Goal: Task Accomplishment & Management: Manage account settings

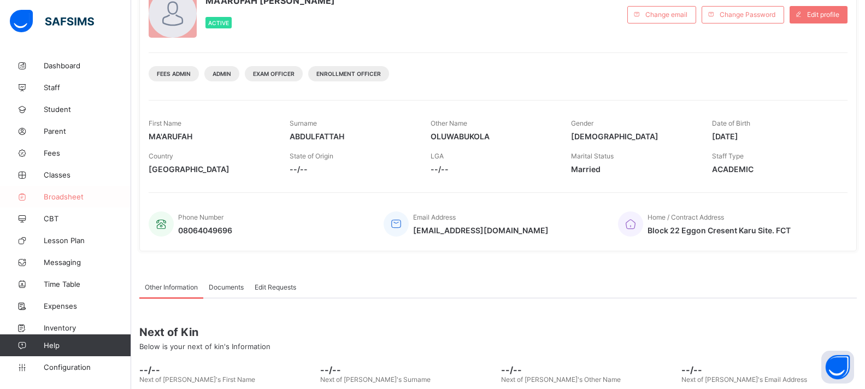
scroll to position [109, 0]
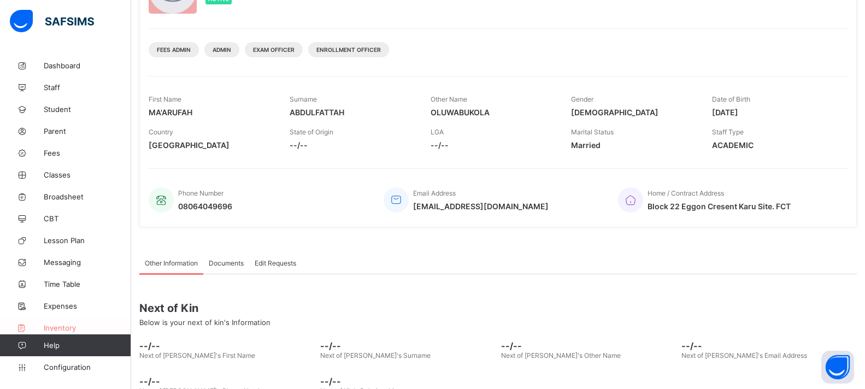
click at [60, 324] on span "Inventory" at bounding box center [87, 327] width 87 height 9
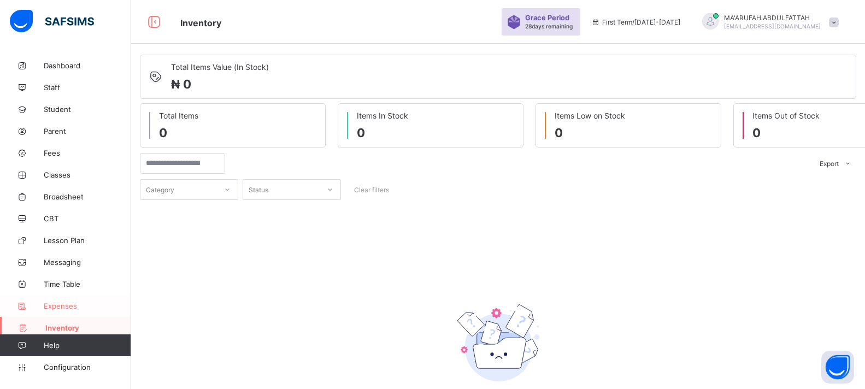
click at [70, 309] on span "Expenses" at bounding box center [87, 306] width 87 height 9
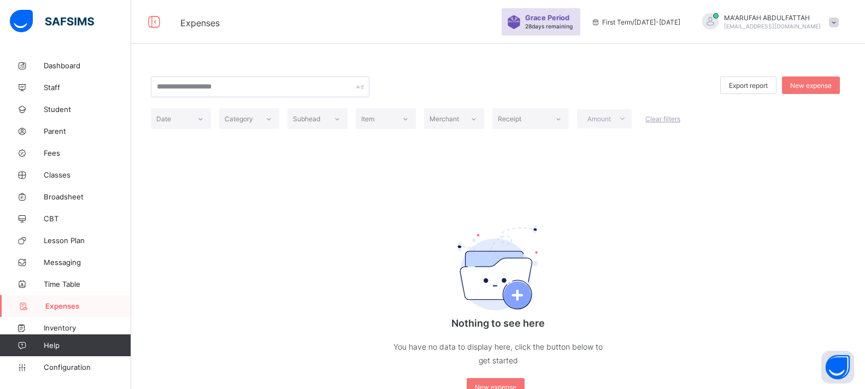
scroll to position [30, 0]
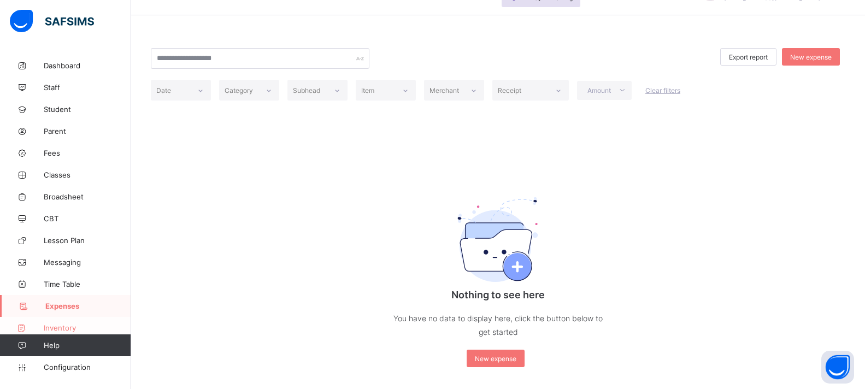
click at [56, 323] on link "Inventory" at bounding box center [65, 328] width 131 height 22
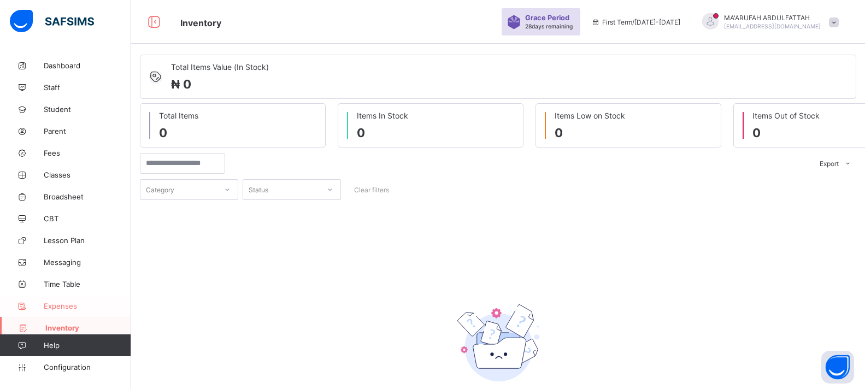
click at [56, 298] on link "Expenses" at bounding box center [65, 306] width 131 height 22
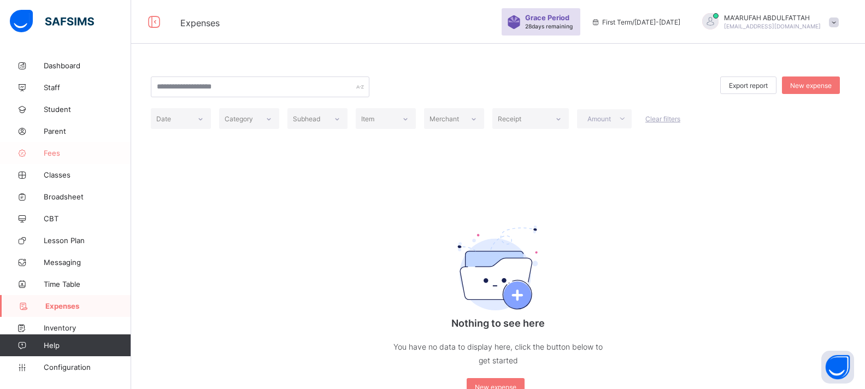
click at [71, 156] on span "Fees" at bounding box center [87, 153] width 87 height 9
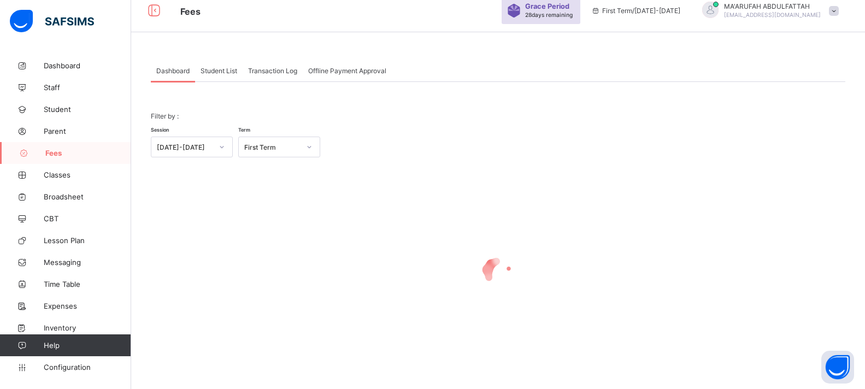
scroll to position [15, 0]
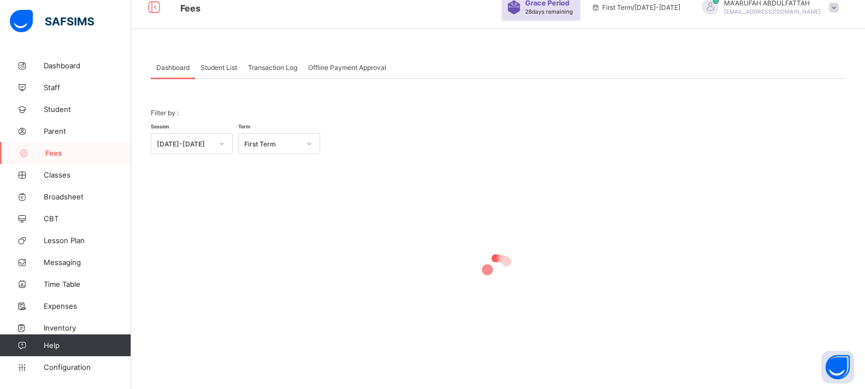
click at [224, 69] on span "Student List" at bounding box center [219, 67] width 37 height 8
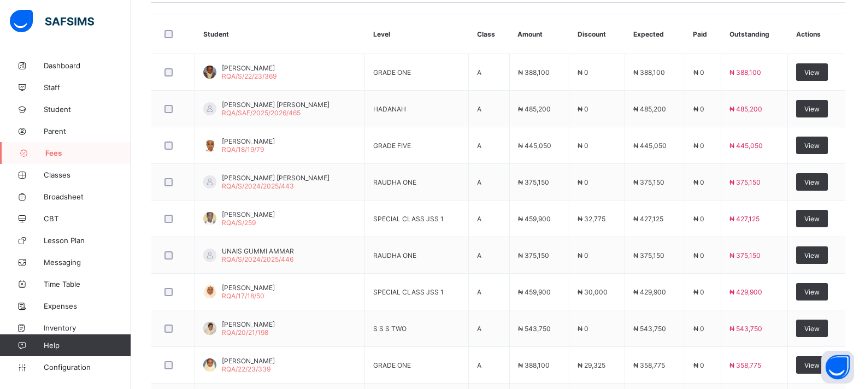
scroll to position [288, 0]
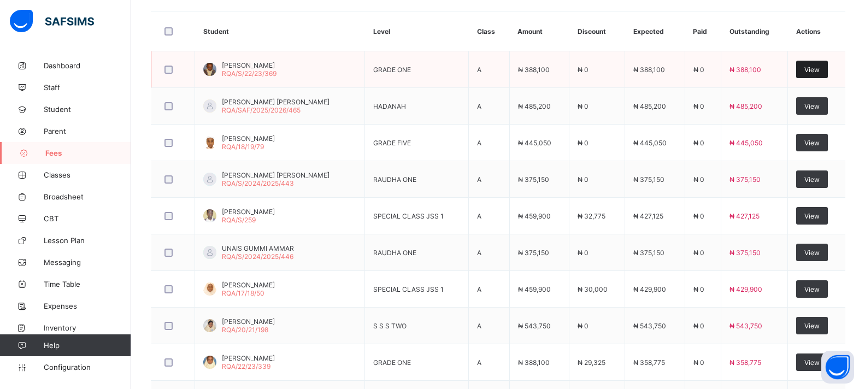
click at [809, 64] on div "View" at bounding box center [812, 69] width 32 height 17
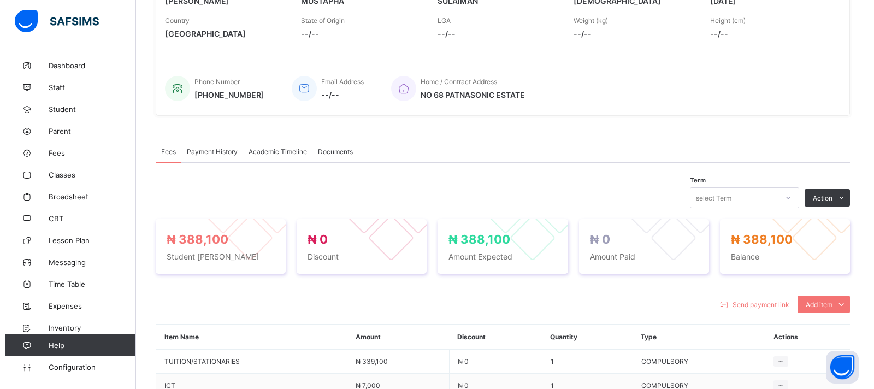
scroll to position [402, 0]
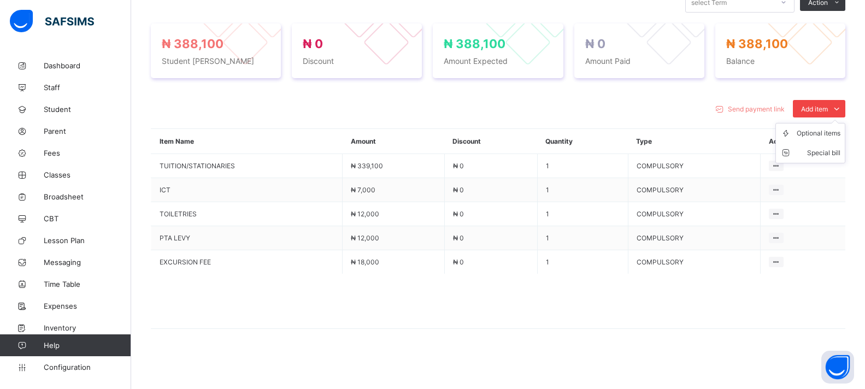
click at [823, 103] on div "Add item" at bounding box center [819, 108] width 52 height 17
click at [815, 151] on div "Special bill" at bounding box center [819, 153] width 44 height 11
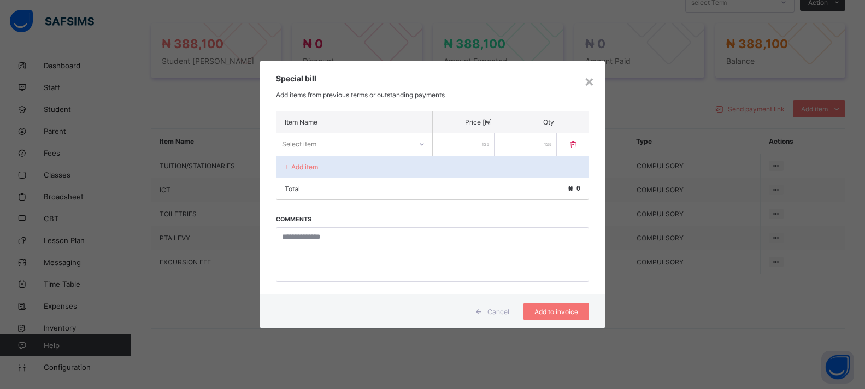
click at [287, 140] on div "Select item" at bounding box center [299, 143] width 34 height 21
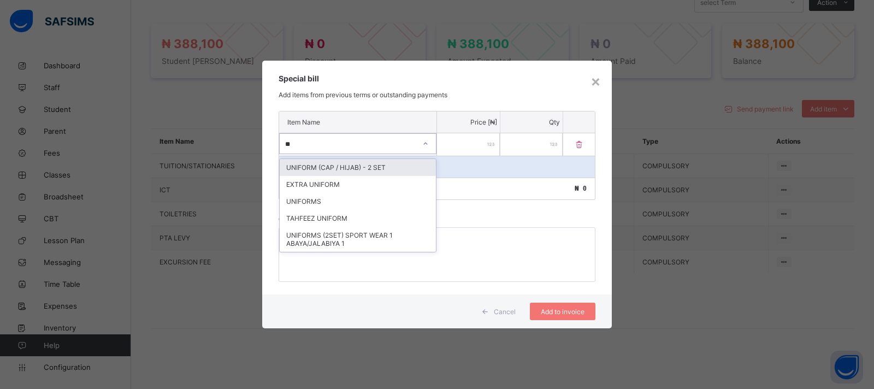
type input "***"
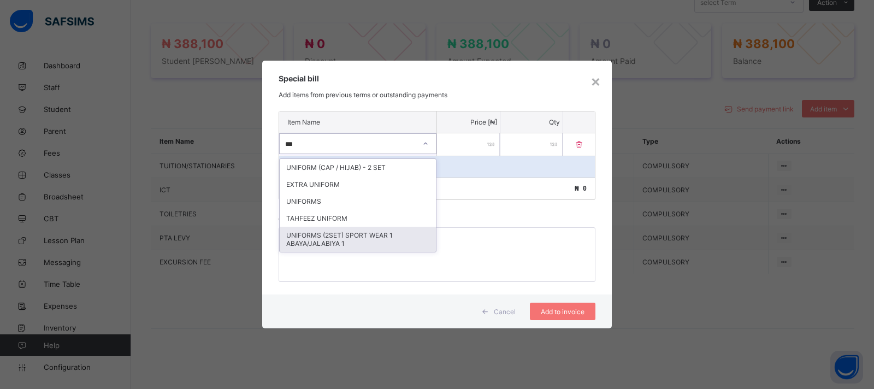
click at [323, 245] on div "UNIFORMS (2SET) SPORT WEAR 1 ABAYA/JALABIYA 1" at bounding box center [358, 239] width 156 height 25
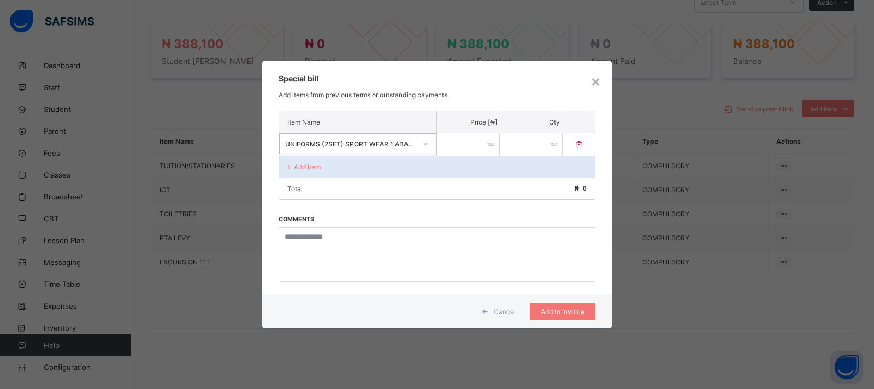
click at [454, 149] on input "number" at bounding box center [468, 144] width 63 height 22
type input "*****"
click at [546, 310] on span "Add to invoice" at bounding box center [562, 312] width 49 height 8
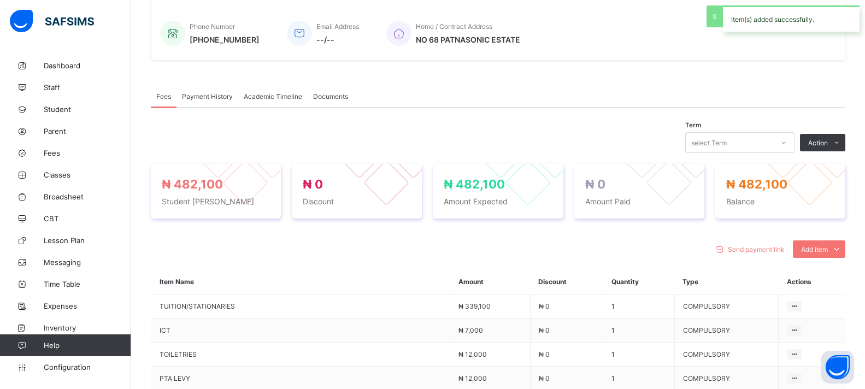
scroll to position [238, 0]
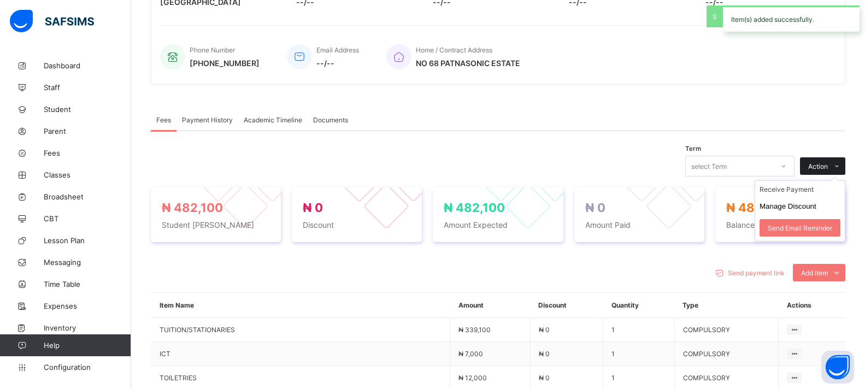
click at [824, 163] on span "Action" at bounding box center [818, 166] width 20 height 8
click at [785, 189] on li "Receive Payment" at bounding box center [800, 189] width 90 height 17
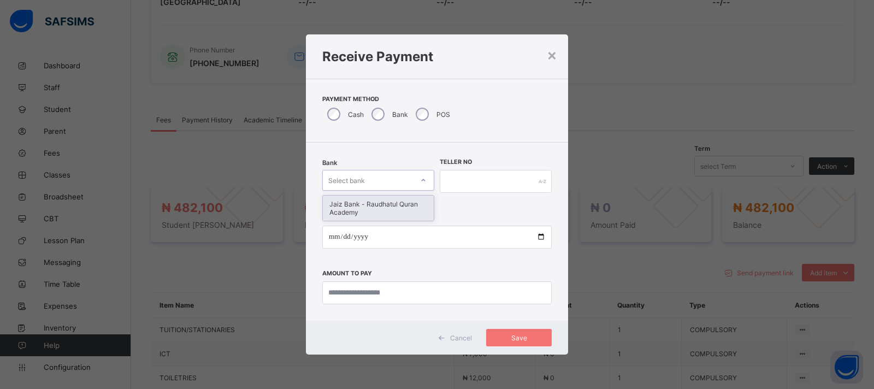
click at [336, 187] on div "Select bank" at bounding box center [346, 180] width 37 height 21
click at [342, 216] on div "Jaiz Bank - Raudhatul Quran Academy" at bounding box center [378, 208] width 111 height 25
click at [446, 180] on input "text" at bounding box center [496, 181] width 112 height 23
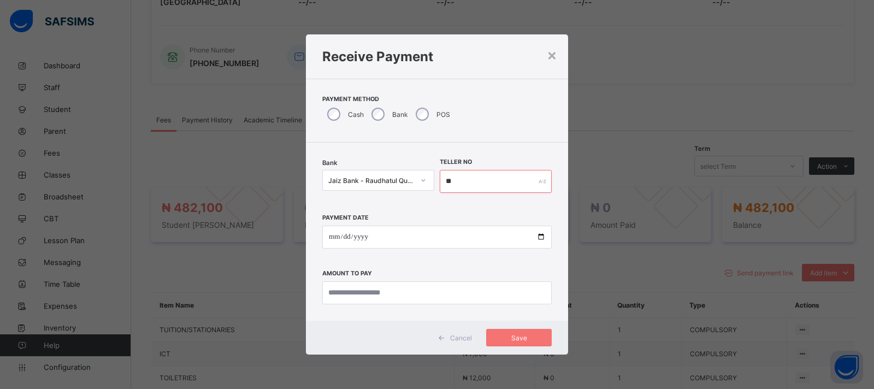
type input "*"
type input "**********"
click at [545, 230] on input "date" at bounding box center [437, 237] width 230 height 23
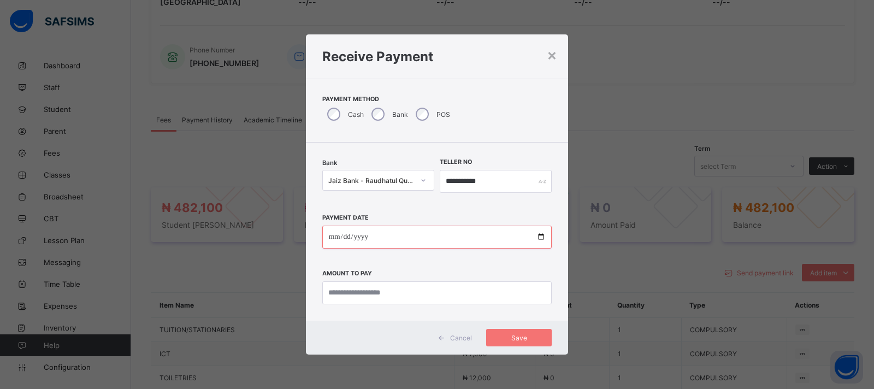
click at [545, 240] on input "date" at bounding box center [437, 237] width 230 height 23
type input "**********"
click at [376, 290] on input "currency" at bounding box center [437, 292] width 230 height 23
type input "*********"
click at [513, 335] on span "Save" at bounding box center [519, 338] width 49 height 8
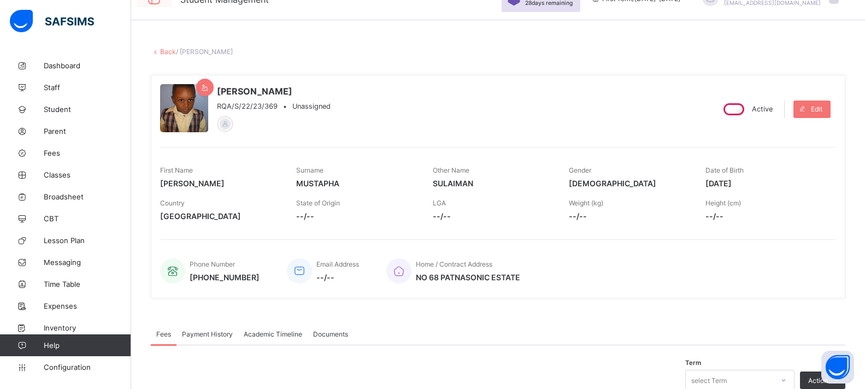
scroll to position [0, 0]
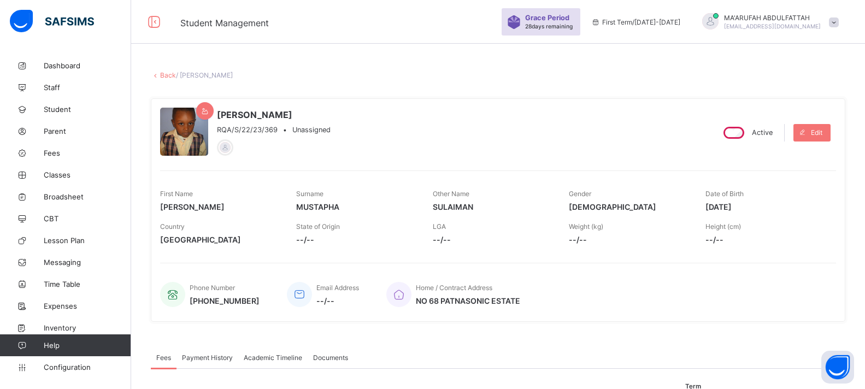
click at [158, 72] on icon at bounding box center [155, 75] width 9 height 8
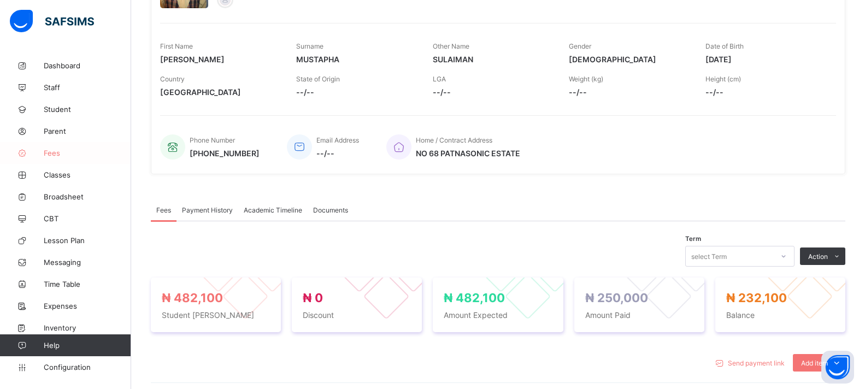
scroll to position [164, 0]
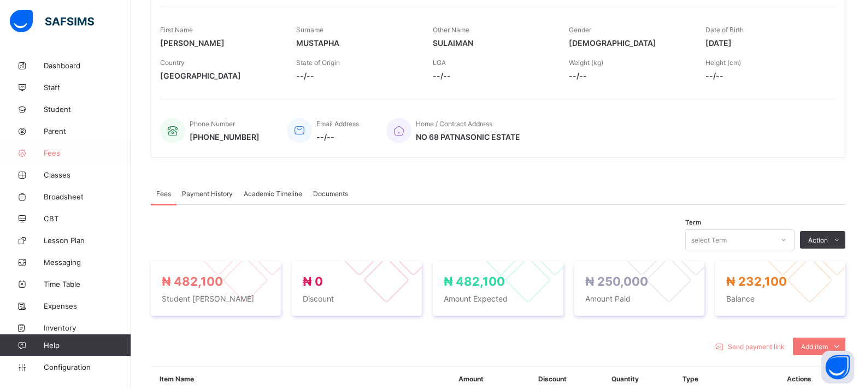
click at [70, 161] on link "Fees" at bounding box center [65, 153] width 131 height 22
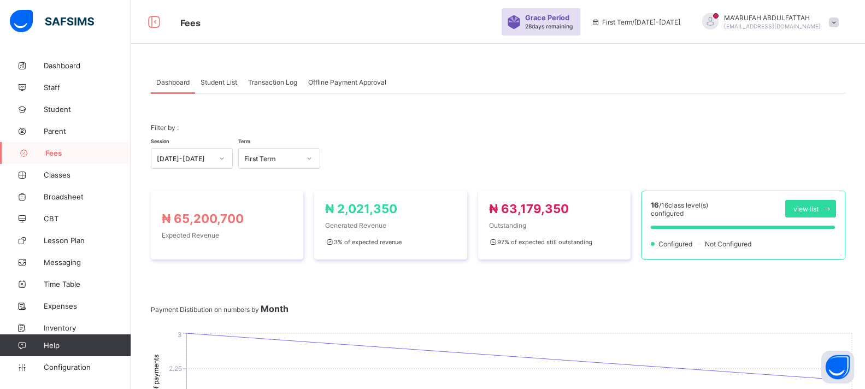
click at [221, 80] on span "Student List" at bounding box center [219, 82] width 37 height 8
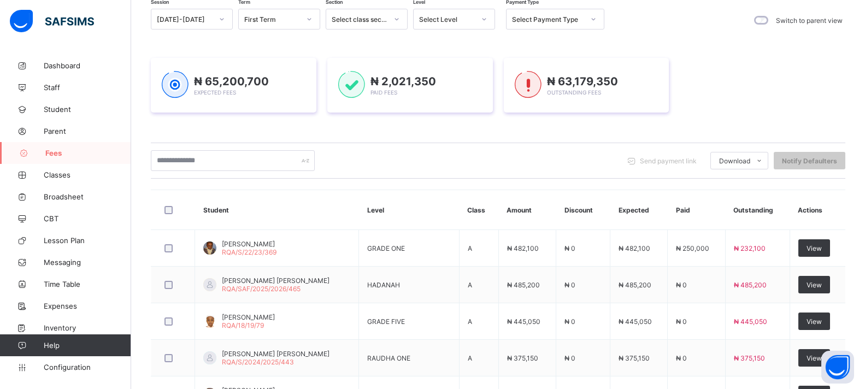
scroll to position [164, 0]
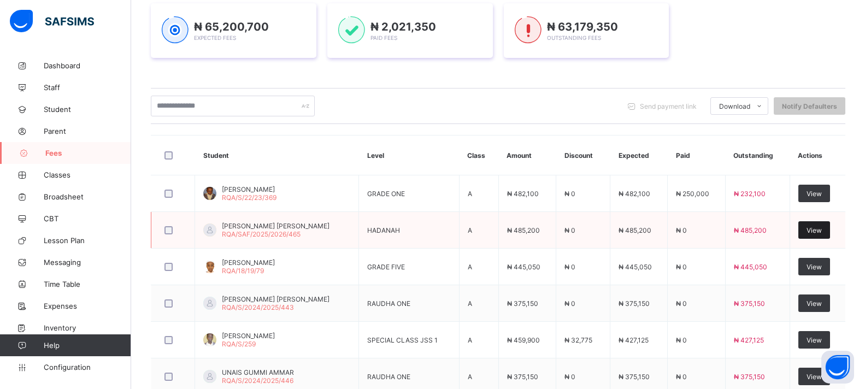
click at [822, 232] on span "View" at bounding box center [814, 230] width 15 height 8
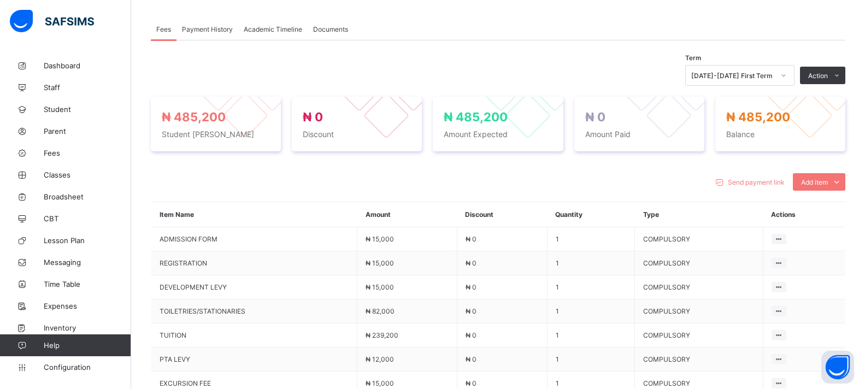
scroll to position [328, 0]
click at [0, 0] on li "Receive Payment" at bounding box center [0, 0] width 0 height 0
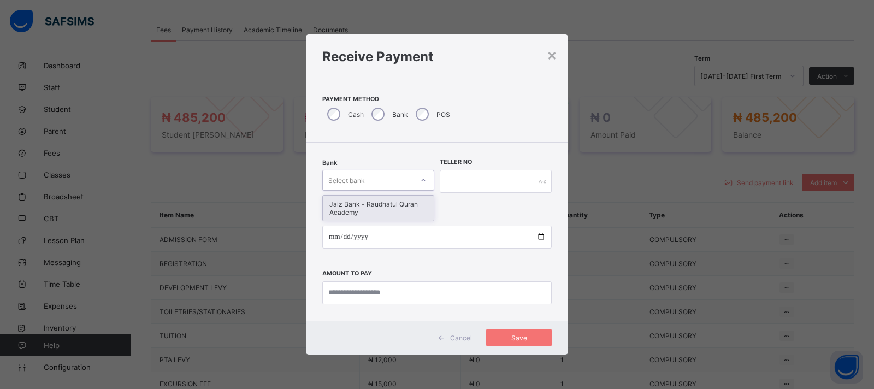
click at [361, 179] on div "Select bank" at bounding box center [346, 180] width 37 height 21
click at [375, 193] on div "Bank Select bank" at bounding box center [378, 181] width 112 height 45
click at [486, 181] on input "text" at bounding box center [496, 181] width 112 height 23
click at [342, 180] on div "Select bank" at bounding box center [346, 180] width 37 height 21
click at [361, 215] on div "Jaiz Bank - Raudhatul Quran Academy" at bounding box center [378, 208] width 111 height 25
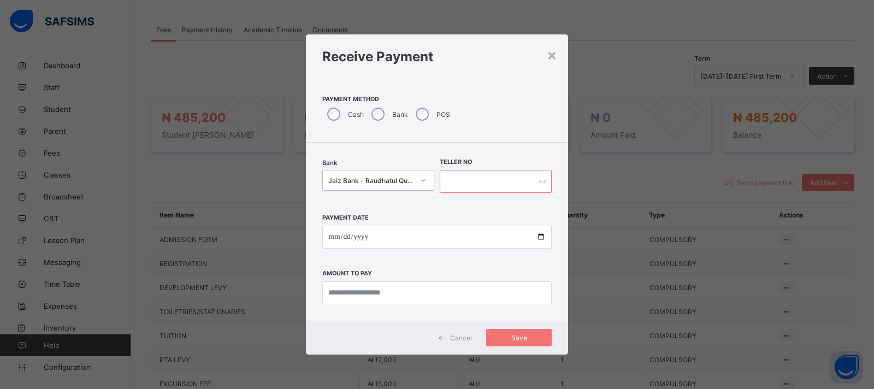
click at [457, 187] on input "text" at bounding box center [496, 181] width 112 height 23
type input "**********"
click at [538, 237] on input "date" at bounding box center [437, 237] width 230 height 23
type input "**********"
click at [343, 290] on input "currency" at bounding box center [437, 292] width 230 height 23
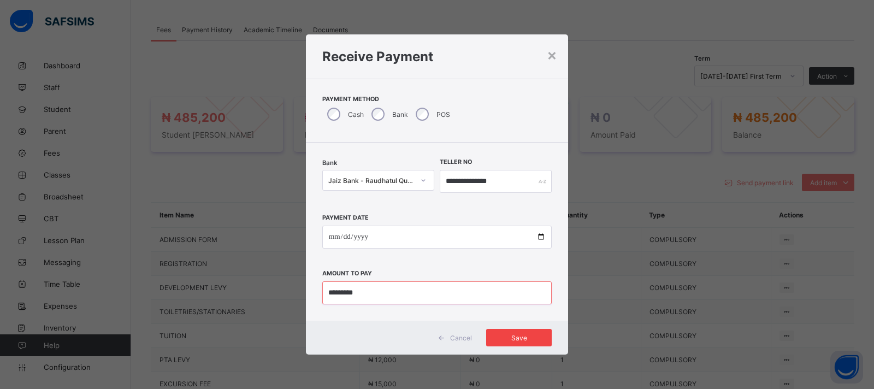
type input "*********"
click at [511, 337] on span "Save" at bounding box center [519, 338] width 49 height 8
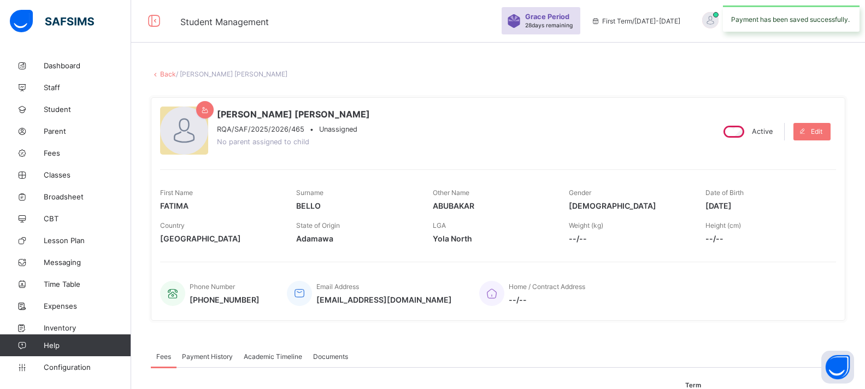
scroll to position [0, 0]
click at [168, 78] on link "Back" at bounding box center [168, 75] width 16 height 8
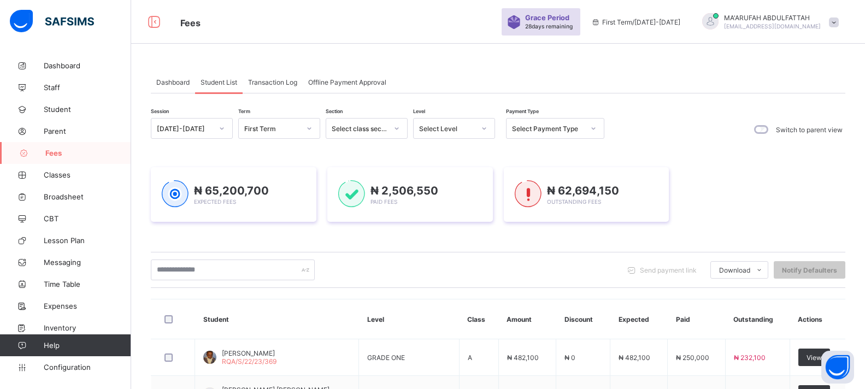
click at [59, 150] on span "Fees" at bounding box center [88, 153] width 86 height 9
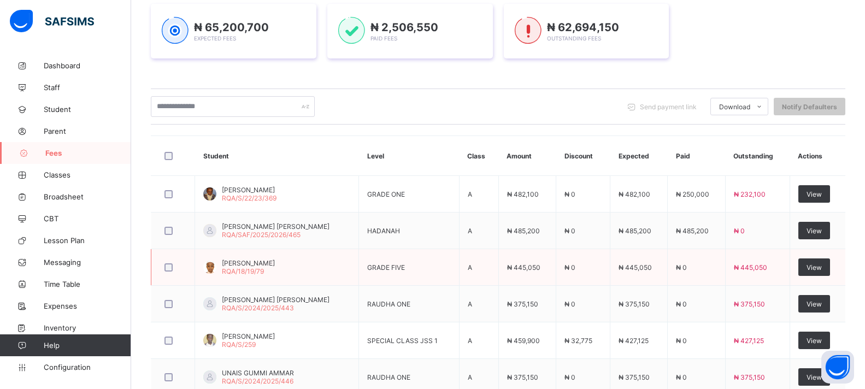
scroll to position [164, 0]
click at [830, 268] on div "View" at bounding box center [814, 266] width 32 height 17
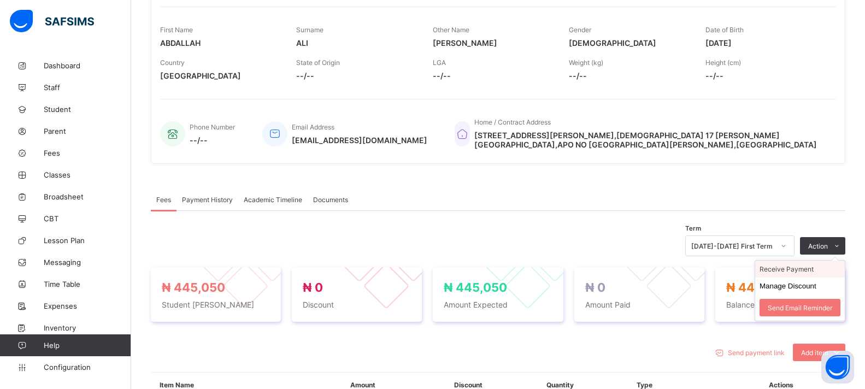
click at [786, 270] on li "Receive Payment" at bounding box center [800, 269] width 90 height 17
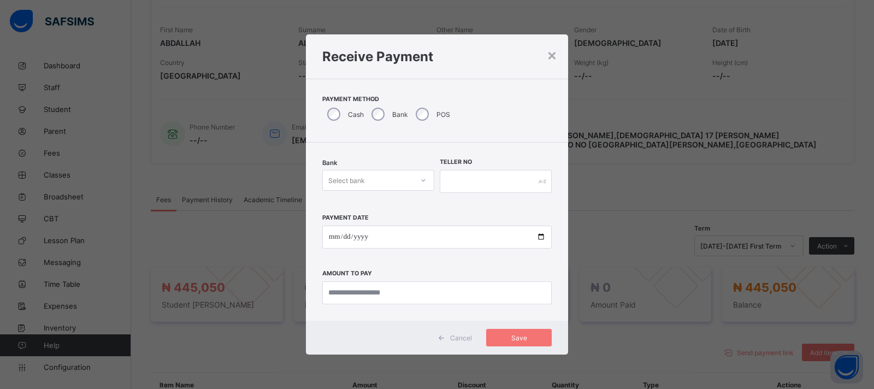
click at [361, 179] on div "Select bank" at bounding box center [346, 180] width 37 height 21
click at [356, 197] on div "Jaiz Bank - Raudhatul Quran Academy" at bounding box center [378, 208] width 111 height 25
click at [458, 185] on input "text" at bounding box center [496, 181] width 112 height 23
type input "**********"
click at [541, 236] on input "date" at bounding box center [437, 237] width 230 height 23
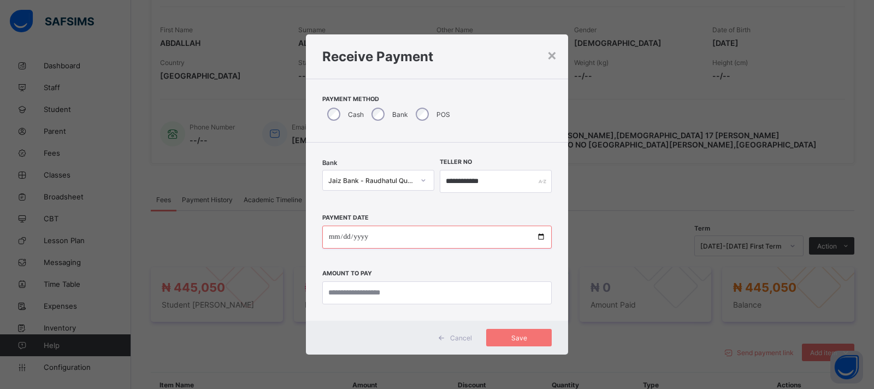
type input "**********"
click at [331, 286] on input "currency" at bounding box center [437, 292] width 230 height 23
type input "*********"
click at [523, 340] on span "Save" at bounding box center [519, 338] width 49 height 8
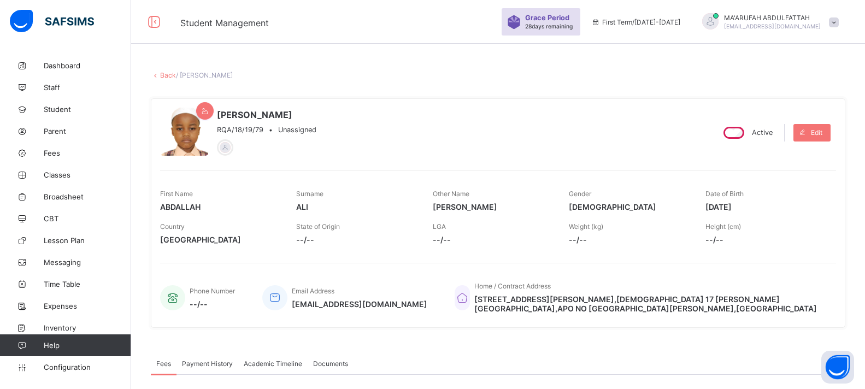
click at [163, 76] on link "Back" at bounding box center [168, 75] width 16 height 8
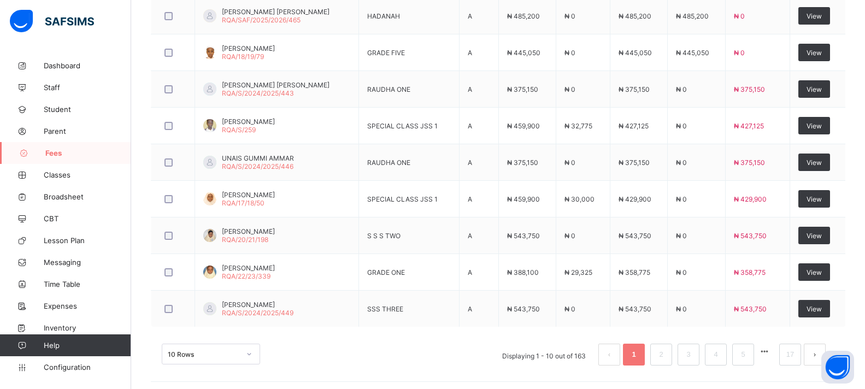
scroll to position [382, 0]
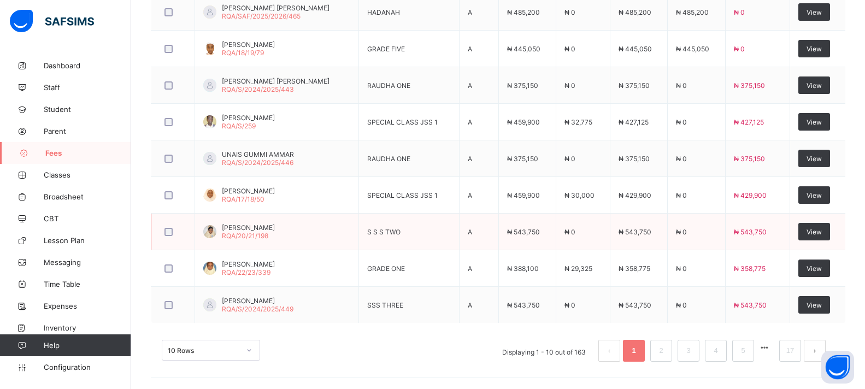
click at [459, 214] on td "S S S TWO" at bounding box center [409, 232] width 100 height 37
click at [816, 227] on div "View" at bounding box center [814, 231] width 32 height 17
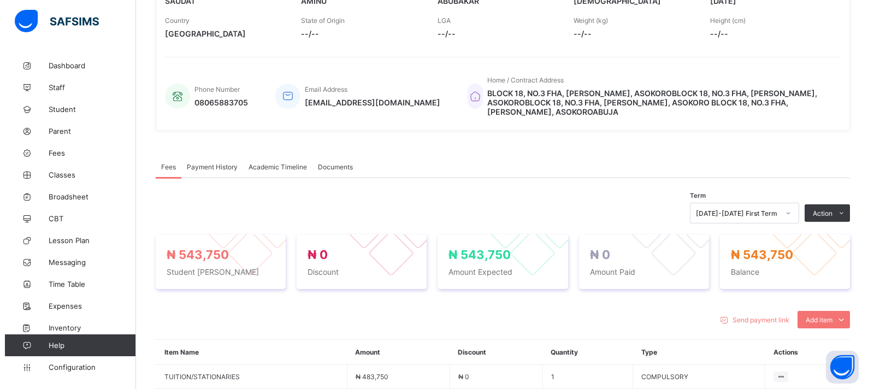
scroll to position [382, 0]
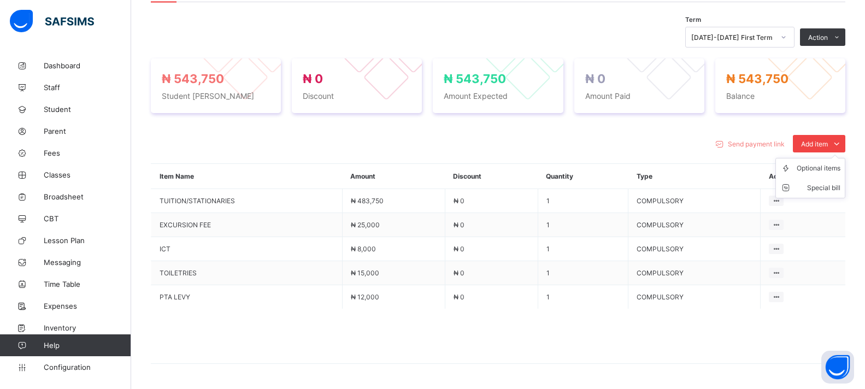
click at [821, 145] on span "Add item" at bounding box center [814, 144] width 27 height 8
click at [835, 139] on div "Add item" at bounding box center [819, 143] width 52 height 17
click at [822, 186] on div "Special bill" at bounding box center [819, 188] width 44 height 11
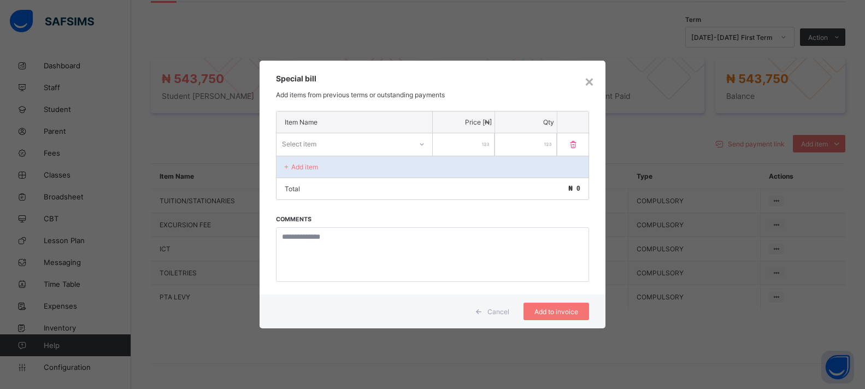
click at [370, 133] on div "Select item" at bounding box center [354, 143] width 156 height 21
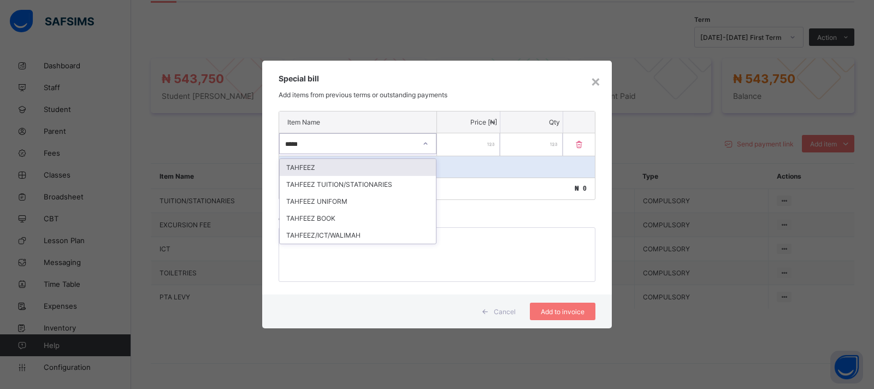
type input "******"
click at [356, 192] on div "TAHFEEZ TUITION/STATIONARIES" at bounding box center [358, 184] width 156 height 17
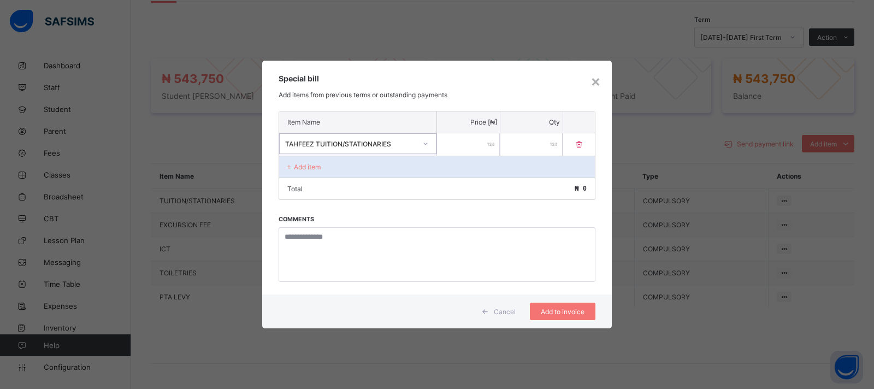
click at [450, 148] on input "number" at bounding box center [468, 144] width 63 height 22
type input "******"
click at [550, 310] on span "Add to invoice" at bounding box center [562, 312] width 49 height 8
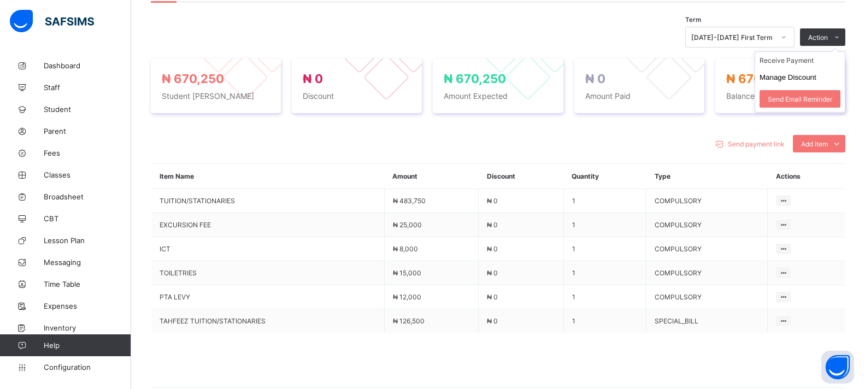
click at [821, 51] on ul "Receive Payment Manage Discount Send Email Reminder" at bounding box center [800, 81] width 91 height 61
click at [806, 60] on li "Receive Payment" at bounding box center [800, 60] width 90 height 17
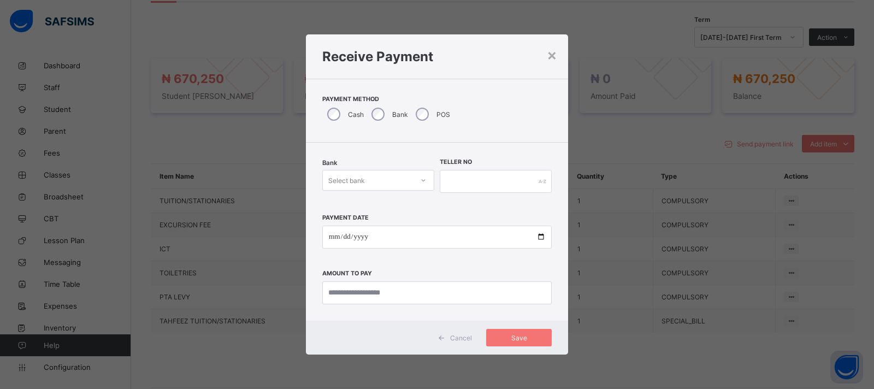
click at [357, 179] on div "Select bank" at bounding box center [346, 180] width 37 height 21
click at [364, 199] on div "Jaiz Bank - Raudhatul Quran Academy" at bounding box center [378, 208] width 111 height 25
click at [463, 191] on input "text" at bounding box center [496, 181] width 112 height 23
type input "*"
type input "*********"
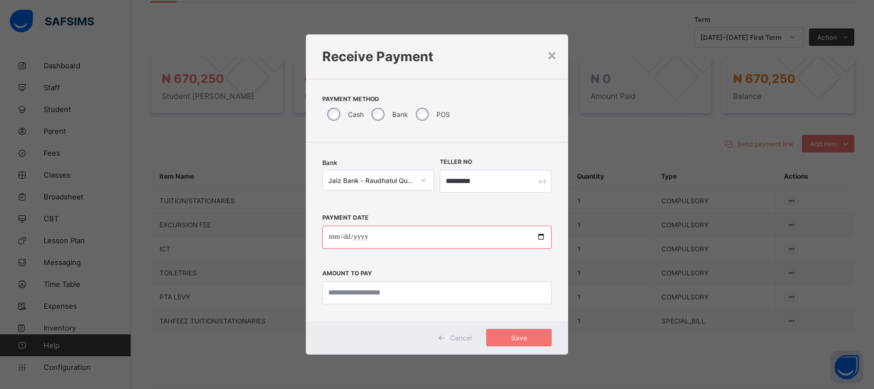
click at [539, 237] on input "date" at bounding box center [437, 237] width 230 height 23
type input "**********"
click at [382, 292] on input "currency" at bounding box center [437, 292] width 230 height 23
type input "*********"
click at [538, 340] on span "Save" at bounding box center [519, 338] width 49 height 8
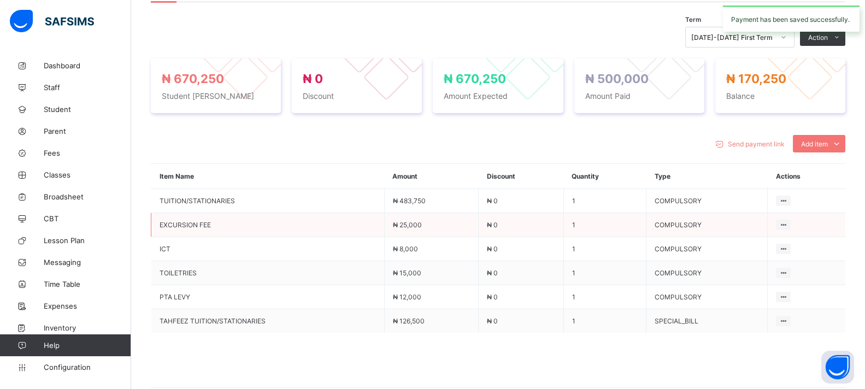
scroll to position [273, 0]
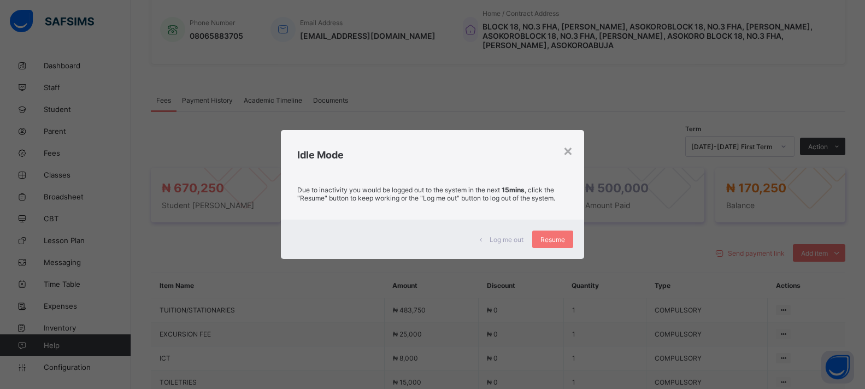
click at [368, 217] on div "Due to inactivity you would be logged out to the system in the next 15mins , cl…" at bounding box center [432, 197] width 303 height 46
click at [549, 234] on div "Resume" at bounding box center [552, 239] width 41 height 17
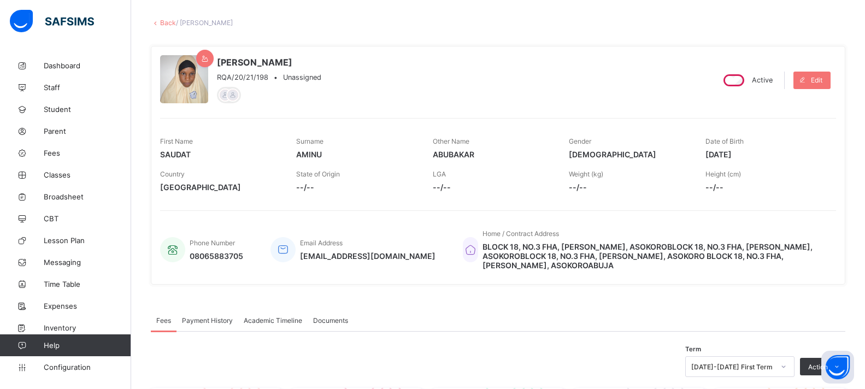
scroll to position [0, 0]
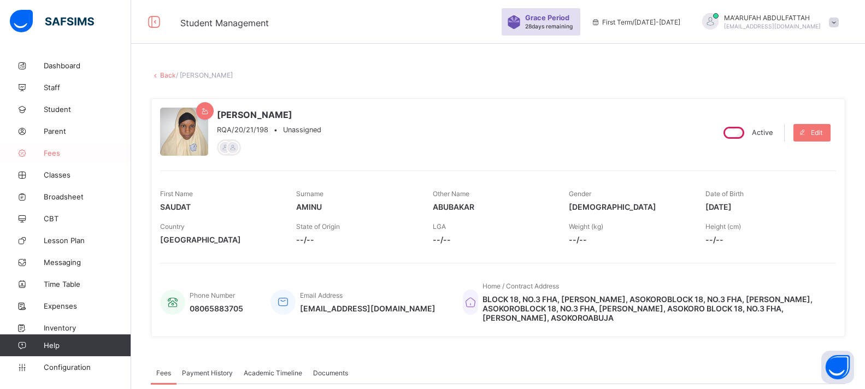
click at [56, 144] on link "Fees" at bounding box center [65, 153] width 131 height 22
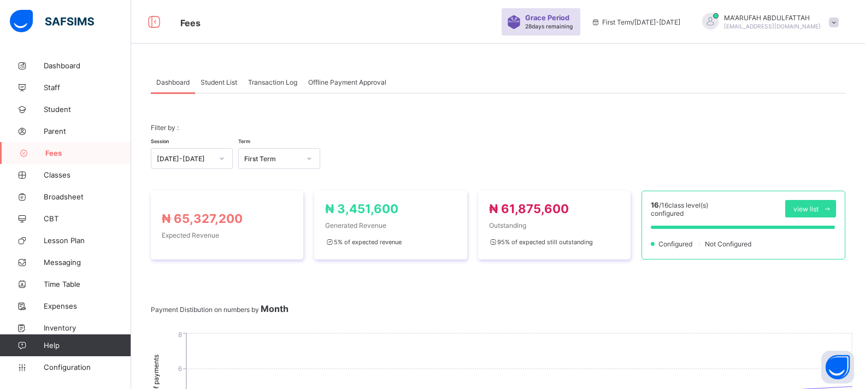
click at [214, 78] on span "Student List" at bounding box center [219, 82] width 37 height 8
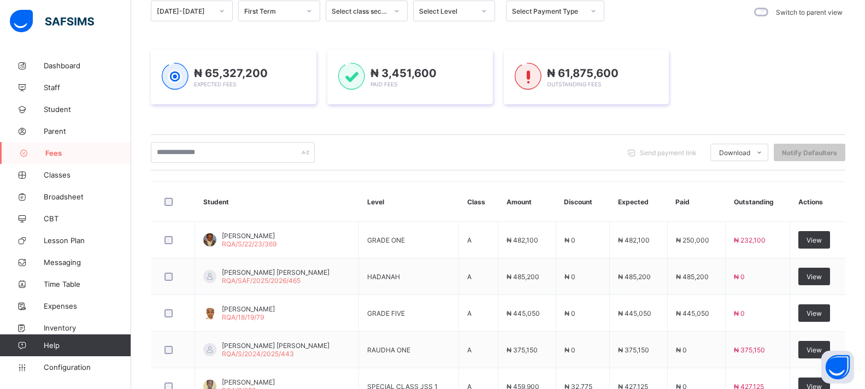
scroll to position [382, 0]
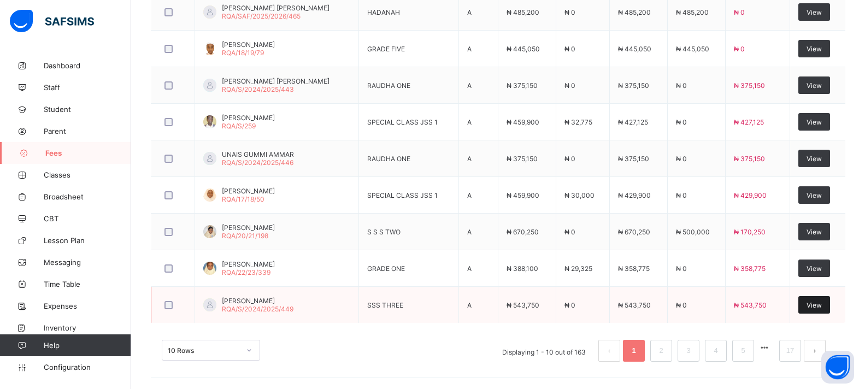
click at [817, 307] on span "View" at bounding box center [814, 305] width 15 height 8
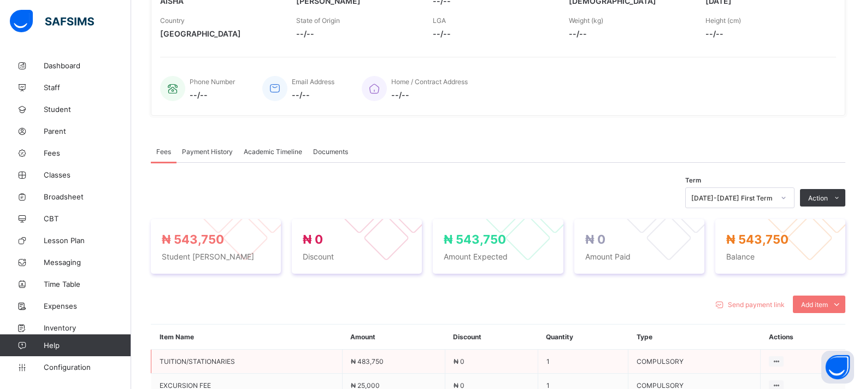
scroll to position [382, 0]
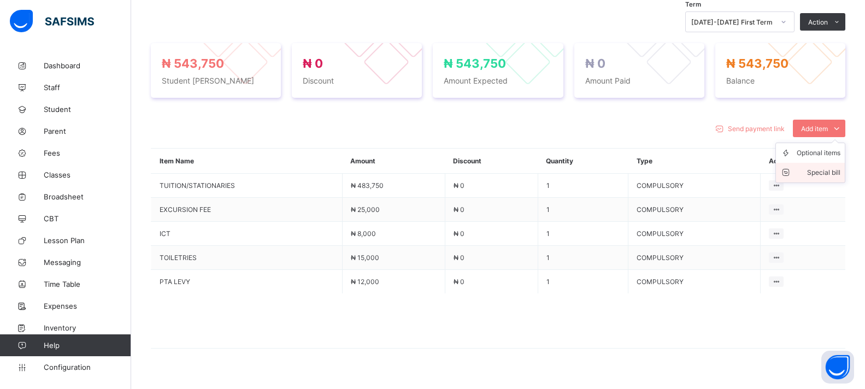
click at [838, 172] on div "Special bill" at bounding box center [819, 172] width 44 height 11
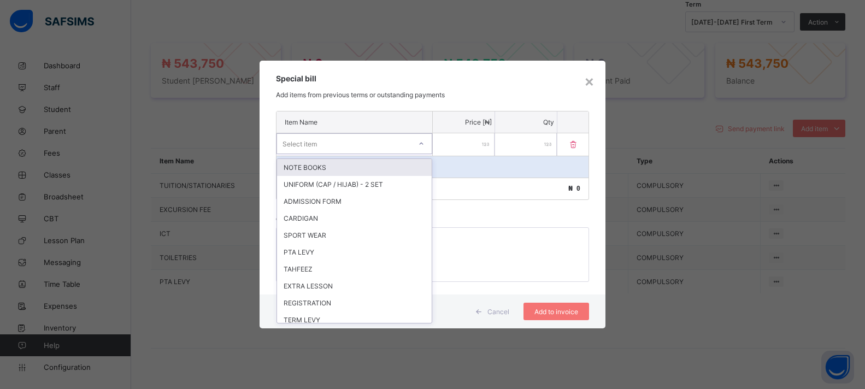
click at [352, 146] on div "Select item" at bounding box center [344, 143] width 134 height 15
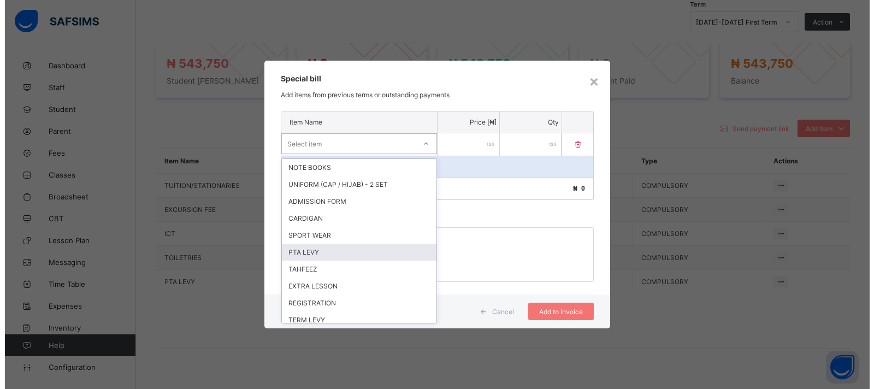
scroll to position [109, 0]
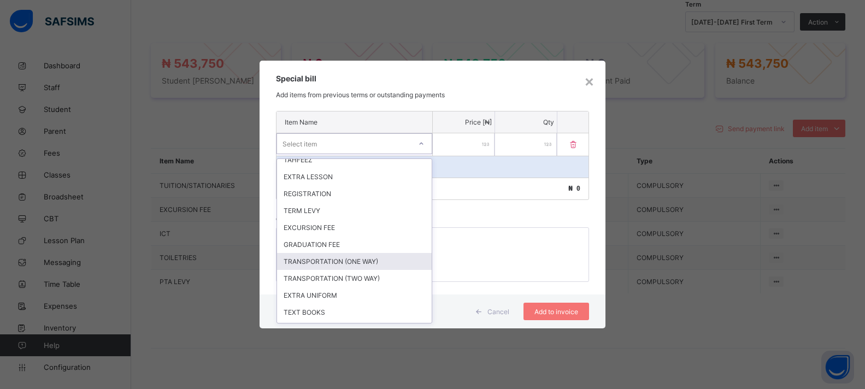
click at [364, 264] on div "TRANSPORTATION (ONE WAY)" at bounding box center [354, 261] width 155 height 17
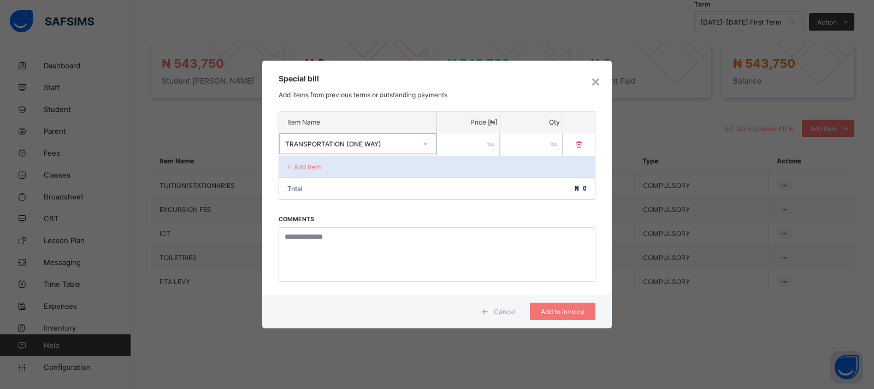
click at [466, 149] on input "number" at bounding box center [468, 144] width 63 height 22
type input "*****"
click at [545, 306] on div "Add to invoice" at bounding box center [563, 311] width 66 height 17
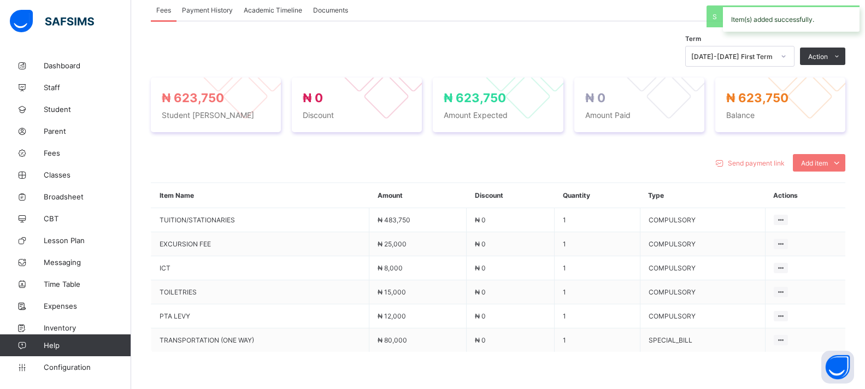
scroll to position [382, 0]
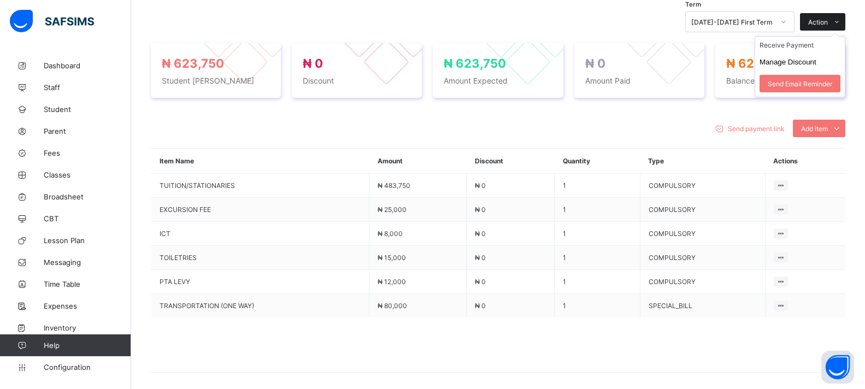
click at [828, 20] on span "Action" at bounding box center [818, 22] width 20 height 8
click at [807, 50] on li "Receive Payment" at bounding box center [800, 45] width 90 height 17
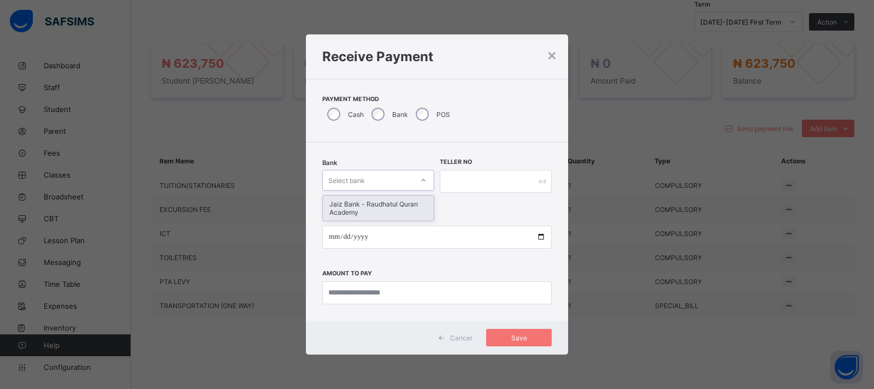
click at [362, 176] on div "Select bank" at bounding box center [346, 180] width 37 height 21
click at [362, 211] on div "Jaiz Bank - Raudhatul Quran Academy" at bounding box center [378, 208] width 111 height 25
click at [501, 168] on div "Teller No" at bounding box center [496, 181] width 112 height 45
click at [481, 184] on input "text" at bounding box center [496, 181] width 112 height 23
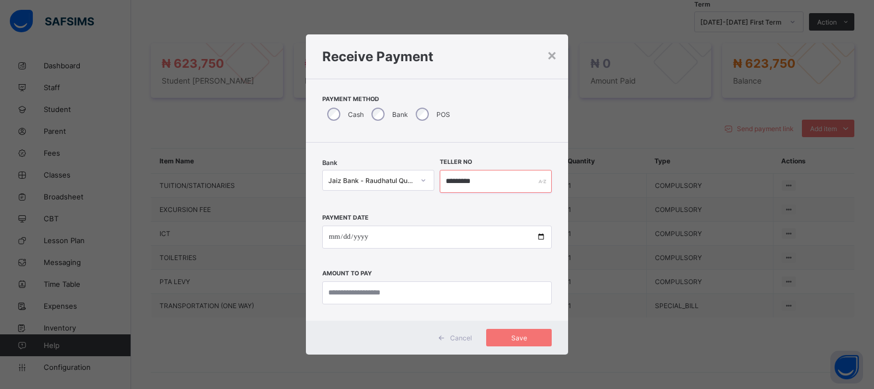
type input "*********"
click at [538, 237] on input "date" at bounding box center [437, 237] width 230 height 23
type input "**********"
click at [337, 289] on input "currency" at bounding box center [437, 292] width 230 height 23
type input "*********"
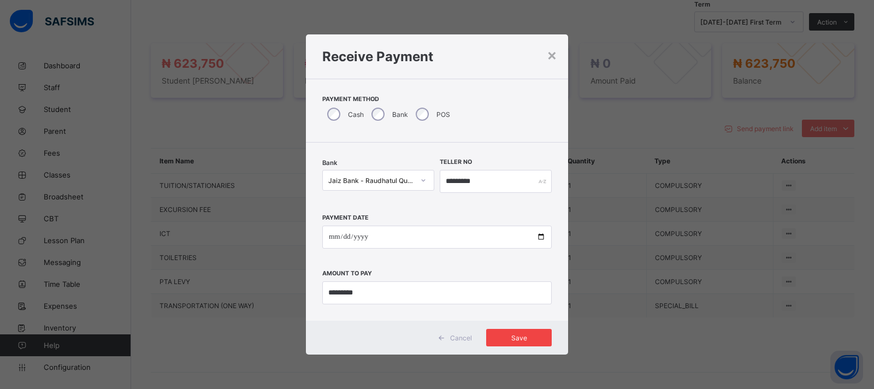
click at [500, 342] on div "Save" at bounding box center [519, 337] width 66 height 17
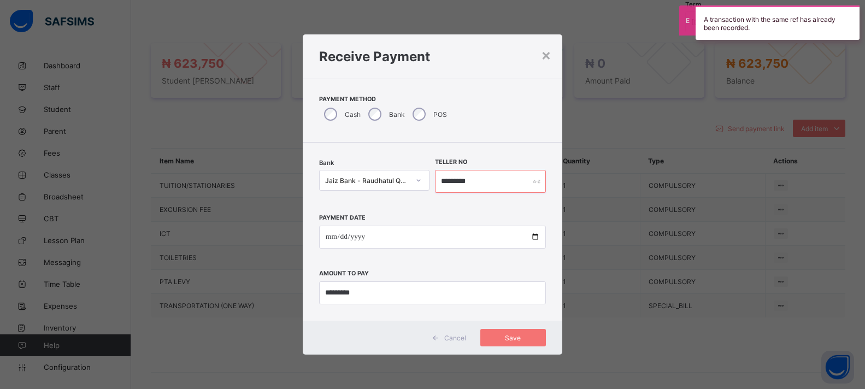
drag, startPoint x: 471, startPoint y: 181, endPoint x: 479, endPoint y: 181, distance: 7.7
click at [479, 181] on input "*********" at bounding box center [490, 181] width 110 height 23
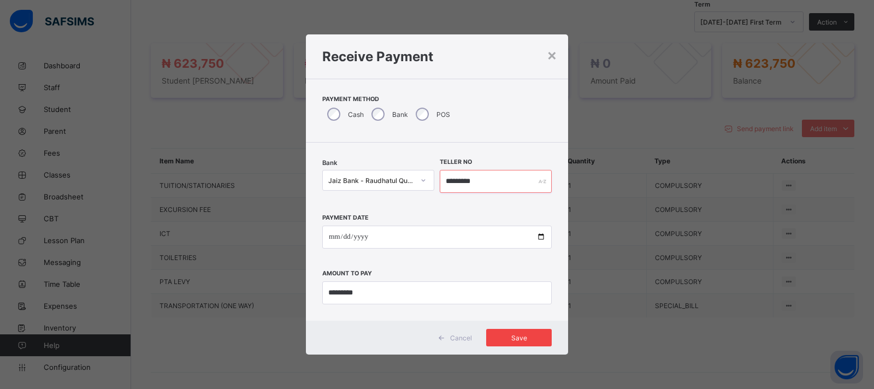
type input "*********"
click at [487, 331] on div "Save" at bounding box center [519, 337] width 66 height 17
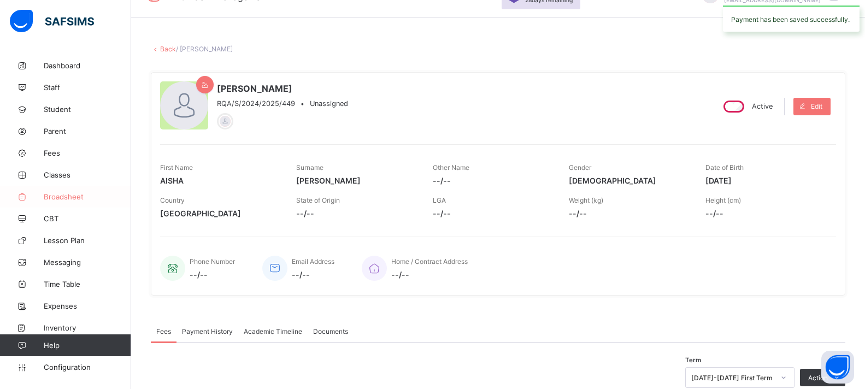
scroll to position [0, 0]
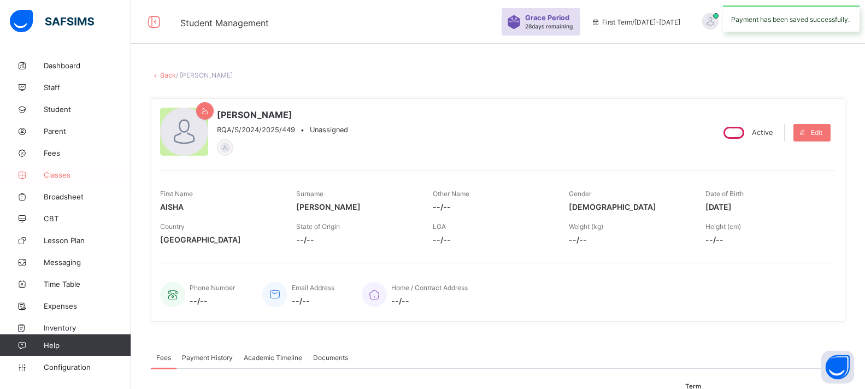
click at [56, 173] on span "Classes" at bounding box center [87, 174] width 87 height 9
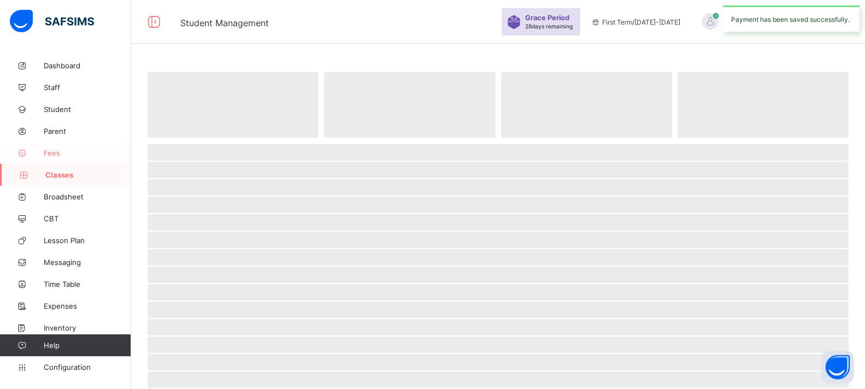
click at [57, 155] on span "Fees" at bounding box center [87, 153] width 87 height 9
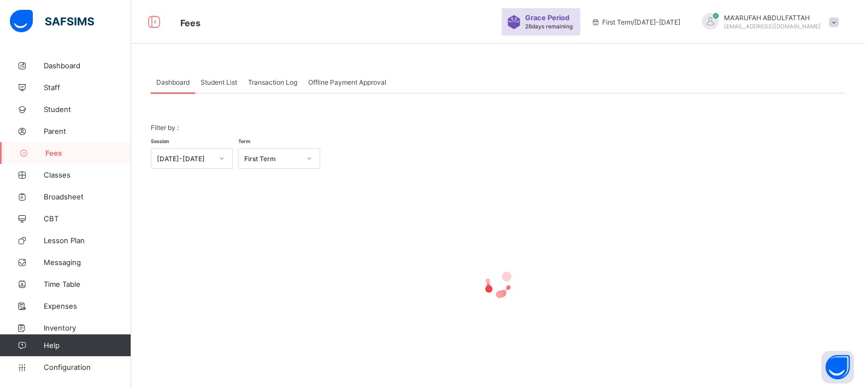
click at [221, 83] on span "Student List" at bounding box center [219, 82] width 37 height 8
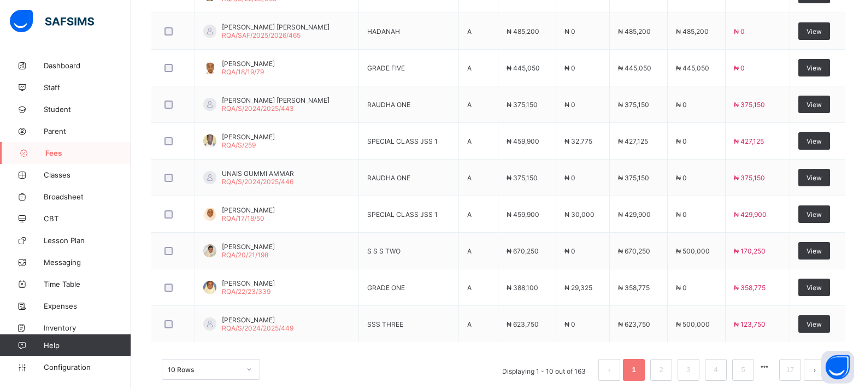
scroll to position [382, 0]
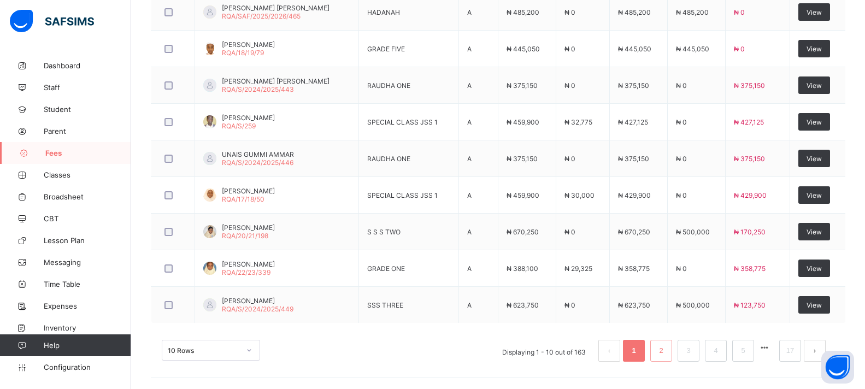
drag, startPoint x: 684, startPoint y: 348, endPoint x: 676, endPoint y: 348, distance: 7.7
click at [684, 348] on ul "Displaying 1 - 10 out of 163 1 2 3 4 5 17" at bounding box center [664, 351] width 340 height 22
click at [666, 348] on link "2" at bounding box center [661, 351] width 10 height 14
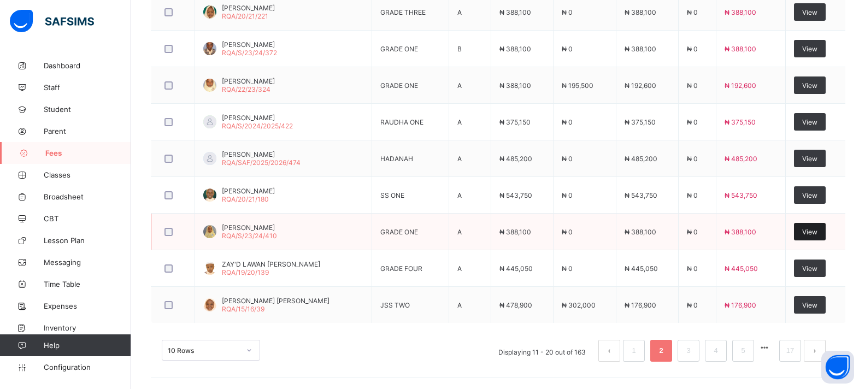
click at [805, 233] on div "View" at bounding box center [810, 231] width 32 height 17
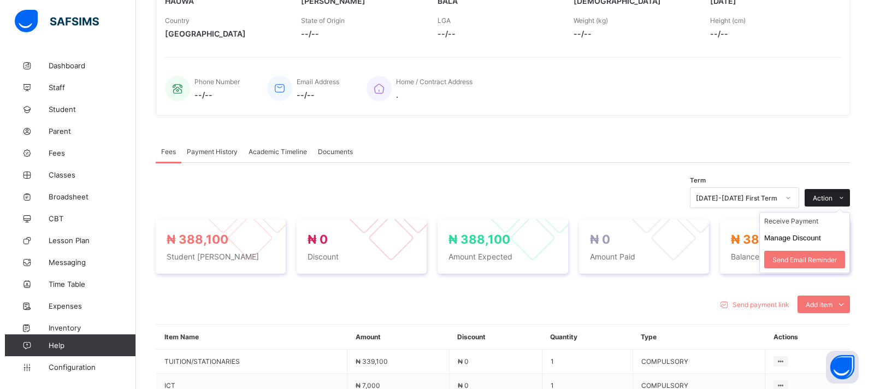
scroll to position [382, 0]
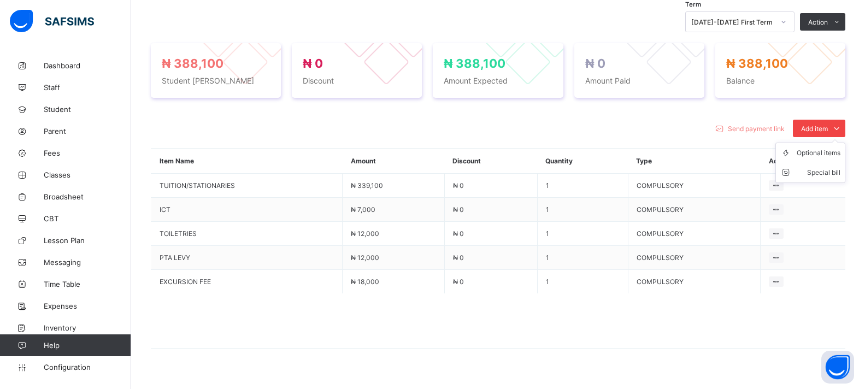
click at [810, 128] on div "Add item" at bounding box center [819, 128] width 52 height 17
click at [797, 169] on icon at bounding box center [788, 172] width 16 height 11
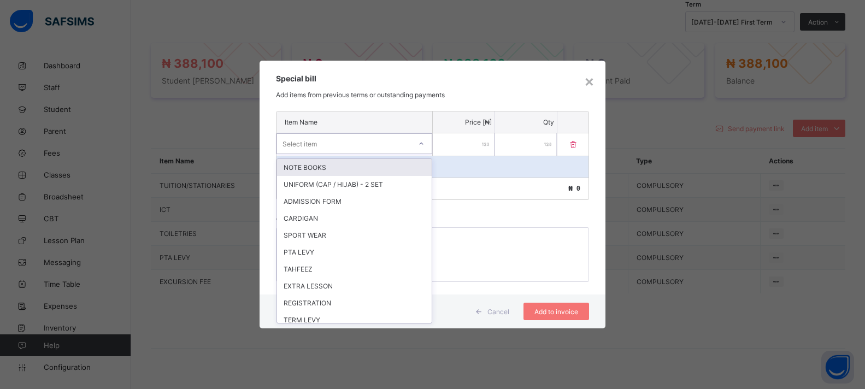
click at [355, 142] on div "Select item" at bounding box center [344, 143] width 134 height 15
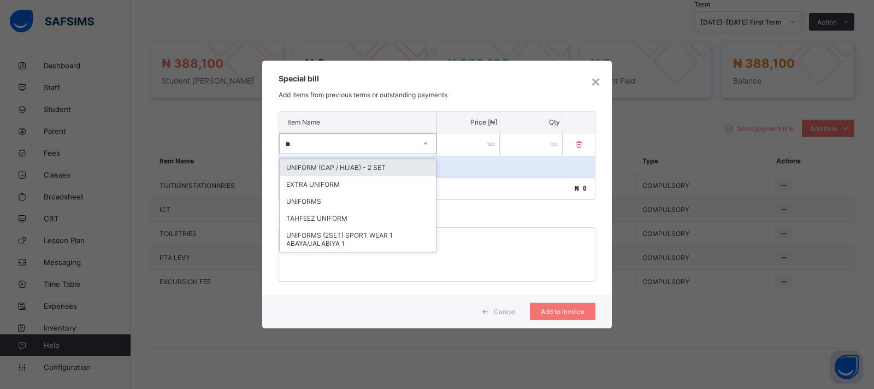
type input "***"
click at [348, 187] on div "EXTRA UNIFORM" at bounding box center [358, 184] width 156 height 17
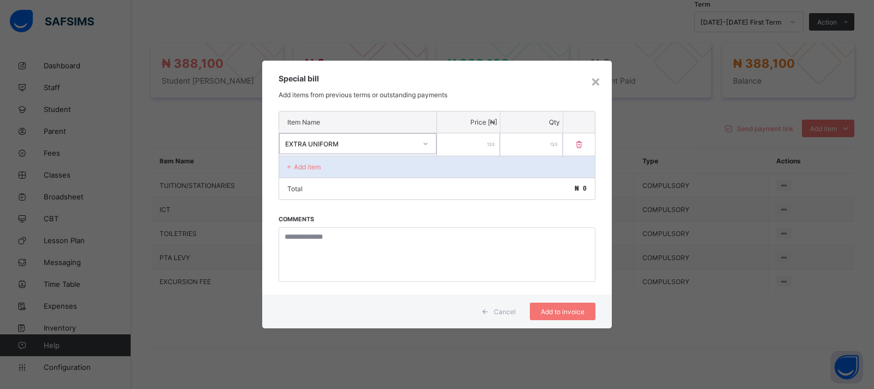
click at [458, 131] on div "Price [₦]" at bounding box center [468, 121] width 63 height 21
click at [458, 139] on input "number" at bounding box center [468, 144] width 63 height 22
type input "*****"
click at [310, 166] on p "Add item" at bounding box center [307, 167] width 27 height 8
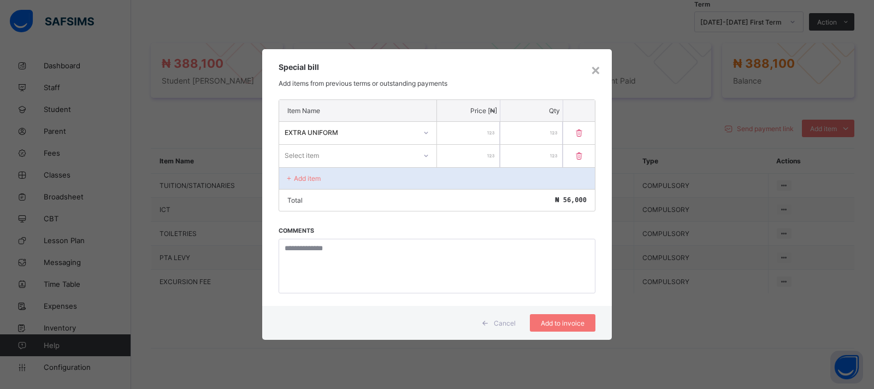
click at [327, 159] on div "Select item" at bounding box center [347, 155] width 137 height 15
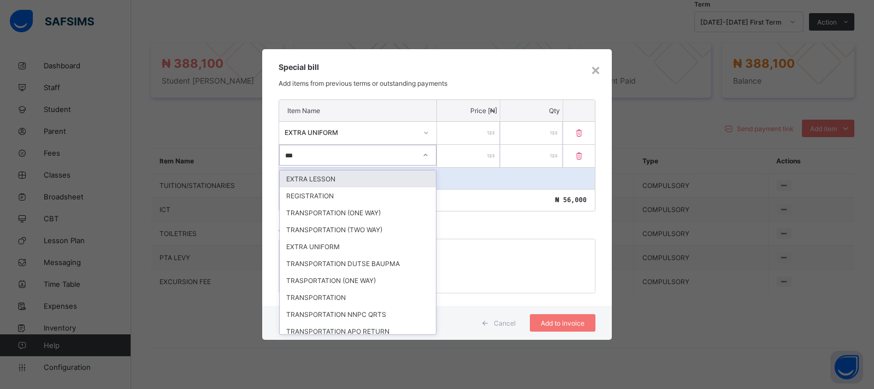
type input "****"
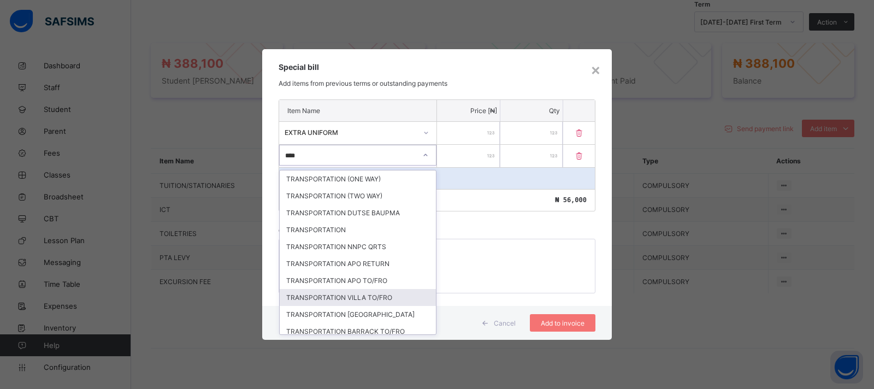
click at [355, 297] on div "TRANSPORTATION VILLA TO/FRO" at bounding box center [358, 297] width 156 height 17
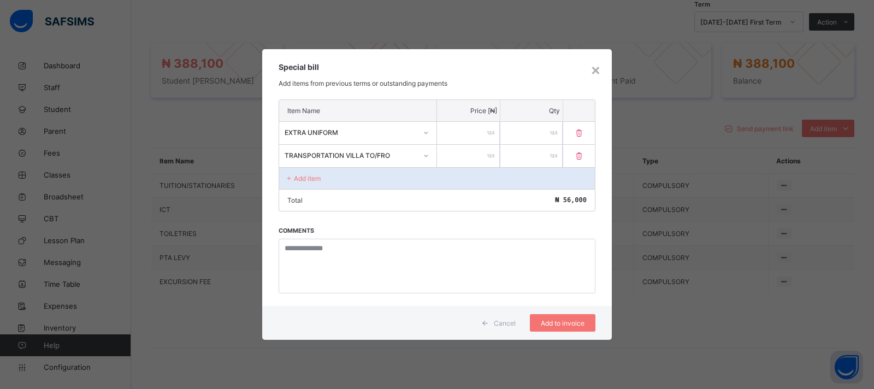
click at [459, 163] on input "number" at bounding box center [468, 156] width 63 height 22
type input "******"
click at [569, 317] on div "Add to invoice" at bounding box center [563, 322] width 66 height 17
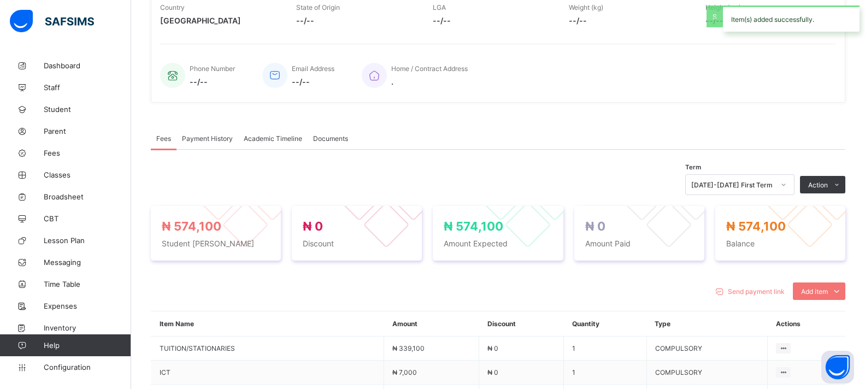
scroll to position [218, 0]
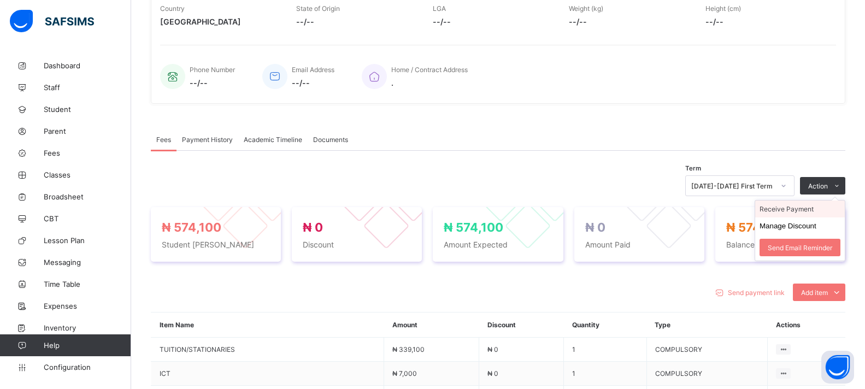
click at [798, 209] on li "Receive Payment" at bounding box center [800, 209] width 90 height 17
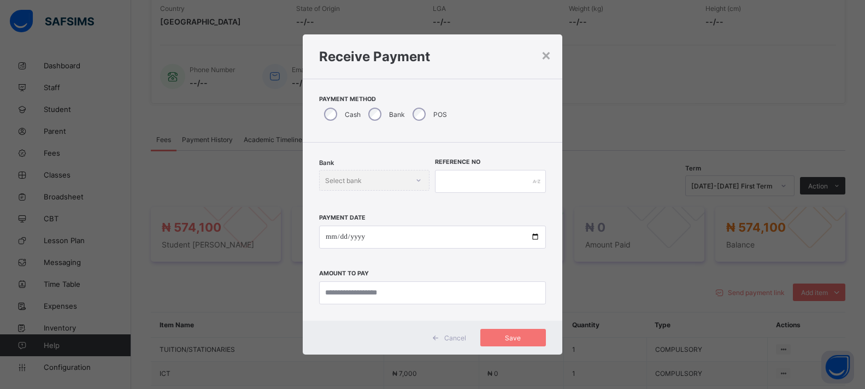
click at [383, 113] on div "Bank" at bounding box center [385, 114] width 44 height 23
click at [361, 185] on div "Select bank" at bounding box center [346, 180] width 37 height 21
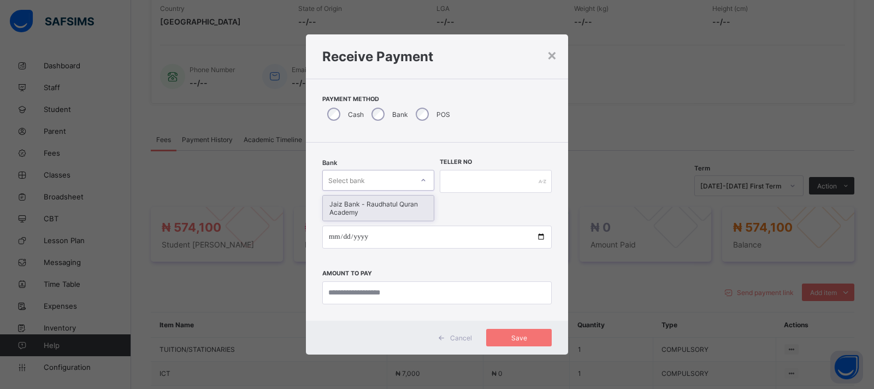
click at [357, 207] on div "Jaiz Bank - Raudhatul Quran Academy" at bounding box center [378, 208] width 111 height 25
click at [456, 176] on input "text" at bounding box center [496, 181] width 112 height 23
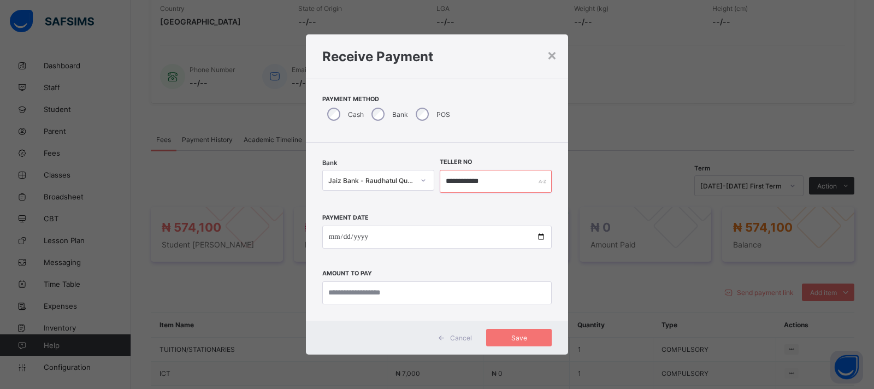
type input "**********"
click at [544, 238] on input "date" at bounding box center [437, 237] width 230 height 23
type input "**********"
click at [342, 291] on input "currency" at bounding box center [437, 292] width 230 height 23
type input "*********"
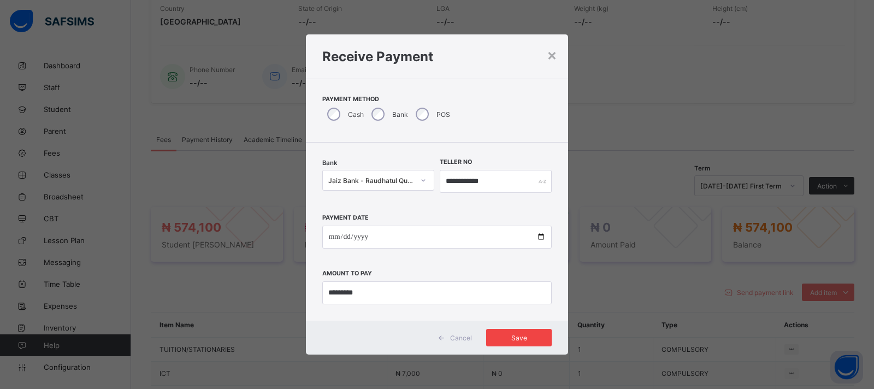
click at [522, 346] on div "Save" at bounding box center [519, 337] width 66 height 17
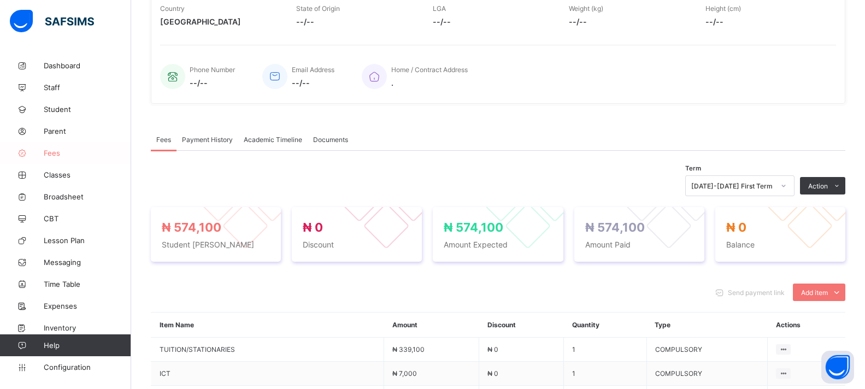
click at [56, 153] on span "Fees" at bounding box center [87, 153] width 87 height 9
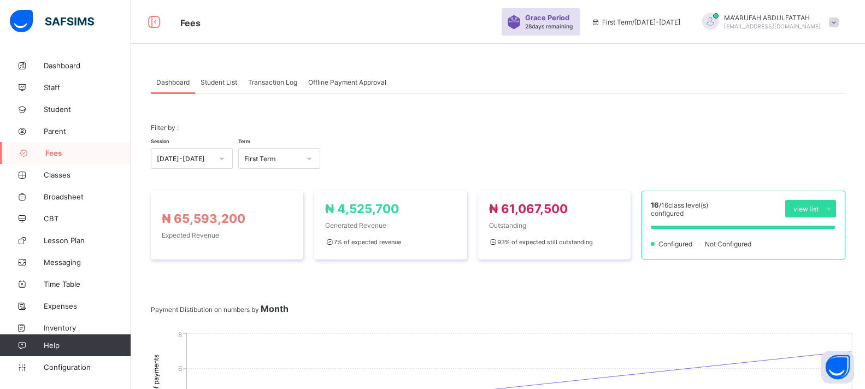
click at [224, 81] on span "Student List" at bounding box center [219, 82] width 37 height 8
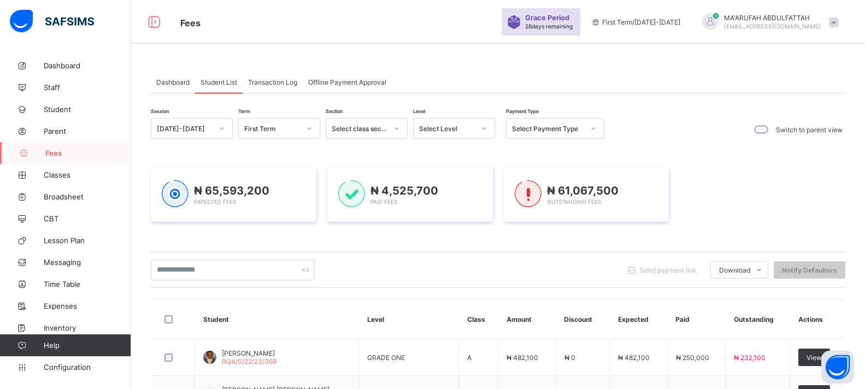
click at [454, 127] on div "Select Level" at bounding box center [447, 129] width 56 height 8
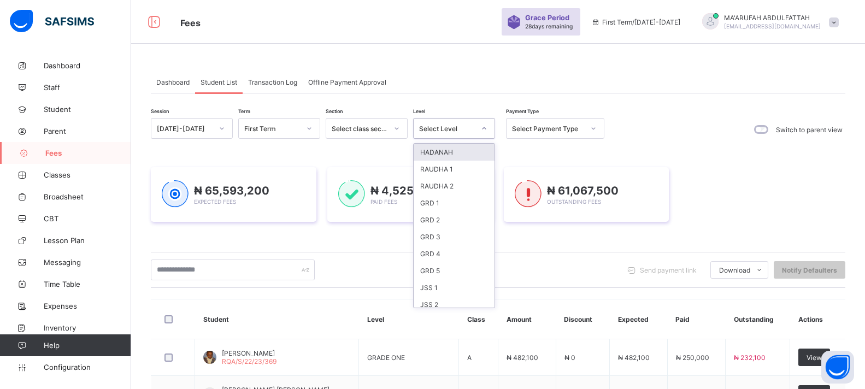
click at [444, 148] on div "HADANAH" at bounding box center [454, 152] width 81 height 17
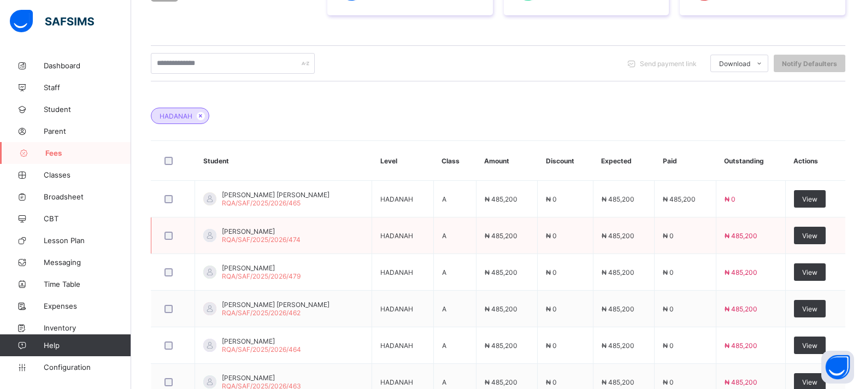
scroll to position [250, 0]
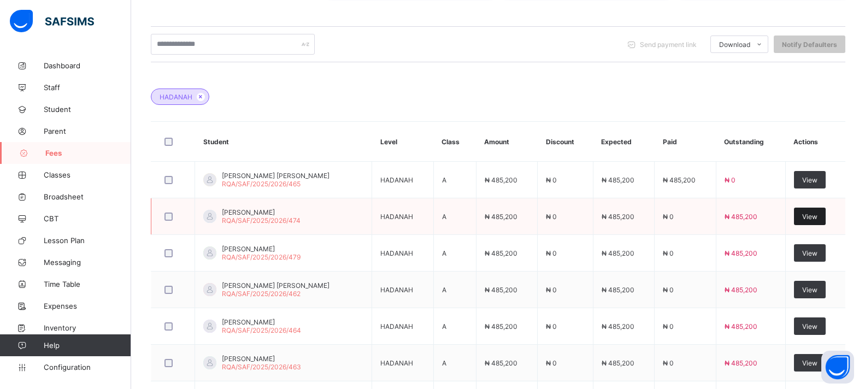
click at [817, 216] on span "View" at bounding box center [809, 217] width 15 height 8
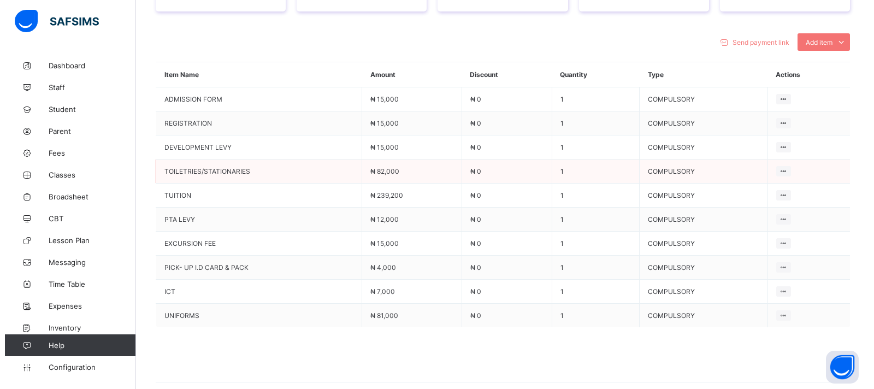
scroll to position [250, 0]
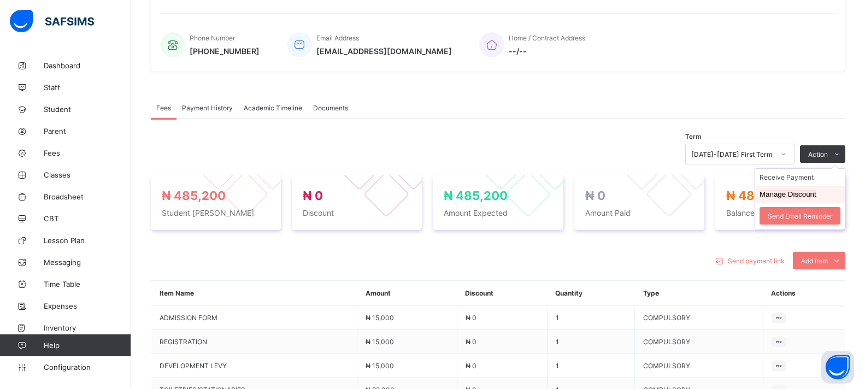
click at [789, 192] on button "Manage Discount" at bounding box center [788, 194] width 57 height 8
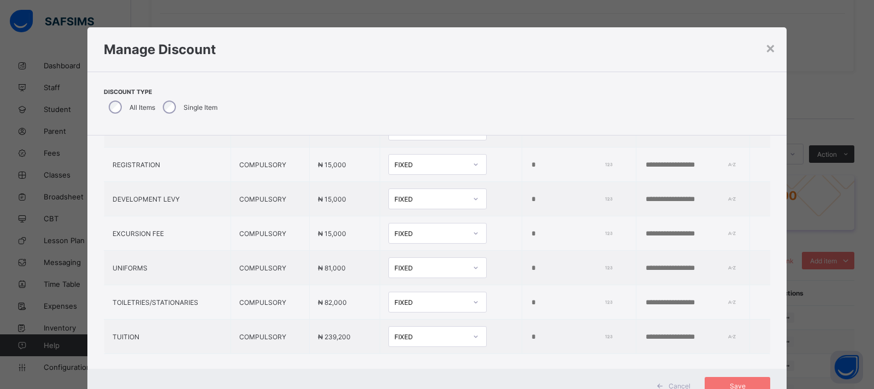
scroll to position [201, 0]
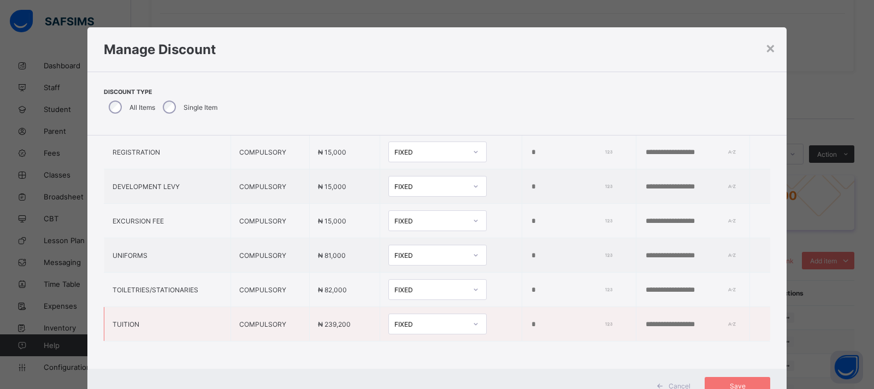
click at [401, 320] on div "FIXED" at bounding box center [431, 324] width 72 height 8
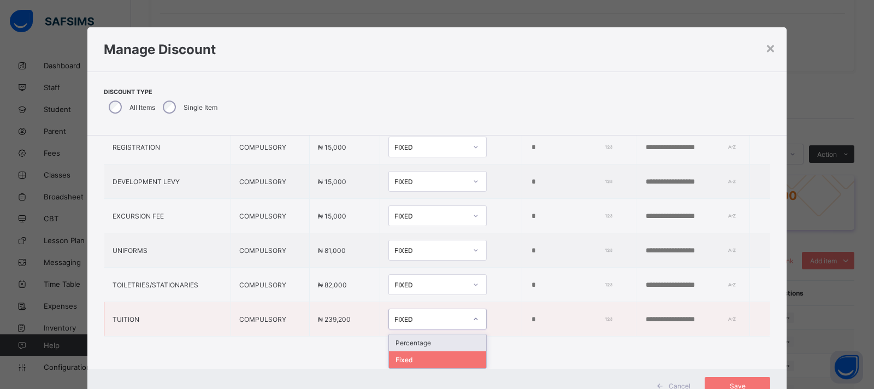
click at [393, 336] on div "Percentage" at bounding box center [437, 342] width 97 height 17
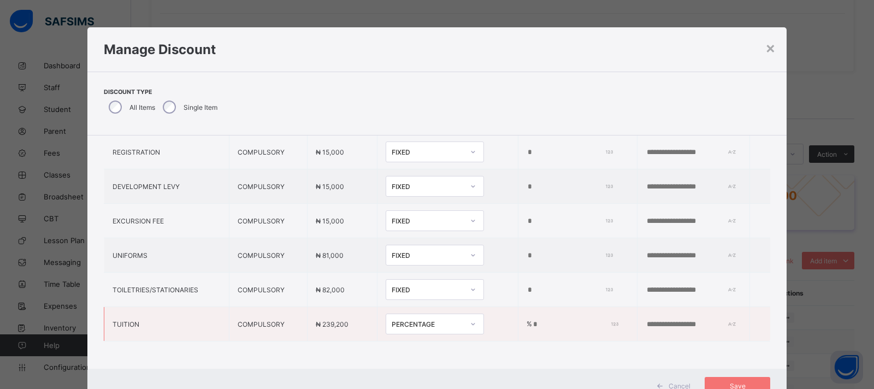
drag, startPoint x: 498, startPoint y: 314, endPoint x: 515, endPoint y: 314, distance: 16.4
click at [532, 320] on input "*" at bounding box center [573, 324] width 83 height 9
type input "***"
click at [529, 286] on input "*" at bounding box center [568, 290] width 83 height 9
click at [424, 286] on div "FIXED" at bounding box center [428, 290] width 72 height 8
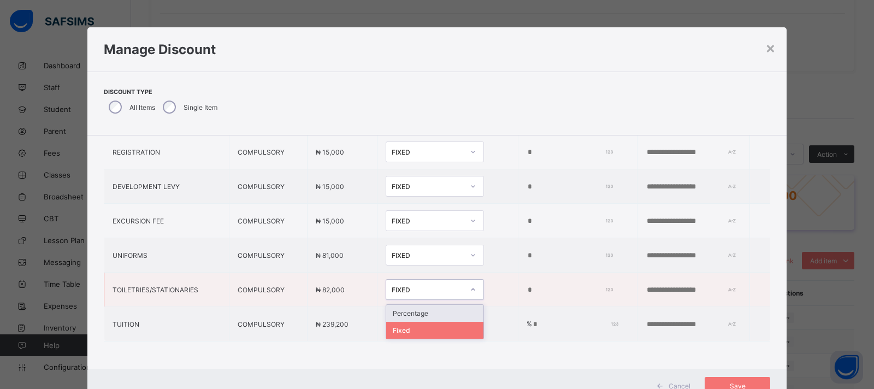
click at [395, 305] on div "Percentage" at bounding box center [434, 313] width 97 height 17
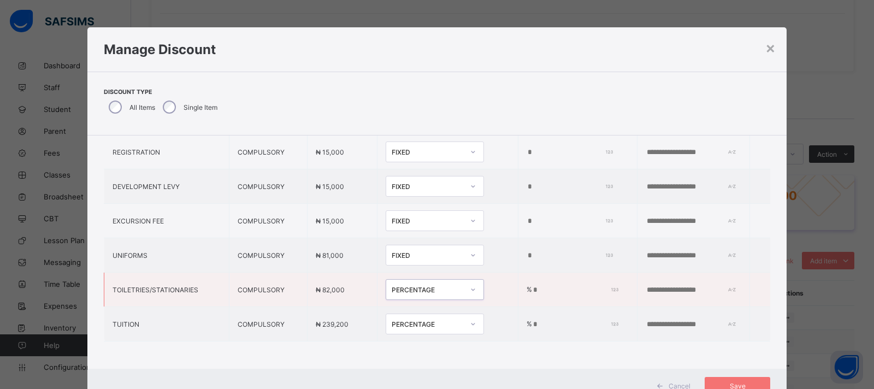
click at [464, 283] on div at bounding box center [473, 289] width 19 height 17
click at [386, 322] on div "Fixed" at bounding box center [434, 330] width 97 height 17
drag, startPoint x: 503, startPoint y: 279, endPoint x: 471, endPoint y: 276, distance: 31.9
click at [473, 276] on tr "TOILETRIES/STATIONARIES COMPULSORY ₦ 82,000 option Fixed, selected. 0 results a…" at bounding box center [437, 290] width 667 height 34
click at [754, 383] on span "Save" at bounding box center [737, 386] width 49 height 8
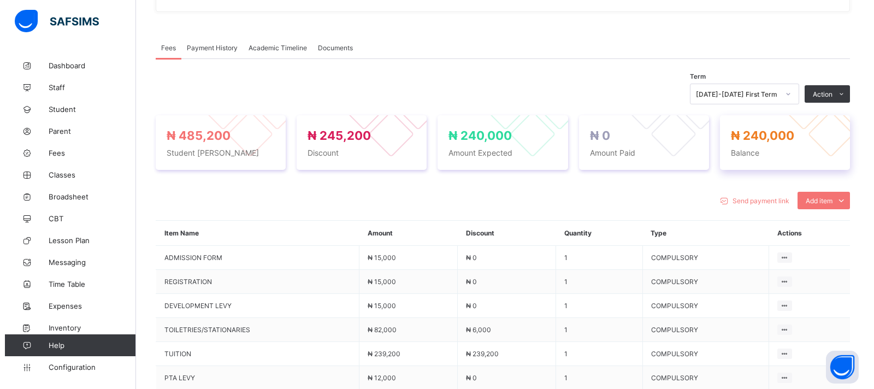
scroll to position [304, 0]
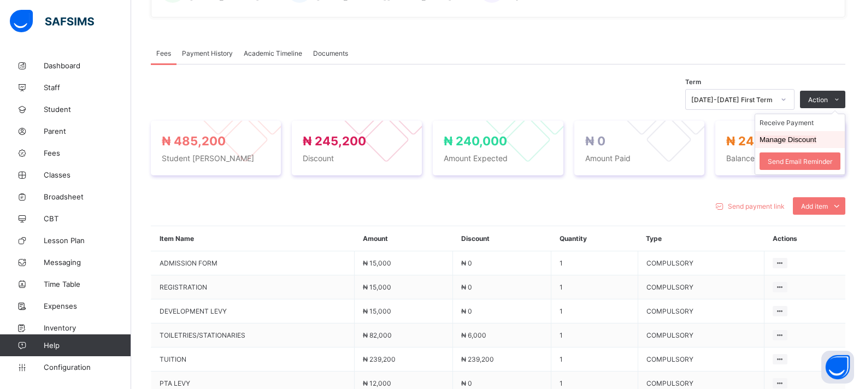
click at [812, 137] on button "Manage Discount" at bounding box center [788, 140] width 57 height 8
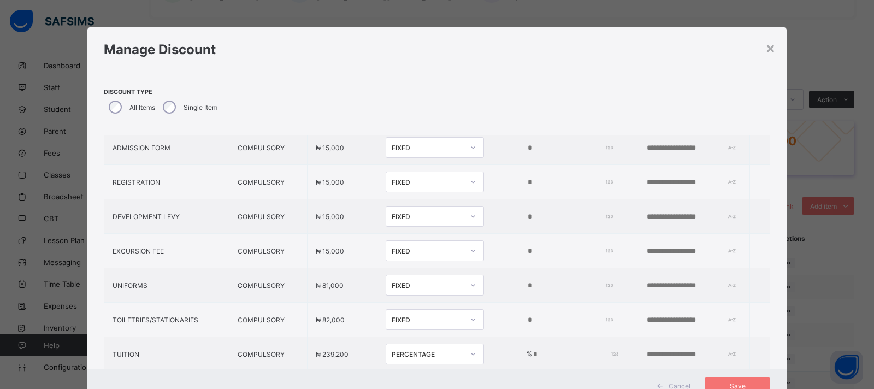
scroll to position [201, 0]
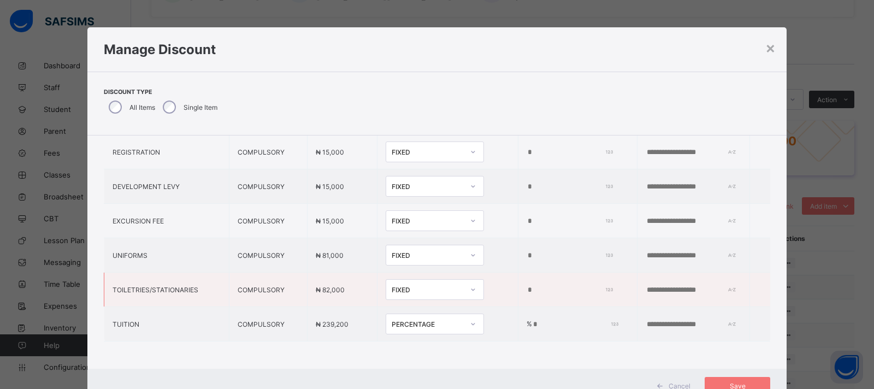
drag, startPoint x: 501, startPoint y: 280, endPoint x: 507, endPoint y: 280, distance: 6.0
click at [527, 286] on input "****" at bounding box center [568, 290] width 83 height 9
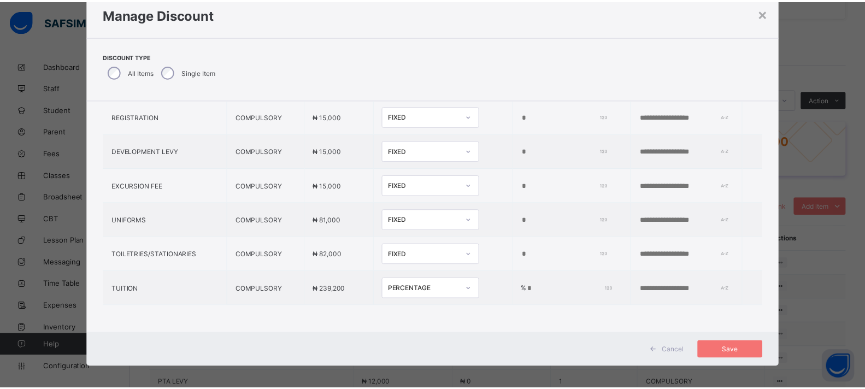
scroll to position [41, 0]
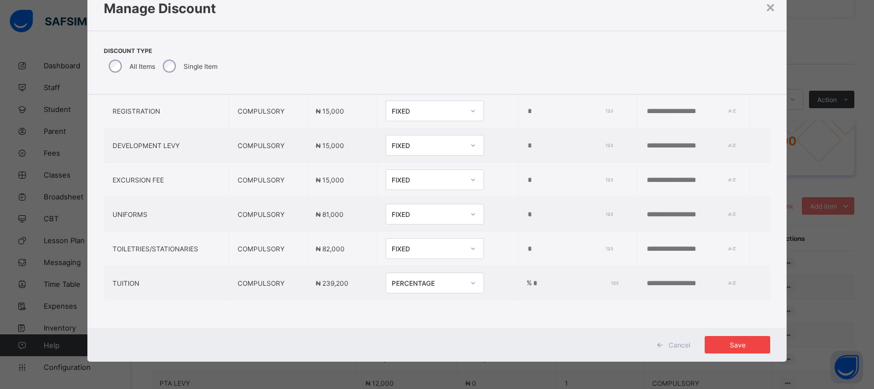
click at [717, 343] on span "Save" at bounding box center [737, 345] width 49 height 8
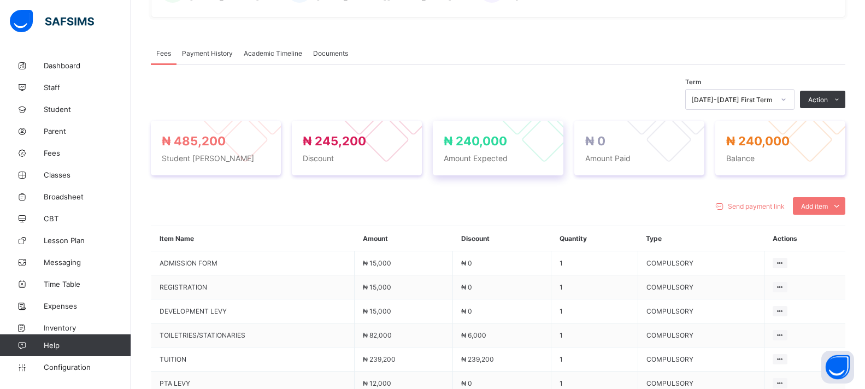
scroll to position [359, 0]
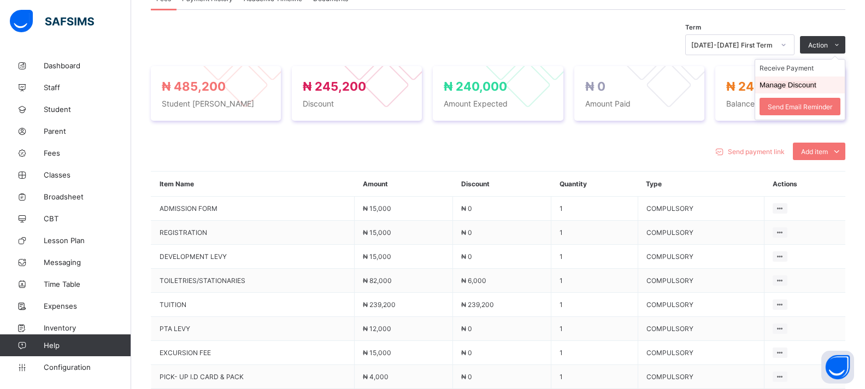
click at [788, 89] on button "Manage Discount" at bounding box center [788, 85] width 57 height 8
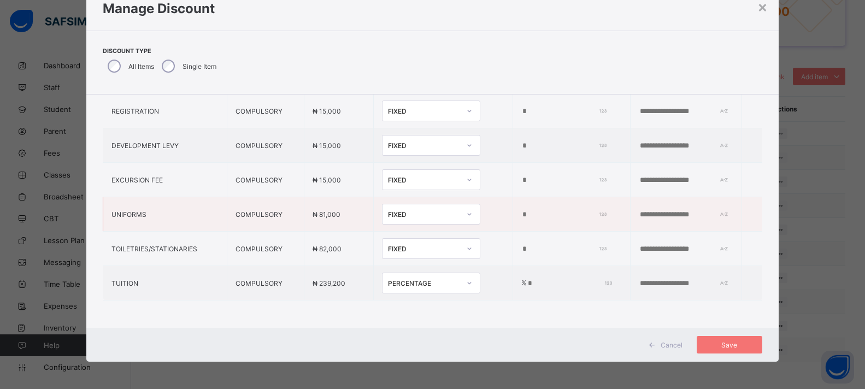
scroll to position [522, 0]
click at [429, 279] on div "PERCENTAGE" at bounding box center [428, 283] width 72 height 8
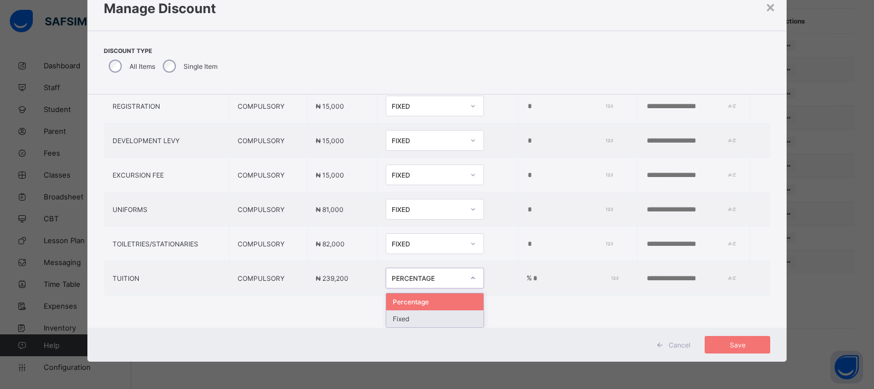
click at [389, 314] on div "Fixed" at bounding box center [434, 318] width 97 height 17
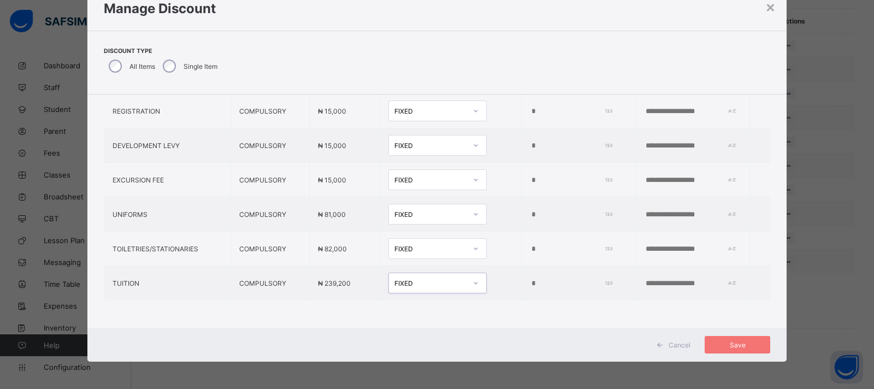
click at [676, 345] on span "Cancel" at bounding box center [680, 345] width 22 height 8
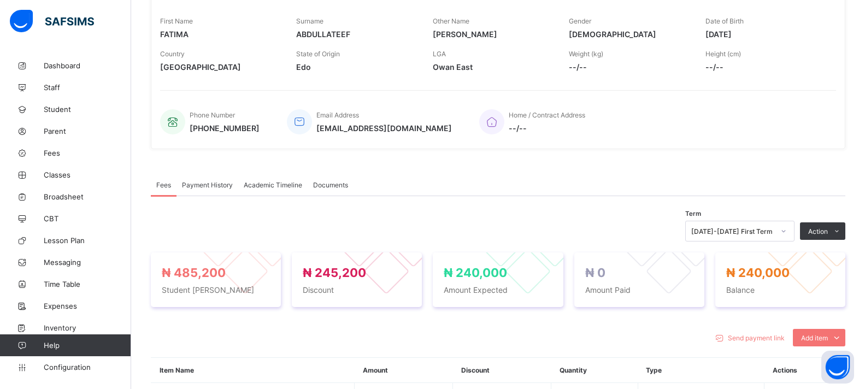
scroll to position [139, 0]
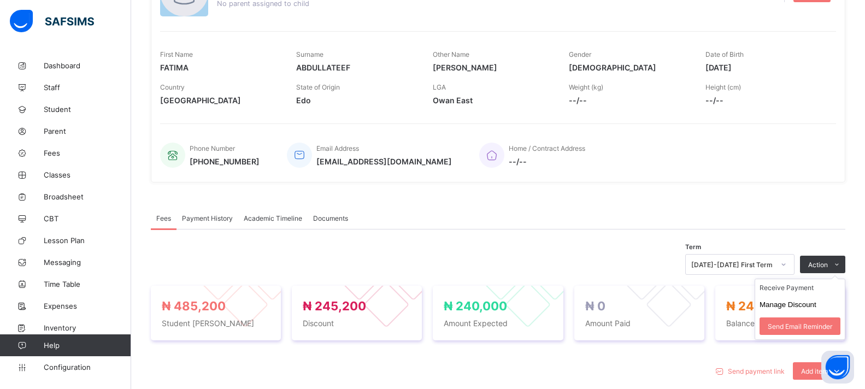
click at [827, 279] on ul "Receive Payment Manage Discount Send Email Reminder" at bounding box center [800, 309] width 91 height 61
click at [801, 300] on li "Manage Discount" at bounding box center [800, 304] width 90 height 17
click at [786, 304] on button "Manage Discount" at bounding box center [788, 305] width 57 height 8
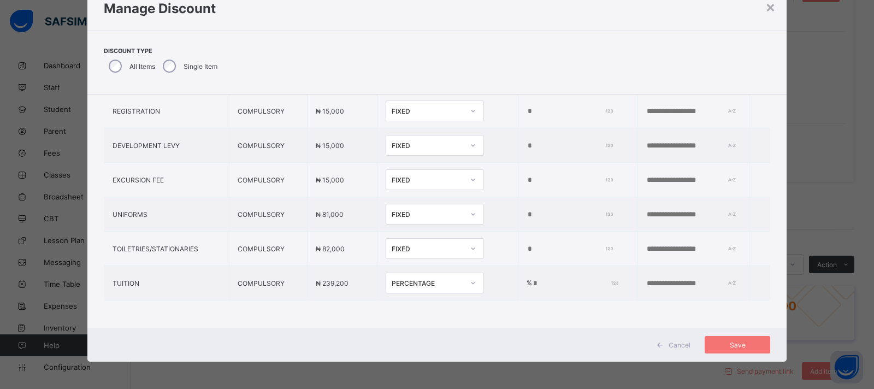
click at [464, 244] on div at bounding box center [473, 248] width 19 height 17
click at [398, 284] on div "Fixed" at bounding box center [434, 289] width 97 height 17
click at [527, 245] on input "****" at bounding box center [568, 249] width 83 height 9
drag, startPoint x: 492, startPoint y: 239, endPoint x: 548, endPoint y: 240, distance: 55.2
click at [548, 245] on input "****" at bounding box center [568, 249] width 83 height 9
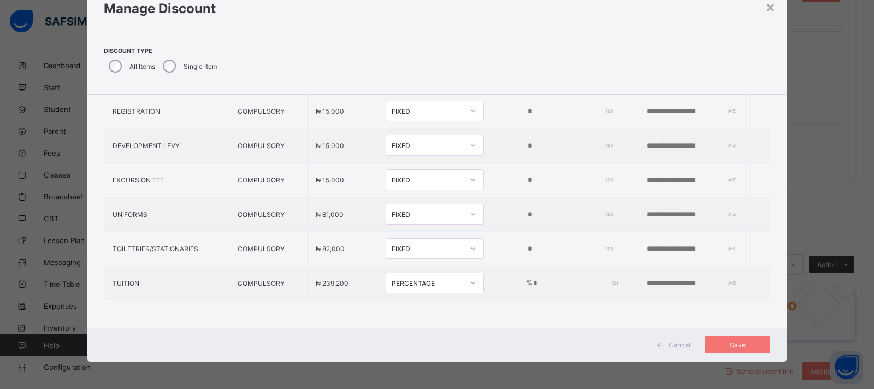
type input "*"
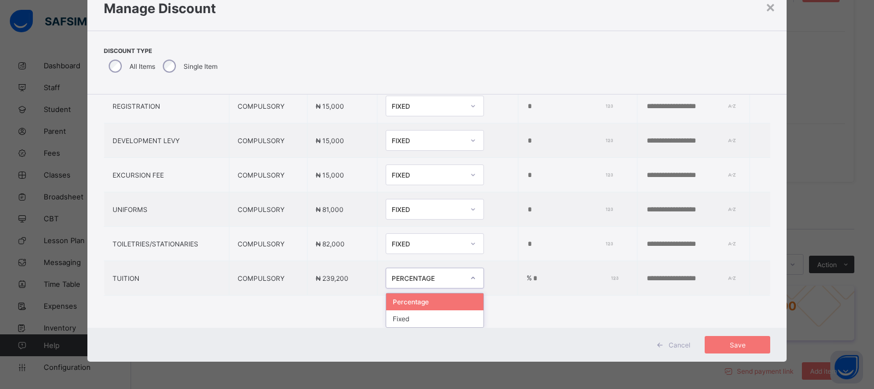
click at [408, 275] on div "PERCENTAGE" at bounding box center [428, 278] width 72 height 8
click at [387, 311] on div "Fixed" at bounding box center [434, 318] width 97 height 17
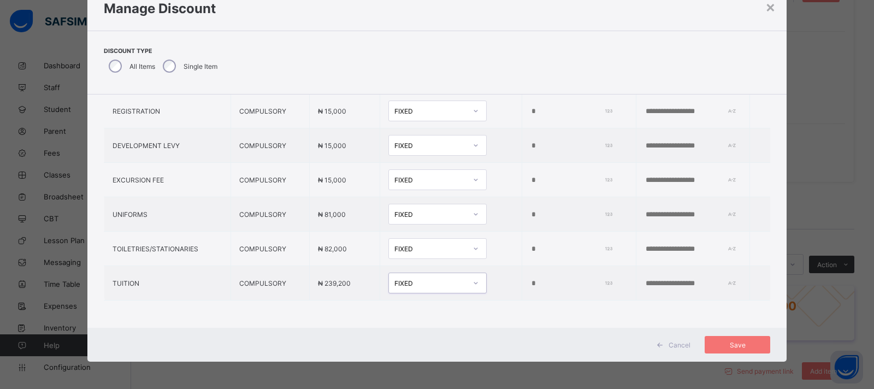
drag, startPoint x: 517, startPoint y: 275, endPoint x: 439, endPoint y: 277, distance: 77.6
click at [439, 277] on tr "TUITION COMPULSORY ₦ 239,200 option Fixed, selected. 0 results available. Selec…" at bounding box center [437, 283] width 667 height 34
type input "*"
click at [733, 340] on div "Save" at bounding box center [738, 344] width 66 height 17
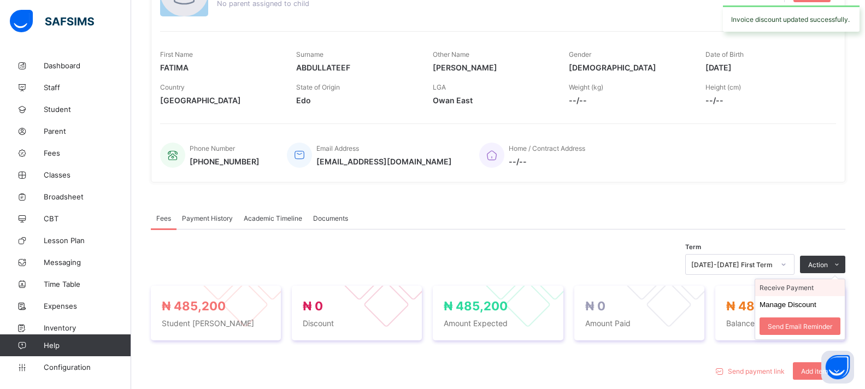
click at [789, 294] on li "Receive Payment" at bounding box center [800, 287] width 90 height 17
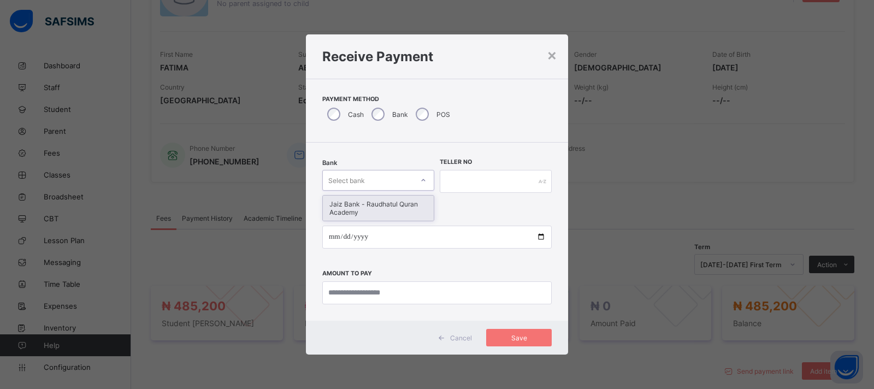
click at [374, 174] on div "Select bank" at bounding box center [368, 180] width 90 height 15
click at [368, 205] on div "Jaiz Bank - Raudhatul Quran Academy" at bounding box center [378, 208] width 111 height 25
click at [483, 180] on input "text" at bounding box center [496, 181] width 112 height 23
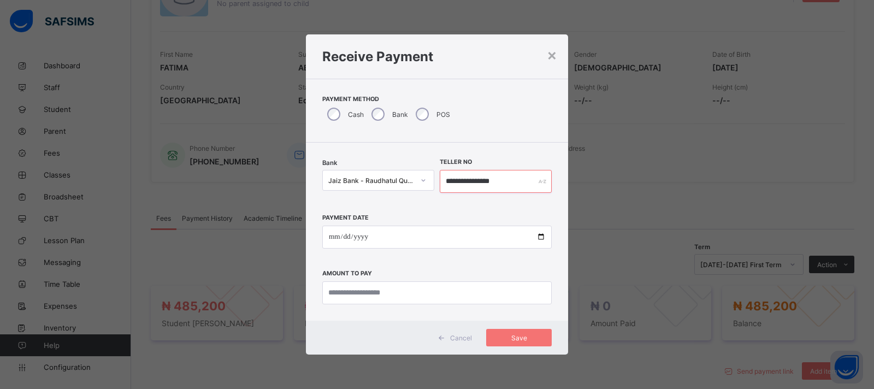
type input "**********"
click at [540, 238] on input "date" at bounding box center [437, 237] width 230 height 23
type input "**********"
click at [336, 286] on input "currency" at bounding box center [437, 292] width 230 height 23
click at [360, 287] on input "currency" at bounding box center [437, 292] width 230 height 23
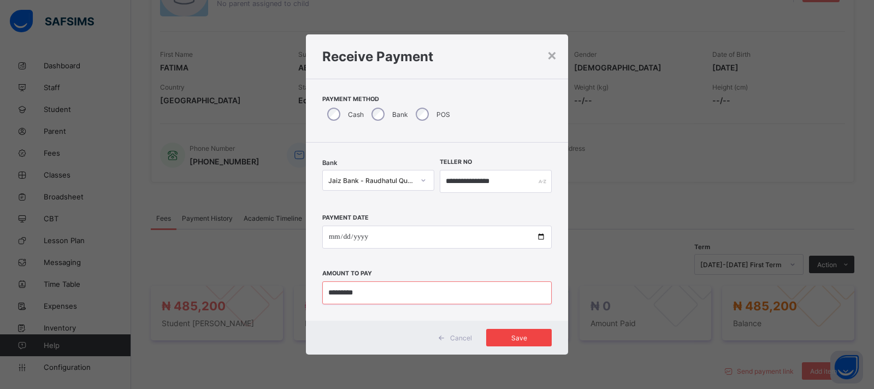
type input "*********"
click at [516, 338] on span "Save" at bounding box center [519, 338] width 49 height 8
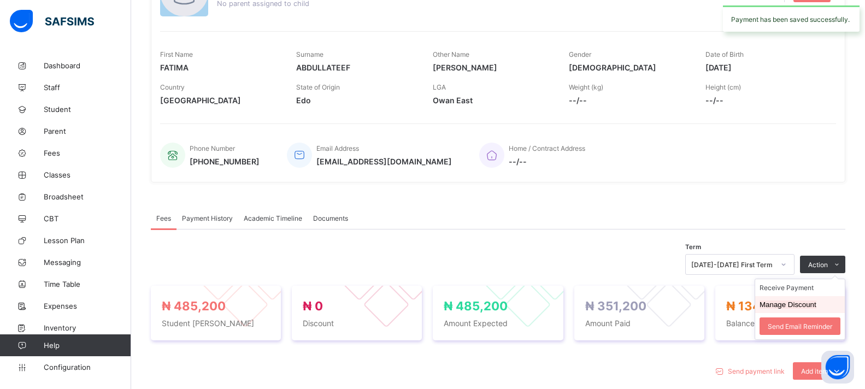
click at [810, 301] on button "Manage Discount" at bounding box center [788, 305] width 57 height 8
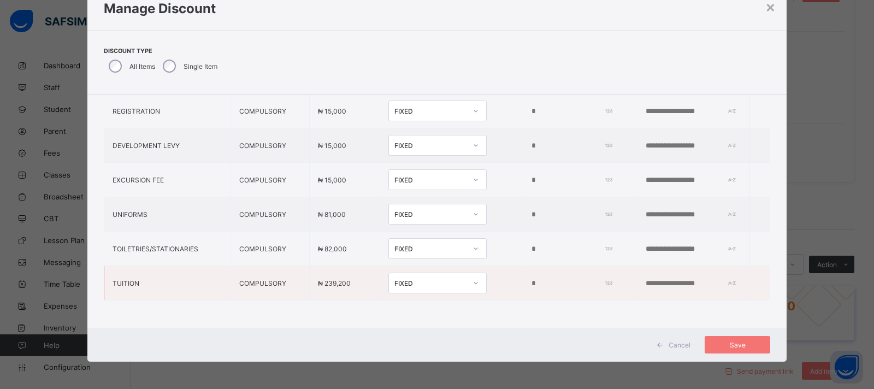
click at [437, 279] on div "FIXED" at bounding box center [431, 283] width 72 height 8
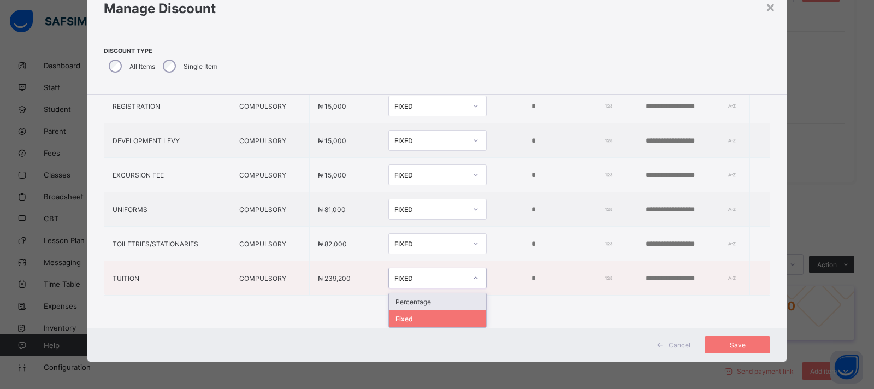
click at [408, 299] on div "Percentage" at bounding box center [437, 301] width 97 height 17
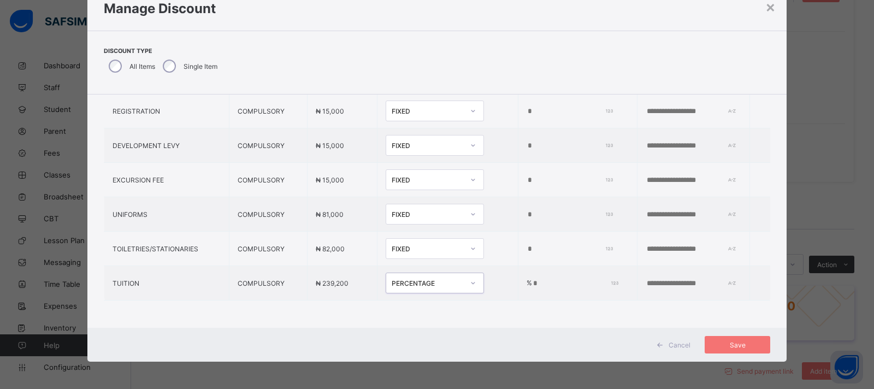
drag, startPoint x: 502, startPoint y: 274, endPoint x: 478, endPoint y: 272, distance: 24.1
click at [478, 272] on tr "TUITION COMPULSORY ₦ 239,200 option Percentage, selected. 0 results available. …" at bounding box center [437, 283] width 667 height 34
drag, startPoint x: 495, startPoint y: 272, endPoint x: 544, endPoint y: 270, distance: 48.6
click at [542, 270] on td "% ***" at bounding box center [577, 283] width 119 height 34
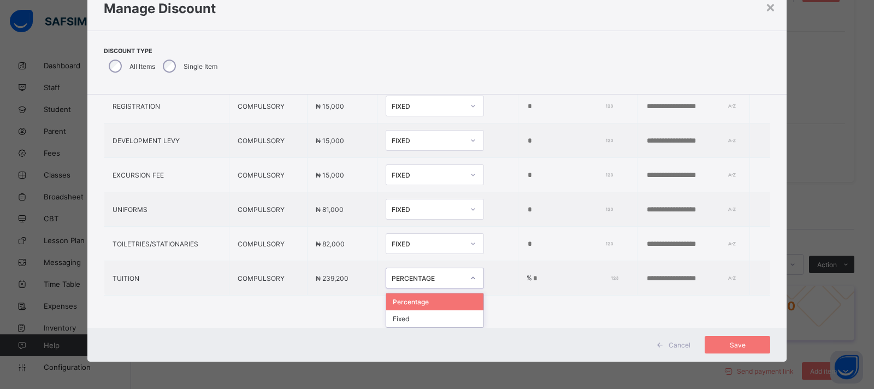
click at [389, 284] on div "PERCENTAGE" at bounding box center [435, 278] width 98 height 21
click at [386, 316] on div "Fixed" at bounding box center [434, 318] width 97 height 17
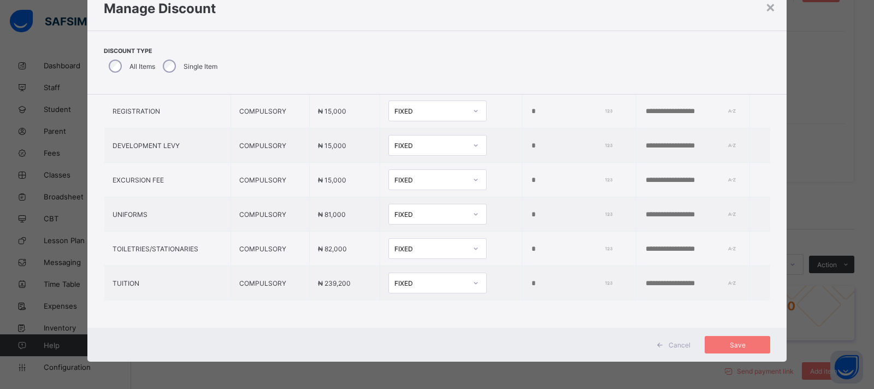
drag, startPoint x: 505, startPoint y: 276, endPoint x: 444, endPoint y: 276, distance: 61.7
click at [446, 276] on tr "TUITION COMPULSORY ₦ 239,200 FIXED ***" at bounding box center [437, 283] width 667 height 34
click at [745, 338] on div "Save" at bounding box center [738, 344] width 66 height 17
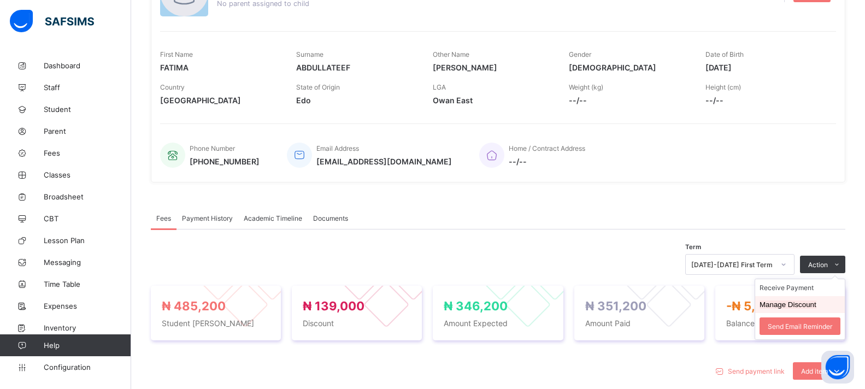
click at [797, 306] on button "Manage Discount" at bounding box center [788, 305] width 57 height 8
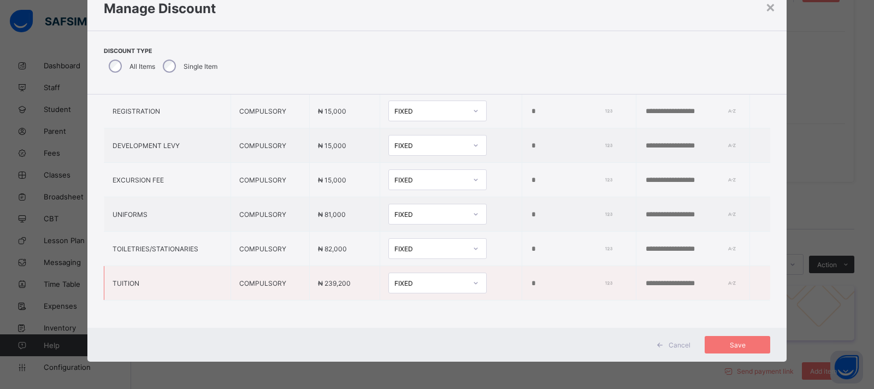
drag, startPoint x: 500, startPoint y: 275, endPoint x: 536, endPoint y: 273, distance: 35.6
click at [536, 279] on input "******" at bounding box center [570, 283] width 79 height 9
type input "******"
click at [751, 340] on div "Save" at bounding box center [738, 344] width 66 height 17
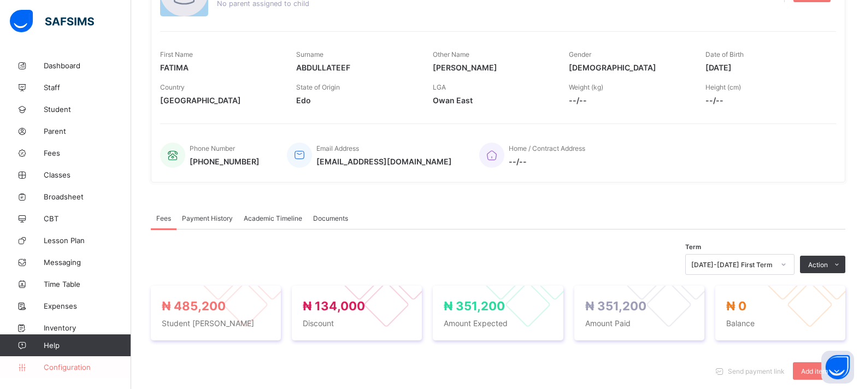
drag, startPoint x: 67, startPoint y: 364, endPoint x: 114, endPoint y: 371, distance: 47.4
click at [67, 364] on span "Configuration" at bounding box center [87, 367] width 87 height 9
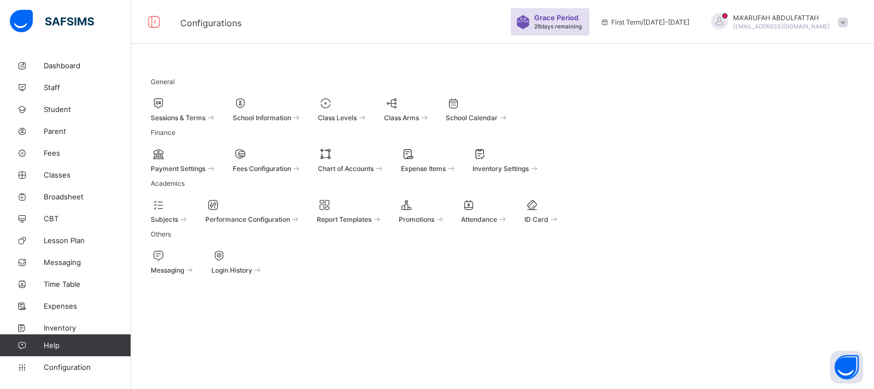
click at [178, 223] on span "Subjects" at bounding box center [164, 219] width 27 height 8
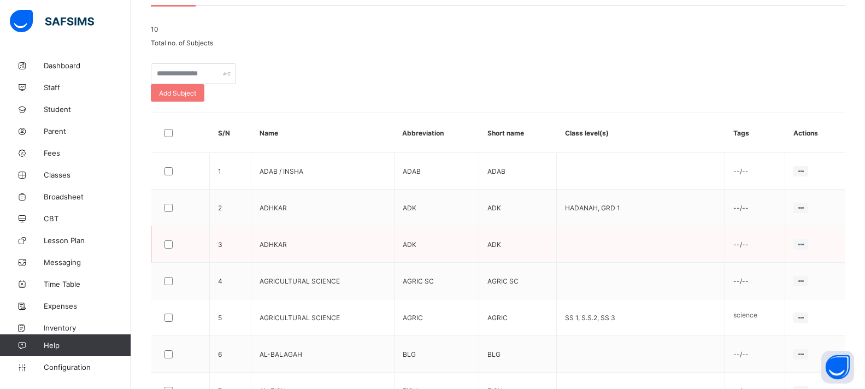
scroll to position [154, 0]
click at [805, 176] on icon at bounding box center [800, 172] width 9 height 8
click at [561, 48] on div "10 Total no. of Subjects" at bounding box center [498, 37] width 695 height 22
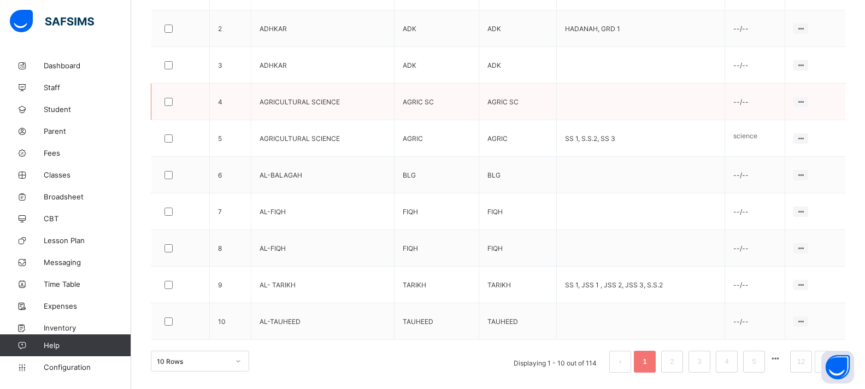
scroll to position [372, 0]
click at [62, 366] on span "Configuration" at bounding box center [87, 367] width 87 height 9
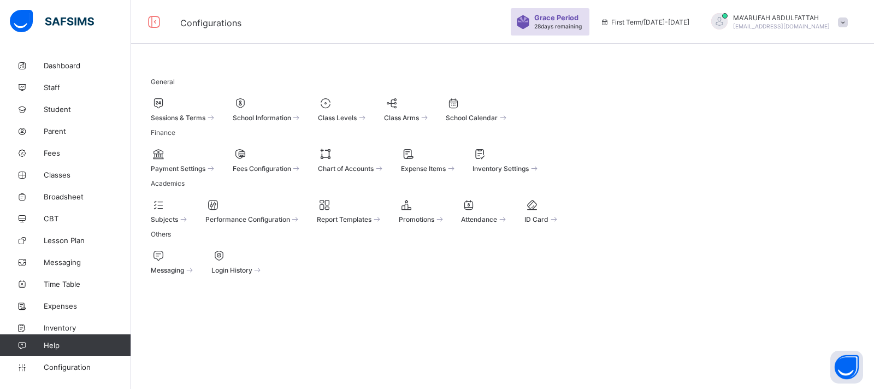
click at [172, 214] on span at bounding box center [170, 212] width 38 height 3
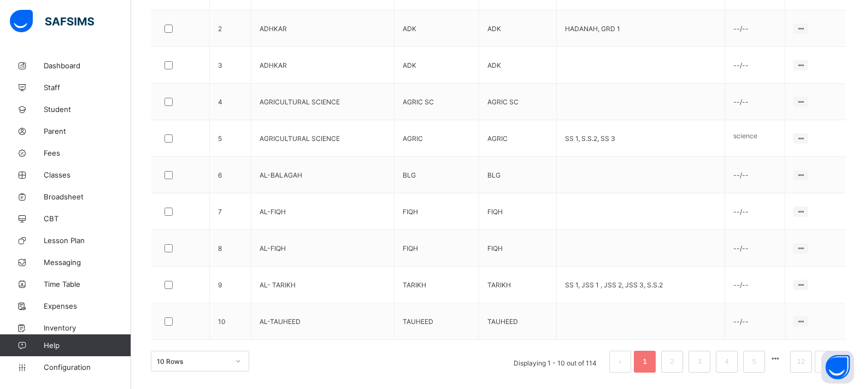
scroll to position [372, 0]
click at [759, 366] on link "5" at bounding box center [754, 362] width 10 height 14
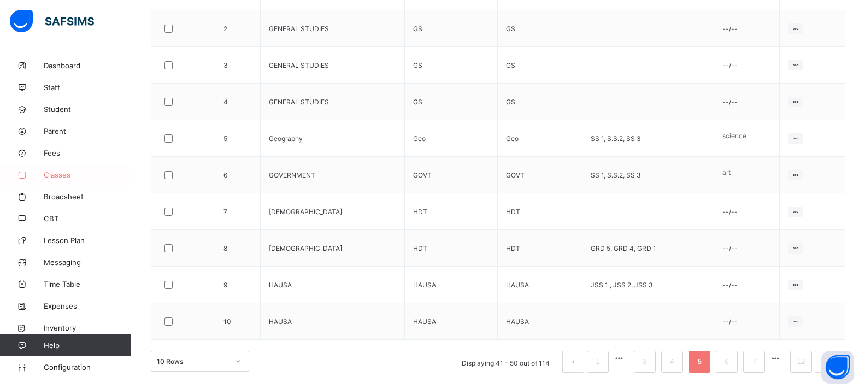
click at [59, 170] on span "Classes" at bounding box center [87, 174] width 87 height 9
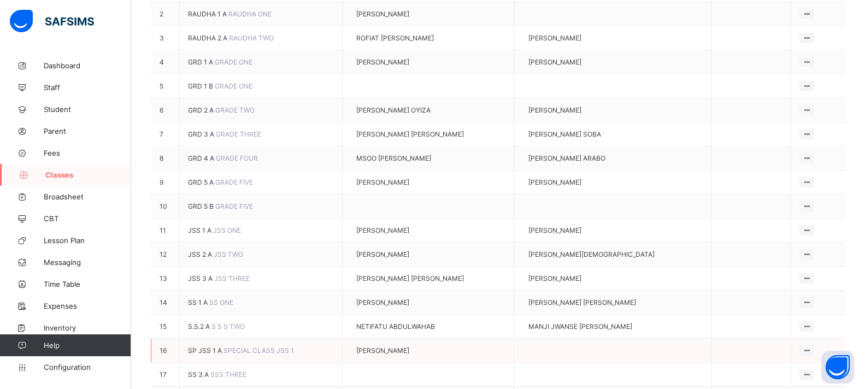
scroll to position [308, 0]
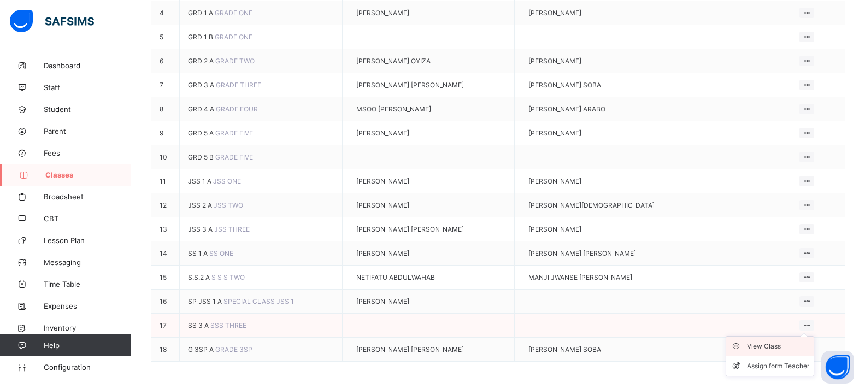
click at [776, 341] on div "View Class" at bounding box center [778, 346] width 62 height 11
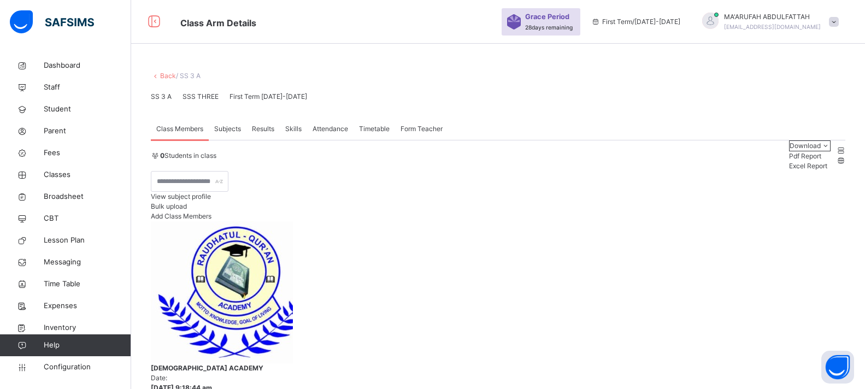
click at [236, 140] on div "Subjects" at bounding box center [228, 129] width 38 height 22
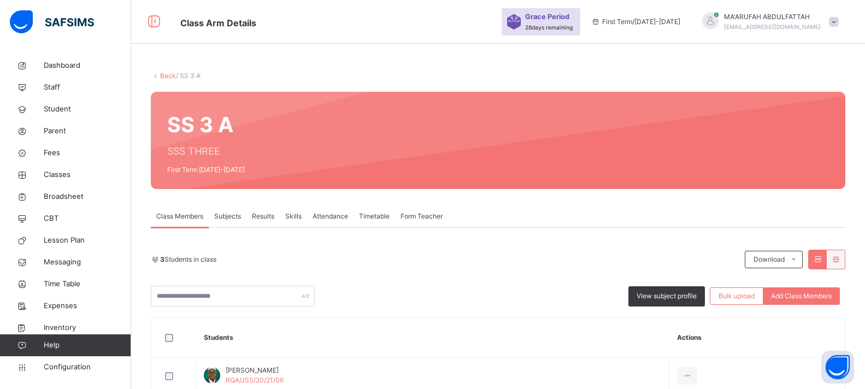
click at [238, 216] on span "Subjects" at bounding box center [227, 216] width 27 height 10
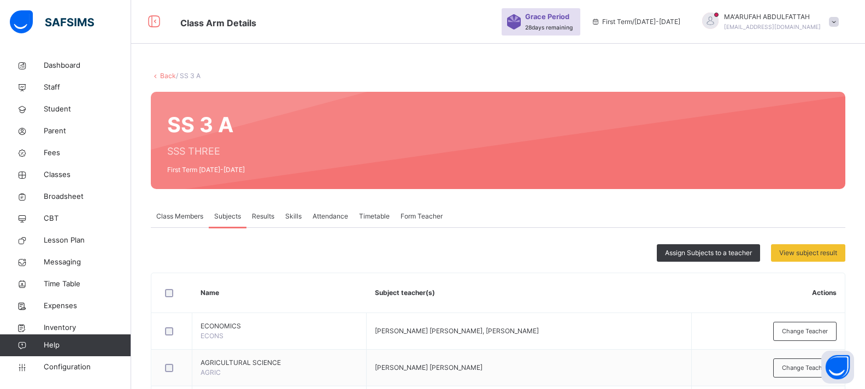
click at [582, 280] on th "Subject teacher(s)" at bounding box center [529, 293] width 325 height 40
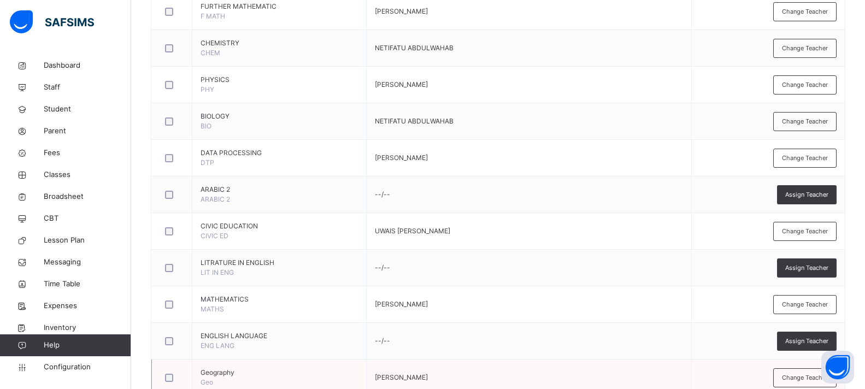
scroll to position [501, 0]
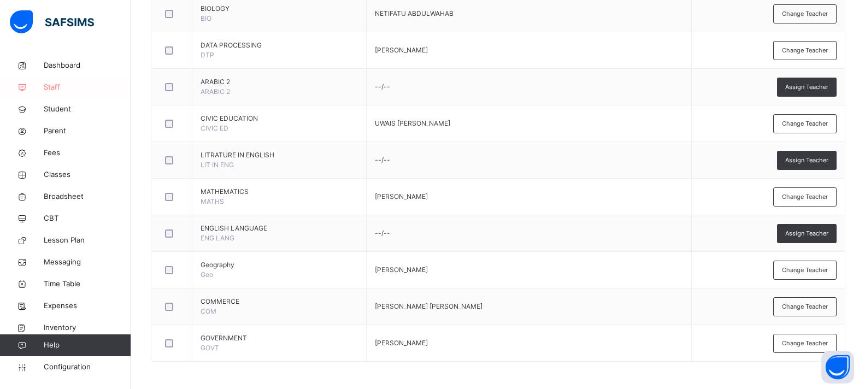
click at [68, 89] on span "Staff" at bounding box center [87, 87] width 87 height 11
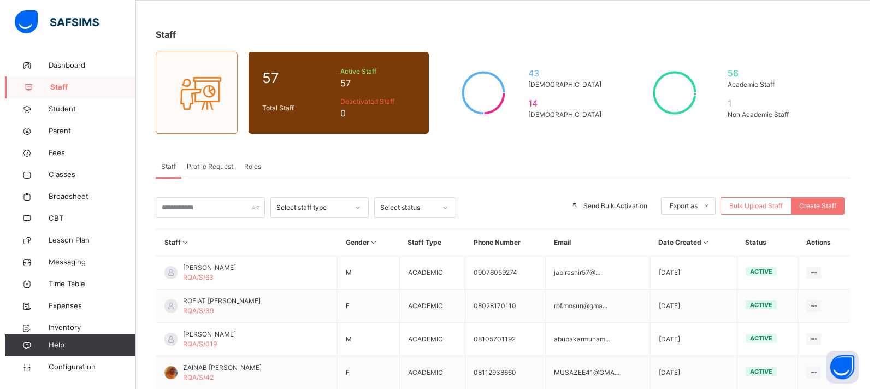
scroll to position [36, 0]
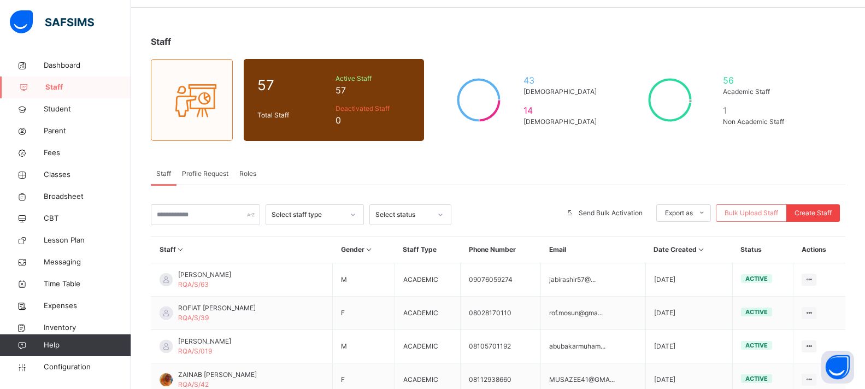
click at [816, 211] on span "Create Staff" at bounding box center [813, 213] width 37 height 10
select select "**"
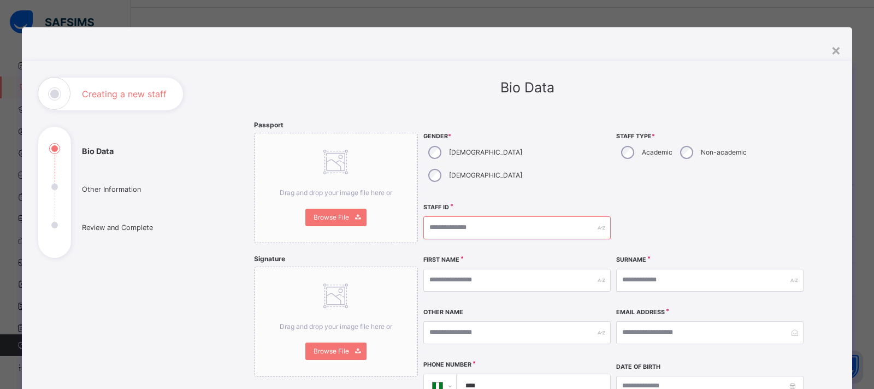
click at [479, 216] on input "text" at bounding box center [516, 227] width 187 height 23
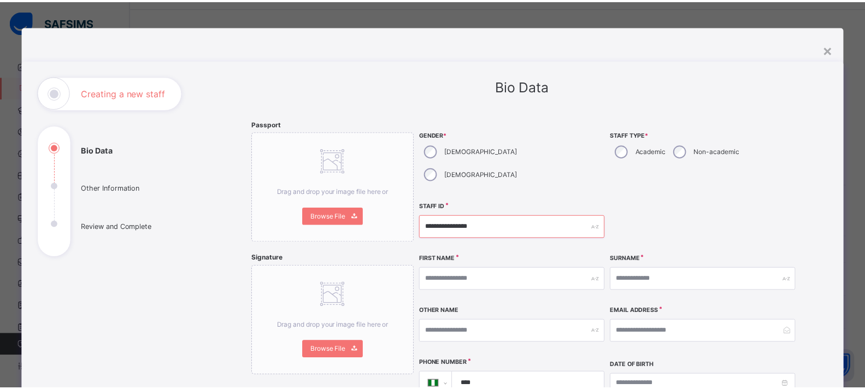
scroll to position [0, 0]
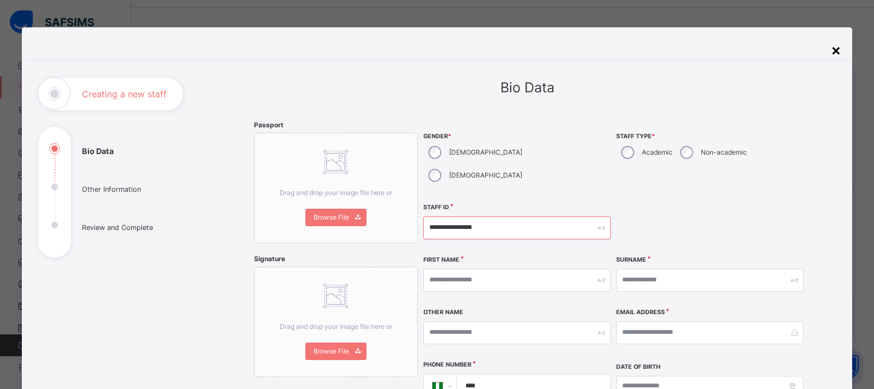
type input "**********"
click at [831, 51] on div "×" at bounding box center [836, 49] width 10 height 23
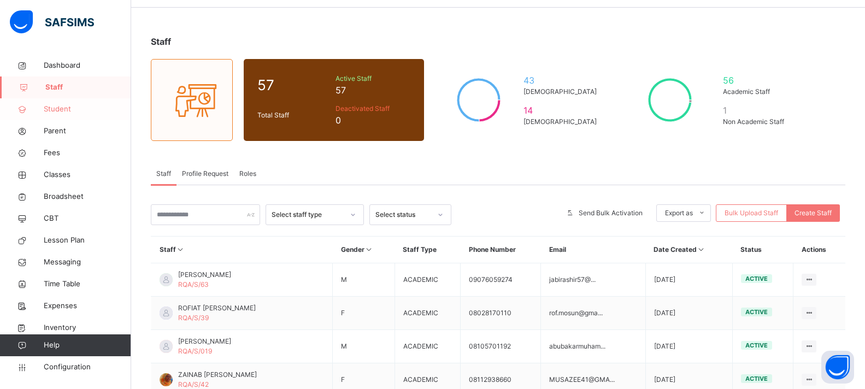
click at [66, 103] on link "Student" at bounding box center [65, 109] width 131 height 22
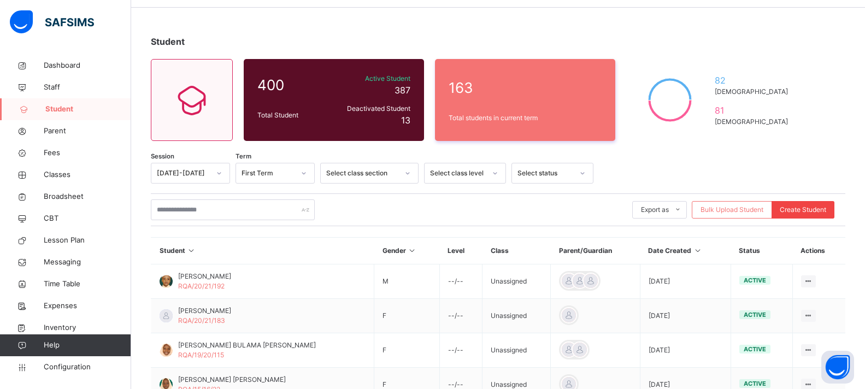
click at [817, 208] on span "Create Student" at bounding box center [803, 210] width 46 height 10
select select "**"
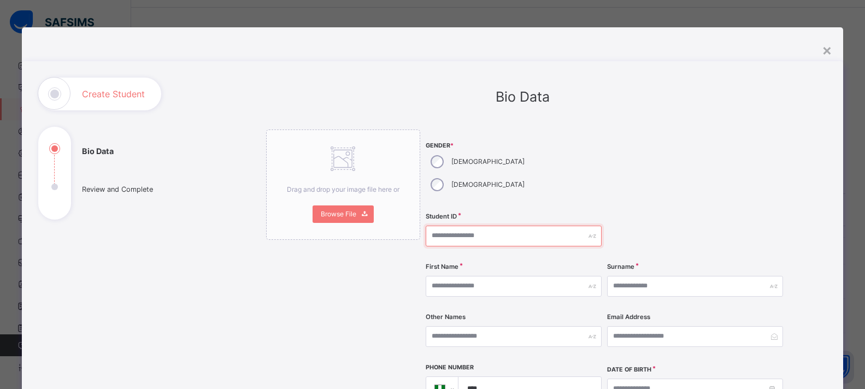
click at [467, 226] on input "text" at bounding box center [514, 236] width 176 height 21
type input "*"
type input "**********"
click at [555, 274] on div "First Name" at bounding box center [514, 286] width 176 height 45
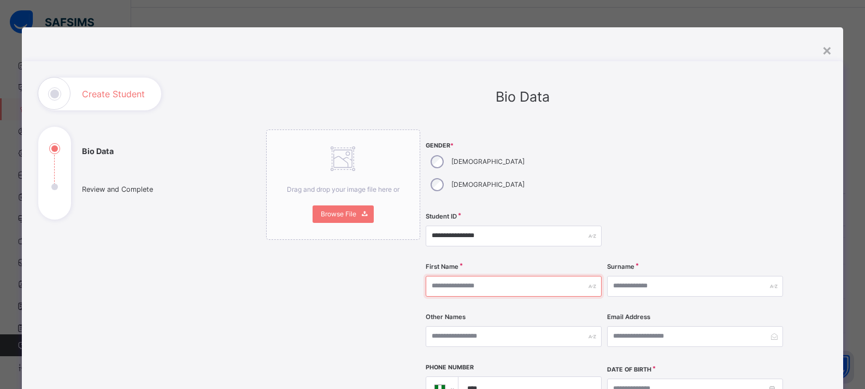
click at [536, 276] on input "text" at bounding box center [514, 286] width 176 height 21
type input "*"
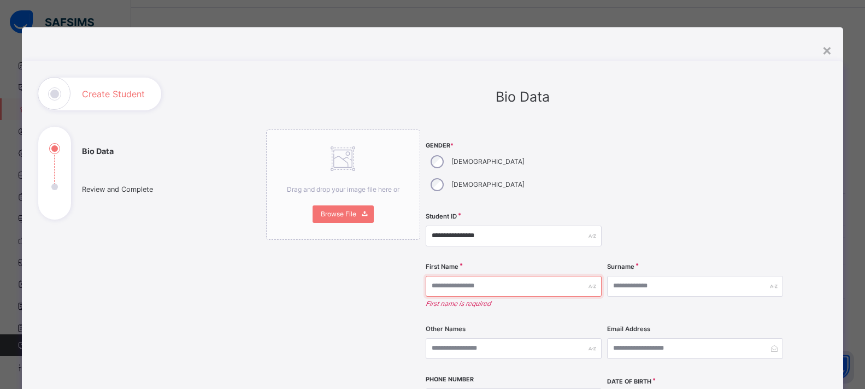
click at [498, 276] on input "text" at bounding box center [514, 286] width 176 height 21
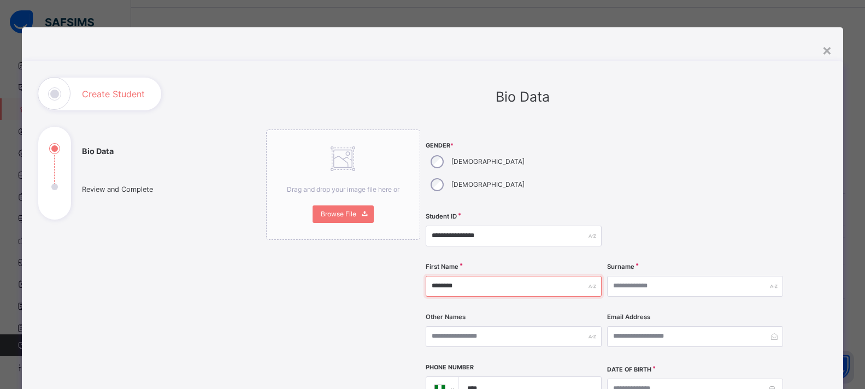
type input "*******"
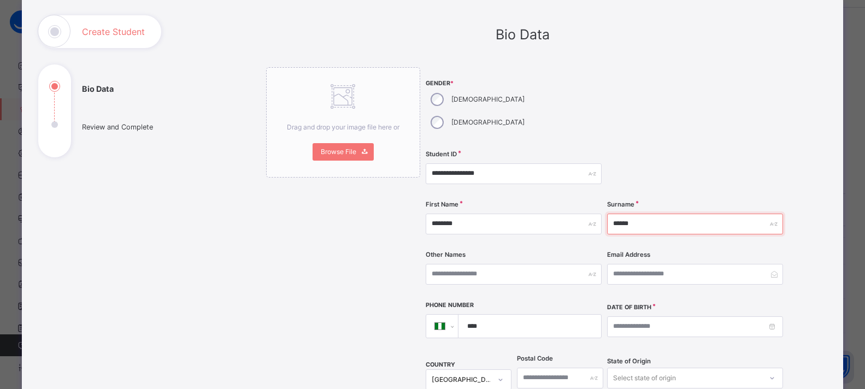
scroll to position [164, 0]
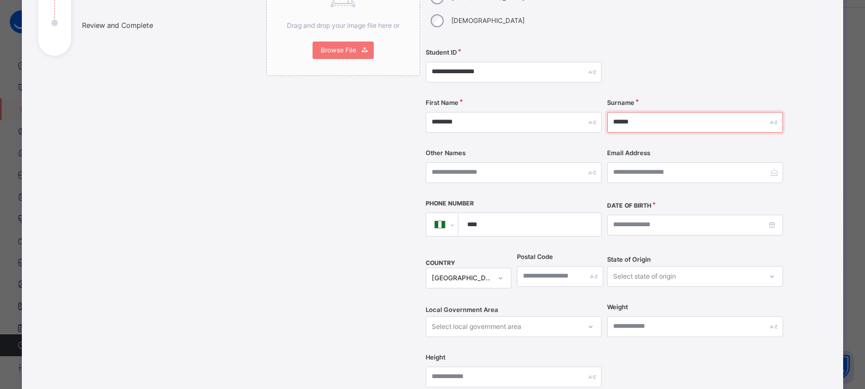
type input "*****"
click at [695, 162] on input "email" at bounding box center [695, 172] width 176 height 21
click at [647, 215] on input at bounding box center [695, 225] width 176 height 21
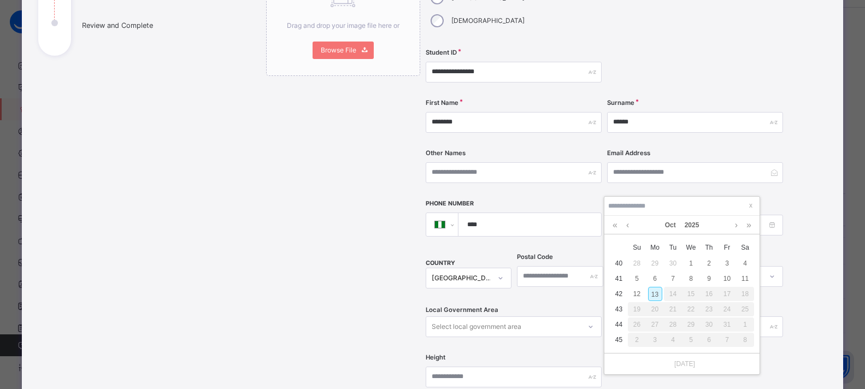
click at [645, 196] on div "Oct 2025 x Su Mo Tu We Th Fr Sa 40 28 29 30 1 2 3 4 41 5 6 7 8 9 10 11 42 12 13…" at bounding box center [682, 285] width 156 height 179
click at [617, 225] on link at bounding box center [615, 225] width 10 height 19
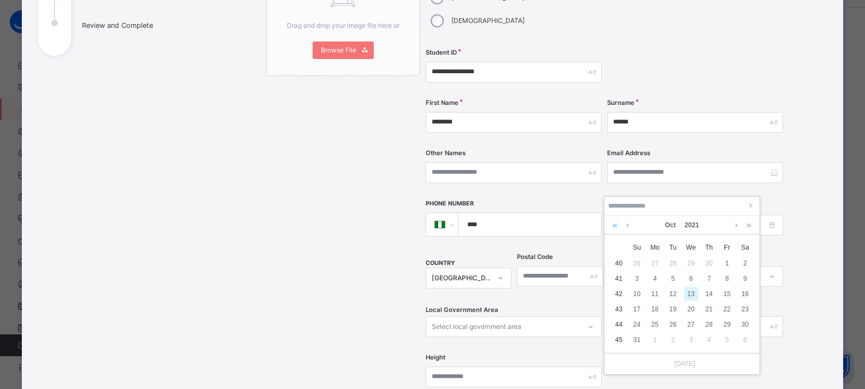
click at [617, 225] on link at bounding box center [615, 225] width 10 height 19
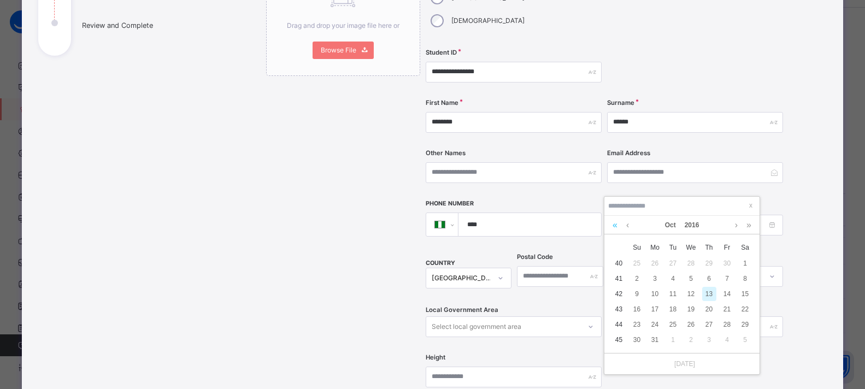
click at [617, 225] on link at bounding box center [615, 225] width 10 height 19
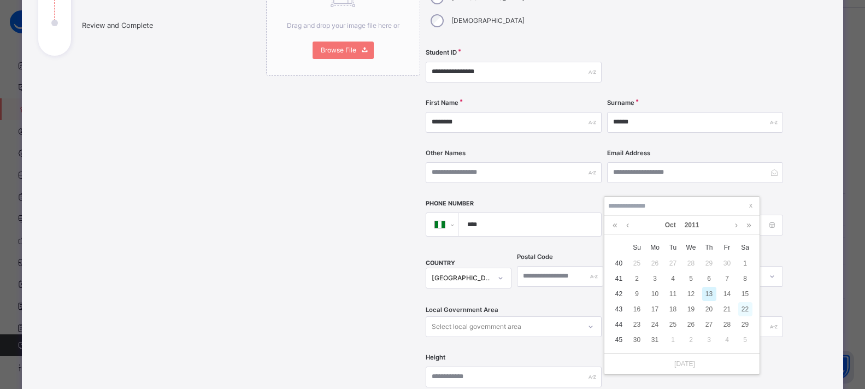
click at [742, 308] on div "22" at bounding box center [745, 309] width 14 height 14
type input "**********"
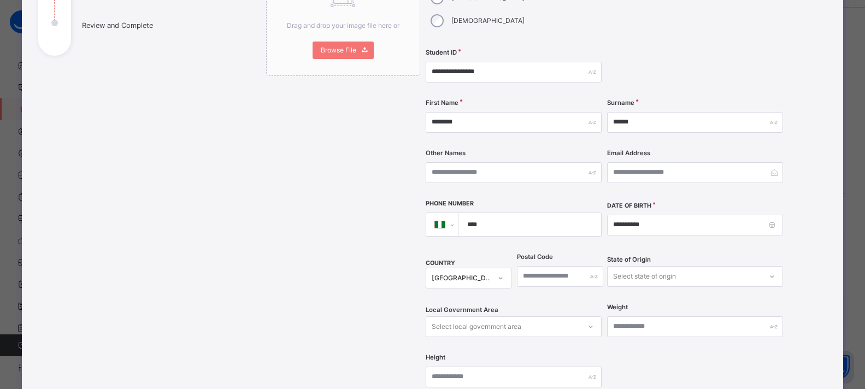
click at [634, 266] on div "Select state of origin" at bounding box center [695, 276] width 176 height 21
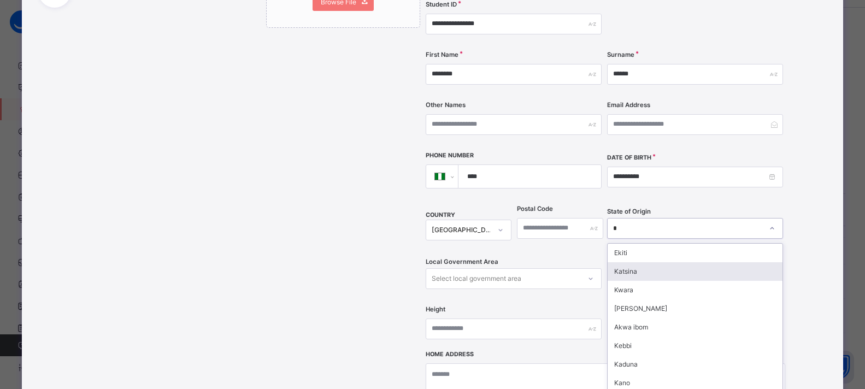
type input "**"
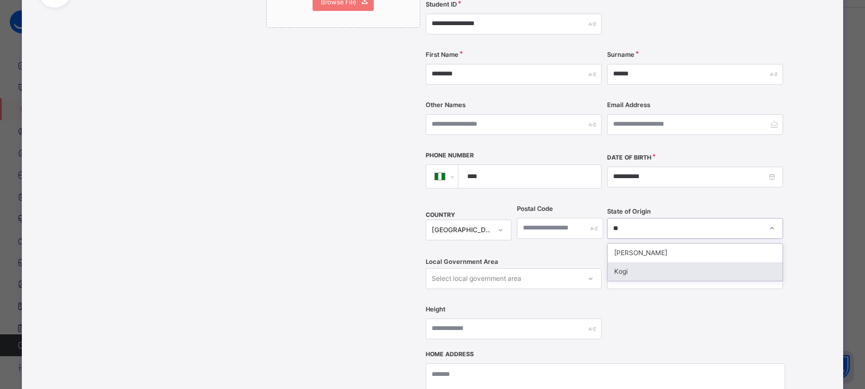
click at [634, 262] on div "Kogi" at bounding box center [695, 271] width 175 height 19
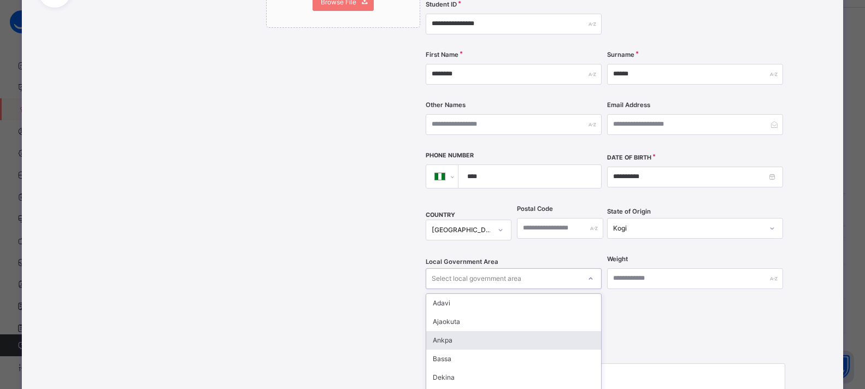
click at [478, 268] on div "option Ankpa focused, 3 of 21. 21 results available. Use Up and Down to choose …" at bounding box center [514, 278] width 176 height 21
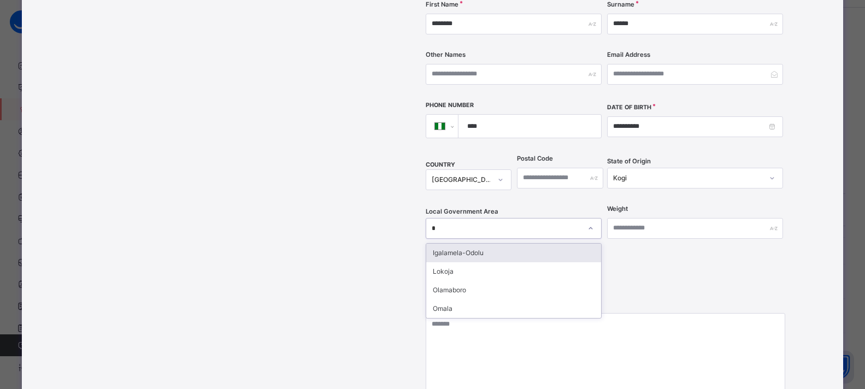
type input "**"
click at [466, 244] on div "Lokoja" at bounding box center [513, 253] width 175 height 19
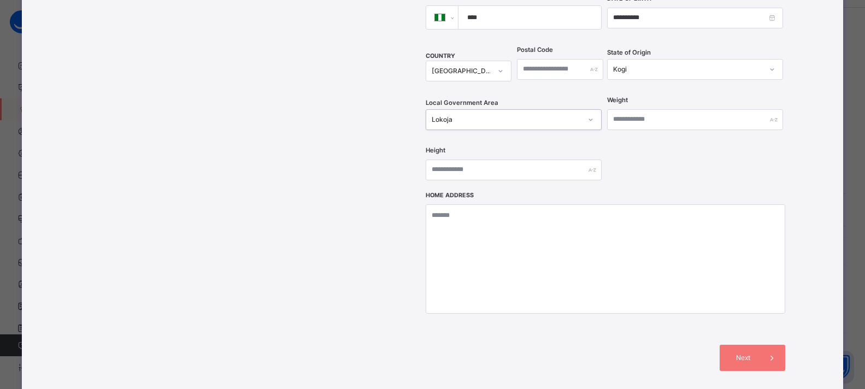
scroll to position [449, 0]
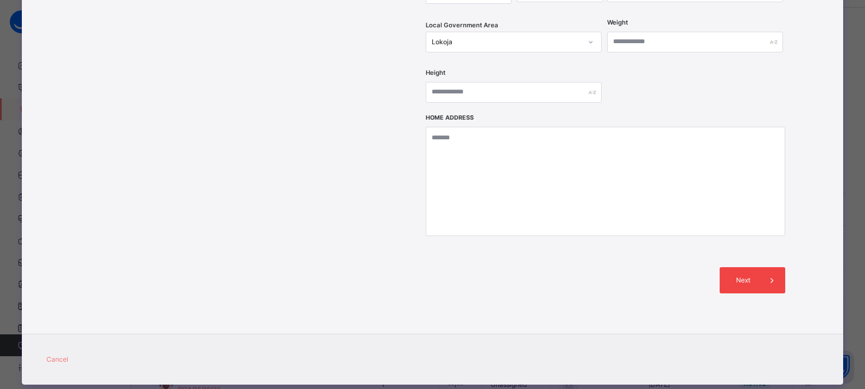
click at [754, 275] on span "Next" at bounding box center [743, 280] width 31 height 10
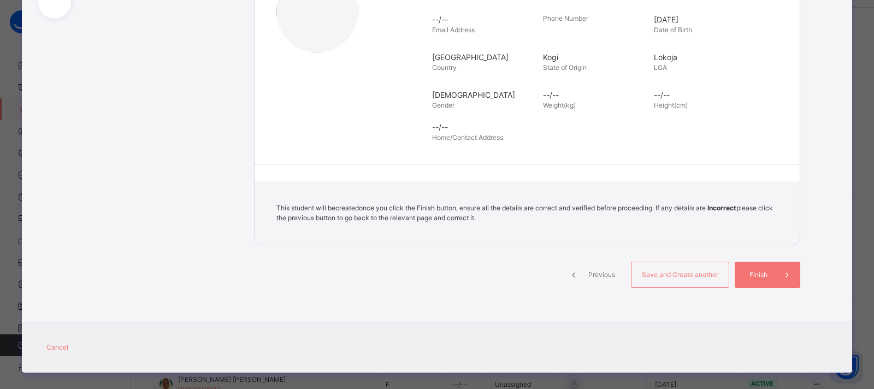
scroll to position [212, 0]
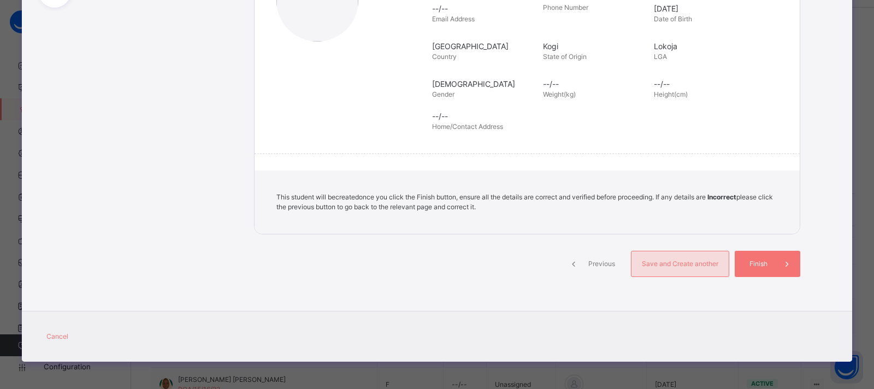
click at [690, 262] on span "Save and Create another" at bounding box center [680, 264] width 81 height 10
select select "**"
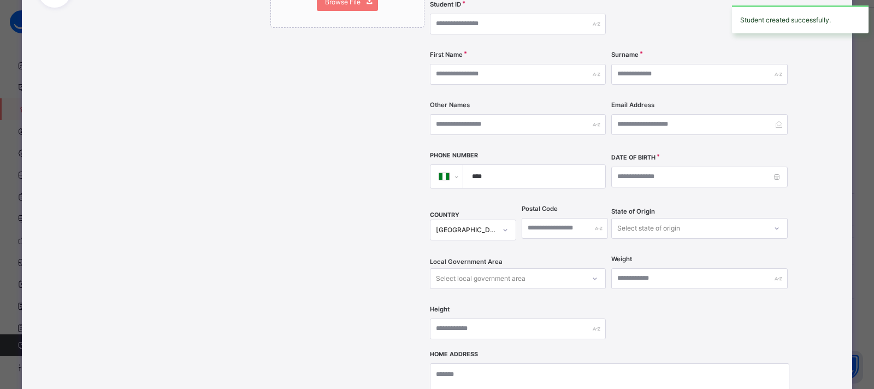
scroll to position [0, 0]
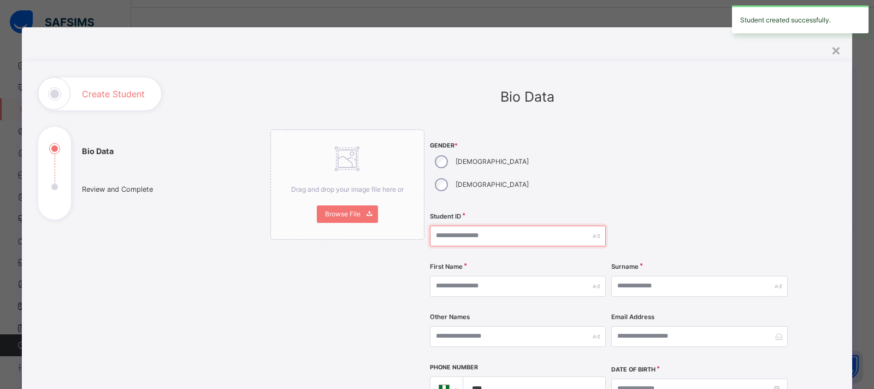
click at [466, 226] on input "text" at bounding box center [518, 236] width 176 height 21
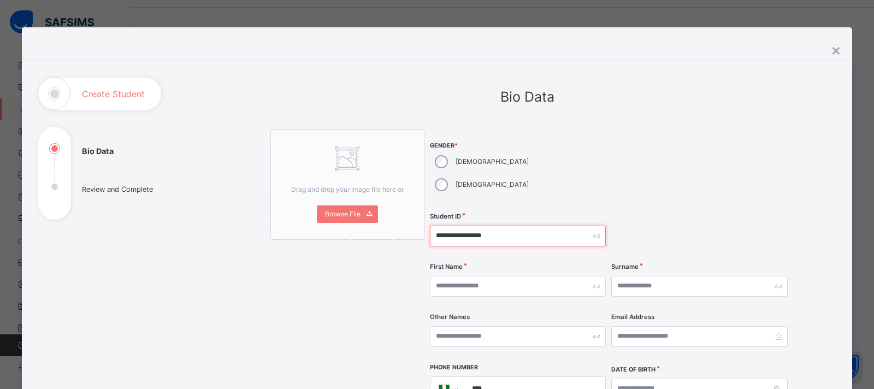
type input "**********"
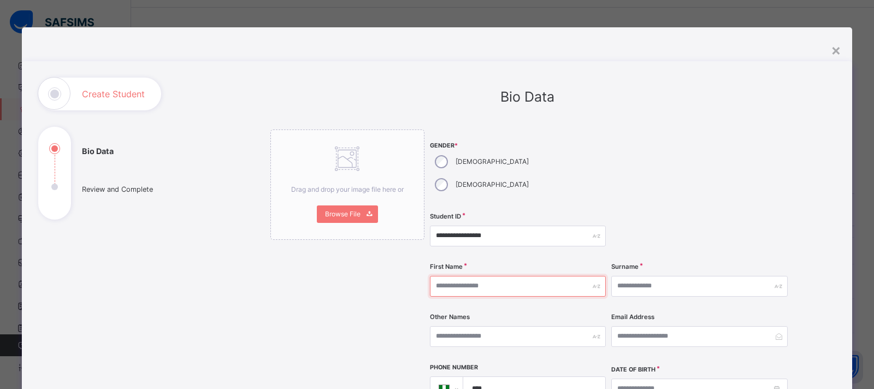
click at [539, 276] on input "text" at bounding box center [518, 286] width 176 height 21
type input "**********"
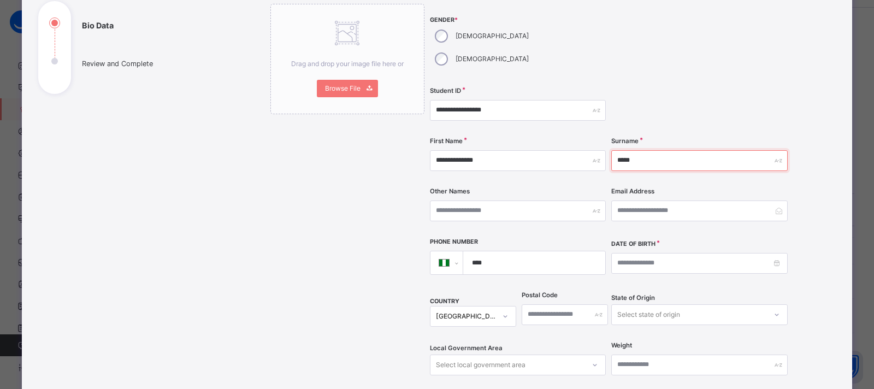
scroll to position [164, 0]
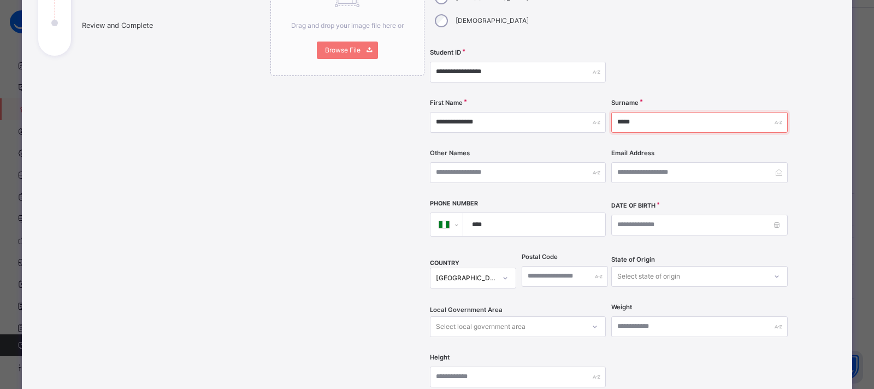
type input "*****"
click at [774, 215] on input at bounding box center [699, 225] width 176 height 21
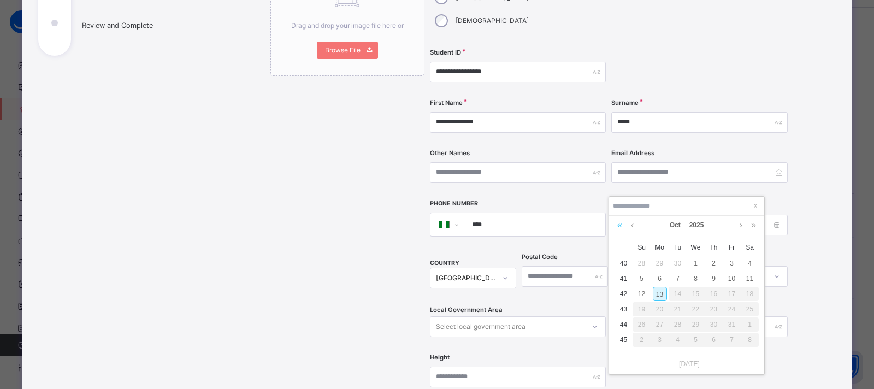
click at [621, 223] on link at bounding box center [620, 225] width 10 height 19
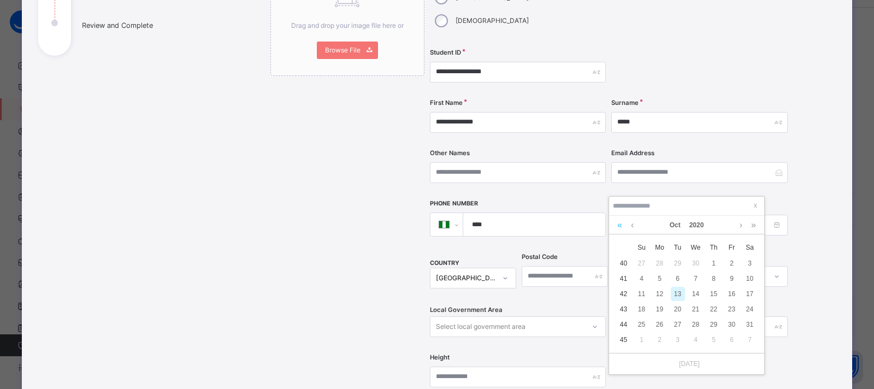
click at [621, 223] on link at bounding box center [620, 225] width 10 height 19
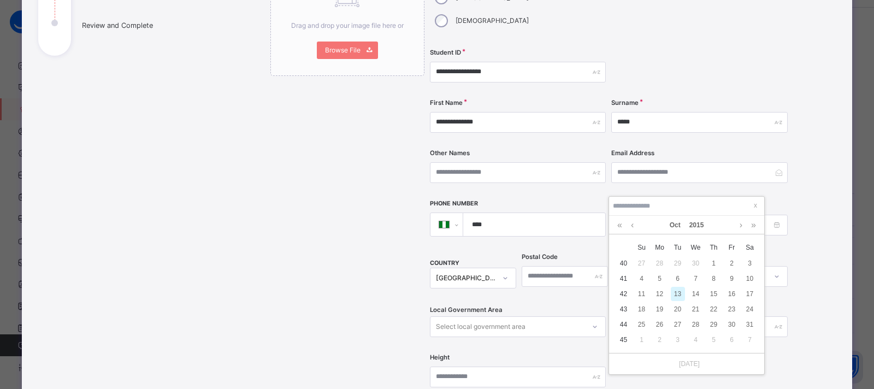
click at [679, 291] on div "13" at bounding box center [678, 294] width 14 height 14
type input "**********"
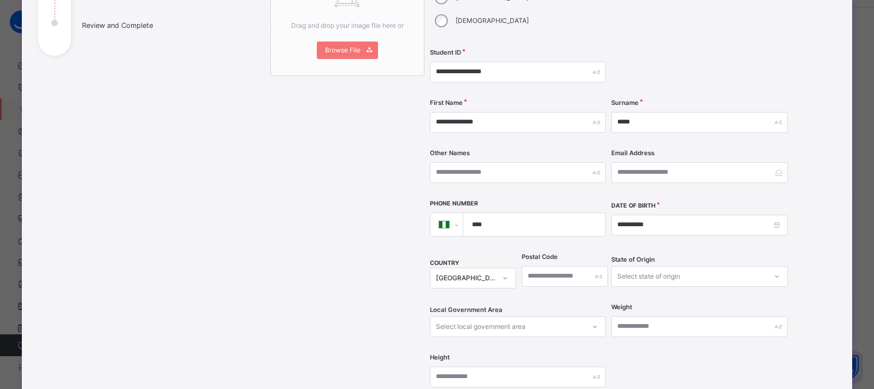
click at [688, 254] on div "State of Origin Select state of origin" at bounding box center [699, 276] width 176 height 45
click at [679, 266] on div "Select state of origin" at bounding box center [699, 276] width 176 height 21
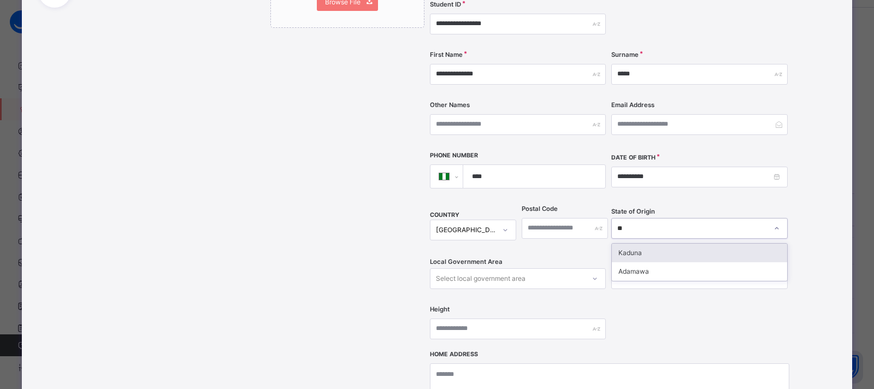
type input "***"
click at [661, 244] on div "Adamawa" at bounding box center [699, 253] width 175 height 19
click at [546, 270] on div "Select local government area" at bounding box center [508, 278] width 154 height 17
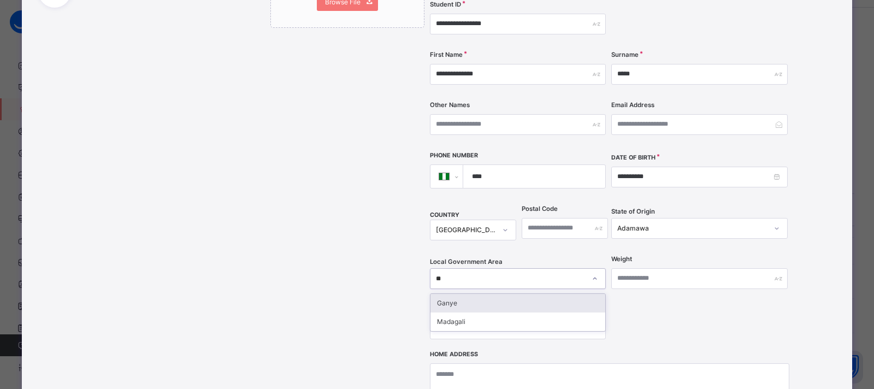
type input "***"
click at [496, 294] on div "Ganye" at bounding box center [518, 303] width 175 height 19
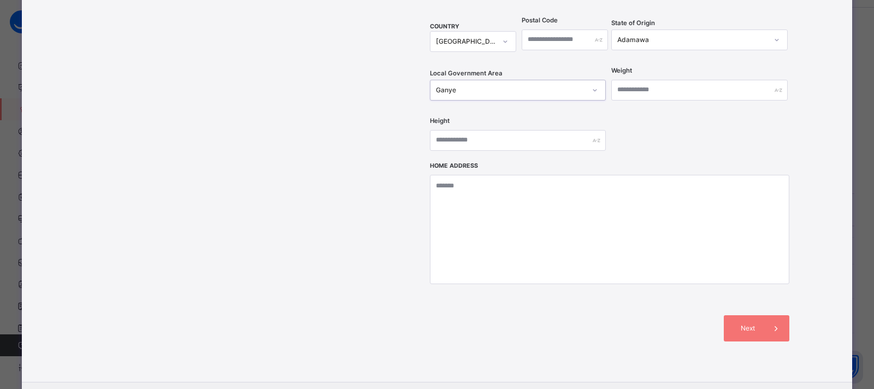
scroll to position [449, 0]
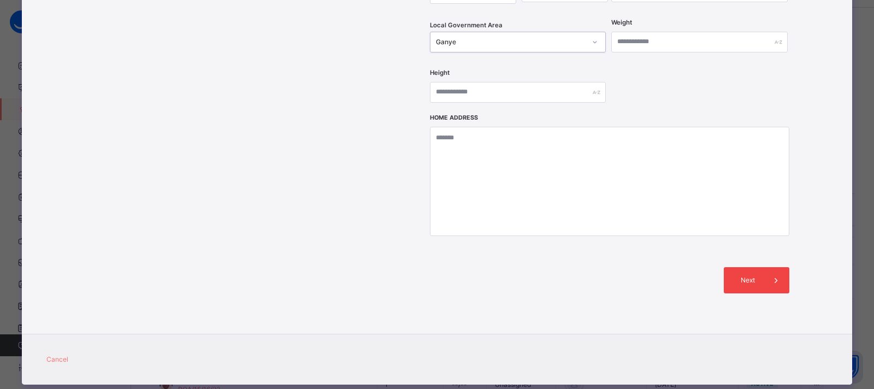
click at [743, 275] on span "Next" at bounding box center [747, 280] width 31 height 10
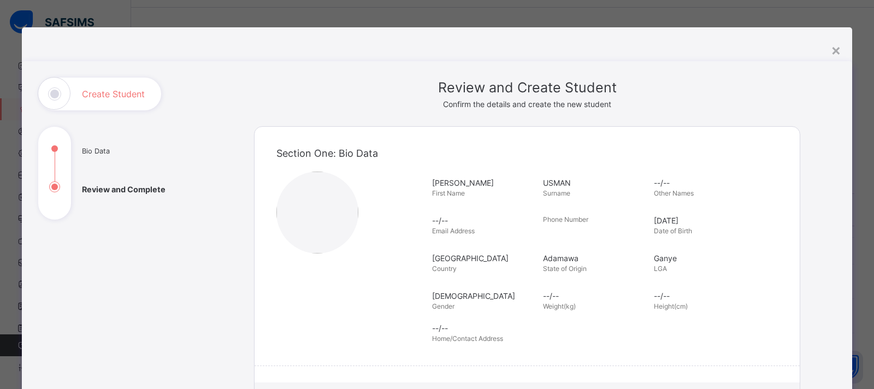
scroll to position [212, 0]
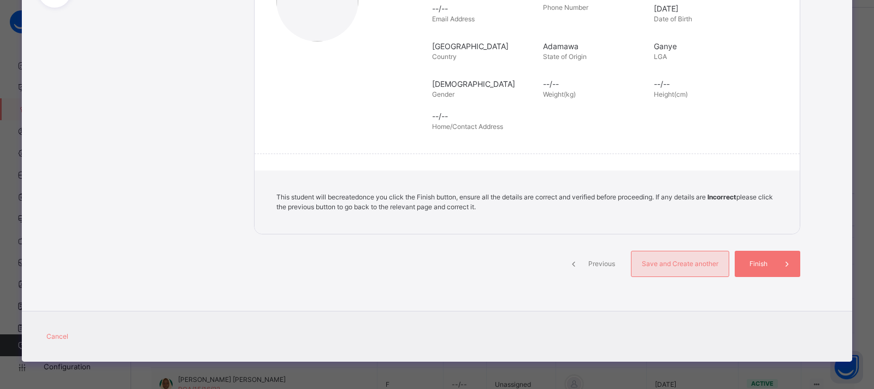
click at [700, 268] on span "Save and Create another" at bounding box center [680, 264] width 81 height 10
select select "**"
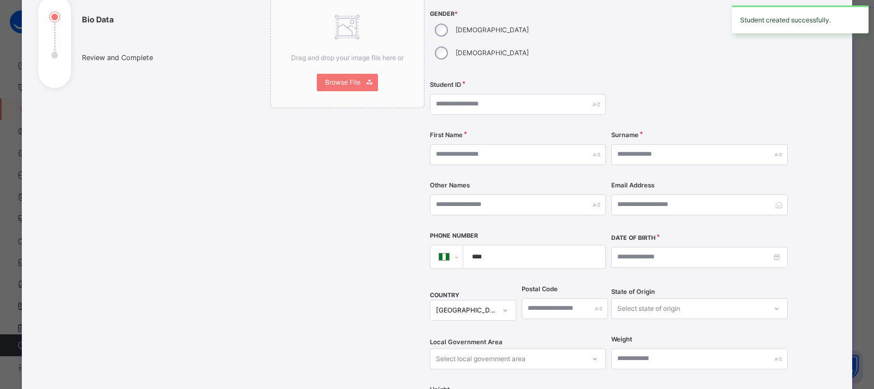
scroll to position [0, 0]
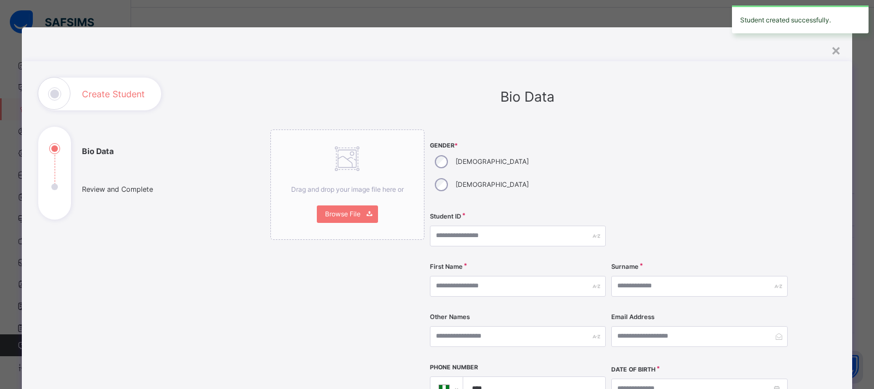
click at [430, 163] on div "Male" at bounding box center [481, 161] width 102 height 23
click at [450, 223] on div "Student ID" at bounding box center [518, 236] width 176 height 45
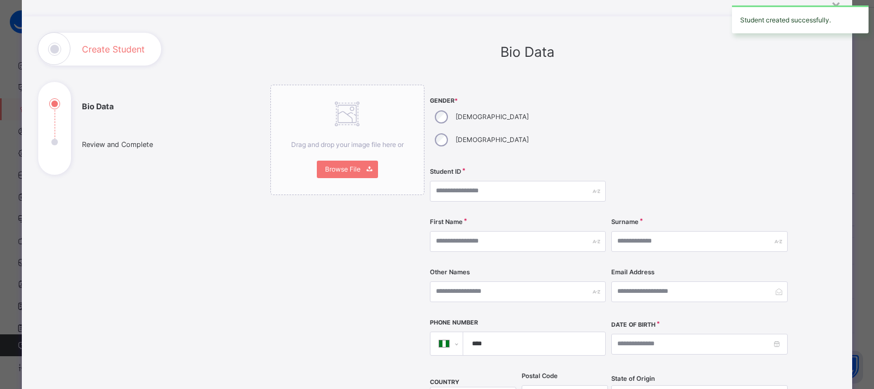
scroll to position [109, 0]
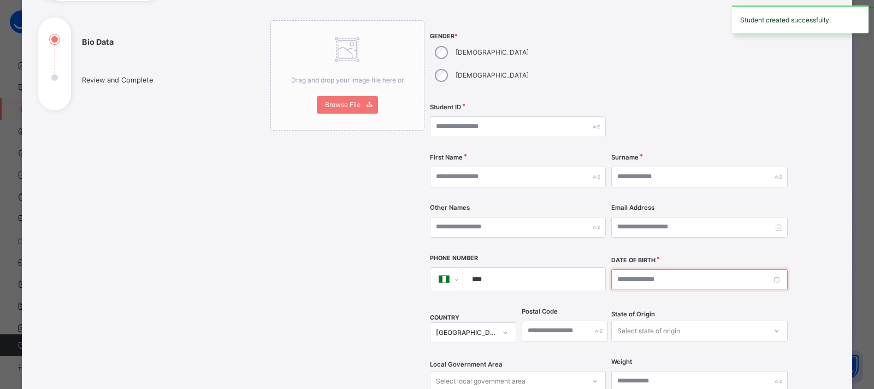
click at [646, 269] on input at bounding box center [699, 279] width 176 height 21
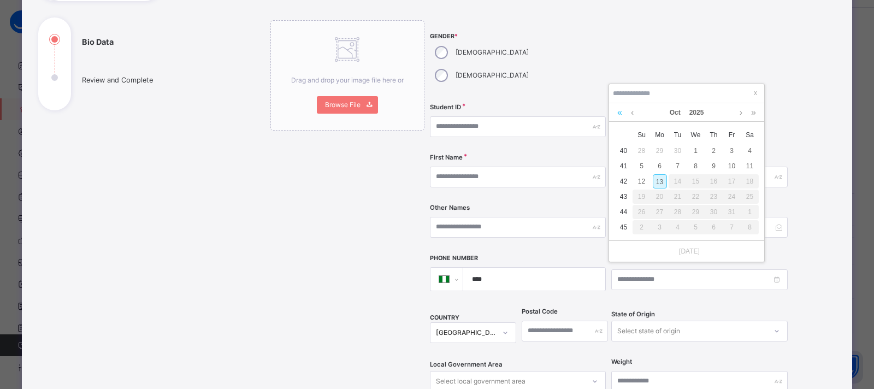
click at [617, 115] on link at bounding box center [620, 112] width 10 height 19
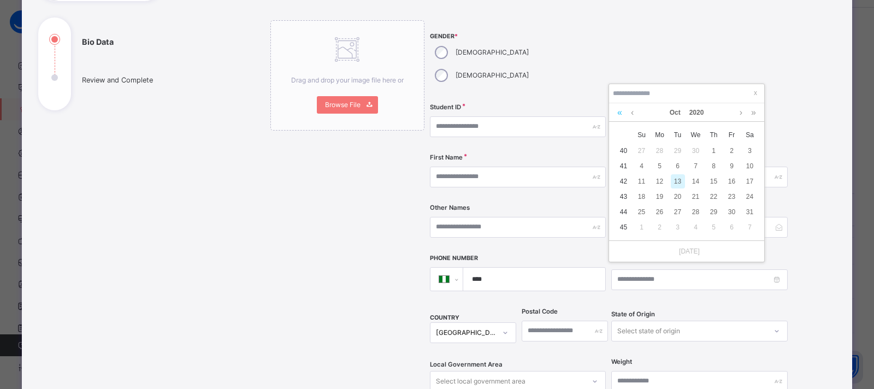
click at [617, 115] on link at bounding box center [620, 112] width 10 height 19
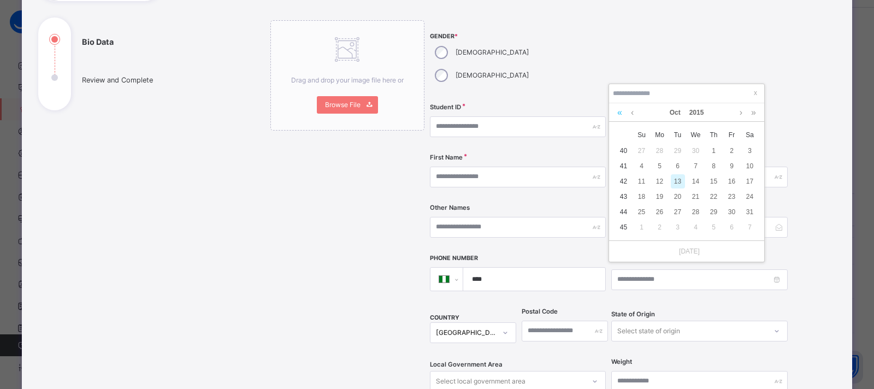
click at [617, 115] on link at bounding box center [620, 112] width 10 height 19
click at [633, 111] on link at bounding box center [632, 112] width 8 height 19
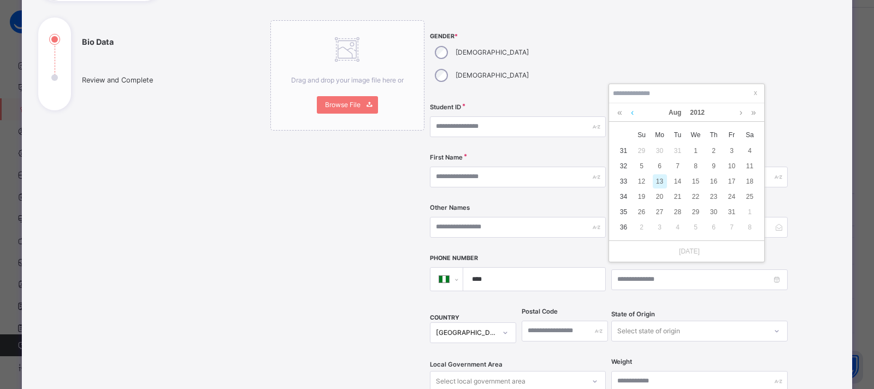
click at [633, 111] on link at bounding box center [632, 112] width 8 height 19
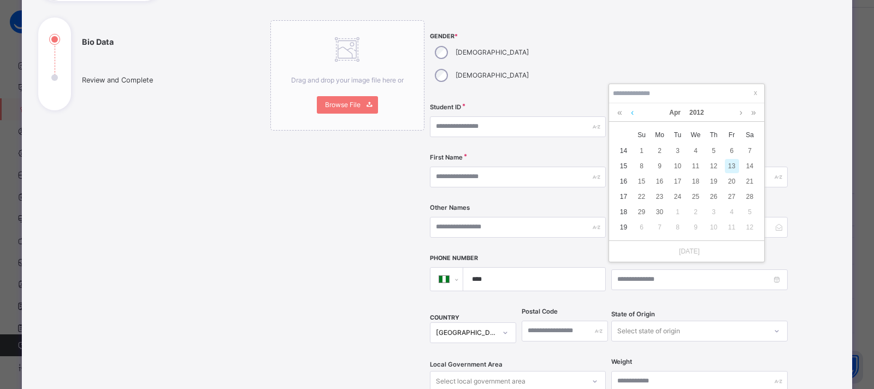
click at [633, 111] on link at bounding box center [632, 112] width 8 height 19
click at [658, 180] on div "16" at bounding box center [660, 181] width 14 height 14
type input "**********"
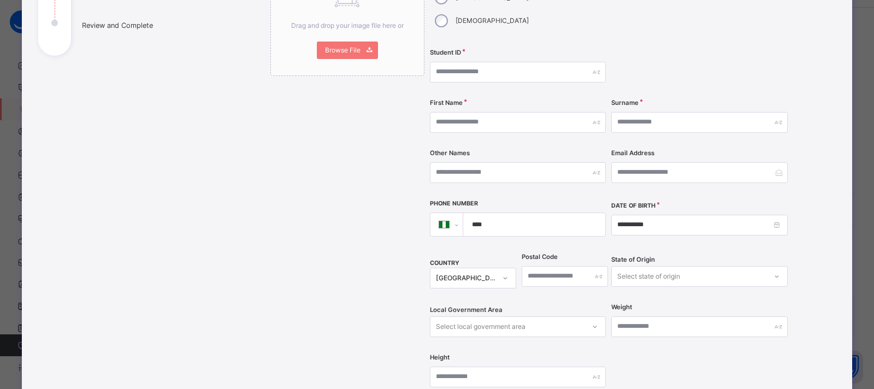
click at [648, 266] on div "Select state of origin" at bounding box center [699, 276] width 176 height 21
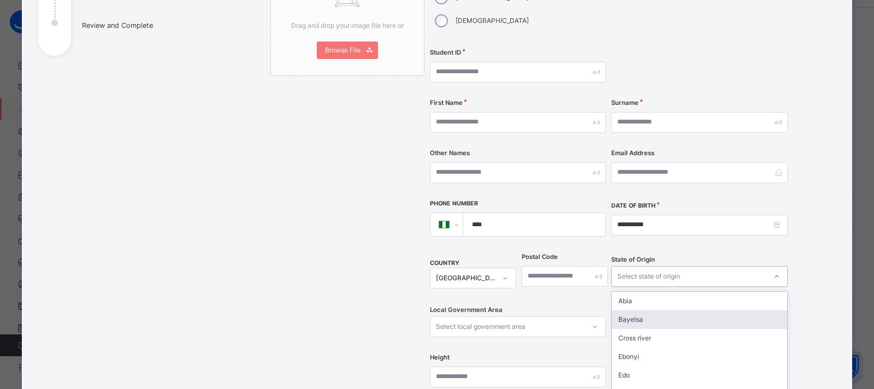
scroll to position [212, 0]
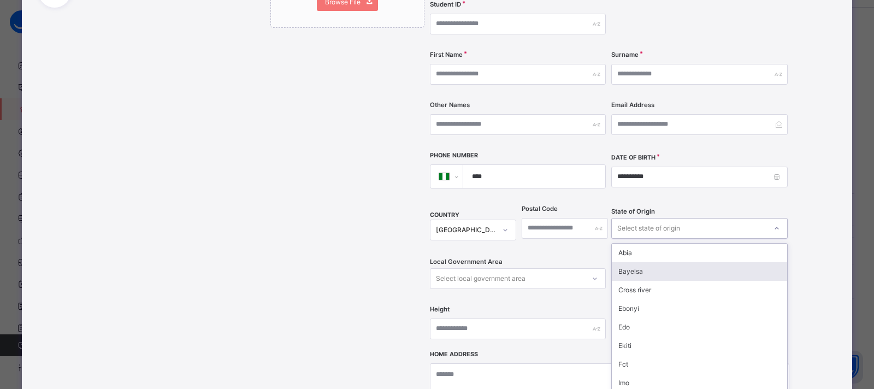
type input "*"
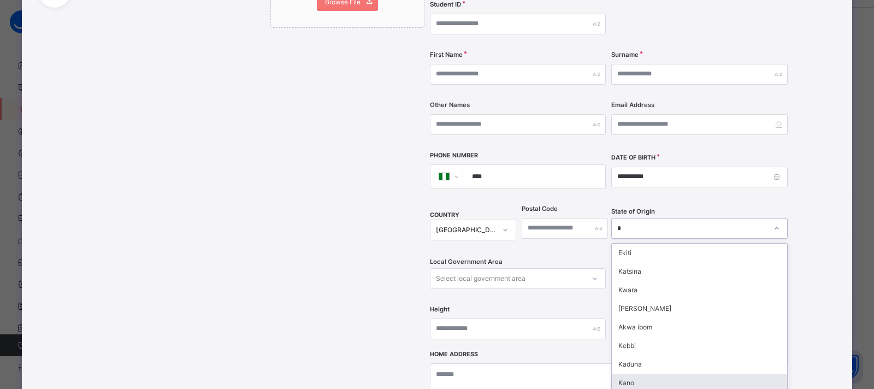
click at [639, 374] on div "Kano" at bounding box center [699, 383] width 175 height 19
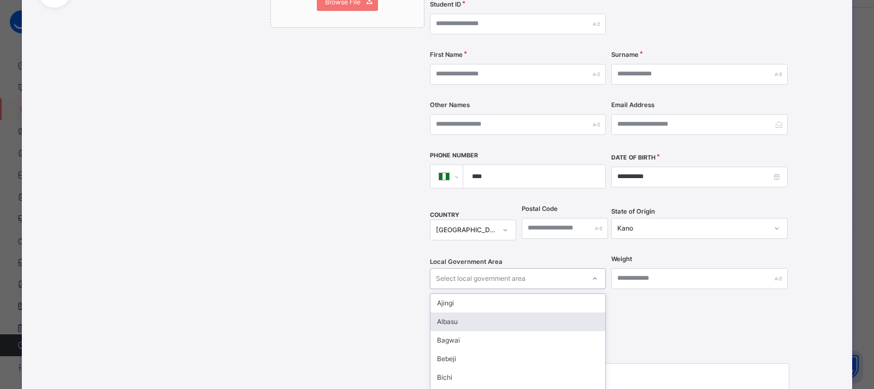
click at [520, 268] on div "option Albasu focused, 2 of 44. 44 results available. Use Up and Down to choose…" at bounding box center [518, 278] width 176 height 21
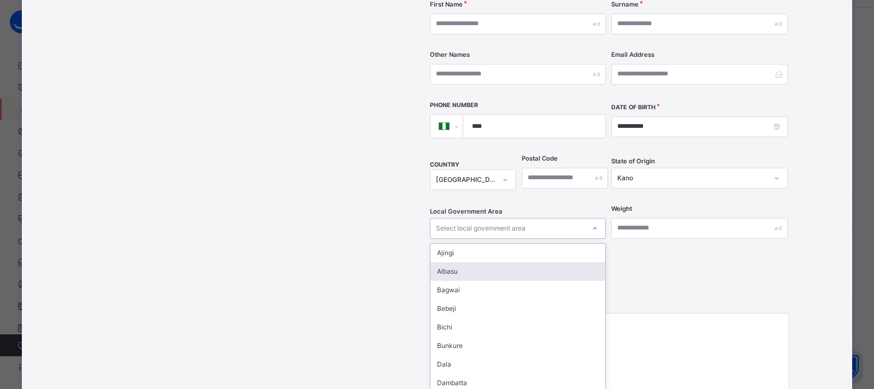
type input "*"
type input "**"
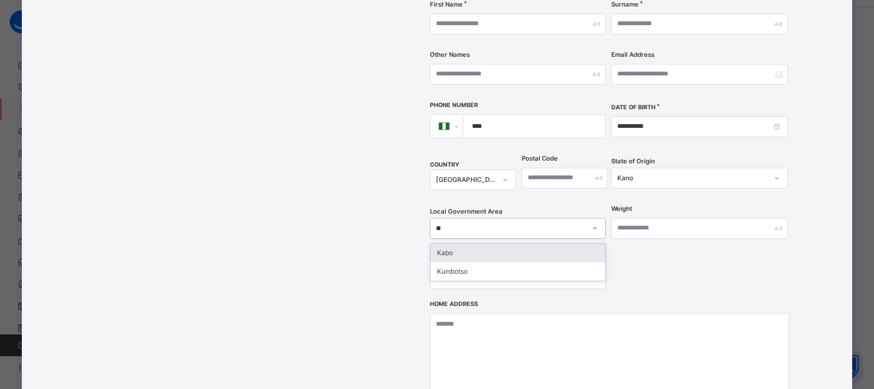
scroll to position [0, 0]
click at [450, 220] on div at bounding box center [508, 228] width 154 height 17
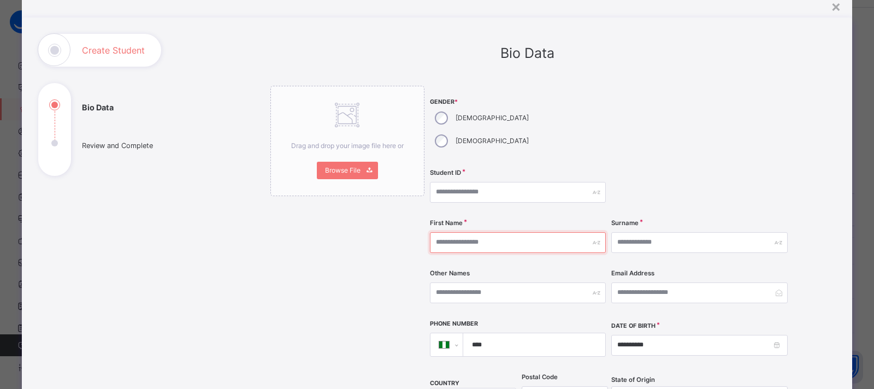
click at [512, 232] on input "text" at bounding box center [518, 242] width 176 height 21
type input "****"
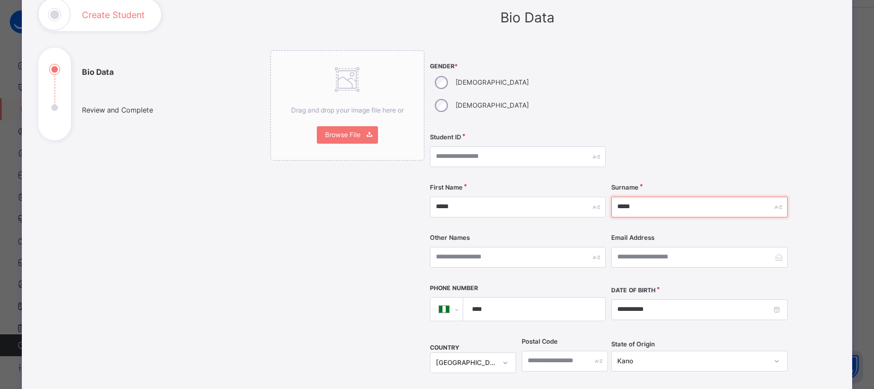
scroll to position [98, 0]
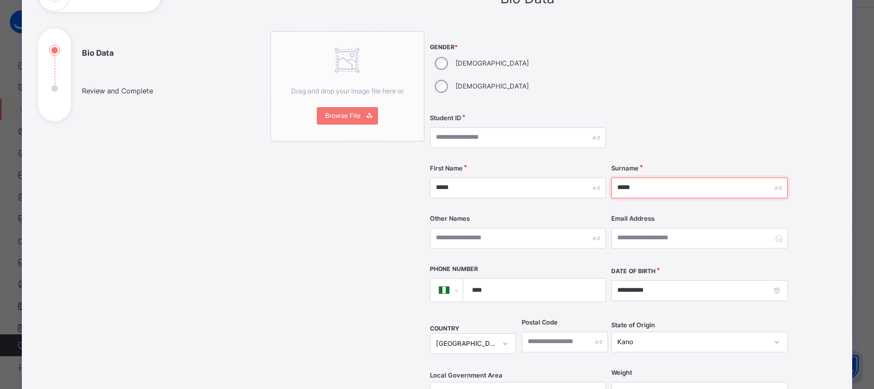
type input "*****"
click at [477, 127] on input "text" at bounding box center [518, 137] width 176 height 21
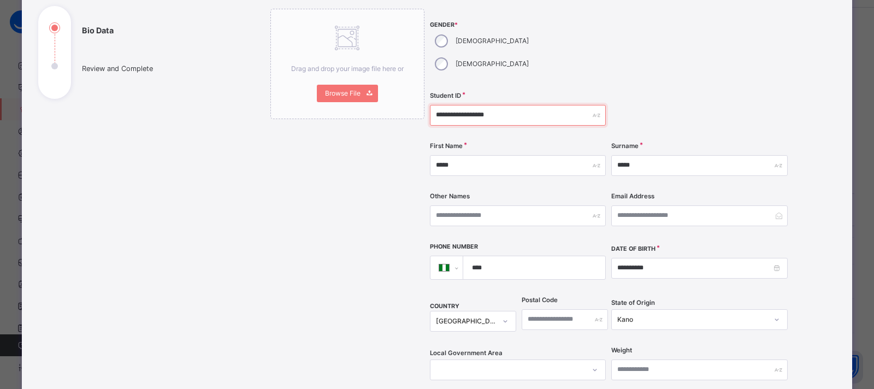
scroll to position [449, 0]
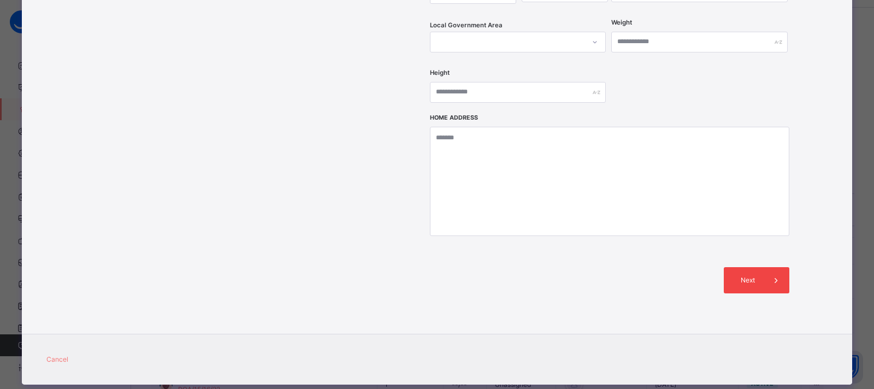
type input "**********"
click at [735, 267] on div "Next" at bounding box center [757, 280] width 66 height 26
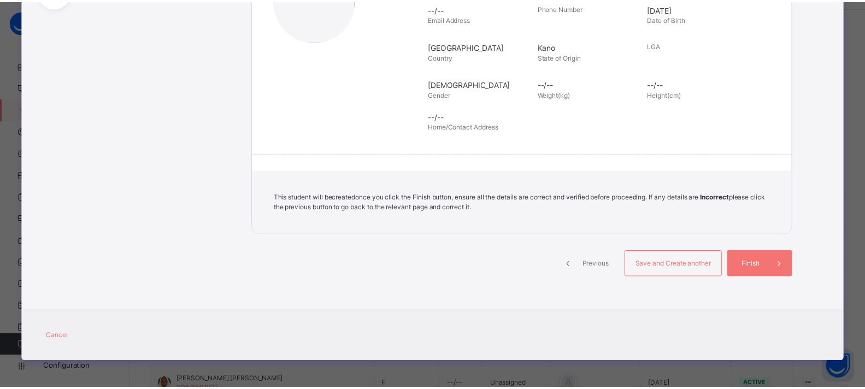
scroll to position [212, 0]
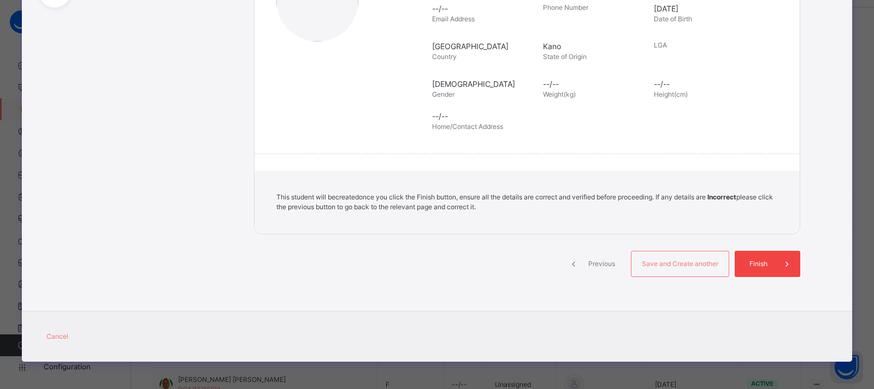
click at [740, 273] on div "Finish" at bounding box center [768, 264] width 66 height 26
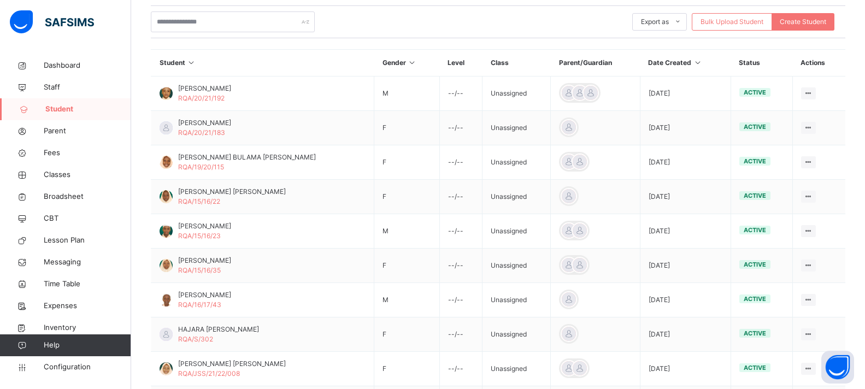
scroll to position [211, 0]
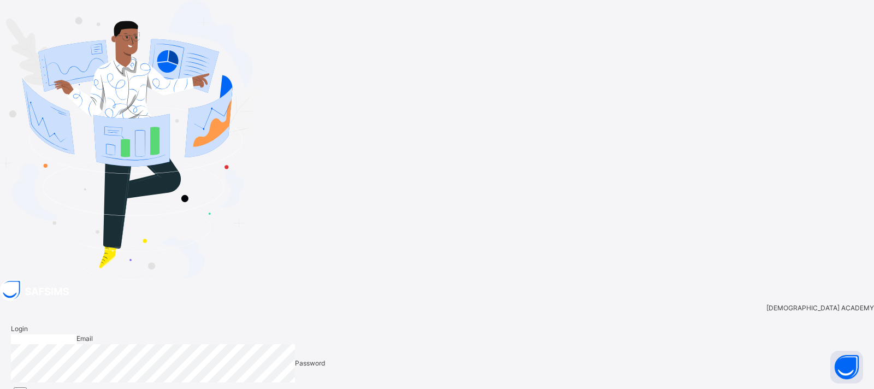
type input "**********"
click at [77, 334] on input "**********" at bounding box center [44, 339] width 66 height 10
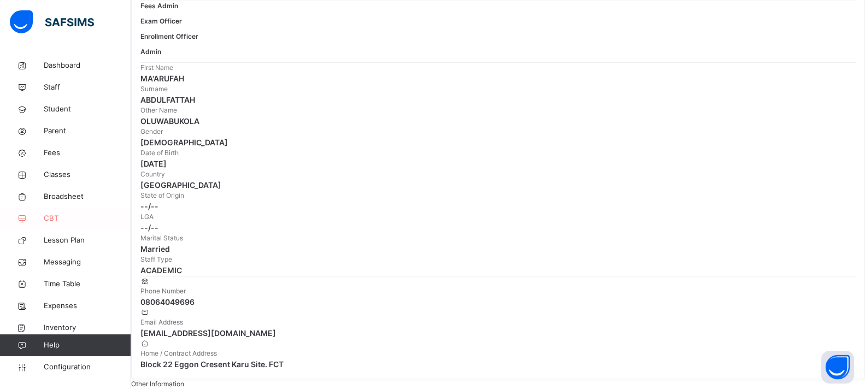
scroll to position [40, 0]
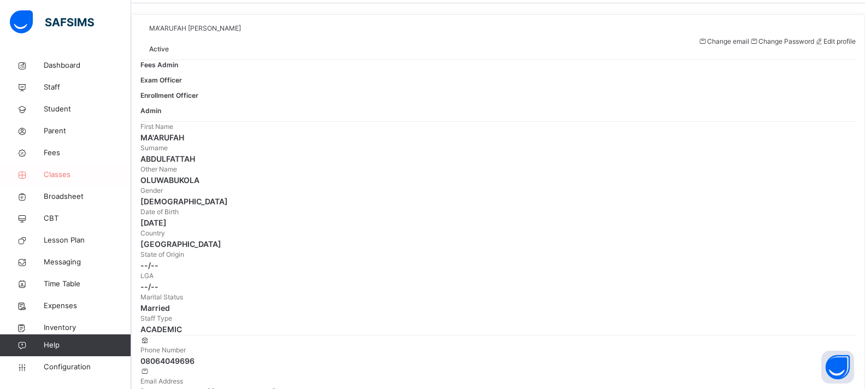
click at [58, 170] on span "Classes" at bounding box center [87, 174] width 87 height 11
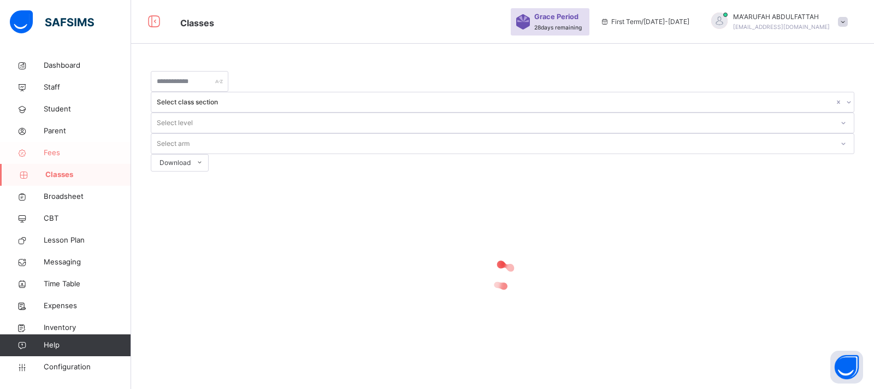
click at [59, 149] on span "Fees" at bounding box center [87, 153] width 87 height 11
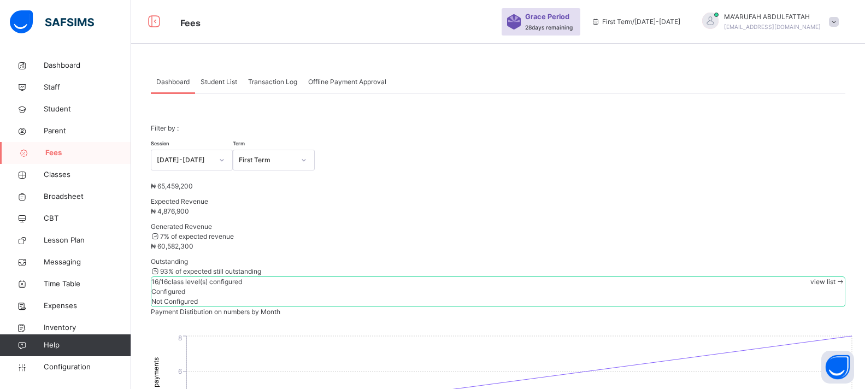
click at [217, 81] on span "Student List" at bounding box center [219, 82] width 37 height 10
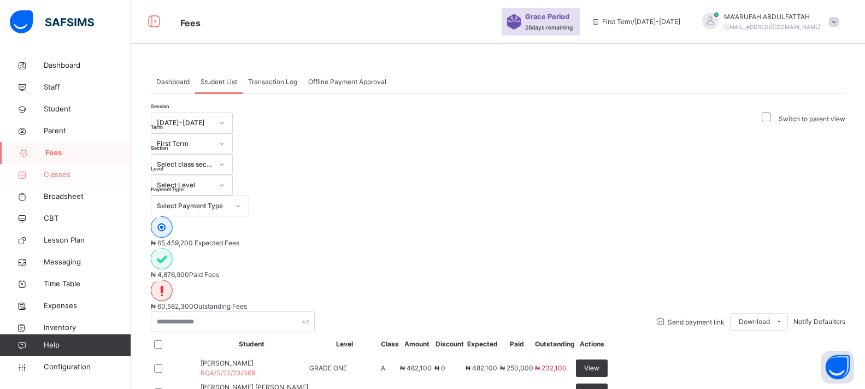
click at [48, 168] on link "Classes" at bounding box center [65, 175] width 131 height 22
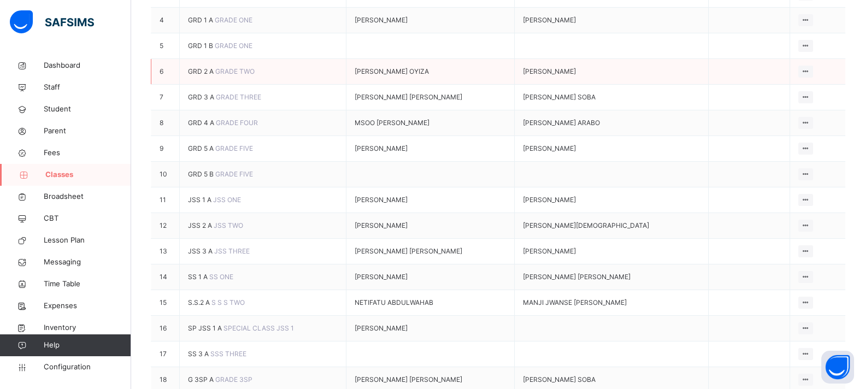
scroll to position [328, 0]
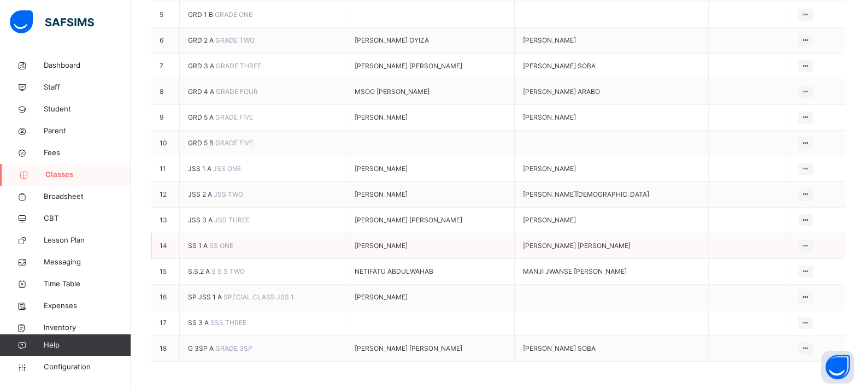
click at [206, 246] on span "SS 1 A" at bounding box center [198, 246] width 21 height 8
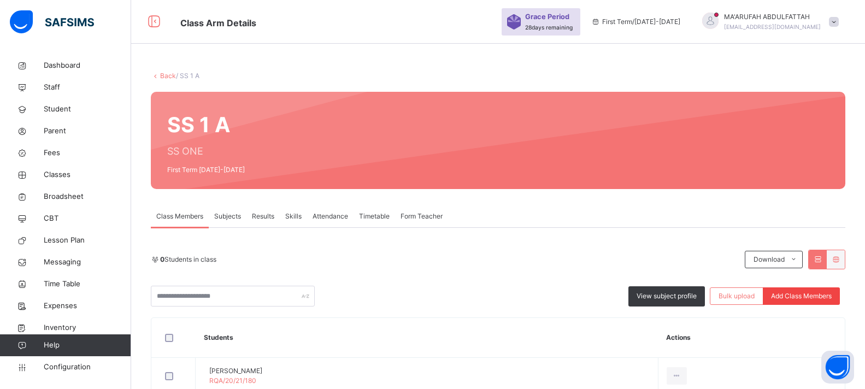
click at [794, 295] on span "Add Class Members" at bounding box center [801, 296] width 61 height 10
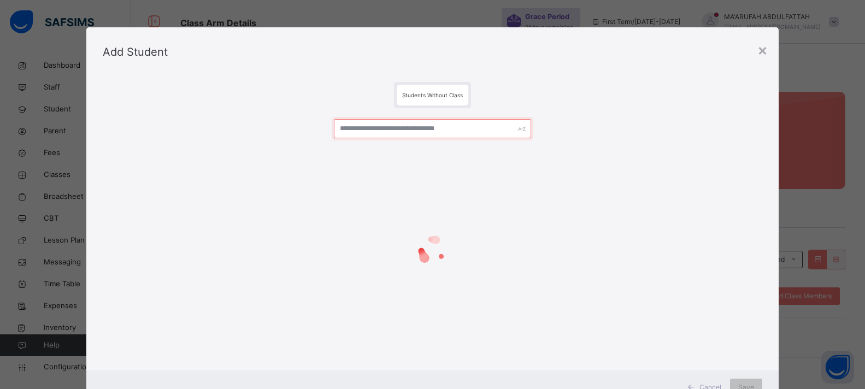
click at [354, 131] on input "text" at bounding box center [433, 128] width 198 height 19
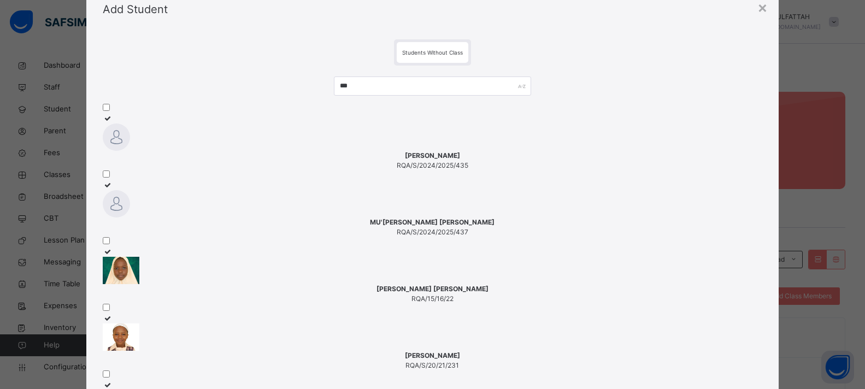
scroll to position [55, 0]
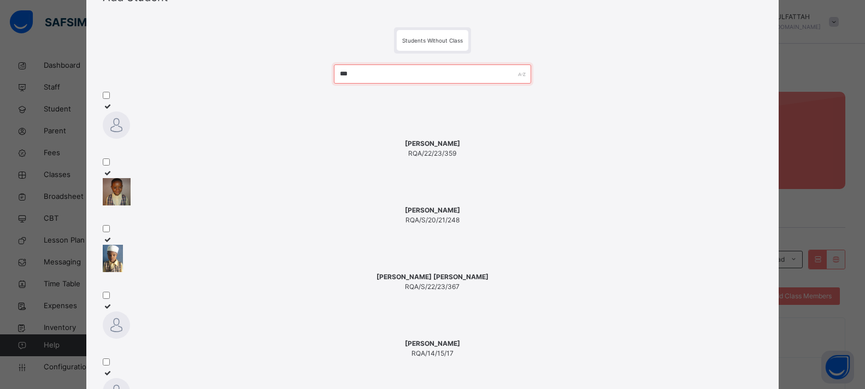
drag, startPoint x: 375, startPoint y: 75, endPoint x: 240, endPoint y: 79, distance: 134.5
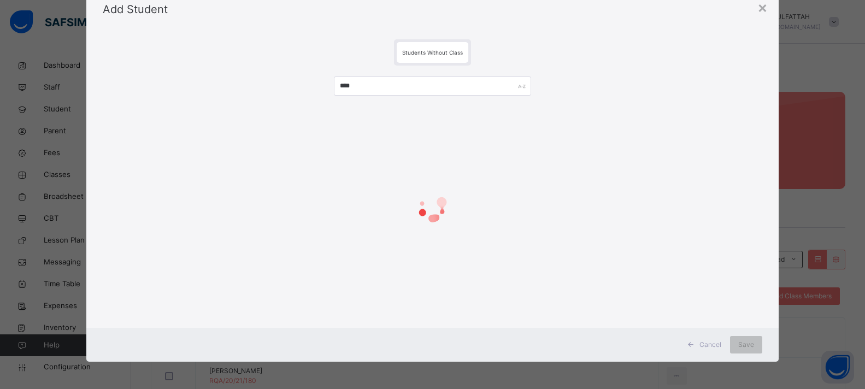
scroll to position [0, 0]
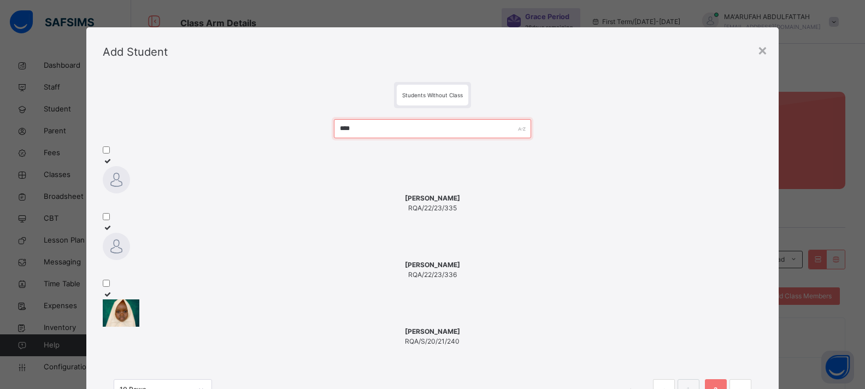
click at [356, 131] on input "****" at bounding box center [433, 128] width 198 height 19
click at [369, 132] on input "******" at bounding box center [433, 128] width 198 height 19
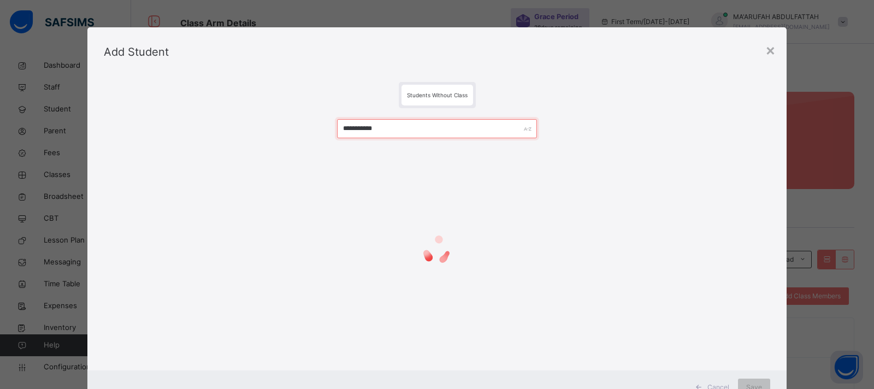
type input "**********"
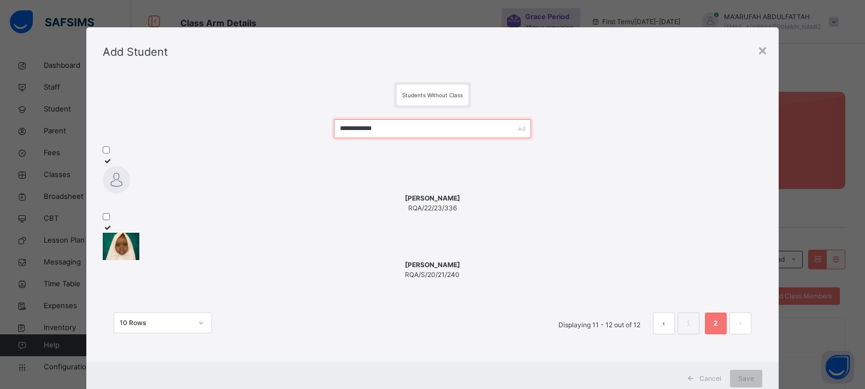
drag, startPoint x: 414, startPoint y: 129, endPoint x: 150, endPoint y: 119, distance: 264.7
click at [140, 114] on div "**********" at bounding box center [432, 232] width 659 height 248
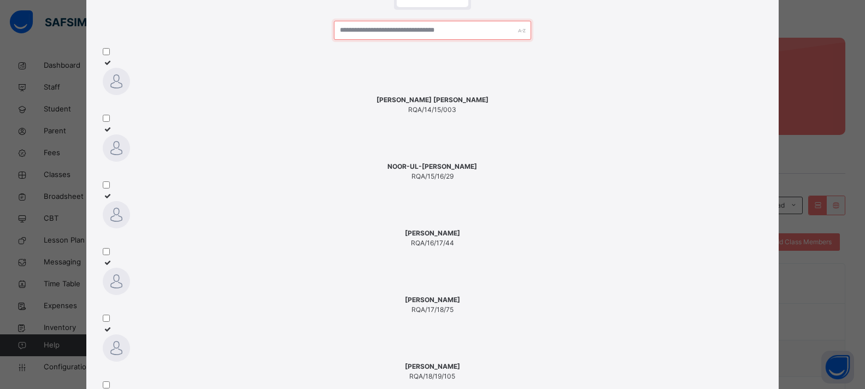
scroll to position [55, 0]
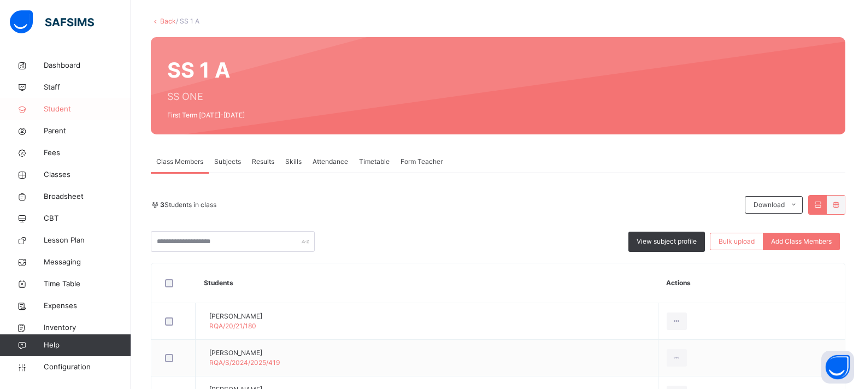
click at [55, 114] on span "Student" at bounding box center [87, 109] width 87 height 11
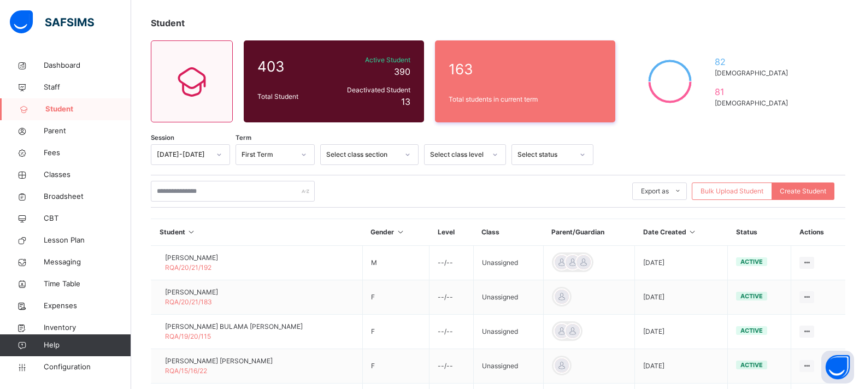
scroll to position [320, 0]
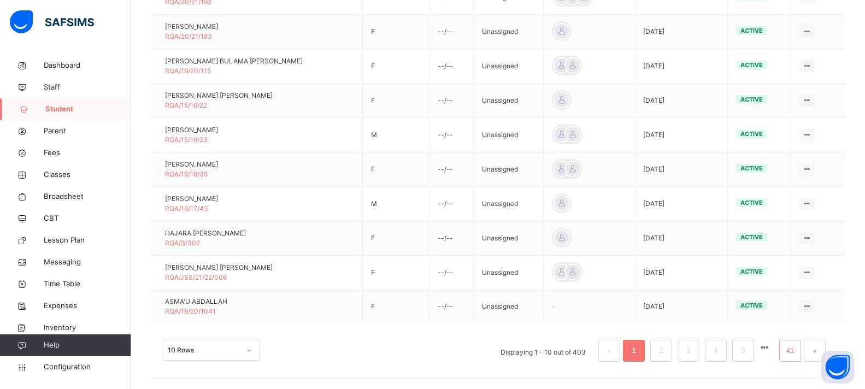
click at [801, 350] on li "41" at bounding box center [790, 351] width 22 height 22
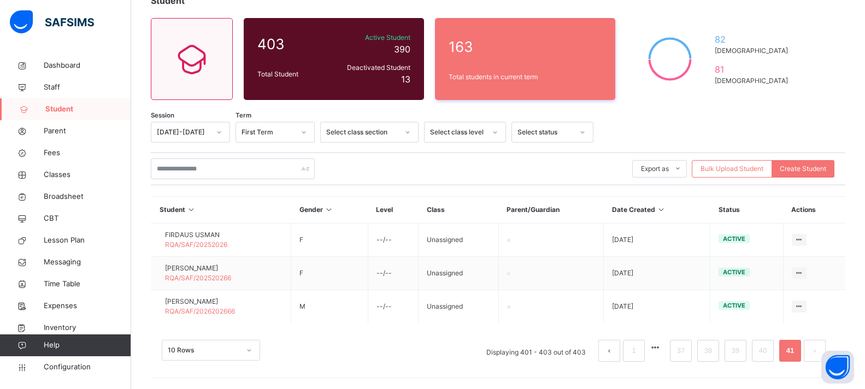
scroll to position [77, 0]
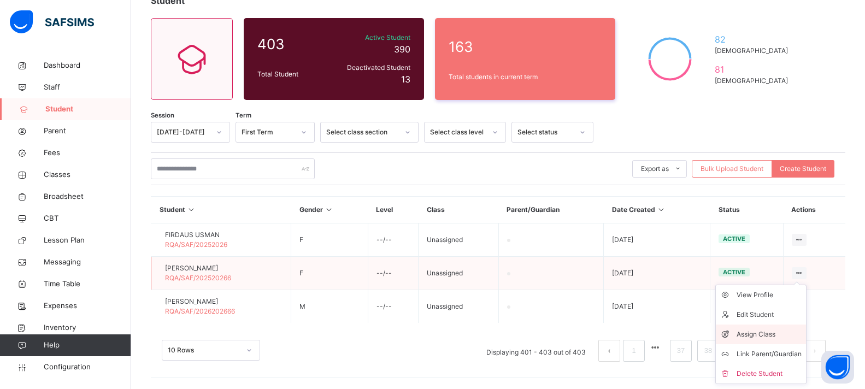
click at [785, 332] on div "Assign Class" at bounding box center [769, 334] width 65 height 11
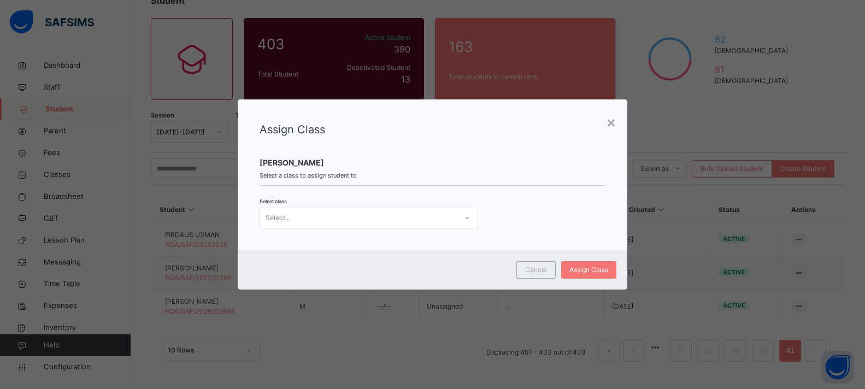
scroll to position [0, 0]
click at [315, 216] on div "Select..." at bounding box center [358, 218] width 197 height 17
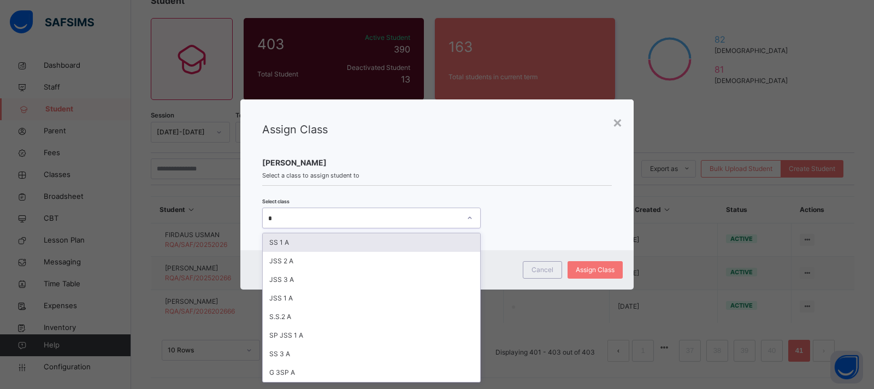
type input "**"
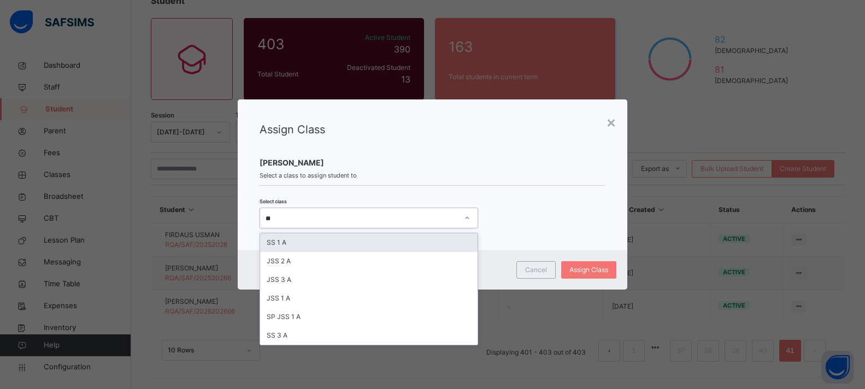
click at [280, 246] on div "SS 1 A" at bounding box center [368, 242] width 217 height 19
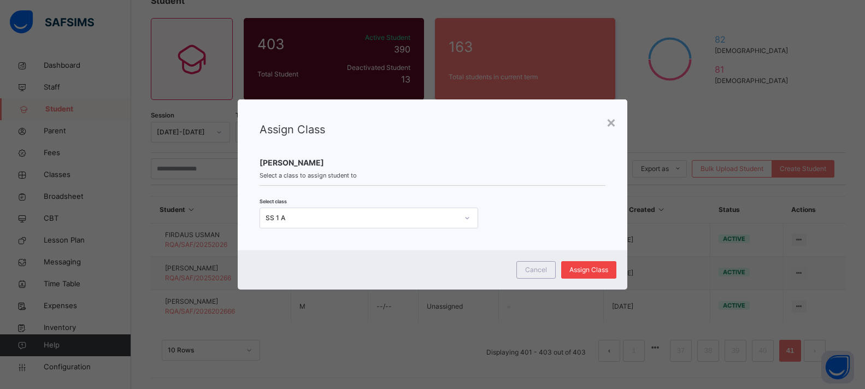
click at [574, 272] on span "Assign Class" at bounding box center [588, 270] width 39 height 10
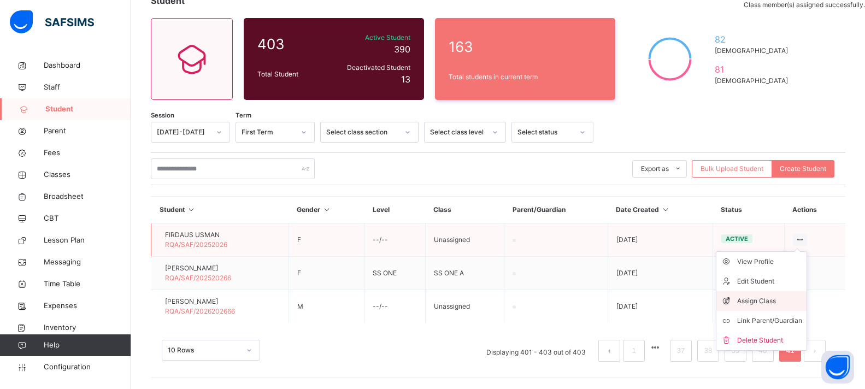
click at [776, 299] on div "Assign Class" at bounding box center [769, 301] width 65 height 11
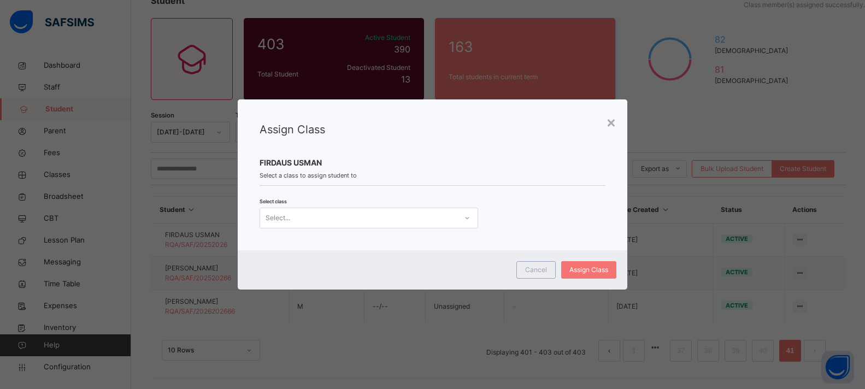
click at [356, 199] on div "Select class Select..." at bounding box center [432, 213] width 345 height 32
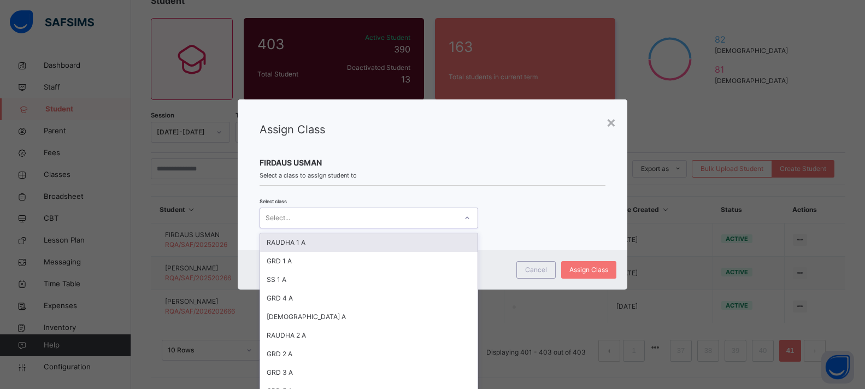
click at [329, 218] on div "Select..." at bounding box center [358, 218] width 197 height 17
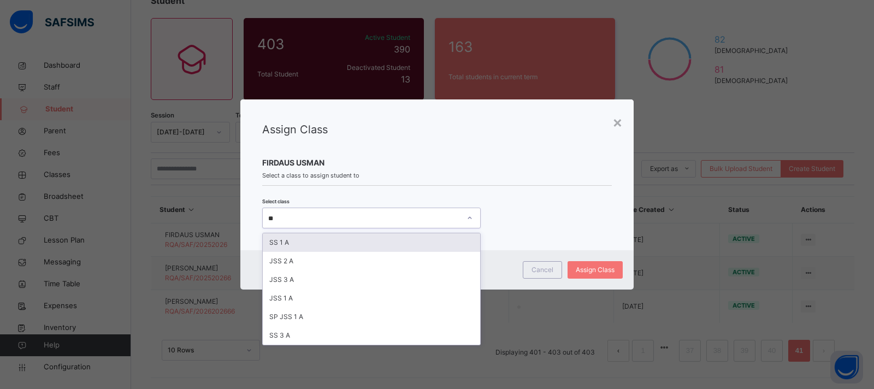
type input "**"
click at [560, 232] on div "Assign Class FIRDAUS USMAN Select a class to assign student to Select class opt…" at bounding box center [436, 174] width 393 height 151
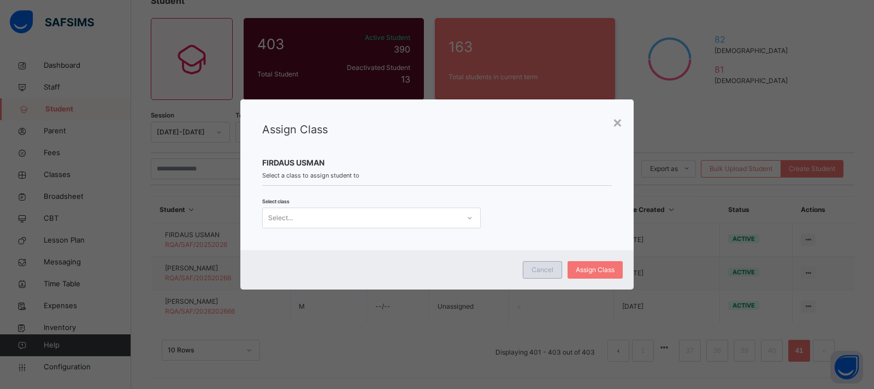
click at [538, 269] on span "Cancel" at bounding box center [543, 270] width 22 height 10
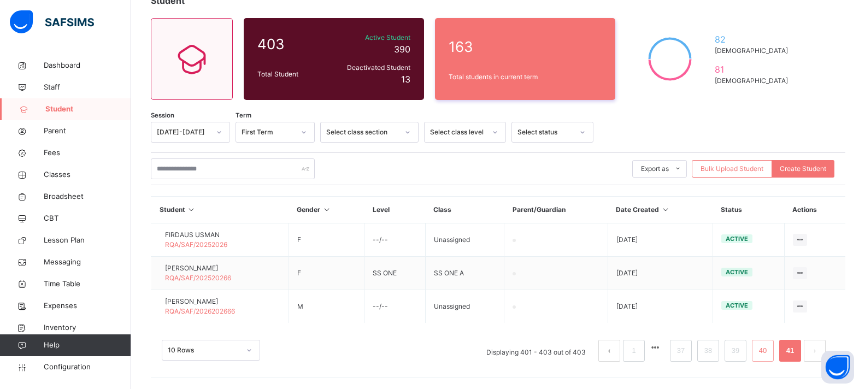
click at [770, 348] on link "40" at bounding box center [763, 351] width 14 height 14
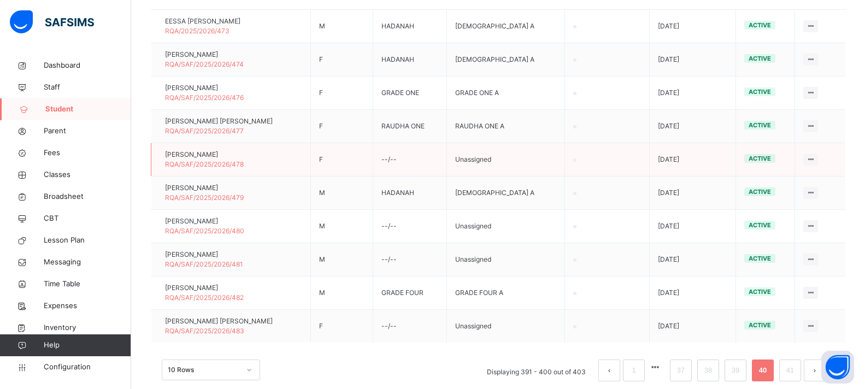
scroll to position [310, 0]
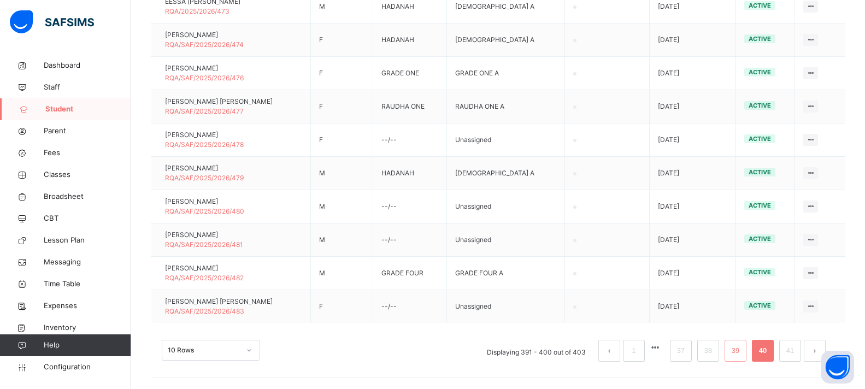
click at [743, 350] on link "39" at bounding box center [735, 351] width 14 height 14
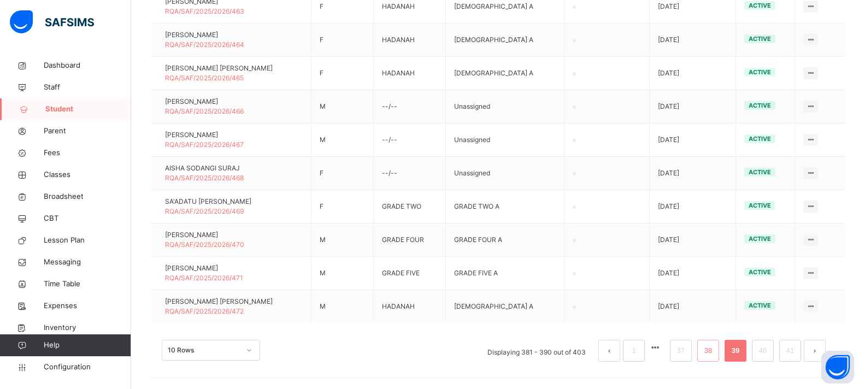
click at [715, 351] on link "38" at bounding box center [708, 351] width 14 height 14
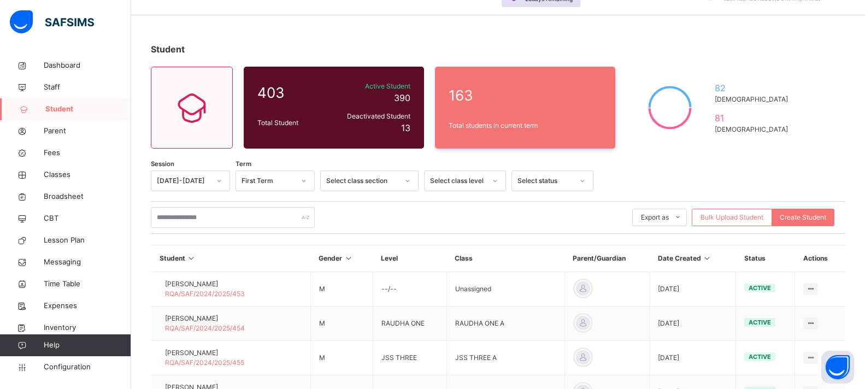
scroll to position [0, 0]
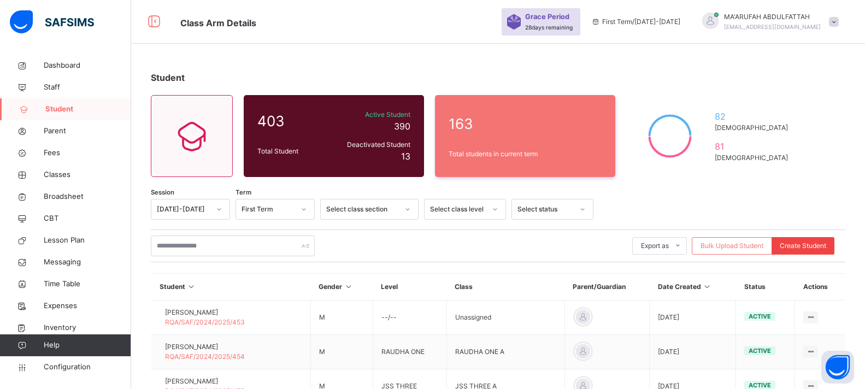
click at [808, 248] on span "Create Student" at bounding box center [803, 246] width 46 height 10
select select "**"
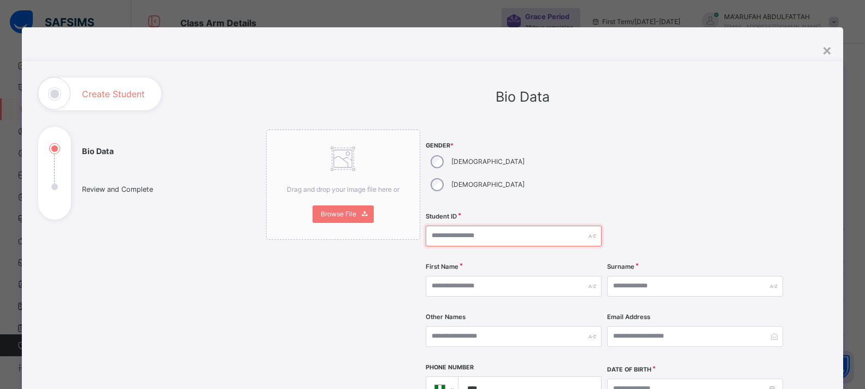
click at [455, 226] on input "text" at bounding box center [514, 236] width 176 height 21
type input "**********"
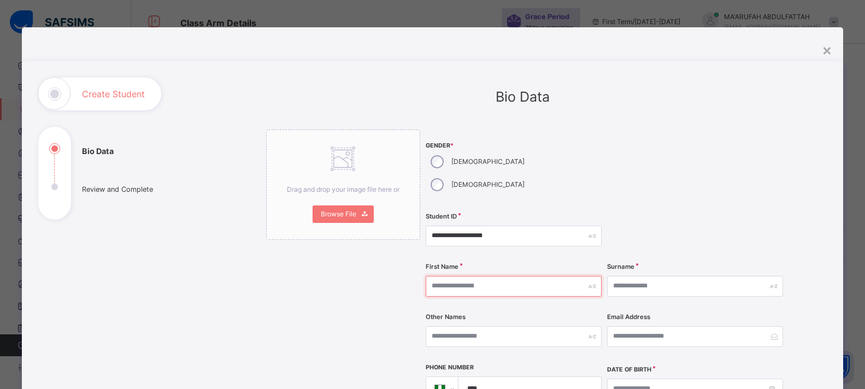
click at [488, 276] on input "text" at bounding box center [514, 286] width 176 height 21
type input "****"
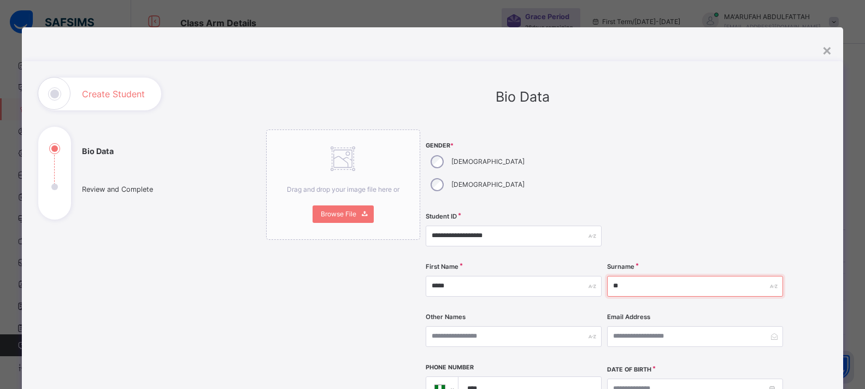
type input "*"
type input "*****"
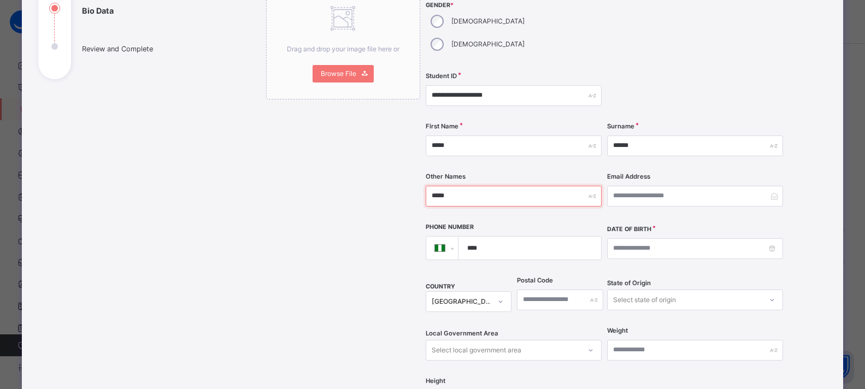
scroll to position [164, 0]
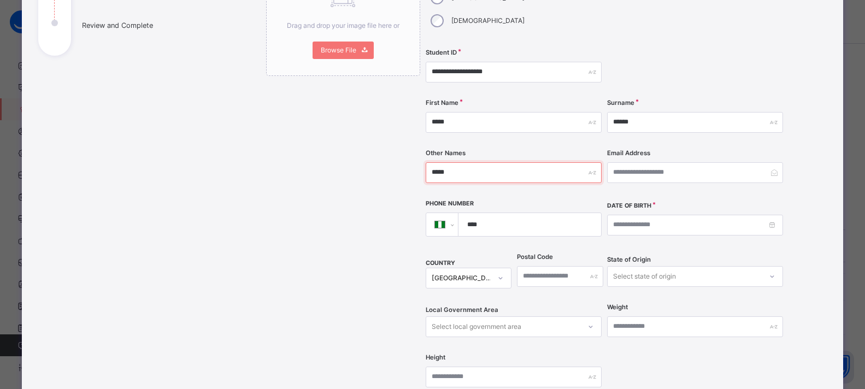
type input "*****"
click at [640, 215] on input at bounding box center [695, 225] width 176 height 21
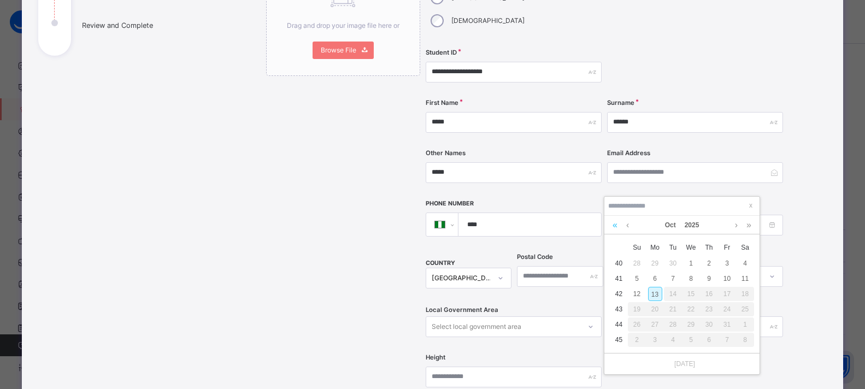
click at [615, 221] on link at bounding box center [615, 225] width 10 height 19
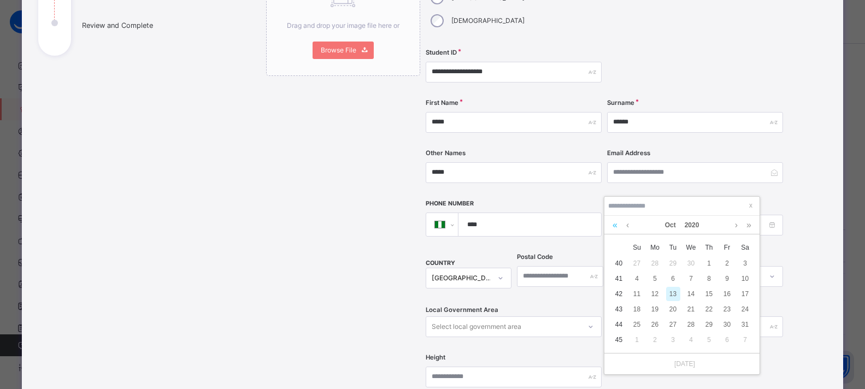
click at [615, 221] on link at bounding box center [615, 225] width 10 height 19
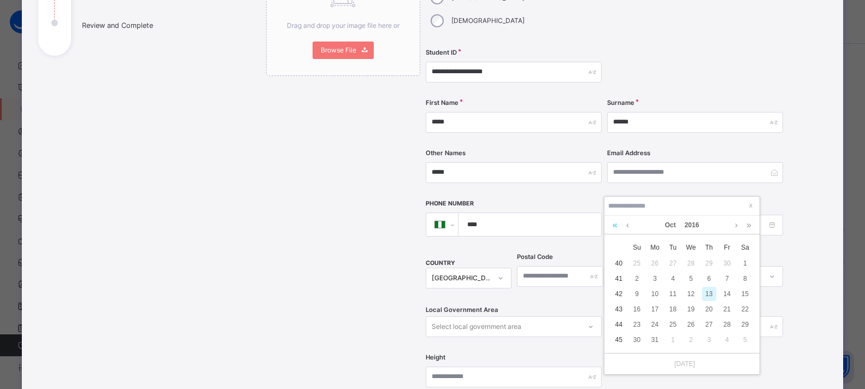
click at [615, 221] on link at bounding box center [615, 225] width 10 height 19
click at [655, 294] on div "15" at bounding box center [655, 294] width 14 height 14
type input "**********"
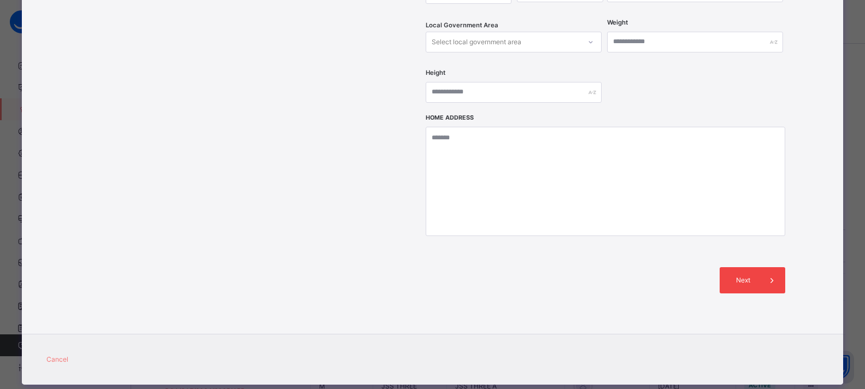
click at [738, 275] on span "Next" at bounding box center [743, 280] width 31 height 10
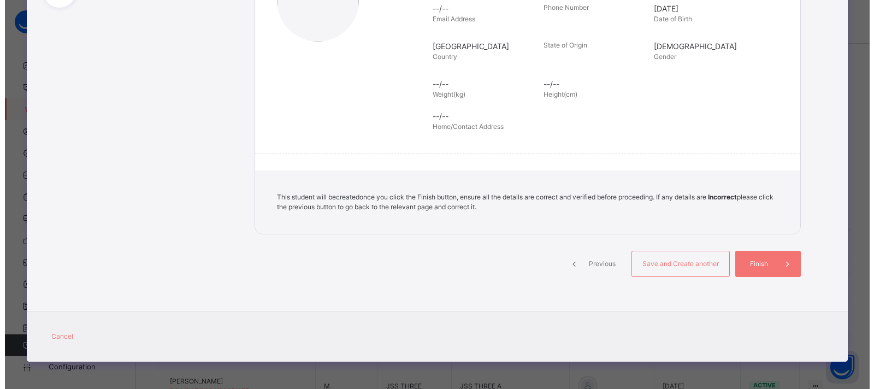
scroll to position [212, 0]
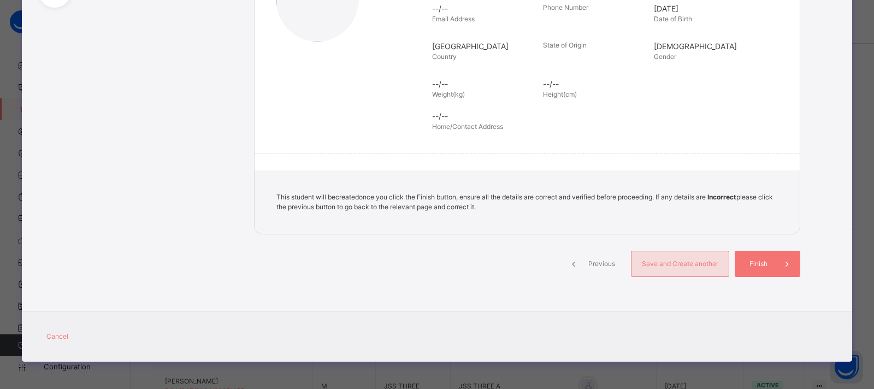
click at [693, 267] on span "Save and Create another" at bounding box center [680, 264] width 81 height 10
select select "**"
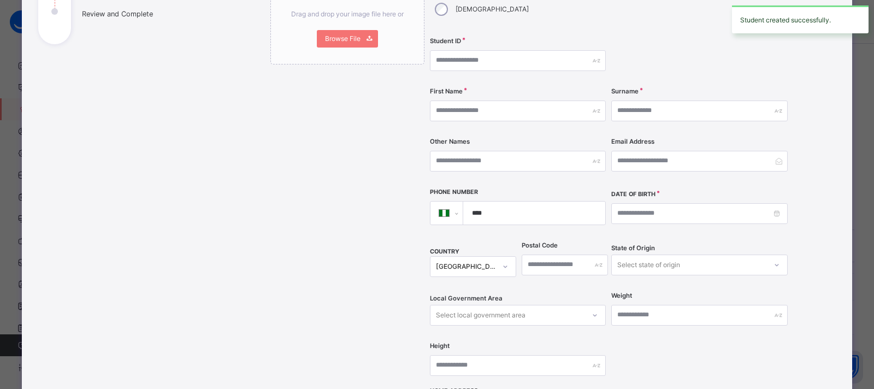
scroll to position [121, 0]
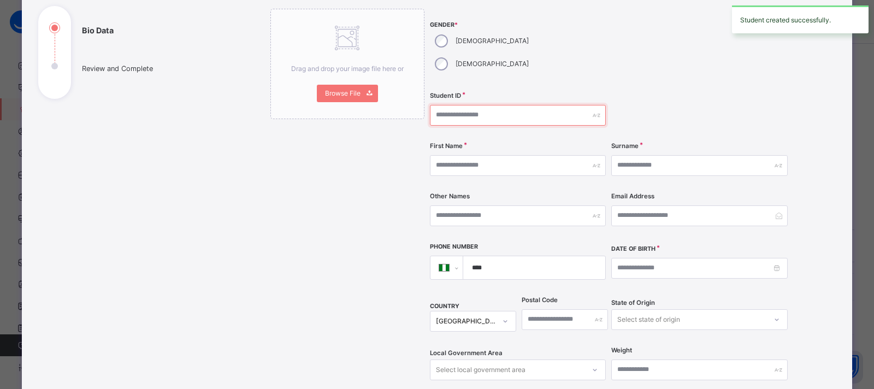
click at [469, 105] on input "text" at bounding box center [518, 115] width 176 height 21
type input "**********"
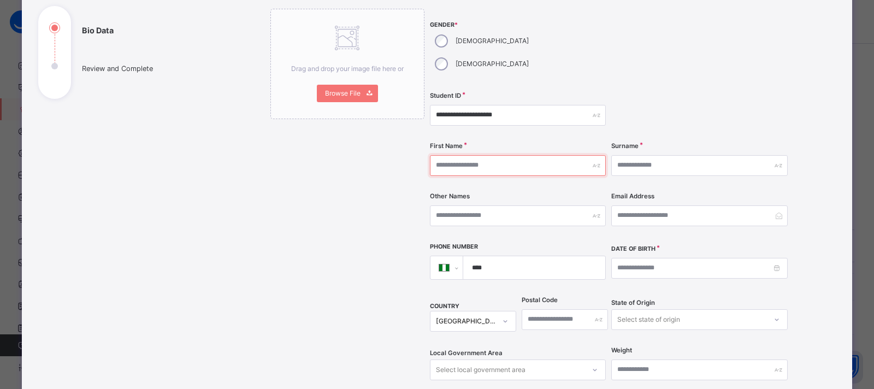
click at [551, 155] on input "text" at bounding box center [518, 165] width 176 height 21
type input "*******"
click at [639, 155] on input "*********" at bounding box center [699, 165] width 176 height 21
type input "********"
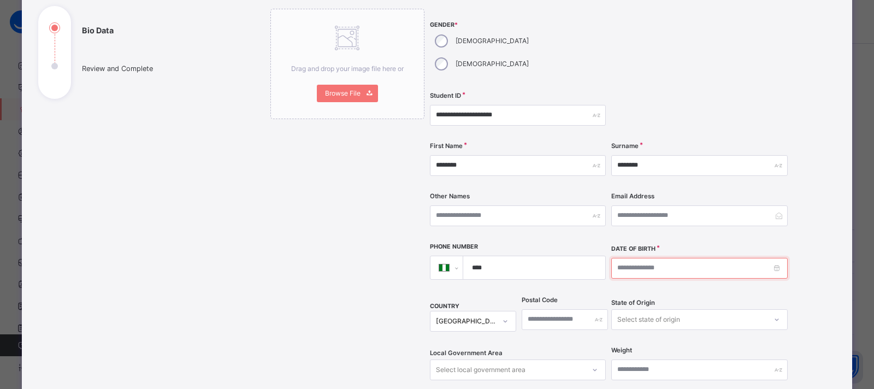
click at [649, 258] on input at bounding box center [699, 268] width 176 height 21
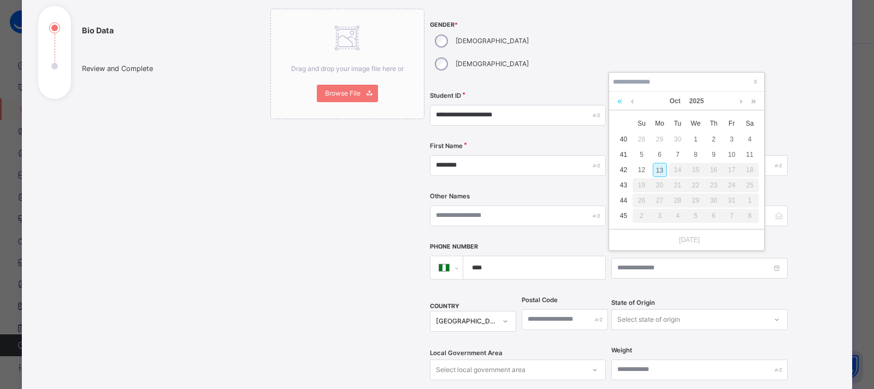
click at [622, 103] on link at bounding box center [620, 101] width 10 height 19
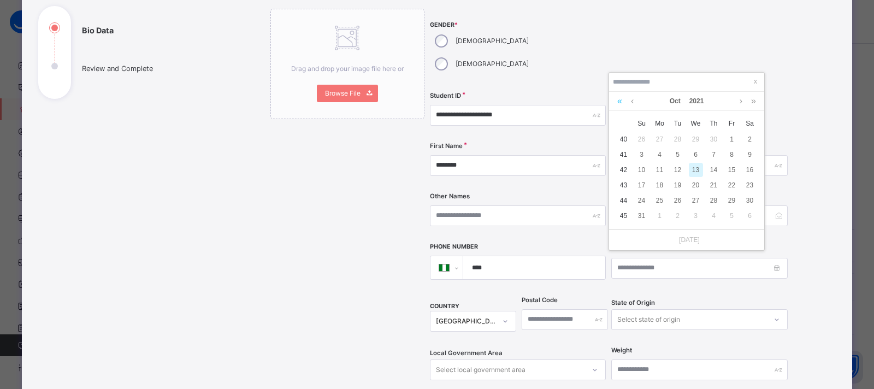
click at [622, 103] on link at bounding box center [620, 101] width 10 height 19
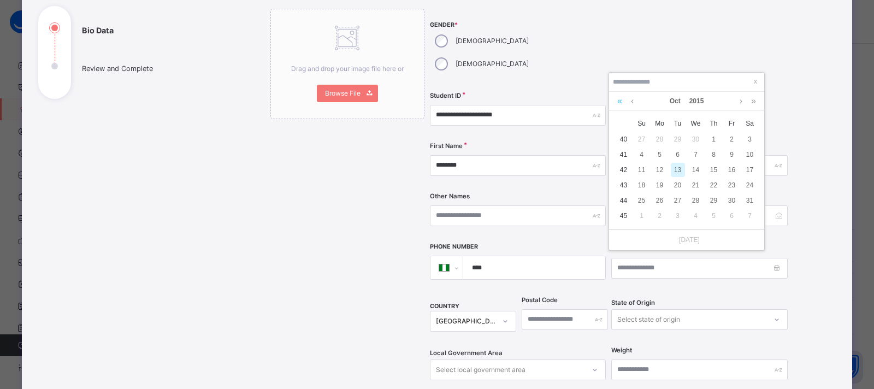
click at [622, 103] on link at bounding box center [620, 101] width 10 height 19
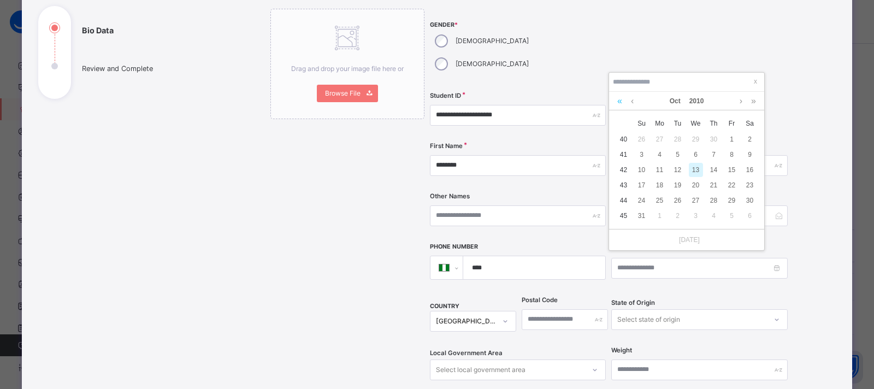
click at [622, 103] on link at bounding box center [620, 101] width 10 height 19
click at [752, 102] on link at bounding box center [754, 101] width 10 height 19
click at [697, 169] on div "17" at bounding box center [696, 170] width 14 height 14
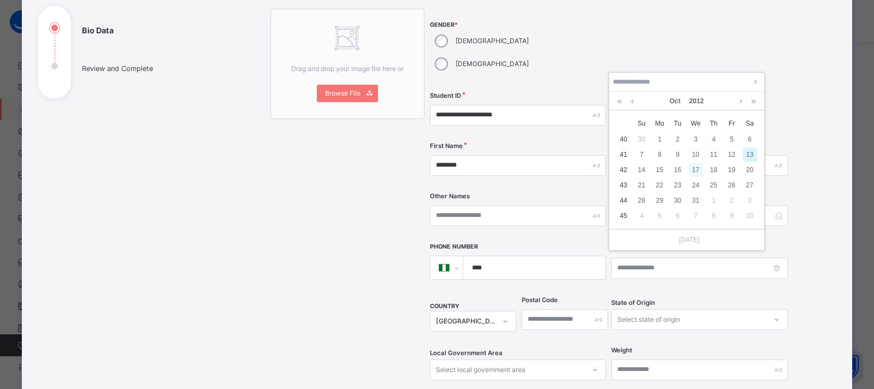
type input "**********"
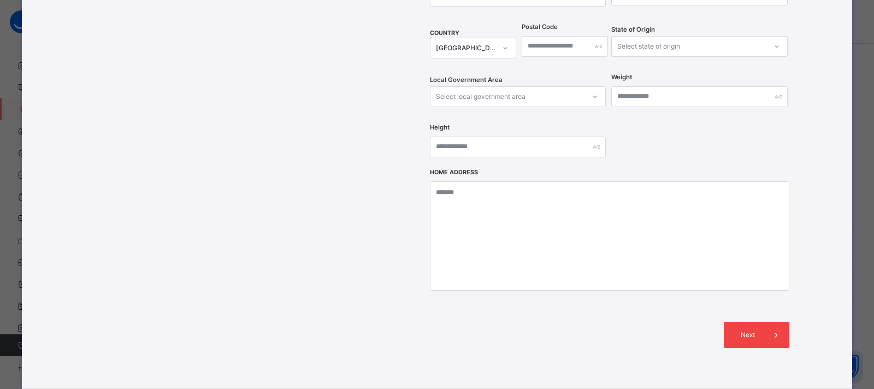
click at [738, 322] on div "Next" at bounding box center [757, 335] width 66 height 26
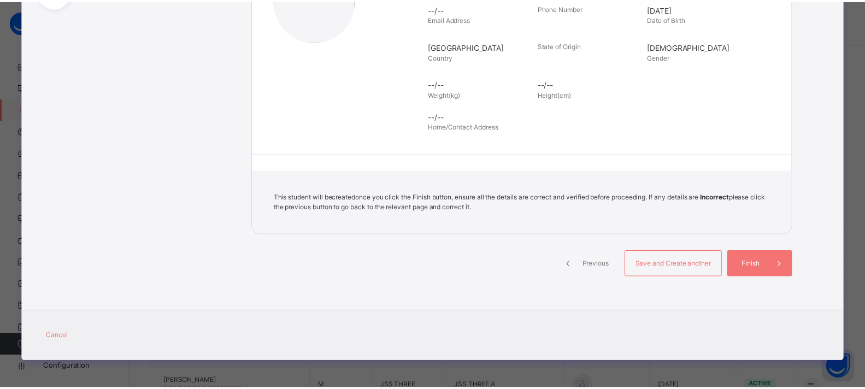
scroll to position [212, 0]
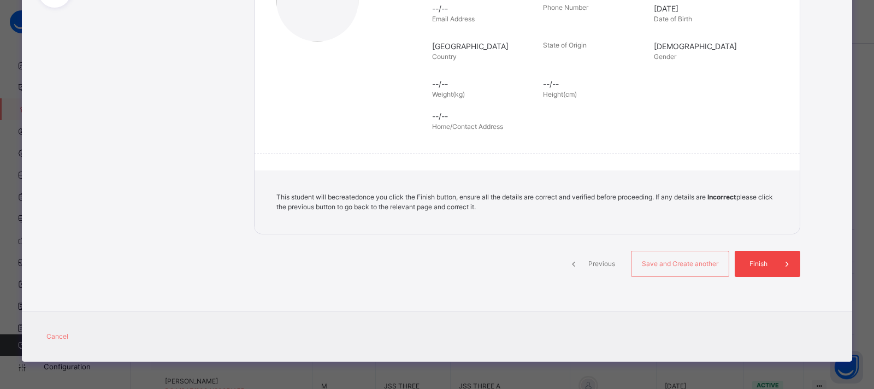
click at [749, 259] on span "Finish" at bounding box center [758, 264] width 31 height 10
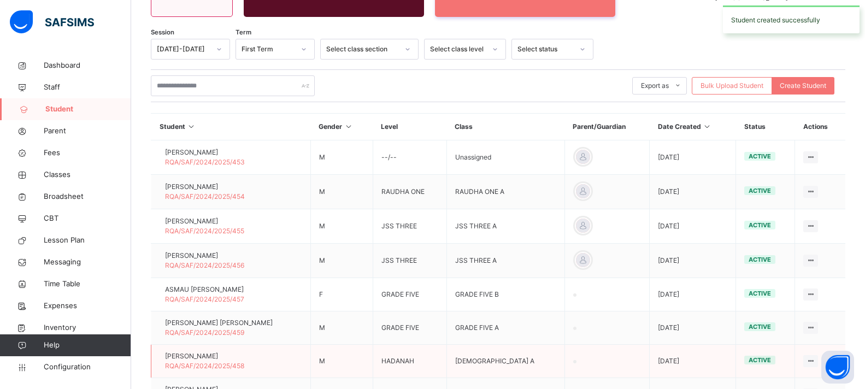
scroll to position [315, 0]
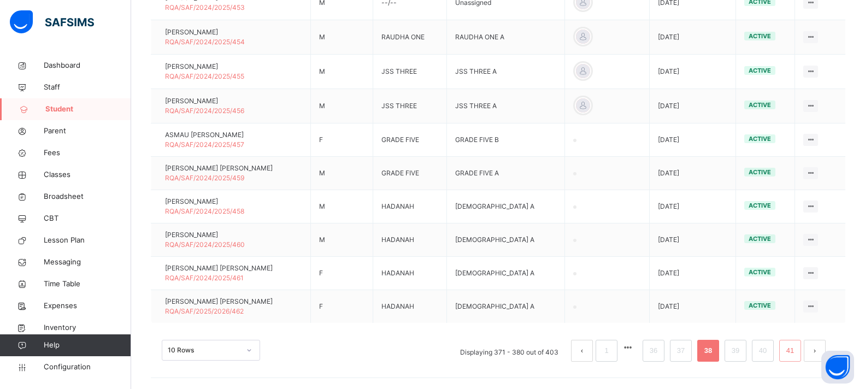
click at [797, 351] on link "41" at bounding box center [790, 351] width 14 height 14
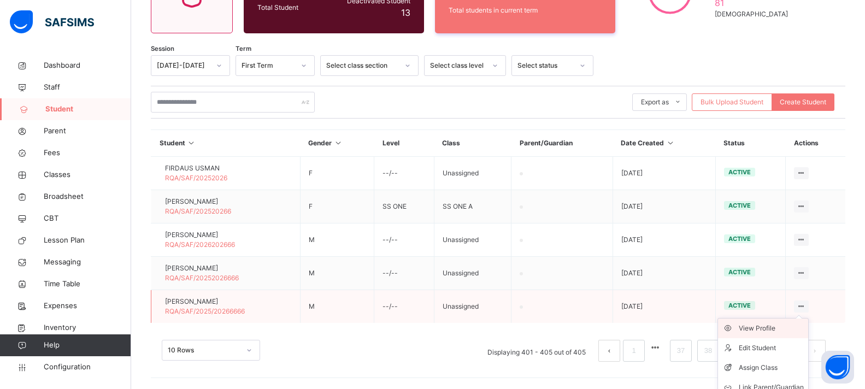
scroll to position [172, 0]
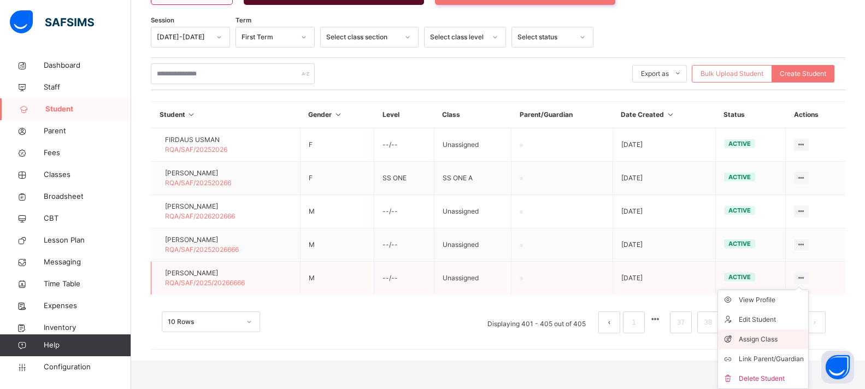
click at [786, 337] on div "Assign Class" at bounding box center [771, 339] width 65 height 11
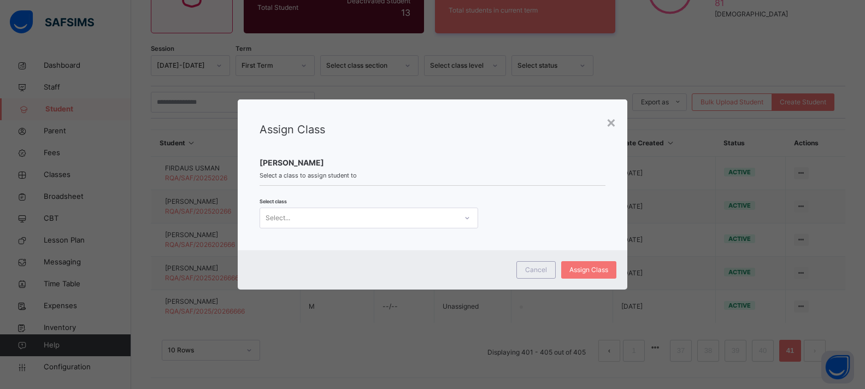
scroll to position [144, 0]
click at [334, 219] on div "Select..." at bounding box center [358, 218] width 197 height 17
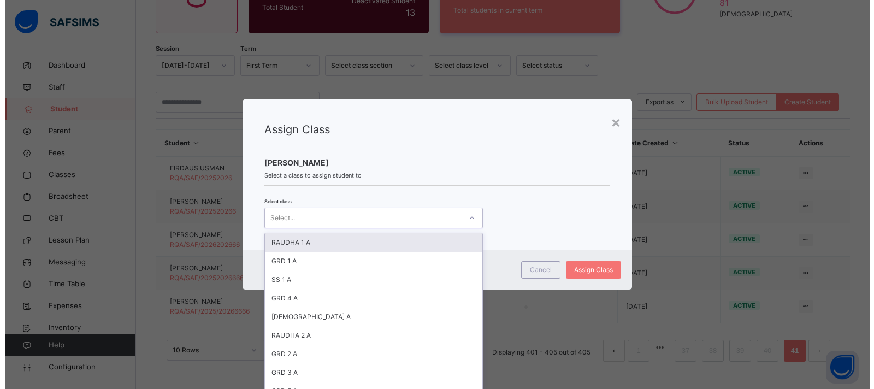
scroll to position [0, 0]
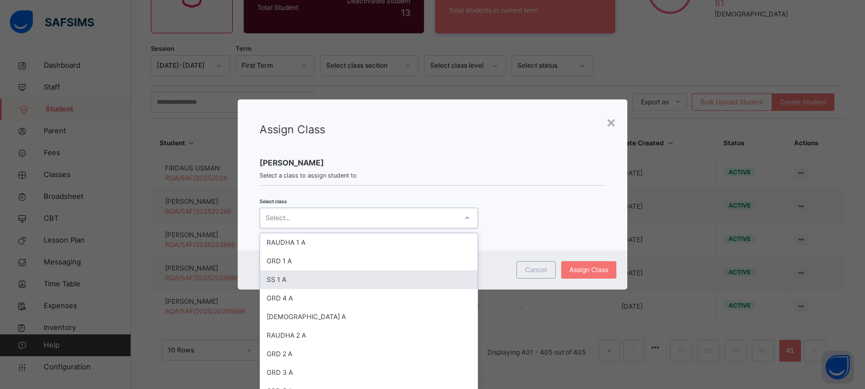
click at [289, 279] on div "SS 1 A" at bounding box center [368, 279] width 217 height 19
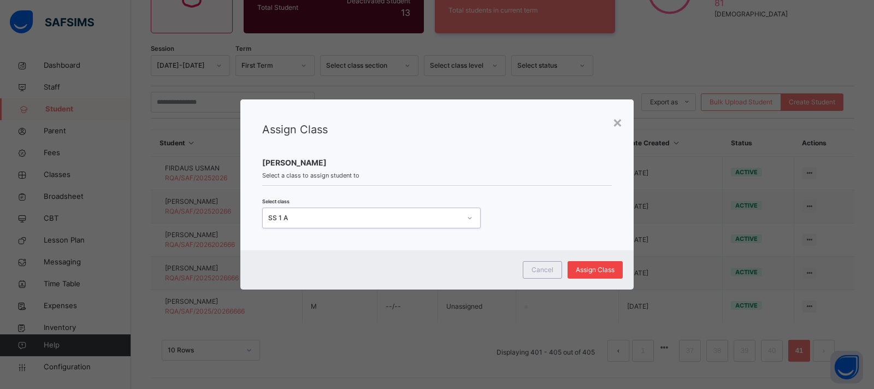
click at [596, 272] on span "Assign Class" at bounding box center [595, 270] width 39 height 10
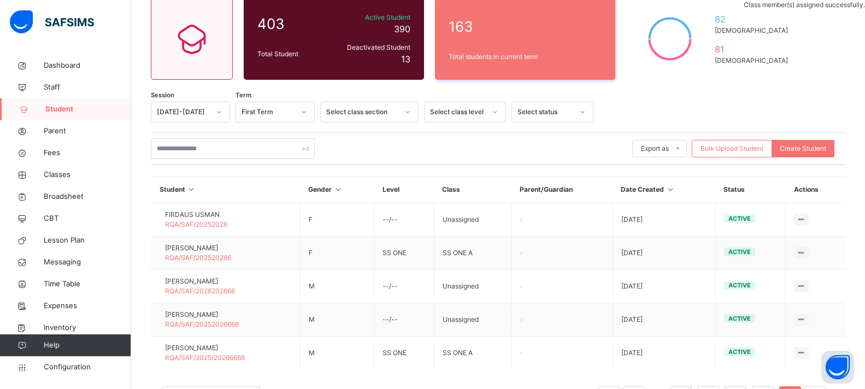
scroll to position [144, 0]
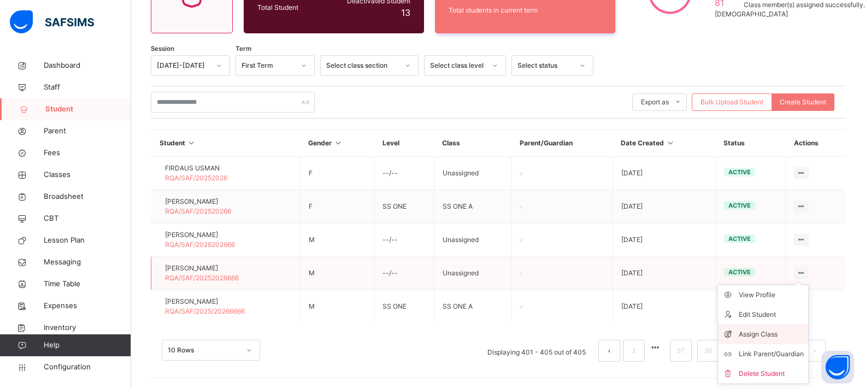
click at [767, 336] on div "Assign Class" at bounding box center [771, 334] width 65 height 11
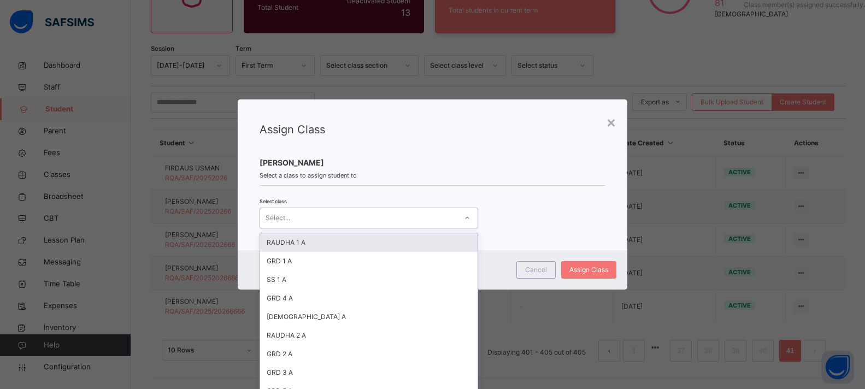
click at [426, 211] on div "Select..." at bounding box center [358, 218] width 197 height 17
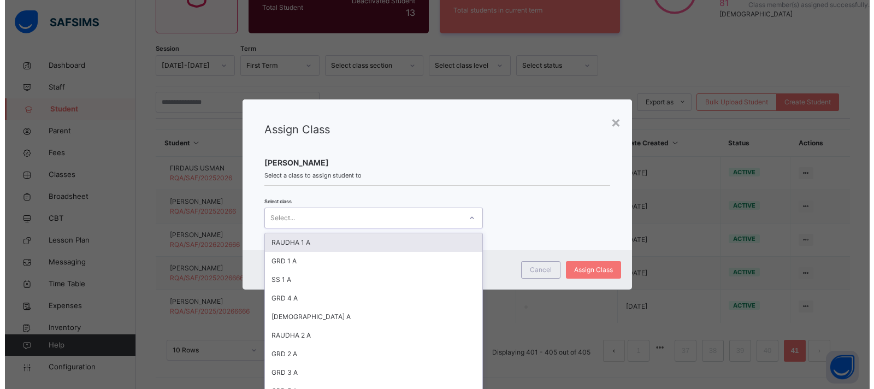
scroll to position [0, 0]
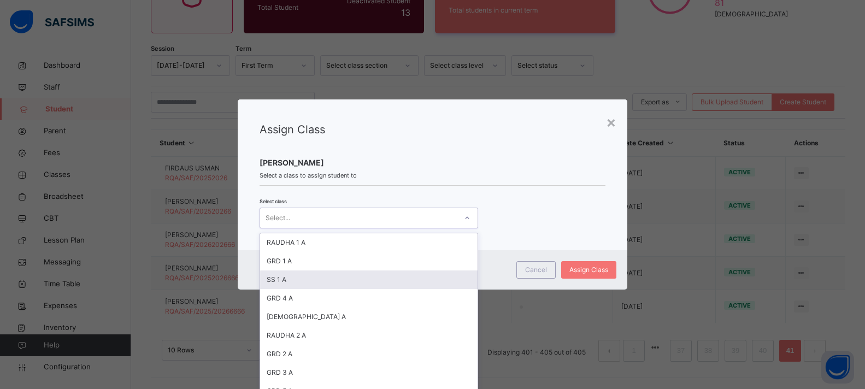
click at [326, 282] on div "SS 1 A" at bounding box center [368, 279] width 217 height 19
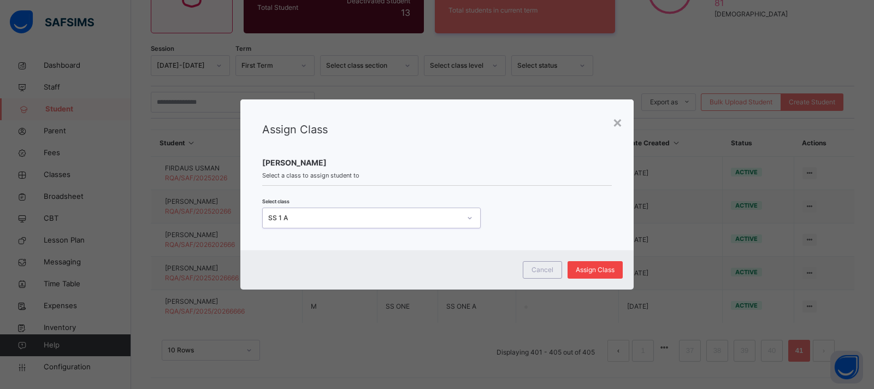
click at [592, 267] on span "Assign Class" at bounding box center [595, 270] width 39 height 10
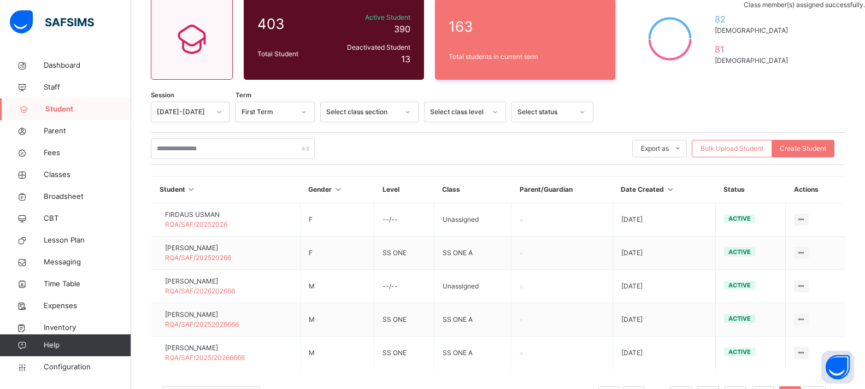
scroll to position [144, 0]
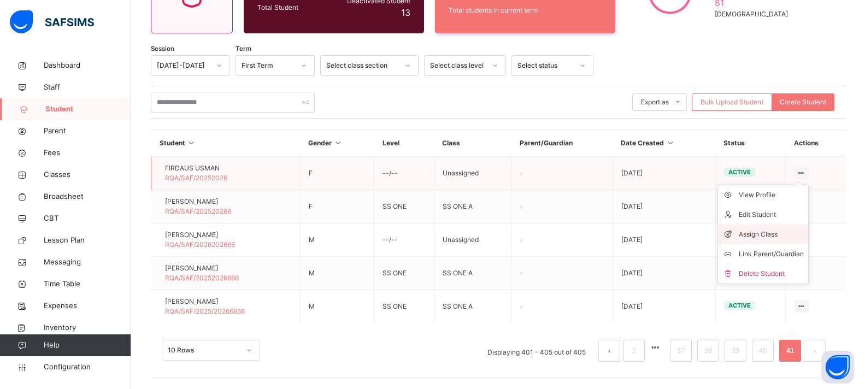
click at [772, 229] on div "Assign Class" at bounding box center [771, 234] width 65 height 11
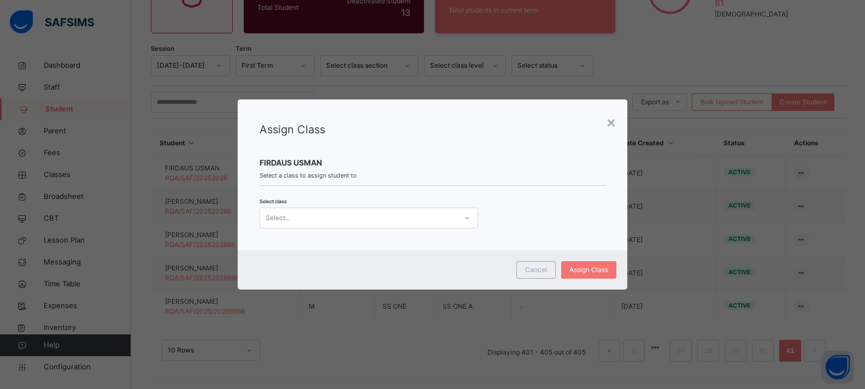
click at [323, 204] on div "Select class Select..." at bounding box center [432, 213] width 345 height 32
click at [323, 214] on div "Select..." at bounding box center [358, 218] width 197 height 17
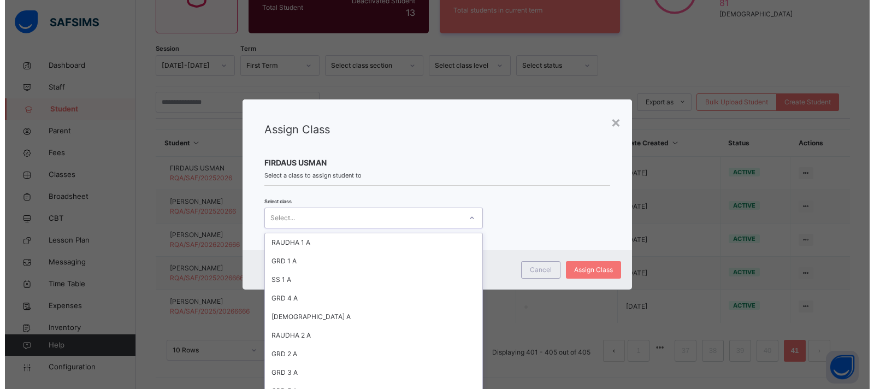
scroll to position [183, 0]
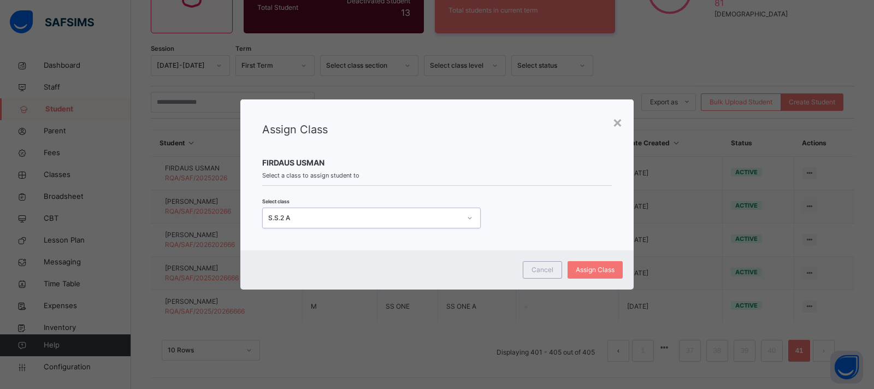
click at [597, 254] on div "Cancel Assign Class" at bounding box center [436, 269] width 393 height 39
click at [593, 268] on span "Assign Class" at bounding box center [595, 270] width 39 height 10
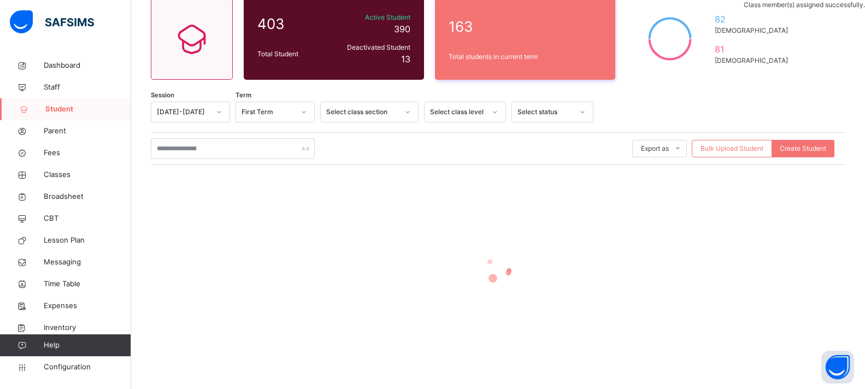
scroll to position [144, 0]
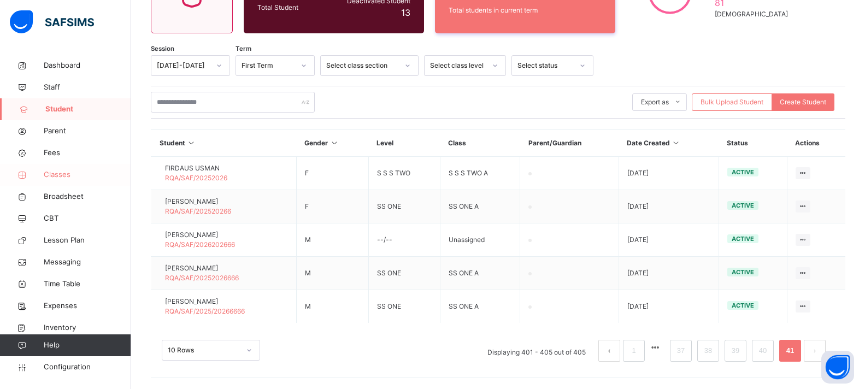
click at [66, 170] on span "Classes" at bounding box center [87, 174] width 87 height 11
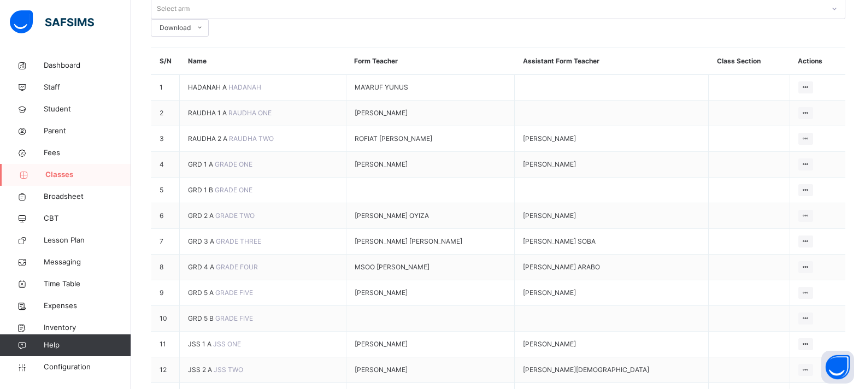
scroll to position [328, 0]
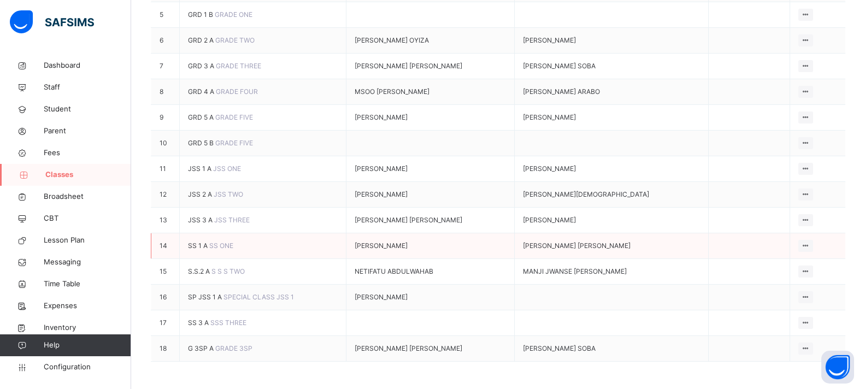
click at [201, 247] on span "SS 1 A" at bounding box center [198, 246] width 21 height 8
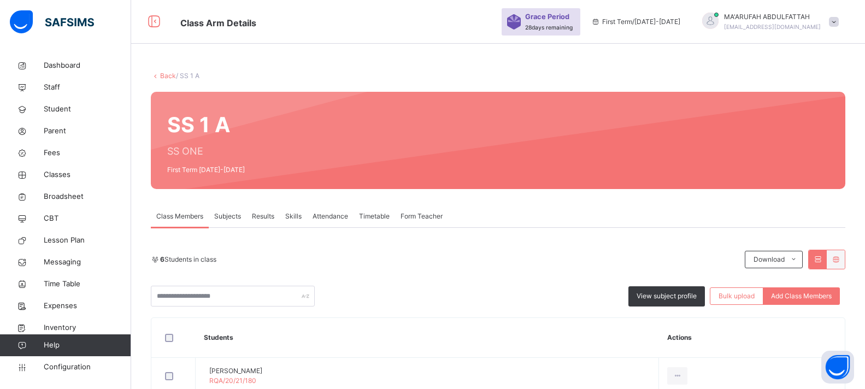
click at [167, 71] on div "Back / SS 1 A" at bounding box center [498, 76] width 695 height 10
click at [161, 75] on link "Back" at bounding box center [168, 76] width 16 height 8
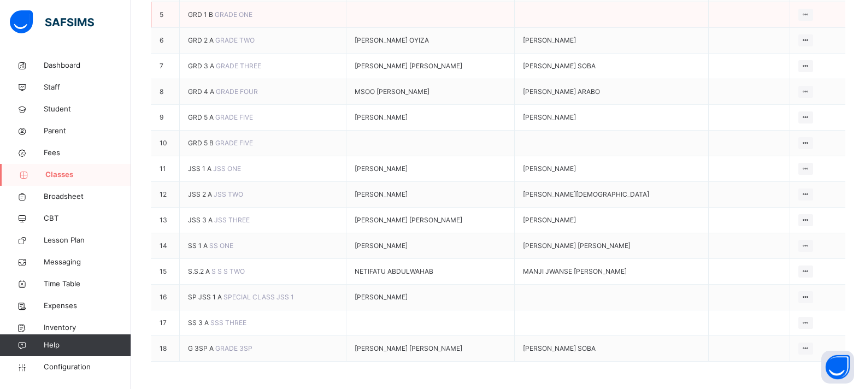
scroll to position [328, 0]
click at [205, 275] on span "S.S.2 A" at bounding box center [199, 271] width 23 height 8
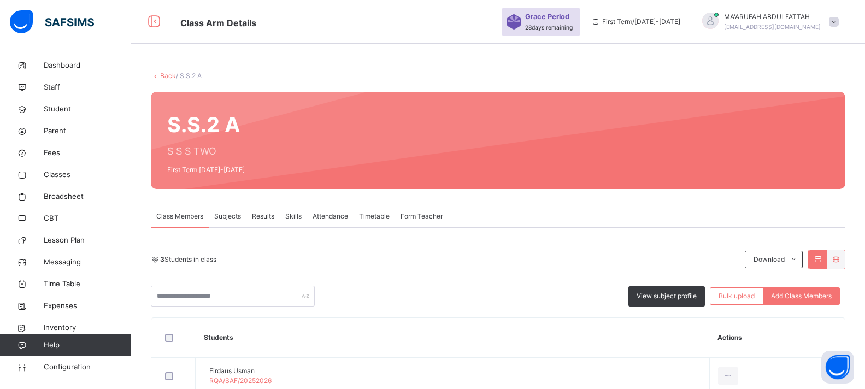
click at [170, 72] on link "Back" at bounding box center [168, 76] width 16 height 8
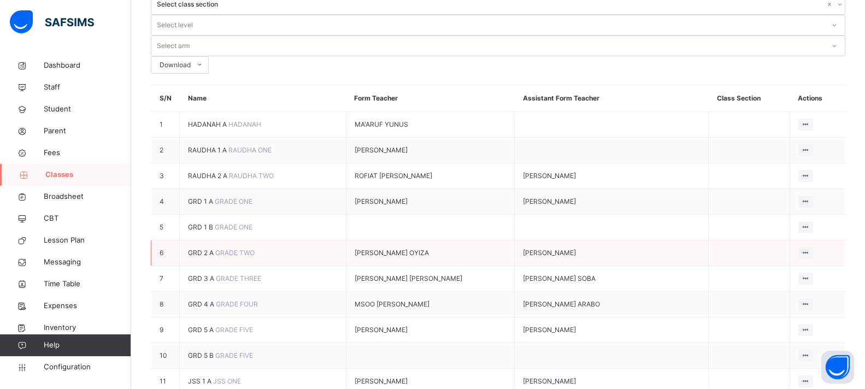
scroll to position [368, 0]
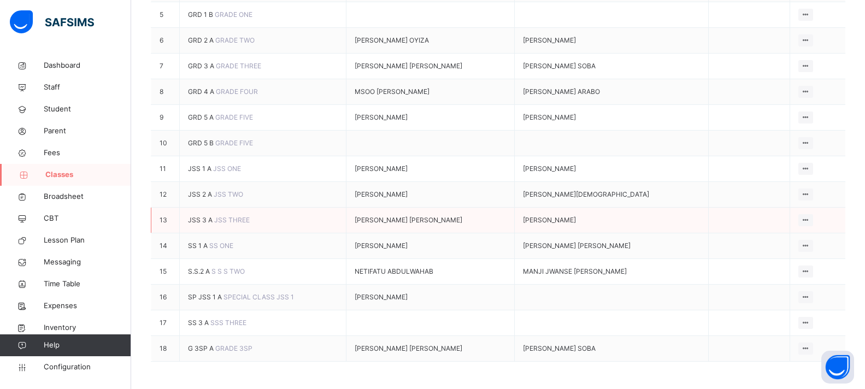
click at [200, 216] on span "JSS 3 A" at bounding box center [201, 220] width 26 height 8
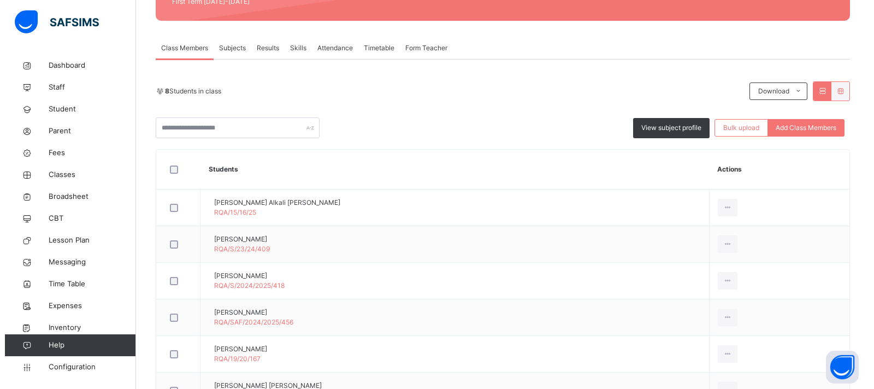
scroll to position [49, 0]
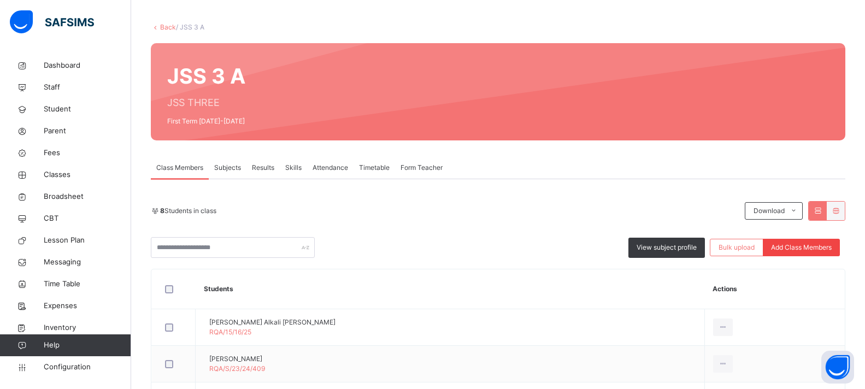
click at [814, 250] on span "Add Class Members" at bounding box center [801, 248] width 61 height 10
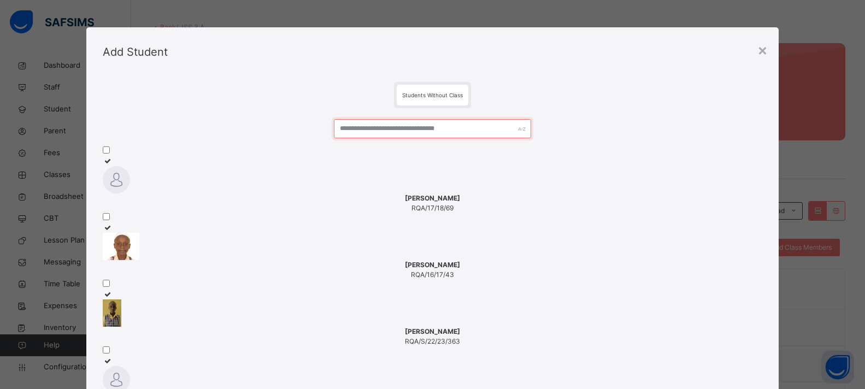
click at [402, 130] on input "text" at bounding box center [433, 128] width 198 height 19
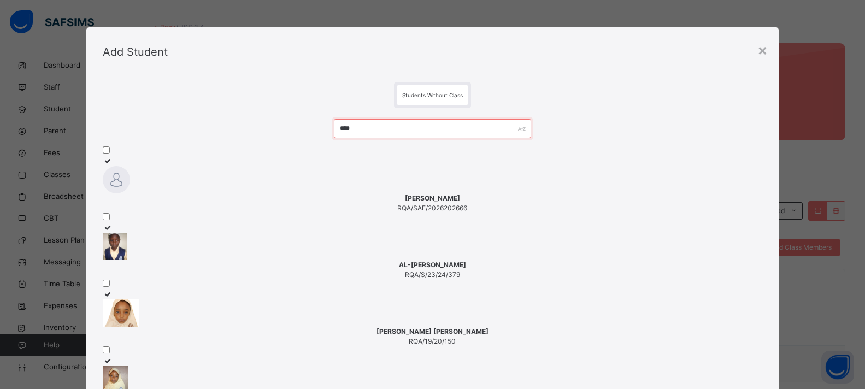
type input "****"
click at [130, 181] on img at bounding box center [116, 179] width 27 height 27
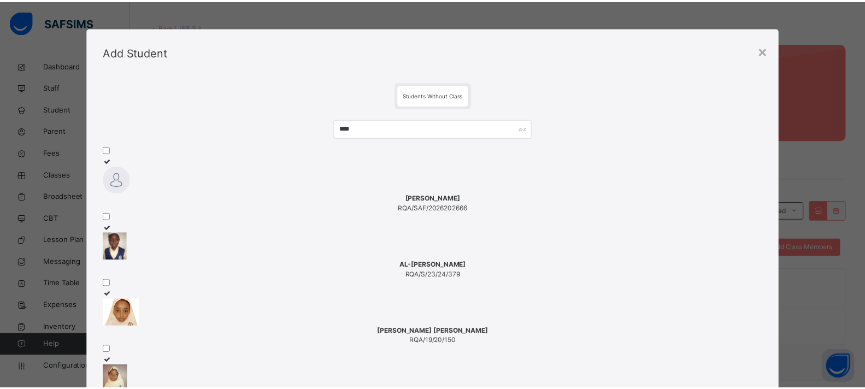
scroll to position [98, 0]
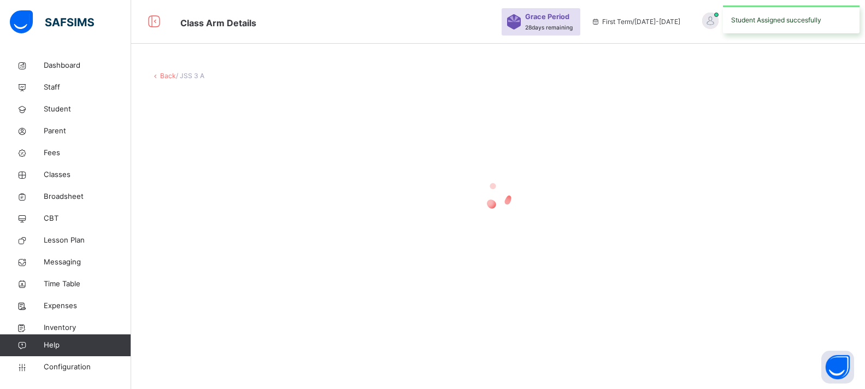
scroll to position [0, 0]
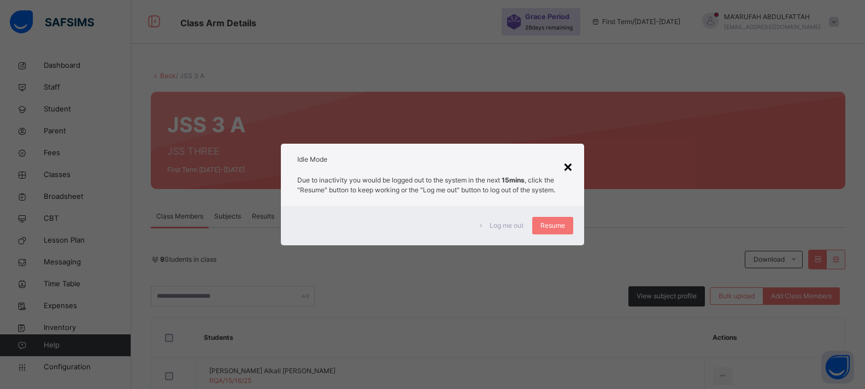
click at [572, 169] on div "×" at bounding box center [568, 166] width 10 height 23
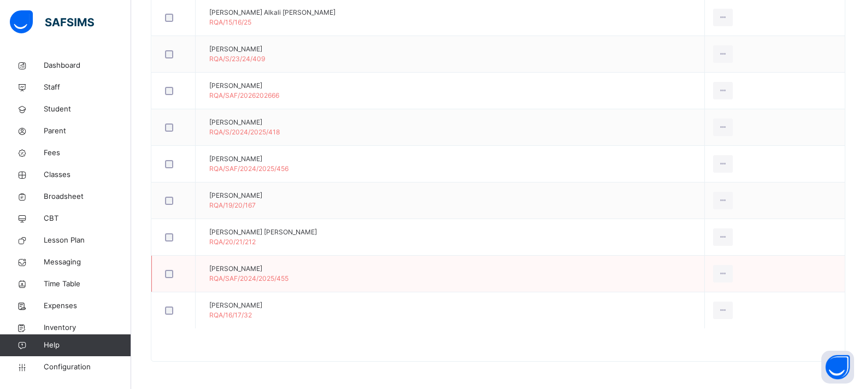
scroll to position [31, 0]
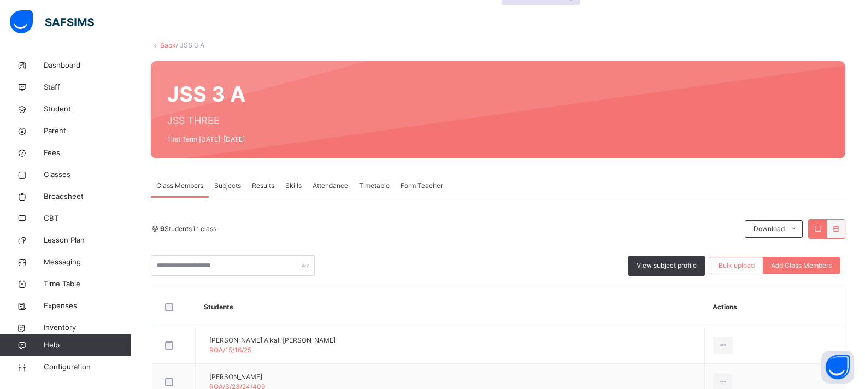
click at [163, 44] on link "Back" at bounding box center [168, 45] width 16 height 8
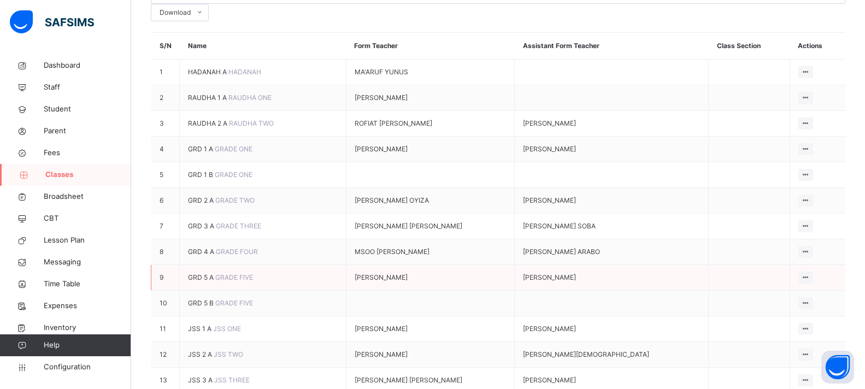
scroll to position [164, 0]
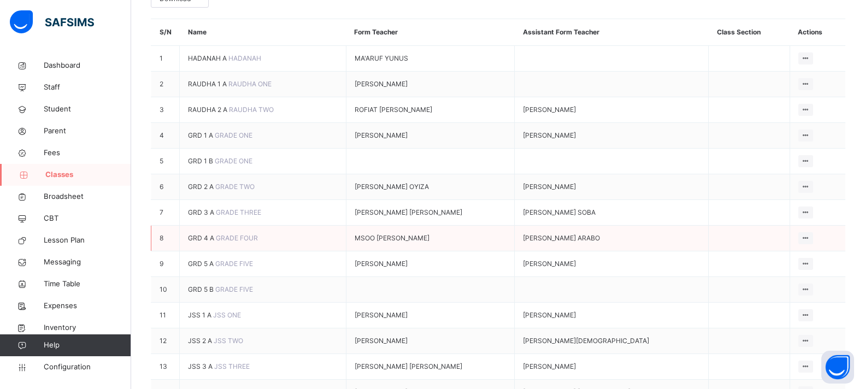
click at [204, 234] on span "GRD 4 A" at bounding box center [202, 238] width 28 height 8
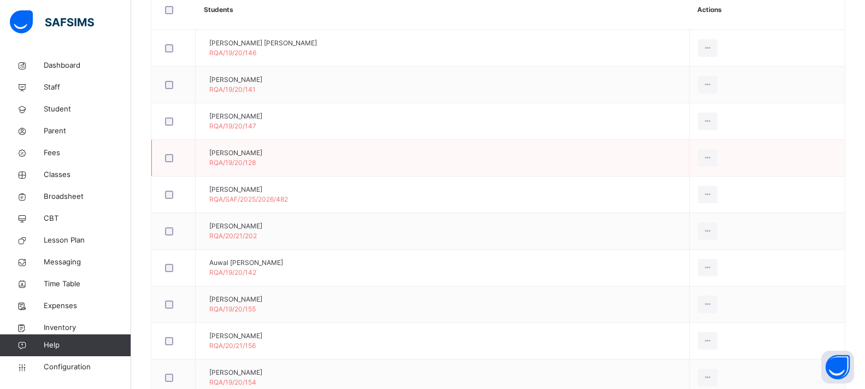
scroll to position [55, 0]
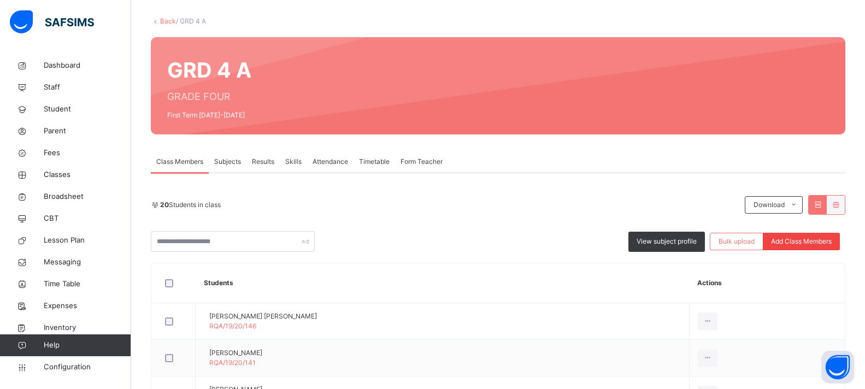
click at [805, 242] on span "Add Class Members" at bounding box center [801, 242] width 61 height 10
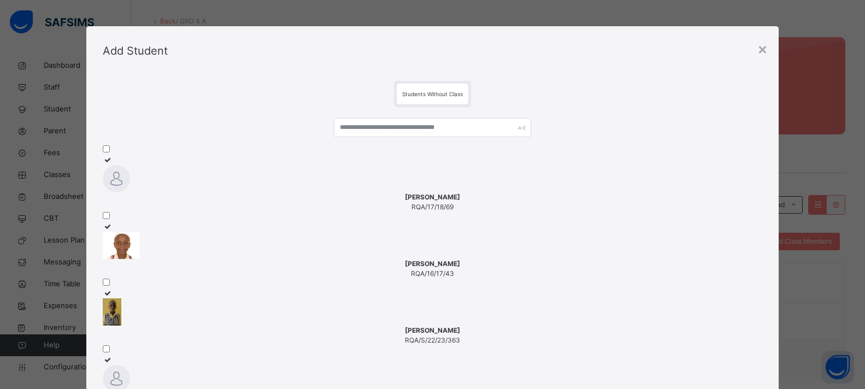
scroll to position [0, 0]
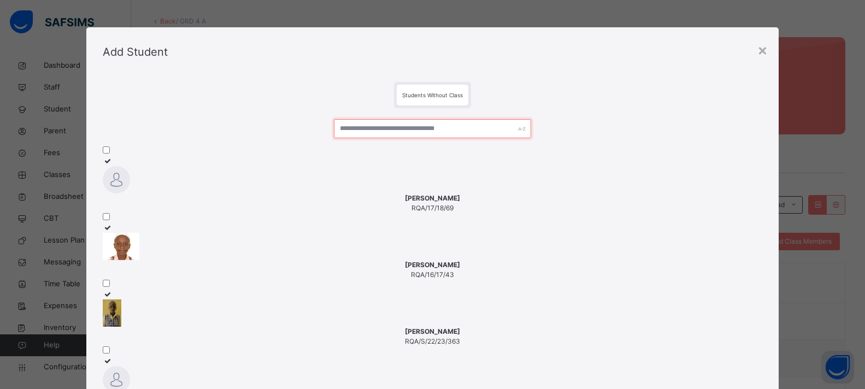
click at [375, 131] on input "text" at bounding box center [433, 128] width 198 height 19
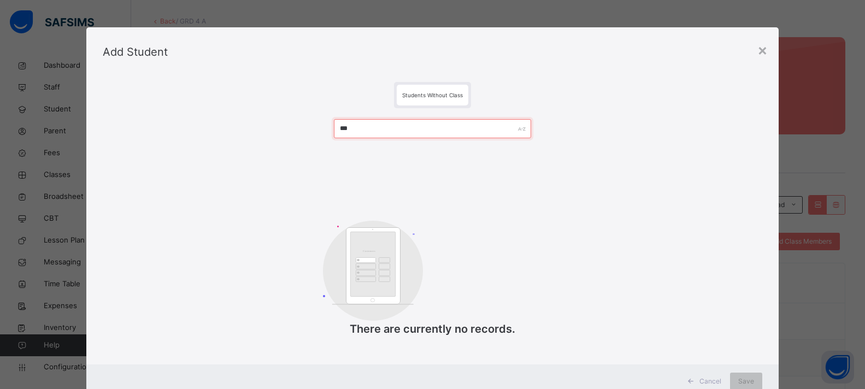
drag, startPoint x: 355, startPoint y: 130, endPoint x: 307, endPoint y: 128, distance: 48.7
click at [307, 128] on div "*** Customers There are currently no records." at bounding box center [432, 233] width 659 height 251
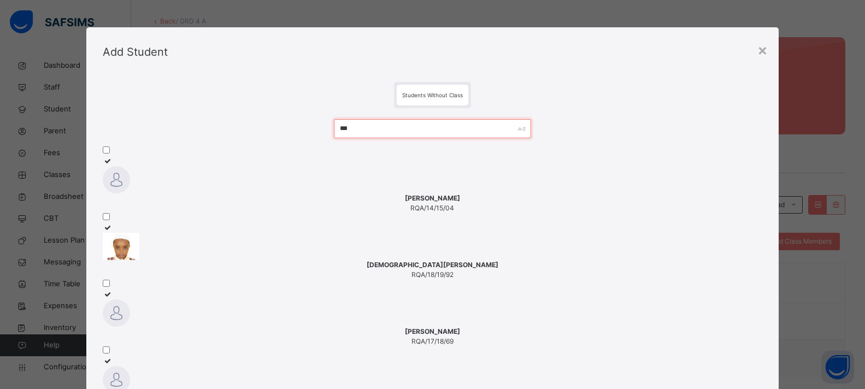
drag, startPoint x: 361, startPoint y: 128, endPoint x: 279, endPoint y: 123, distance: 82.1
type input "***"
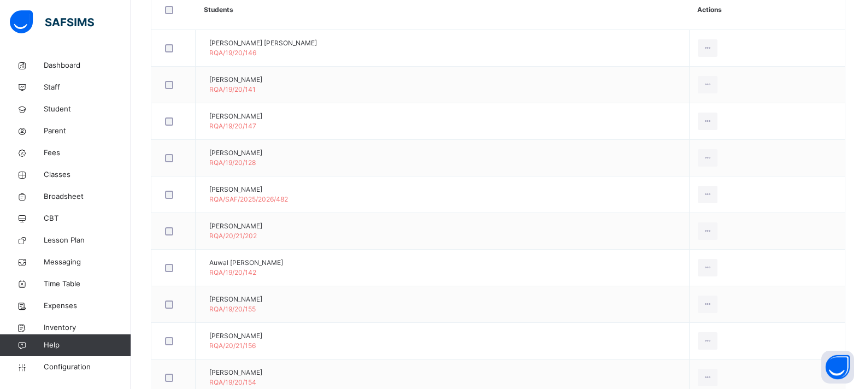
scroll to position [55, 0]
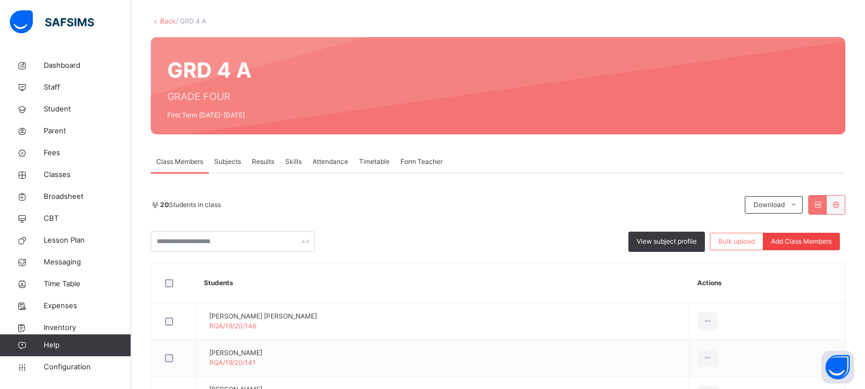
click at [785, 240] on span "Add Class Members" at bounding box center [801, 242] width 61 height 10
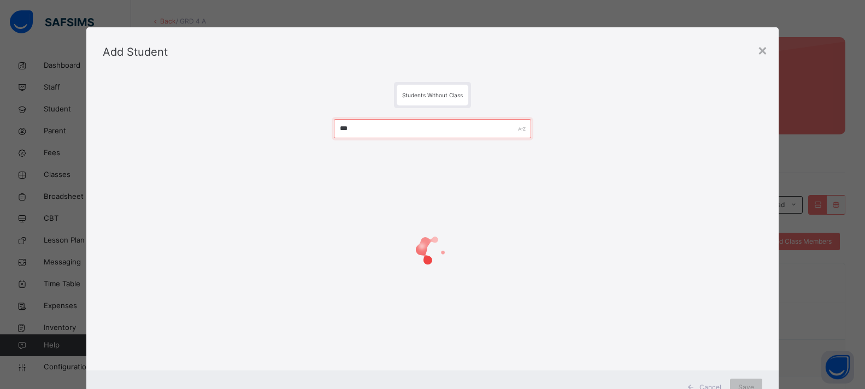
drag, startPoint x: 356, startPoint y: 132, endPoint x: 265, endPoint y: 127, distance: 90.8
click at [279, 128] on div "***" at bounding box center [432, 236] width 659 height 257
click at [771, 51] on div "×" at bounding box center [771, 49] width 10 height 23
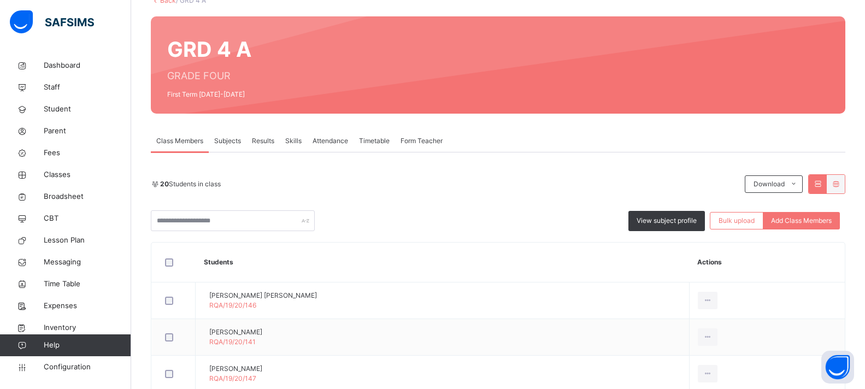
scroll to position [0, 0]
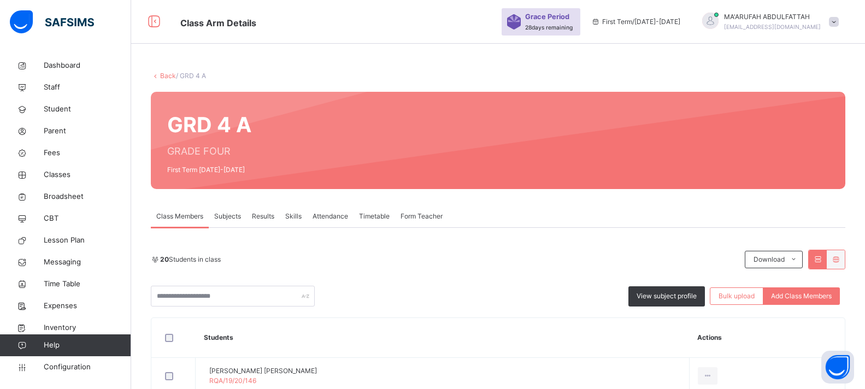
click at [165, 78] on link "Back" at bounding box center [168, 76] width 16 height 8
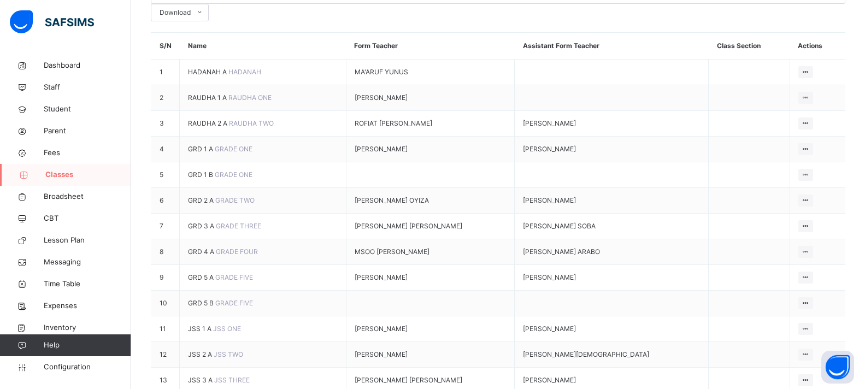
scroll to position [368, 0]
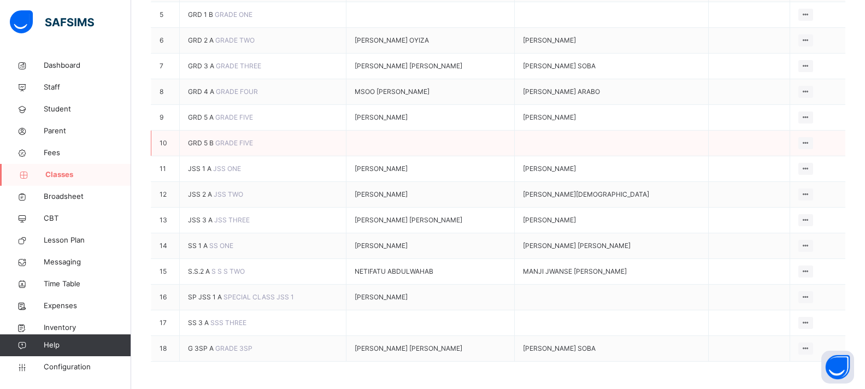
click at [207, 139] on span "GRD 5 B" at bounding box center [201, 143] width 27 height 8
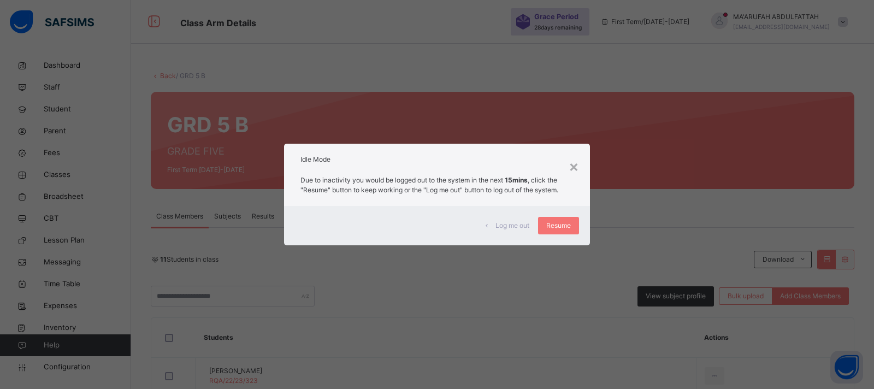
click at [546, 226] on span "Resume" at bounding box center [558, 226] width 25 height 10
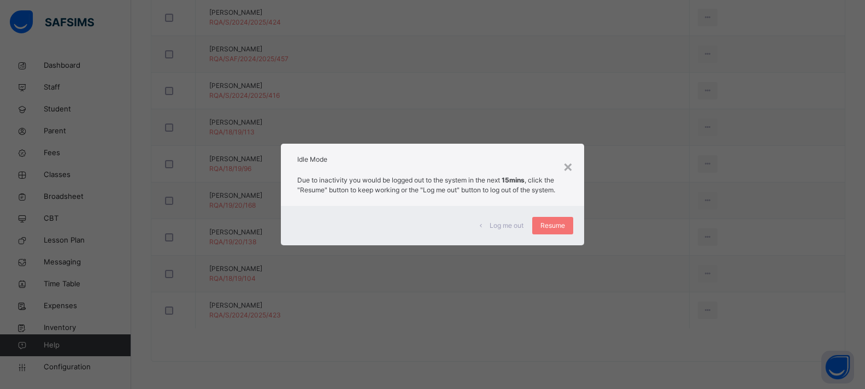
scroll to position [322, 0]
click at [560, 228] on span "Resume" at bounding box center [552, 226] width 25 height 10
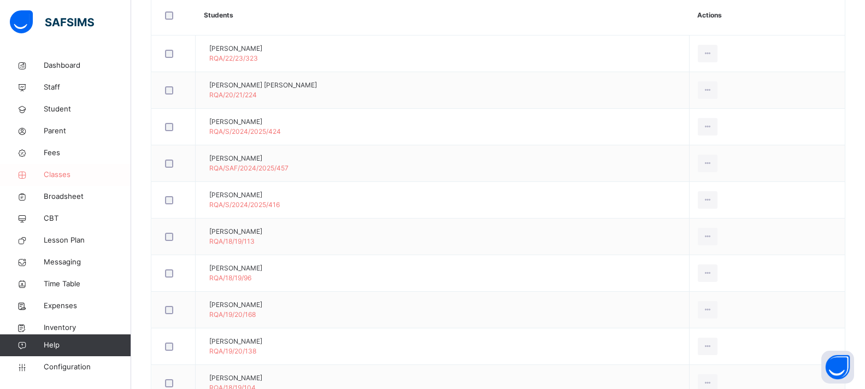
click at [62, 164] on link "Classes" at bounding box center [65, 175] width 131 height 22
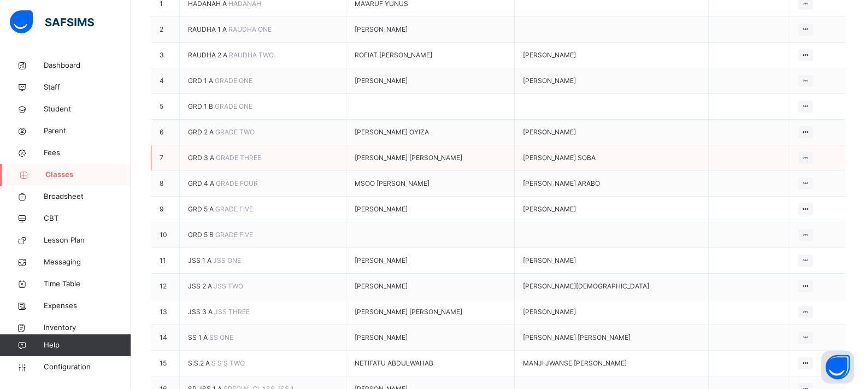
scroll to position [109, 0]
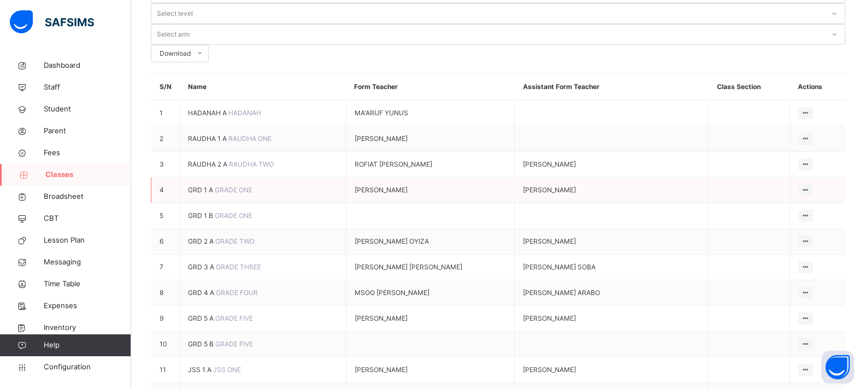
click at [206, 186] on span "GRD 1 A" at bounding box center [201, 190] width 27 height 8
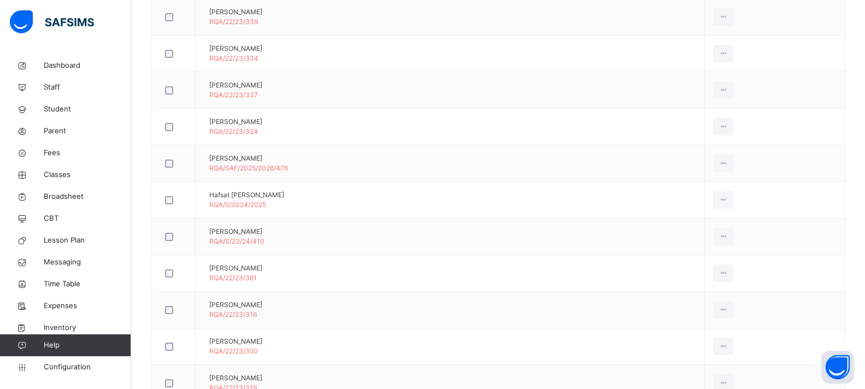
scroll to position [578, 0]
click at [61, 172] on span "Classes" at bounding box center [87, 174] width 87 height 11
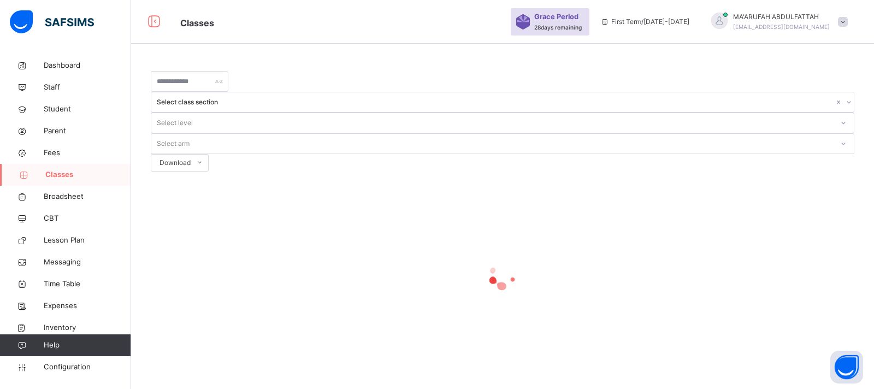
click at [197, 254] on div at bounding box center [503, 276] width 704 height 44
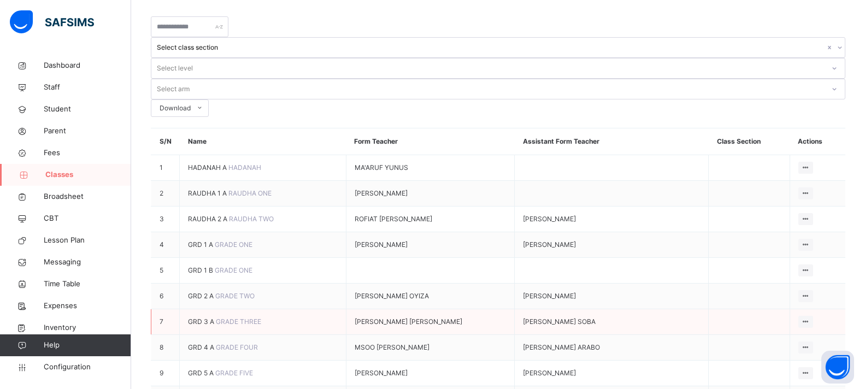
scroll to position [109, 0]
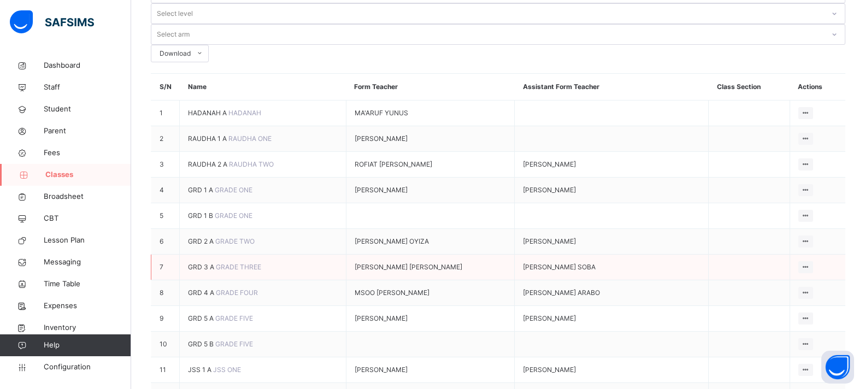
click at [204, 263] on span "GRD 3 A" at bounding box center [202, 267] width 28 height 8
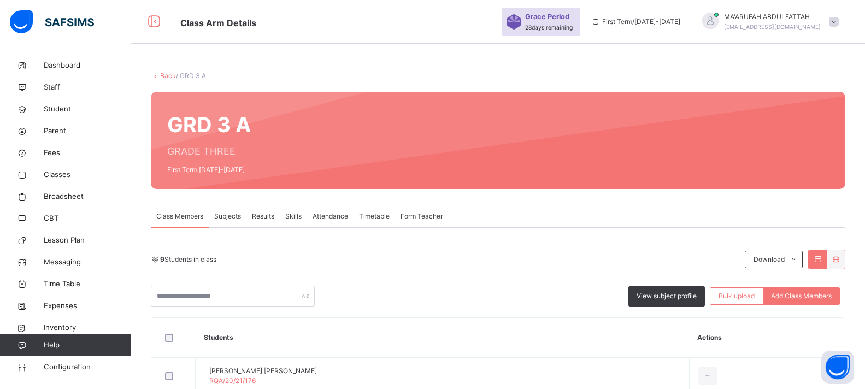
click at [162, 74] on link "Back" at bounding box center [168, 76] width 16 height 8
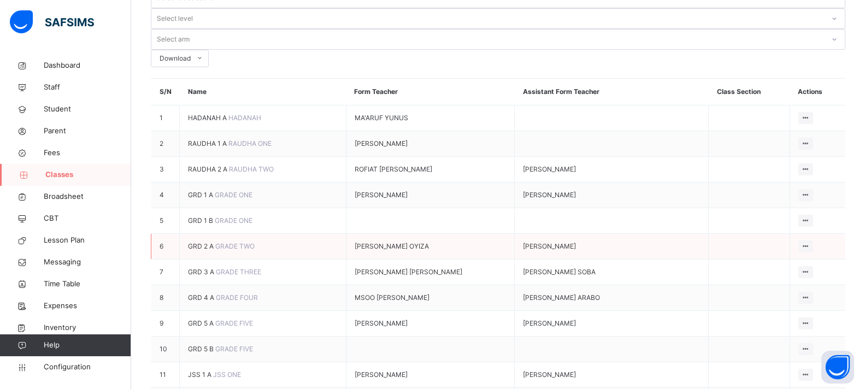
scroll to position [109, 0]
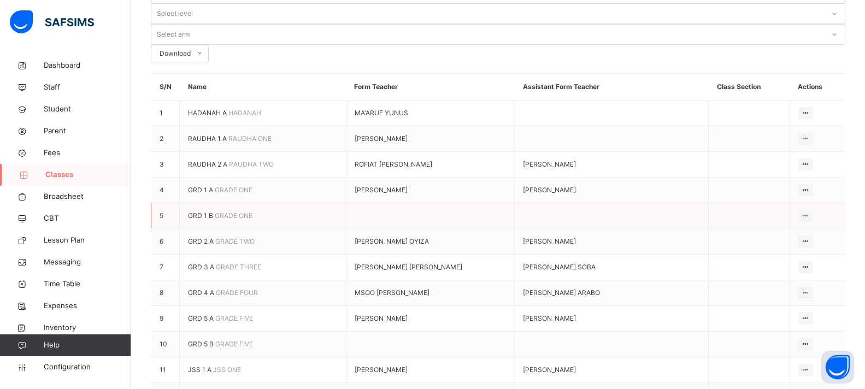
click at [209, 211] on span "GRD 1 B" at bounding box center [201, 215] width 27 height 8
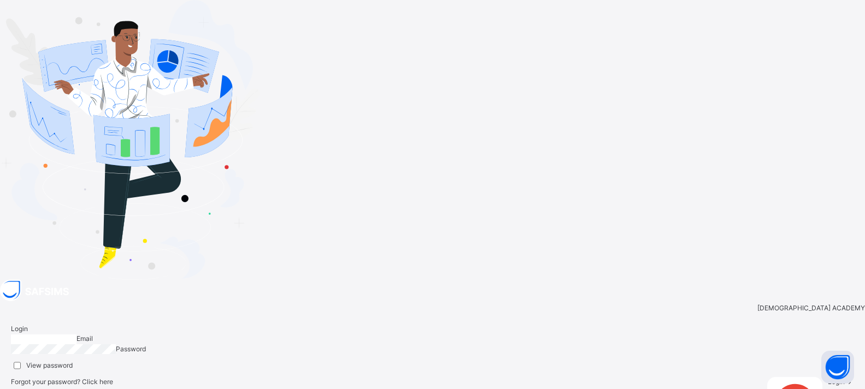
type input "**********"
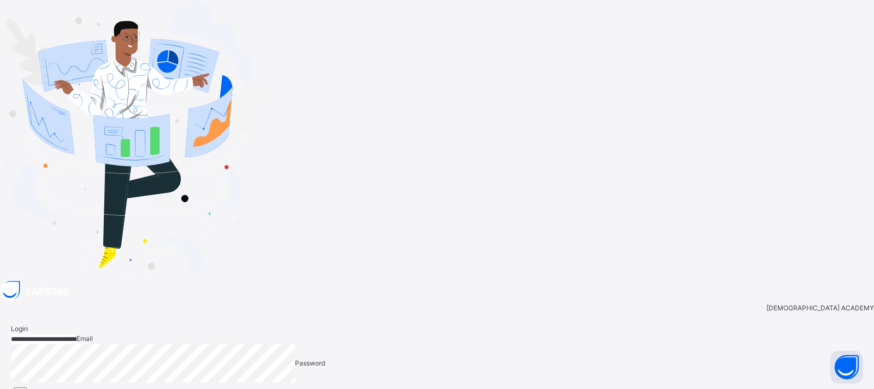
click at [197, 280] on img at bounding box center [130, 140] width 260 height 280
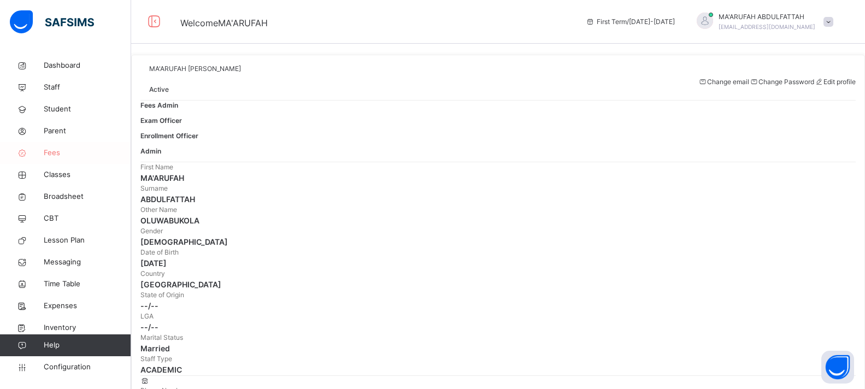
click at [57, 153] on span "Fees" at bounding box center [87, 153] width 87 height 11
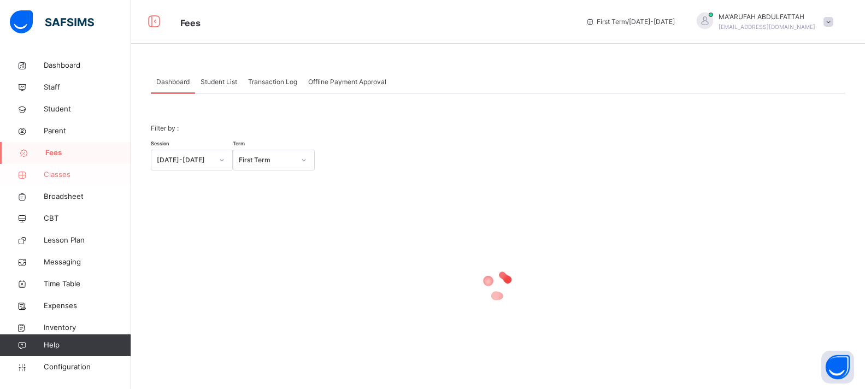
click at [49, 174] on span "Classes" at bounding box center [87, 174] width 87 height 11
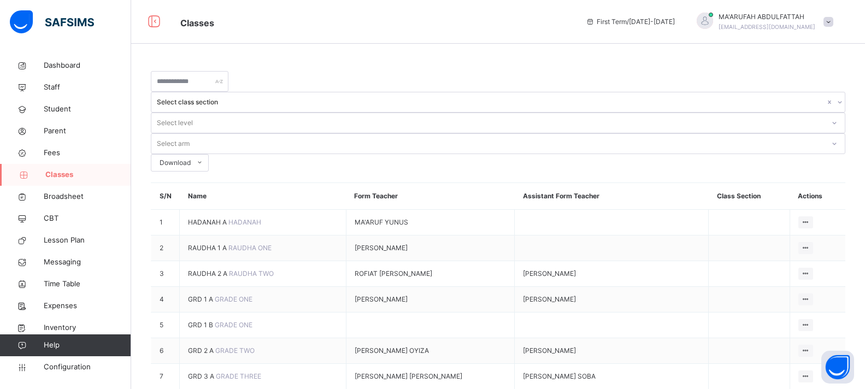
click at [215, 295] on span "GRD 1 A" at bounding box center [201, 299] width 27 height 8
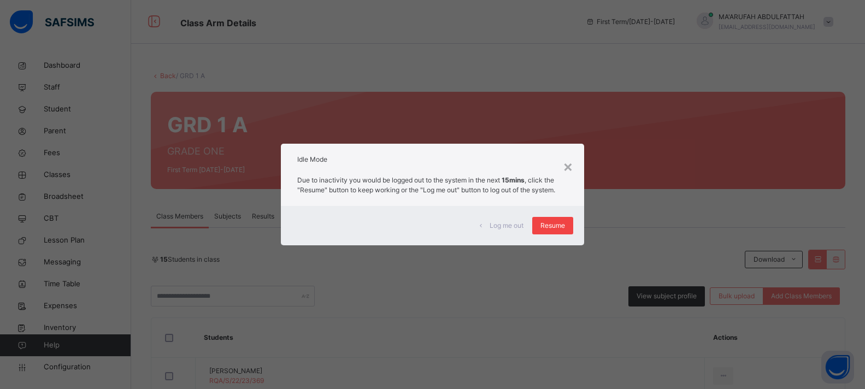
click at [549, 227] on span "Resume" at bounding box center [552, 226] width 25 height 10
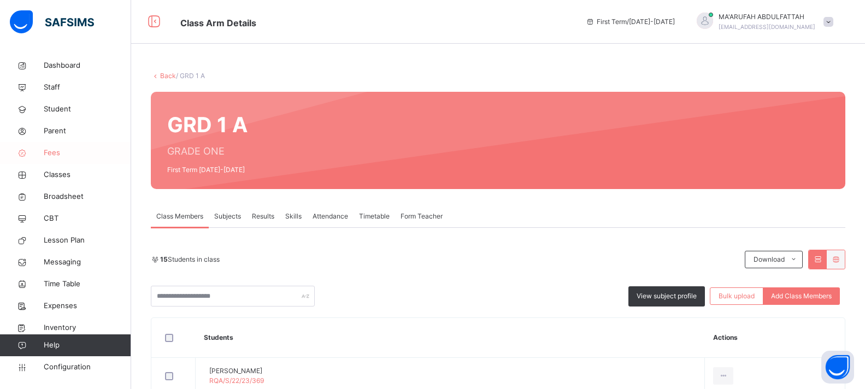
click at [58, 150] on span "Fees" at bounding box center [87, 153] width 87 height 11
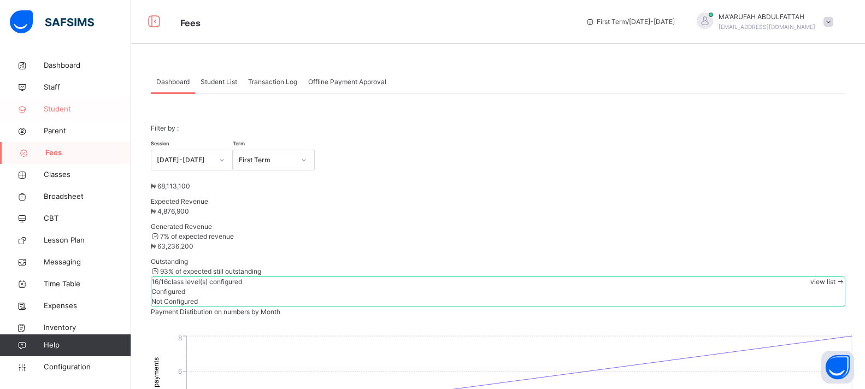
click at [63, 105] on span "Student" at bounding box center [87, 109] width 87 height 11
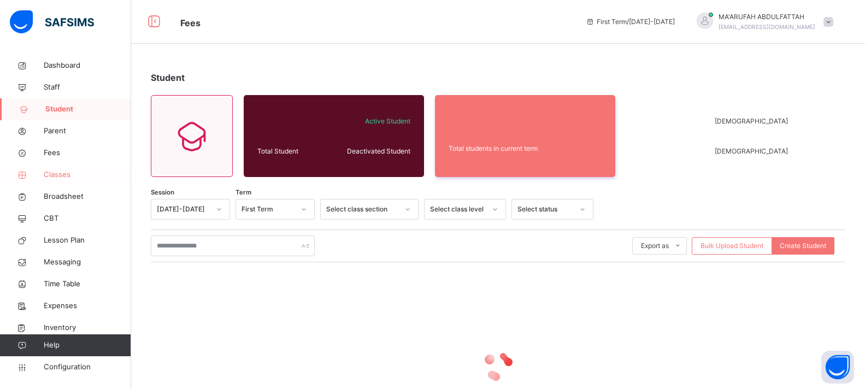
click at [45, 174] on span "Classes" at bounding box center [87, 174] width 87 height 11
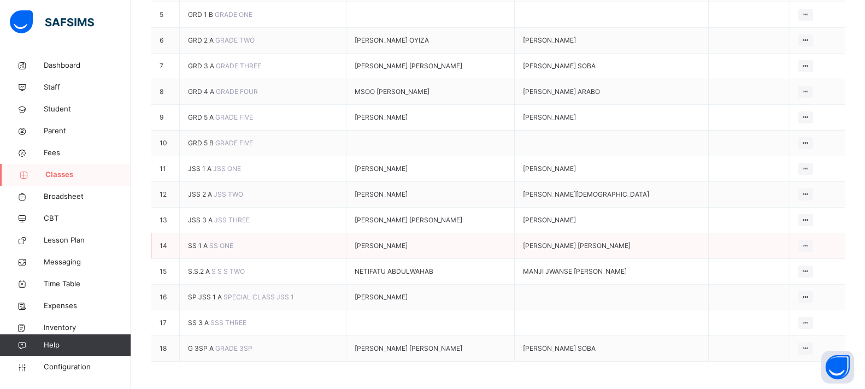
scroll to position [368, 0]
click at [203, 190] on span "JSS 2 A" at bounding box center [201, 194] width 26 height 8
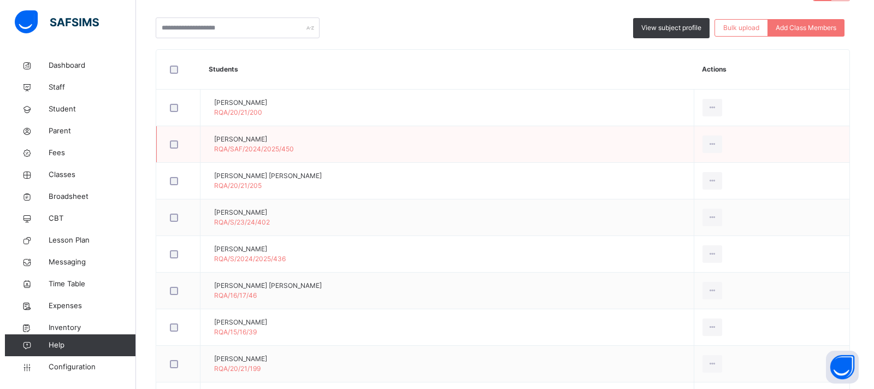
scroll to position [122, 0]
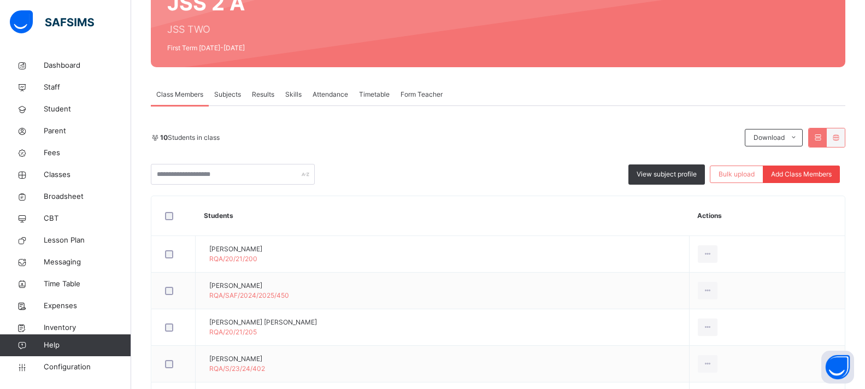
click at [820, 172] on span "Add Class Members" at bounding box center [801, 174] width 61 height 10
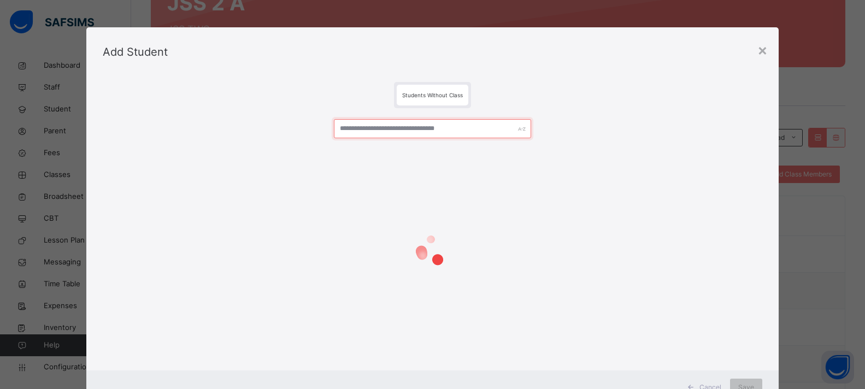
click at [449, 131] on input "text" at bounding box center [433, 128] width 198 height 19
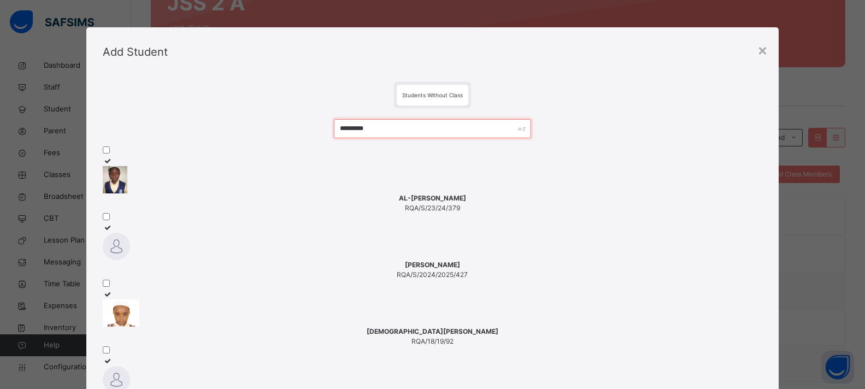
type input "*********"
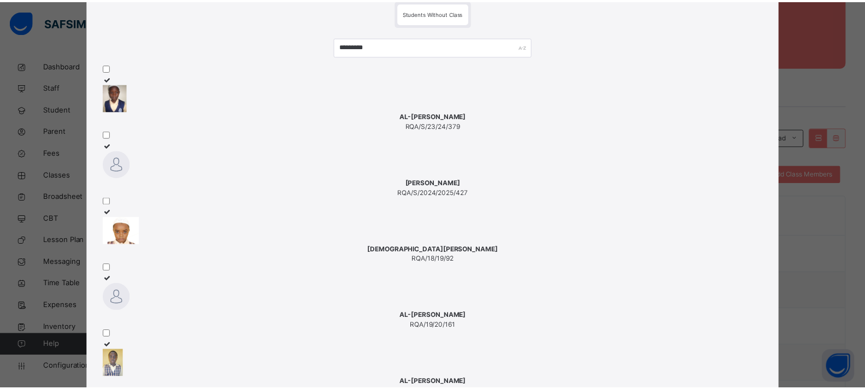
scroll to position [98, 0]
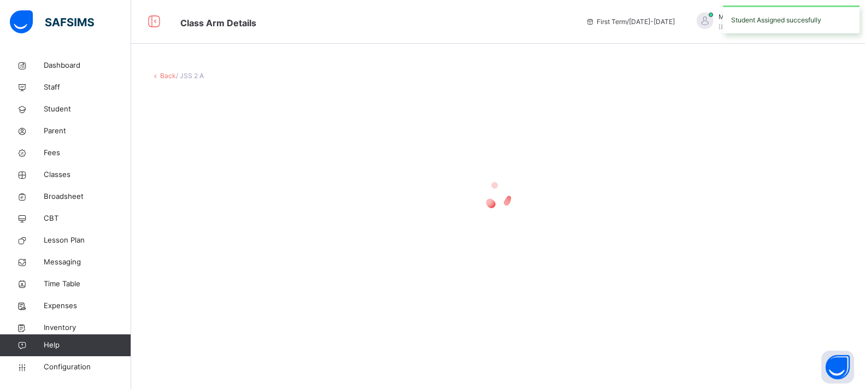
scroll to position [0, 0]
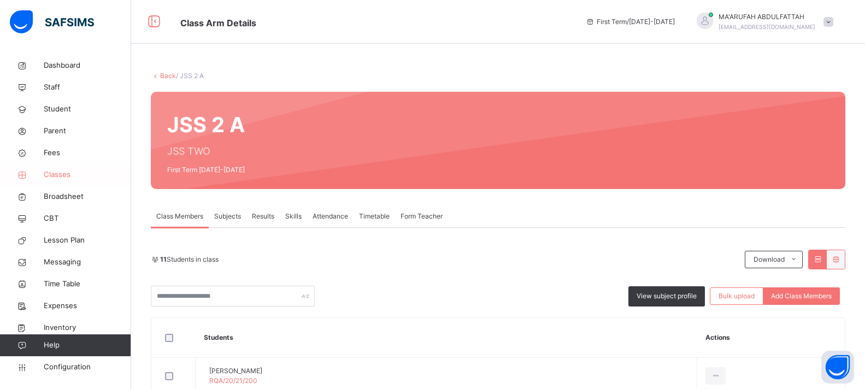
click at [64, 174] on span "Classes" at bounding box center [87, 174] width 87 height 11
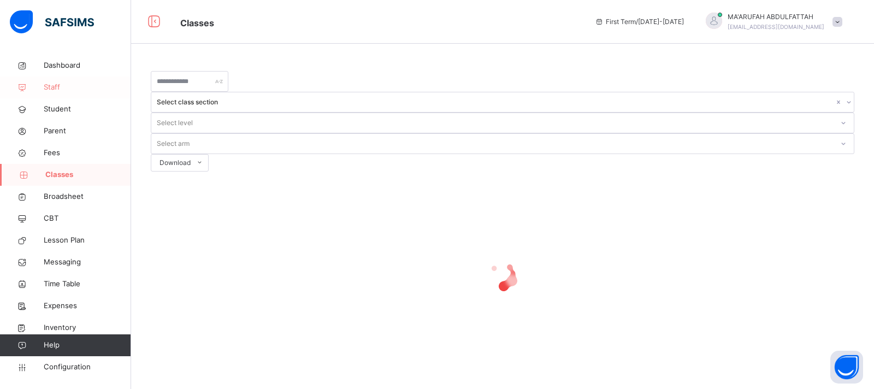
click at [47, 89] on span "Staff" at bounding box center [87, 87] width 87 height 11
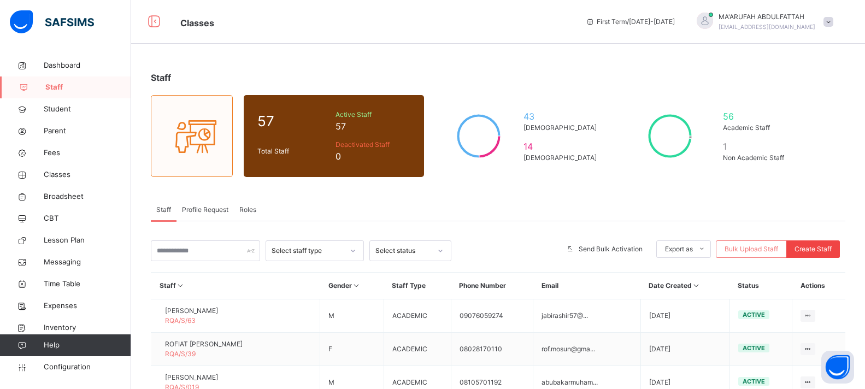
click at [823, 252] on span "Create Staff" at bounding box center [813, 249] width 37 height 10
select select "**"
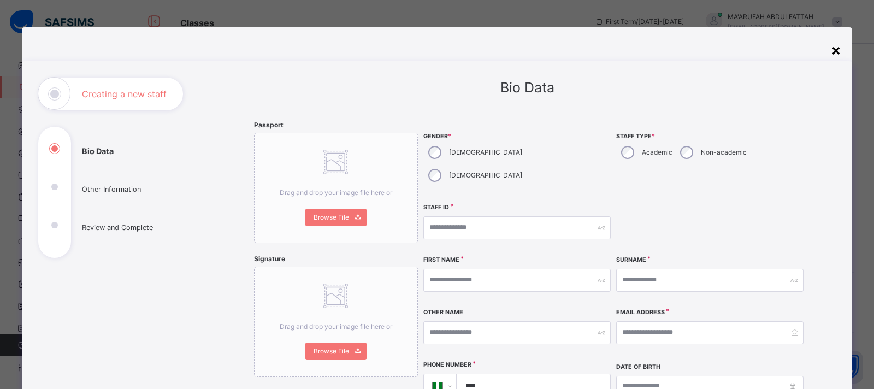
click at [832, 49] on div "×" at bounding box center [836, 49] width 10 height 23
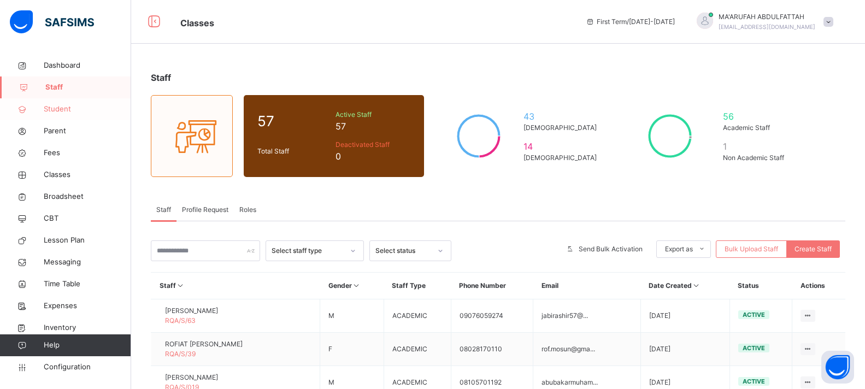
click at [65, 112] on span "Student" at bounding box center [87, 109] width 87 height 11
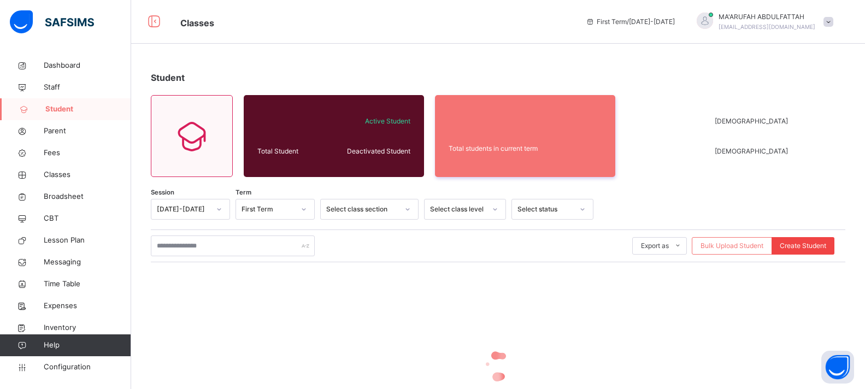
click at [802, 250] on span "Create Student" at bounding box center [803, 246] width 46 height 10
select select "**"
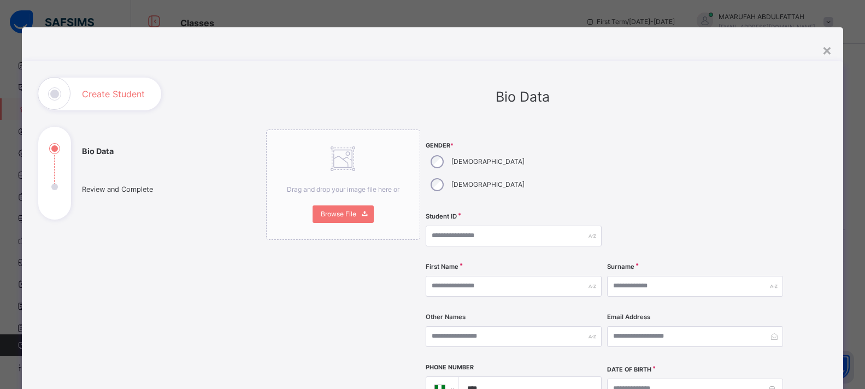
click at [439, 169] on div "Male" at bounding box center [477, 161] width 102 height 23
click at [502, 226] on input "text" at bounding box center [514, 236] width 176 height 21
type input "**********"
click at [485, 276] on input "text" at bounding box center [514, 286] width 176 height 21
type input "**"
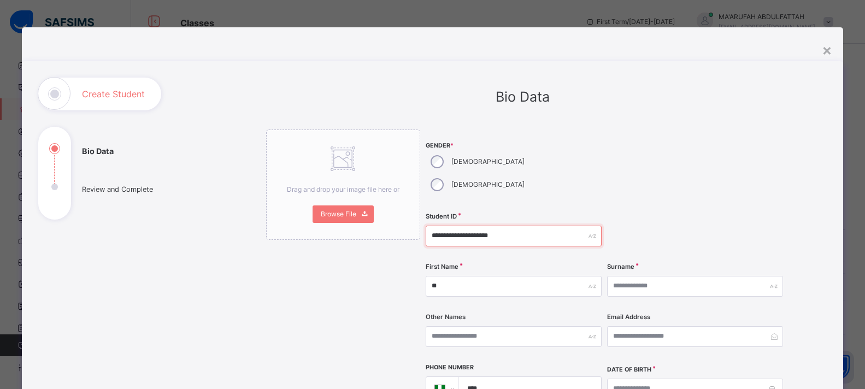
click at [543, 226] on input "**********" at bounding box center [514, 236] width 176 height 21
drag, startPoint x: 498, startPoint y: 213, endPoint x: 527, endPoint y: 211, distance: 29.0
click at [527, 226] on input "**********" at bounding box center [514, 236] width 176 height 21
type input "**********"
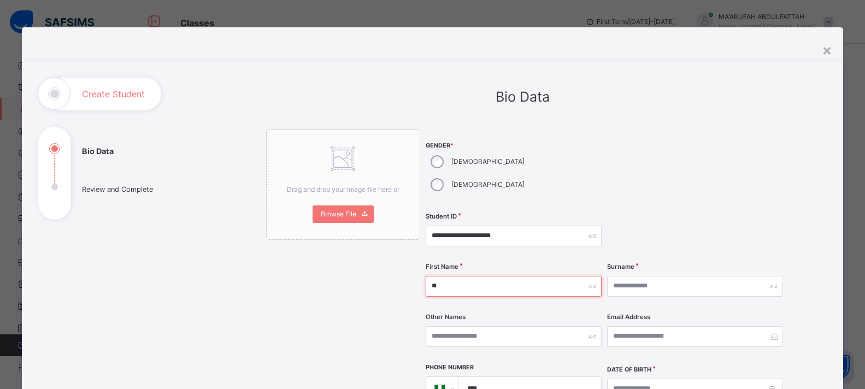
click at [487, 276] on input "**" at bounding box center [514, 286] width 176 height 21
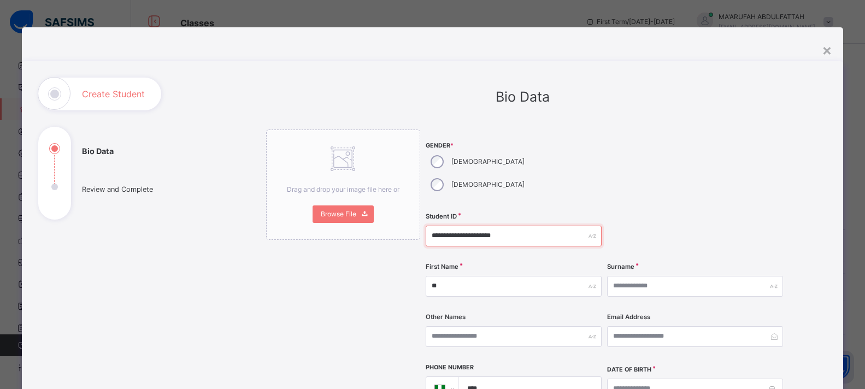
click at [554, 226] on input "**********" at bounding box center [514, 236] width 176 height 21
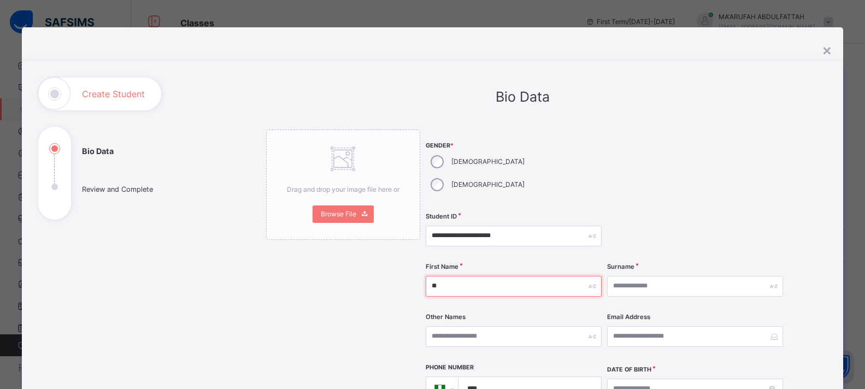
click at [457, 276] on input "**" at bounding box center [514, 286] width 176 height 21
type input "******"
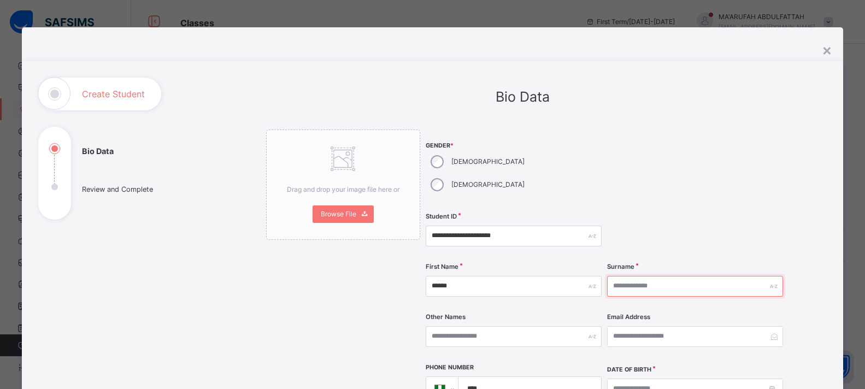
click at [628, 276] on input "text" at bounding box center [695, 286] width 176 height 21
type input "*******"
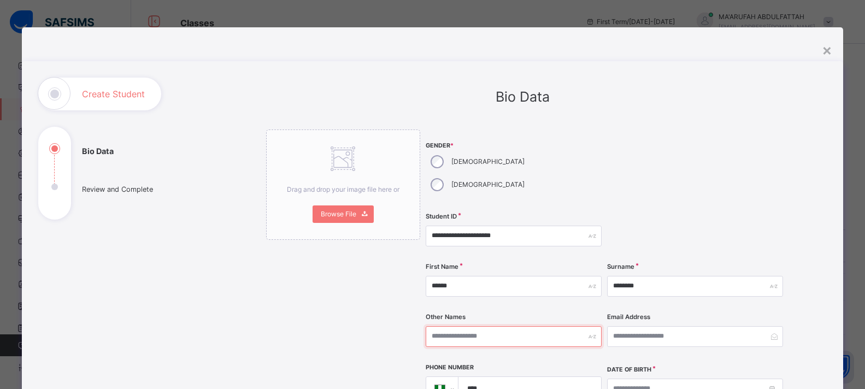
click at [523, 326] on input "text" at bounding box center [514, 336] width 176 height 21
type input "*******"
click at [516, 226] on input "**********" at bounding box center [514, 236] width 176 height 21
drag, startPoint x: 512, startPoint y: 214, endPoint x: 495, endPoint y: 212, distance: 17.0
click at [495, 226] on input "**********" at bounding box center [514, 236] width 176 height 21
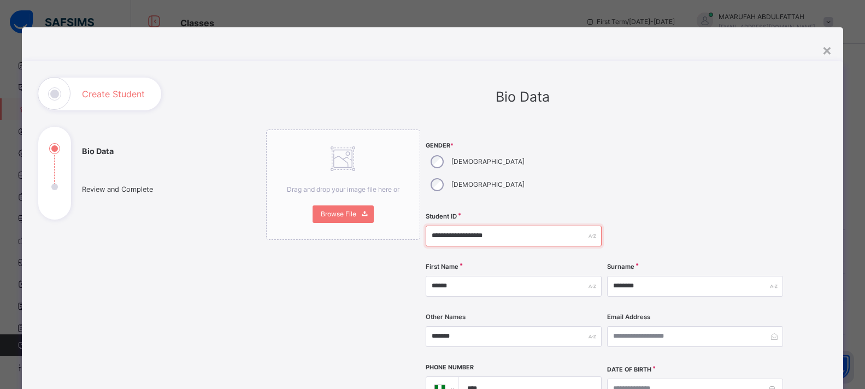
drag, startPoint x: 521, startPoint y: 216, endPoint x: 493, endPoint y: 212, distance: 27.7
click at [493, 226] on input "**********" at bounding box center [514, 236] width 176 height 21
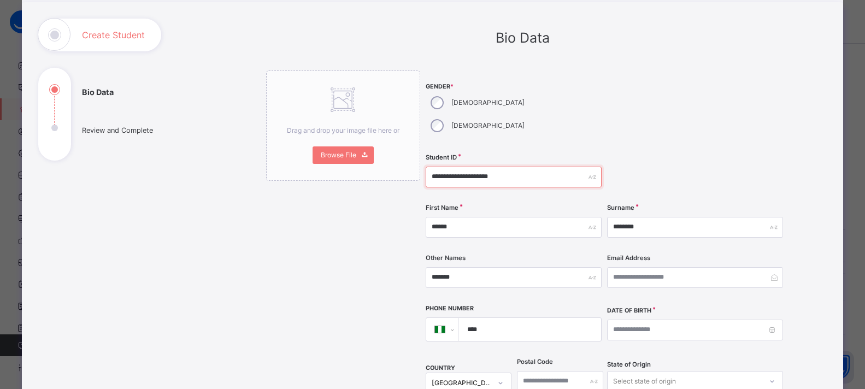
scroll to position [164, 0]
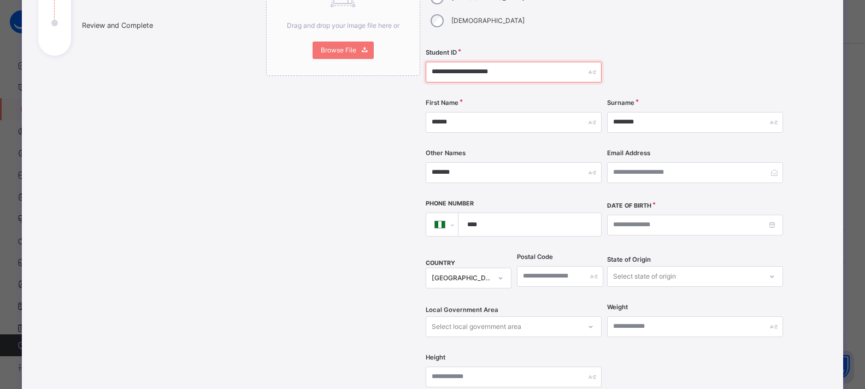
type input "**********"
click at [668, 215] on input at bounding box center [695, 225] width 176 height 21
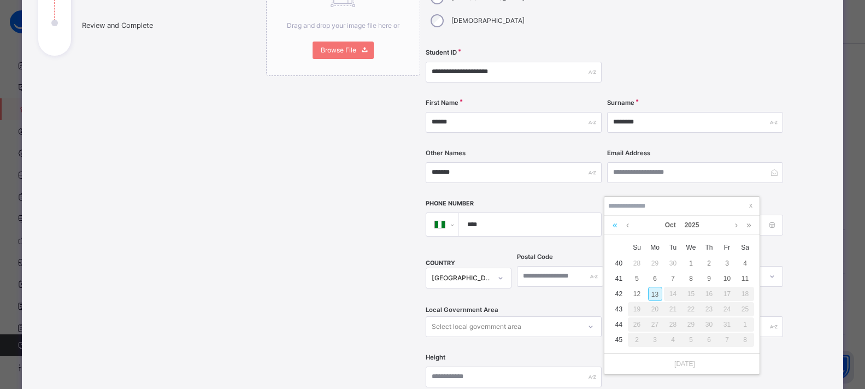
click at [619, 224] on link at bounding box center [615, 225] width 10 height 19
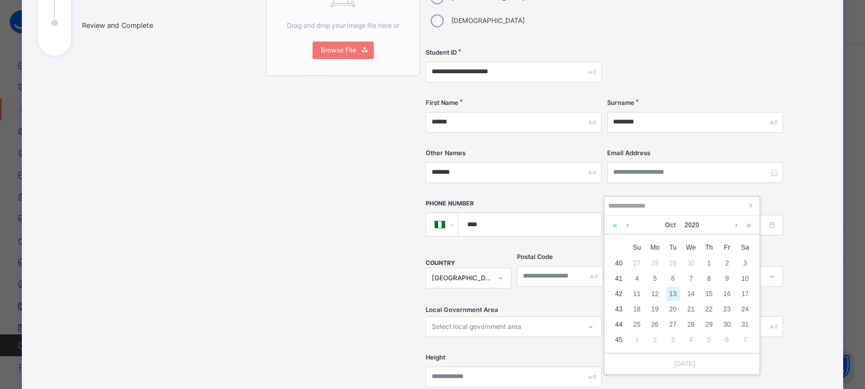
click at [619, 224] on link at bounding box center [615, 225] width 10 height 19
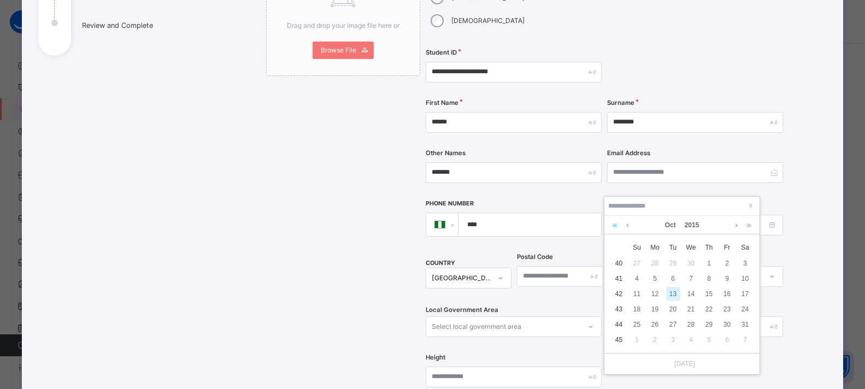
click at [619, 224] on link at bounding box center [615, 225] width 10 height 19
click at [636, 292] on div "13" at bounding box center [637, 294] width 14 height 14
type input "**********"
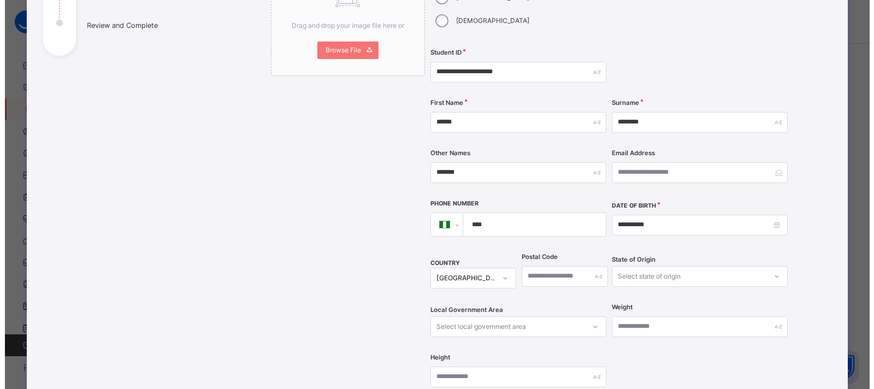
scroll to position [449, 0]
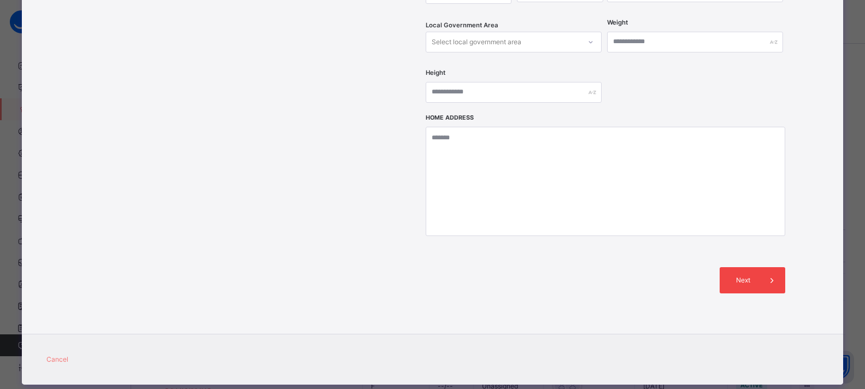
click at [730, 275] on span "Next" at bounding box center [743, 280] width 31 height 10
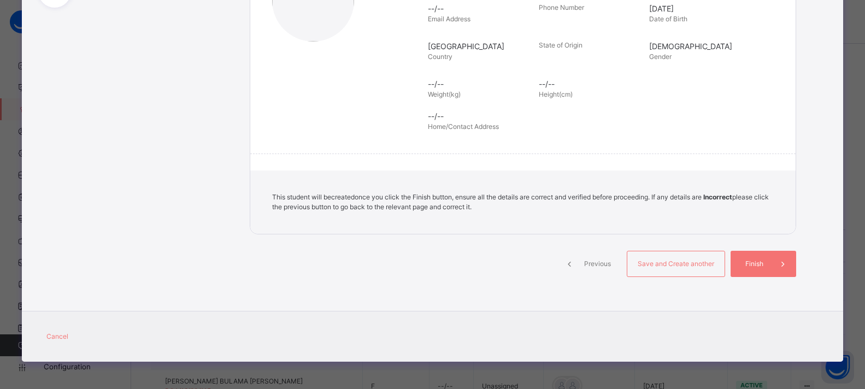
scroll to position [212, 0]
click at [760, 261] on span "Finish" at bounding box center [758, 264] width 31 height 10
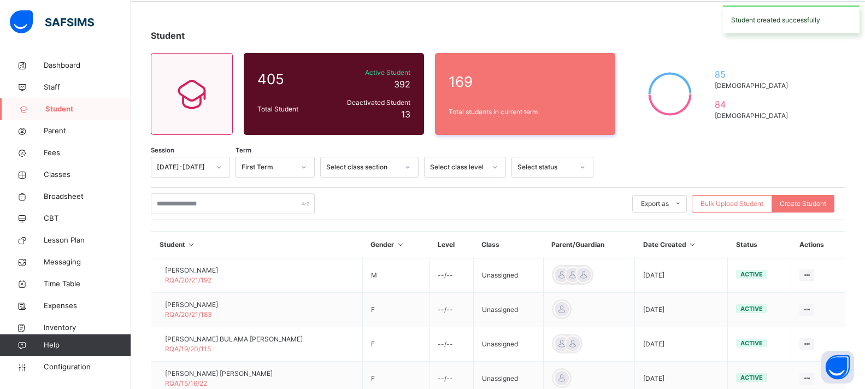
scroll to position [320, 0]
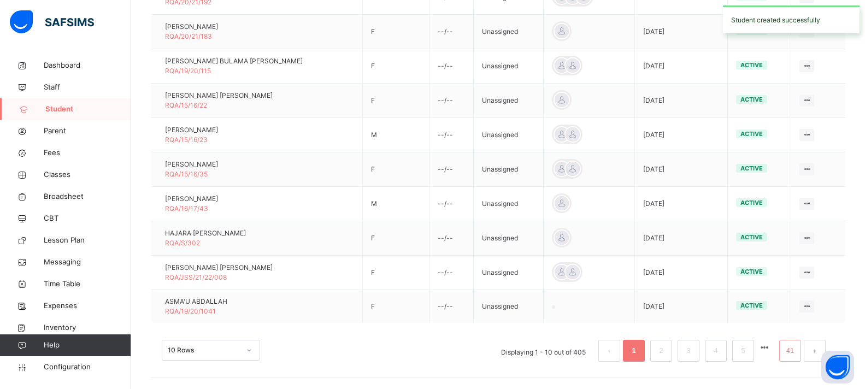
click at [797, 351] on link "41" at bounding box center [790, 351] width 14 height 14
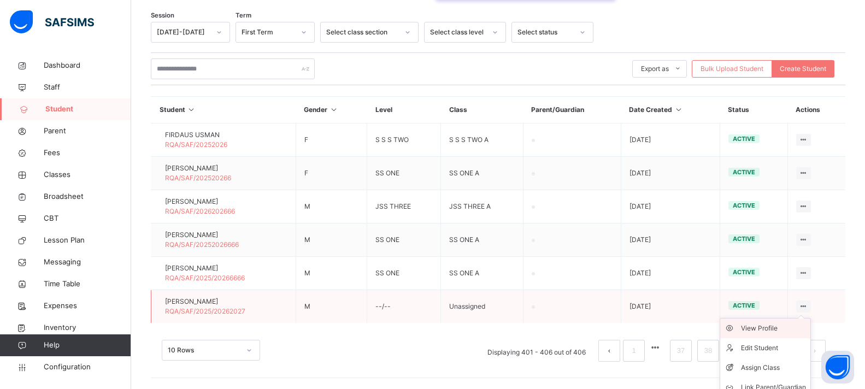
scroll to position [205, 0]
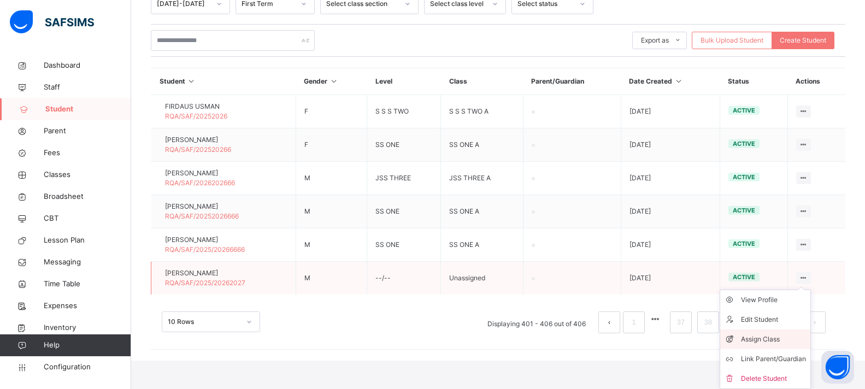
click at [782, 339] on div "Assign Class" at bounding box center [773, 339] width 65 height 11
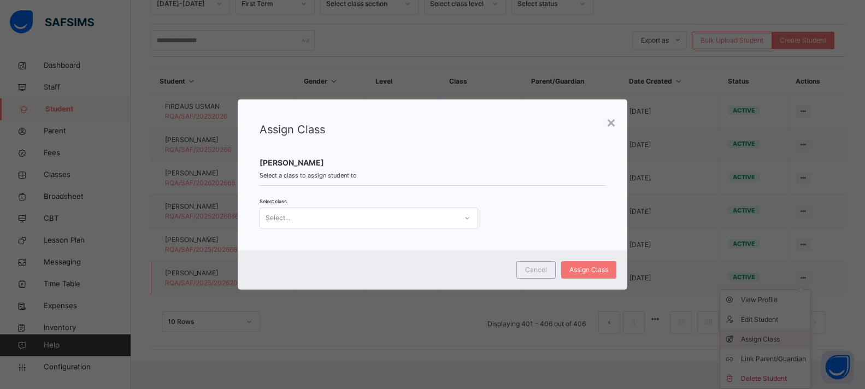
scroll to position [177, 0]
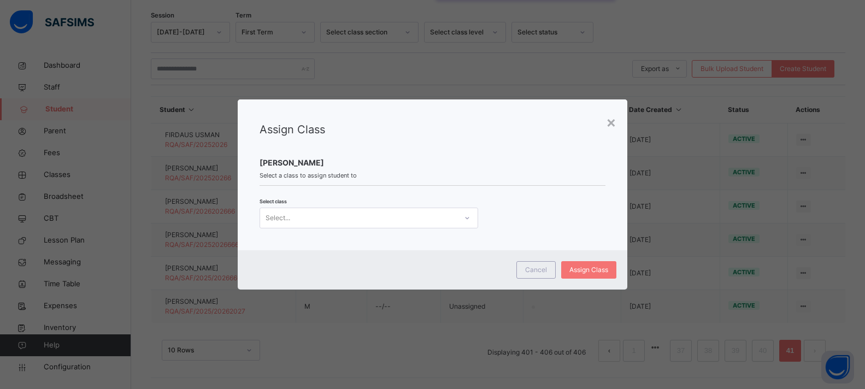
click at [361, 210] on div "Select..." at bounding box center [358, 218] width 197 height 17
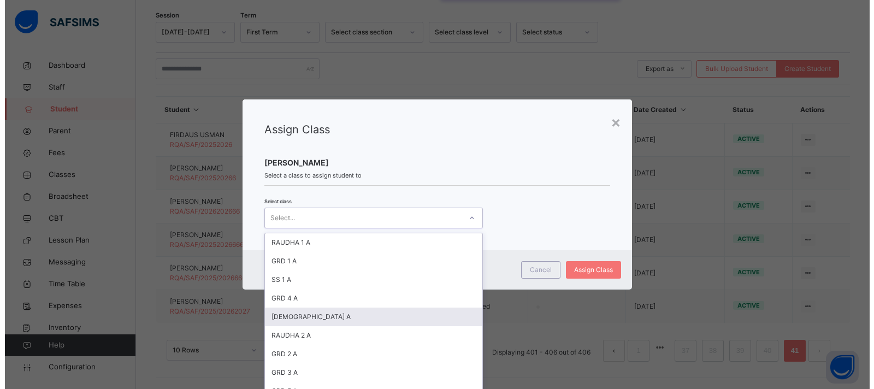
scroll to position [164, 0]
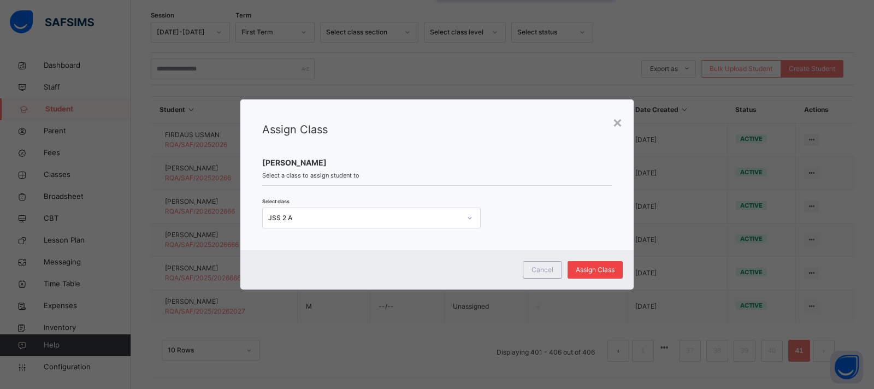
click at [609, 262] on div "Assign Class" at bounding box center [595, 269] width 55 height 17
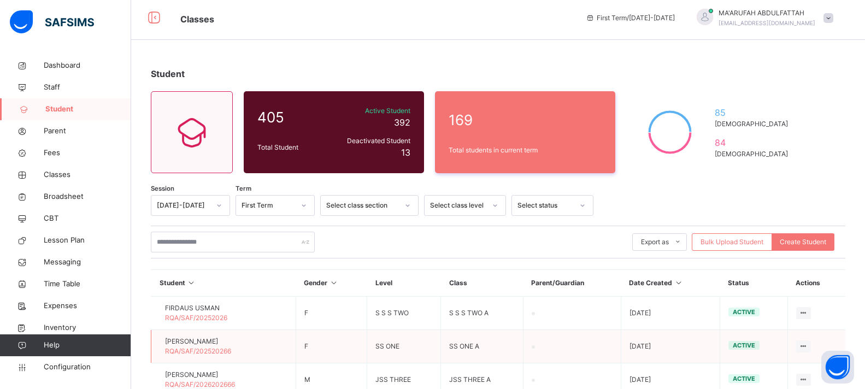
scroll to position [0, 0]
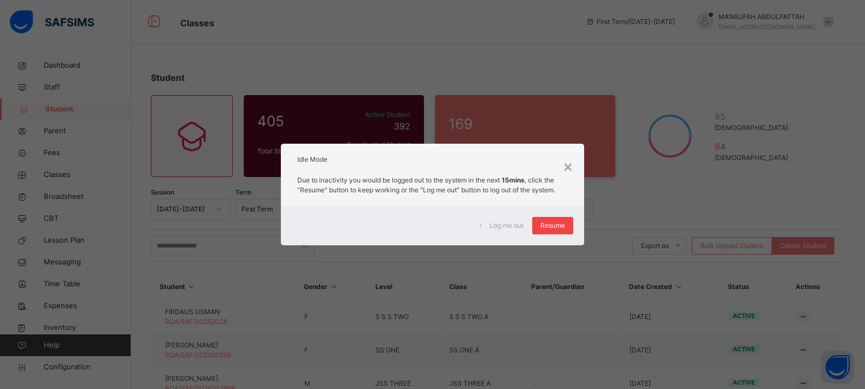
click at [560, 225] on span "Resume" at bounding box center [552, 226] width 25 height 10
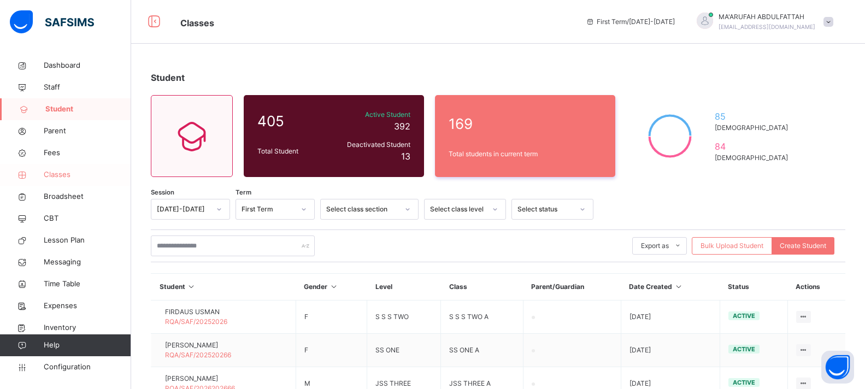
click at [55, 179] on span "Classes" at bounding box center [87, 174] width 87 height 11
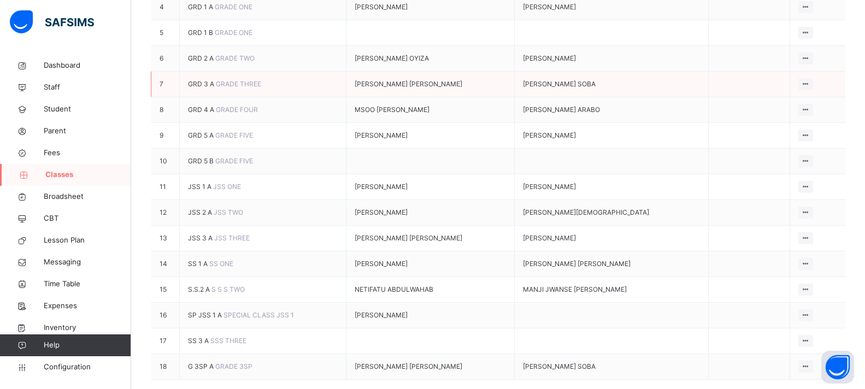
scroll to position [368, 0]
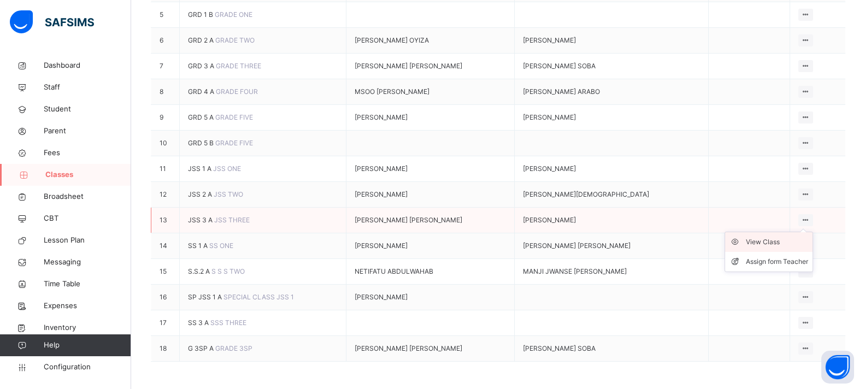
click at [786, 237] on div "View Class" at bounding box center [777, 242] width 62 height 11
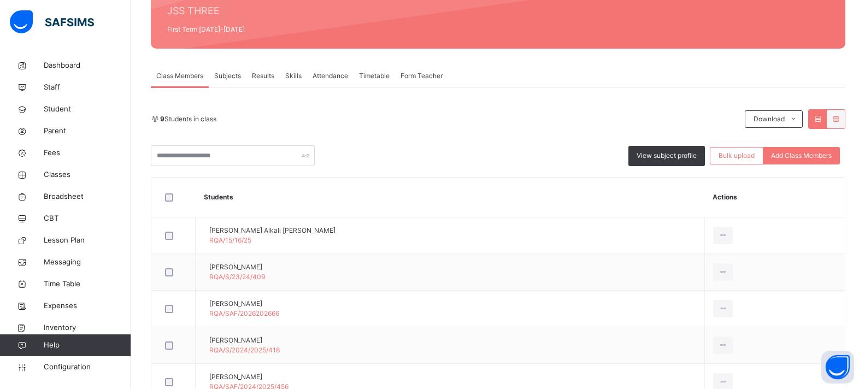
scroll to position [195, 0]
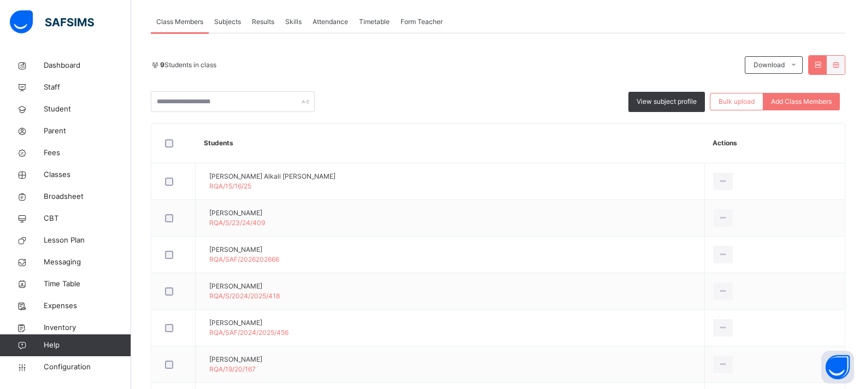
click at [227, 26] on span "Subjects" at bounding box center [227, 22] width 27 height 10
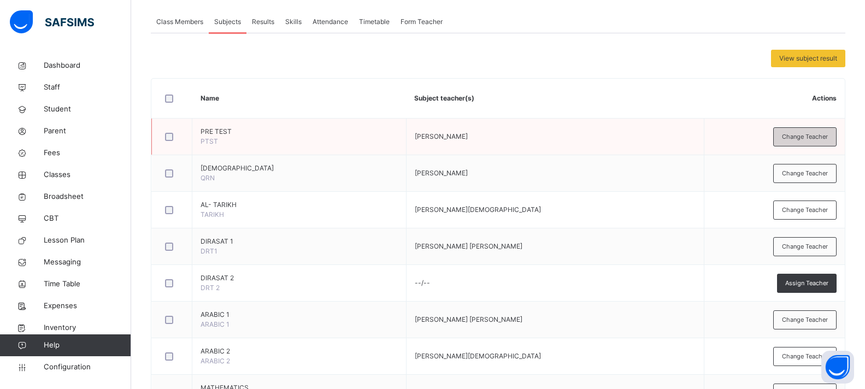
click at [799, 134] on span "Change Teacher" at bounding box center [805, 136] width 46 height 9
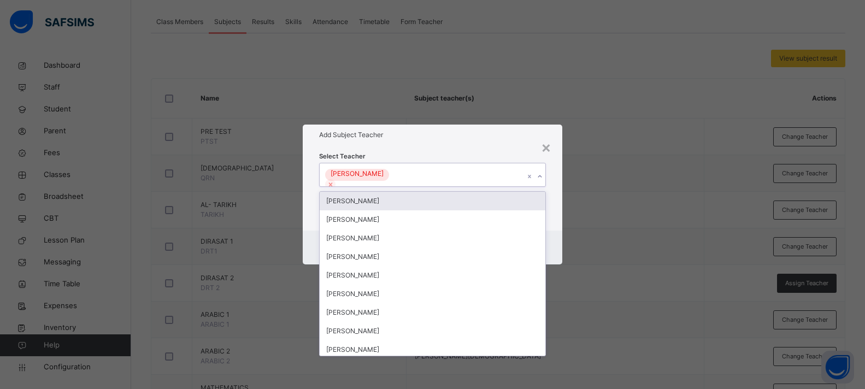
click at [510, 175] on div "[PERSON_NAME]" at bounding box center [422, 174] width 205 height 23
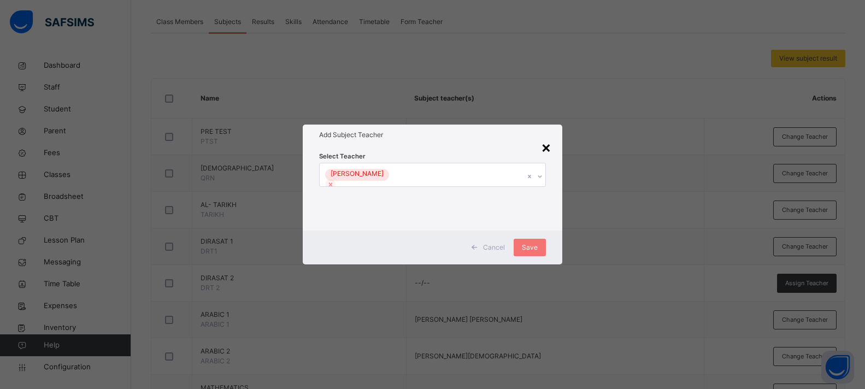
click at [547, 145] on div "×" at bounding box center [546, 147] width 10 height 23
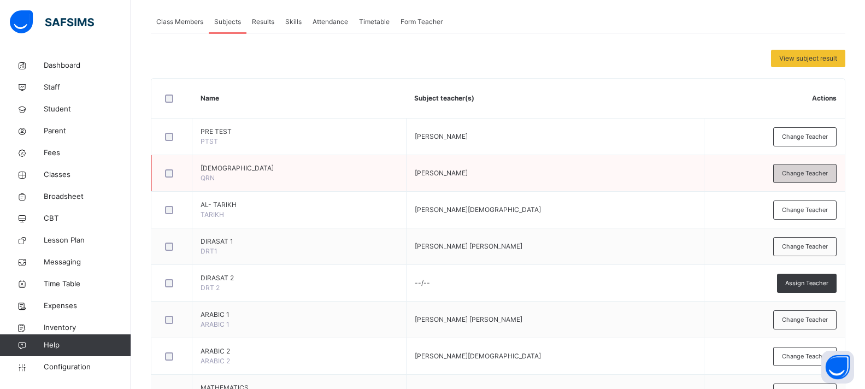
click at [795, 174] on span "Change Teacher" at bounding box center [805, 173] width 46 height 9
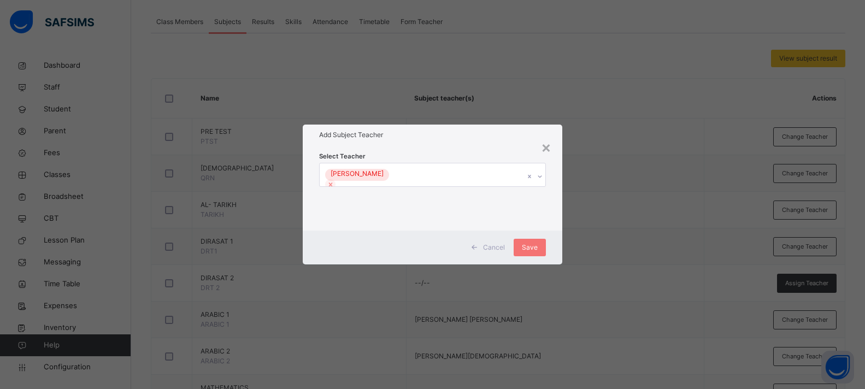
click at [489, 177] on div "[PERSON_NAME]" at bounding box center [422, 174] width 205 height 23
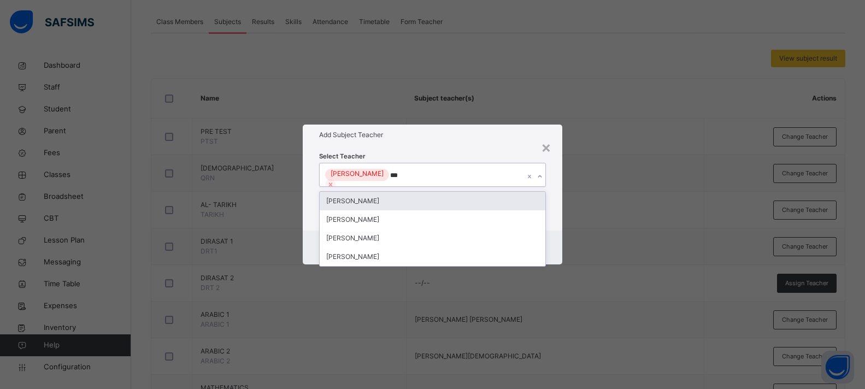
type input "****"
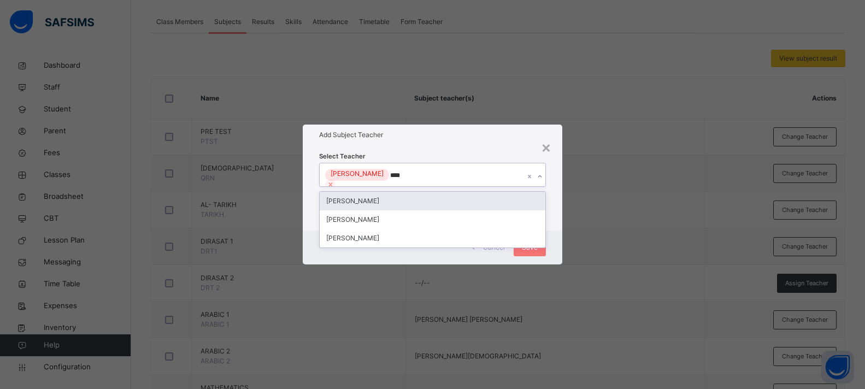
click at [463, 197] on div "ABDULRAHMAN SALIFU" at bounding box center [433, 201] width 226 height 19
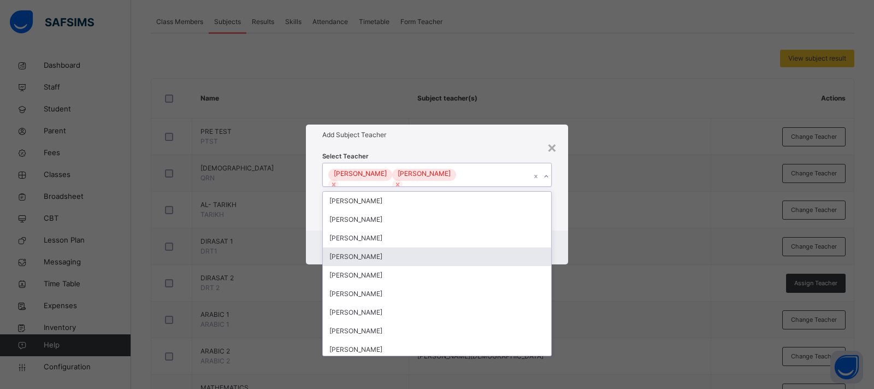
click at [564, 238] on div "Cancel Save" at bounding box center [437, 248] width 262 height 34
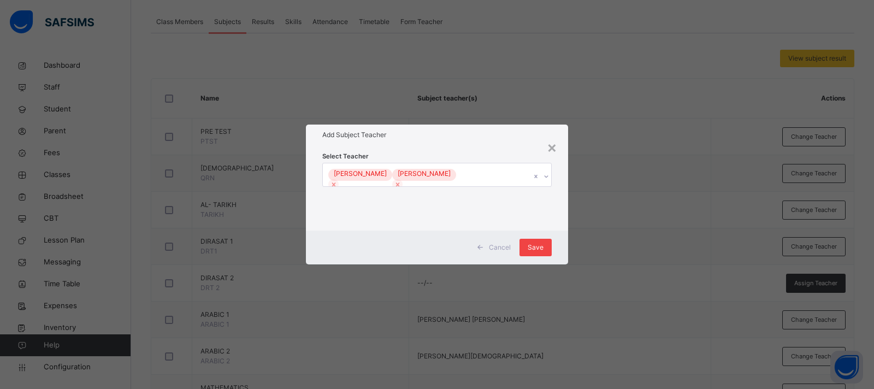
click at [533, 246] on span "Save" at bounding box center [536, 248] width 16 height 10
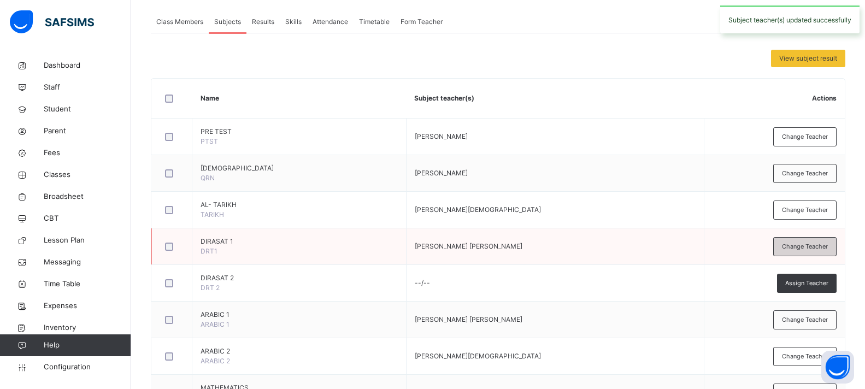
click at [808, 246] on span "Change Teacher" at bounding box center [805, 246] width 46 height 9
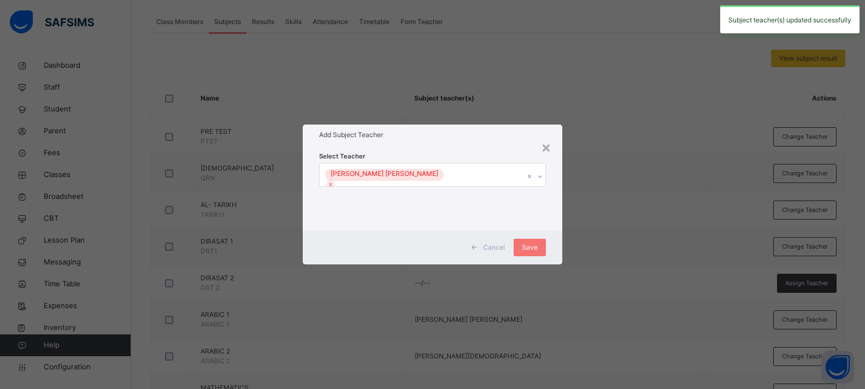
click at [472, 176] on div "HASSAN ABDUL MUMIN" at bounding box center [422, 174] width 205 height 23
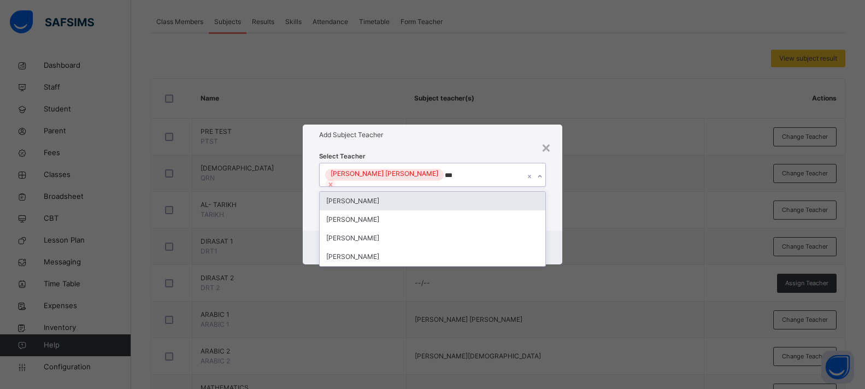
type input "****"
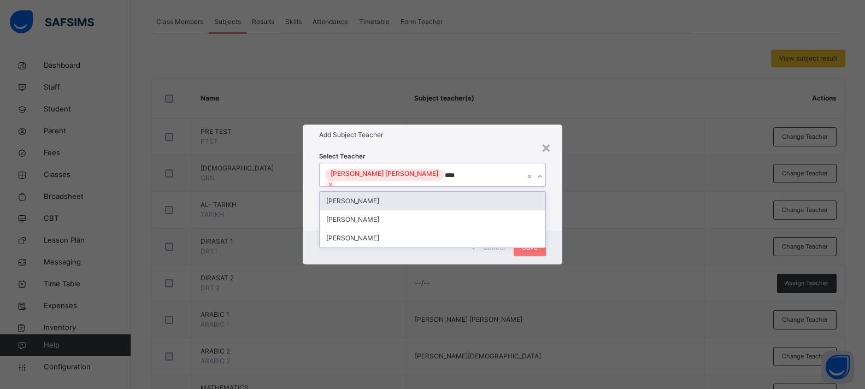
click at [433, 202] on div "ABDULRAHMAN SALIFU" at bounding box center [433, 201] width 226 height 19
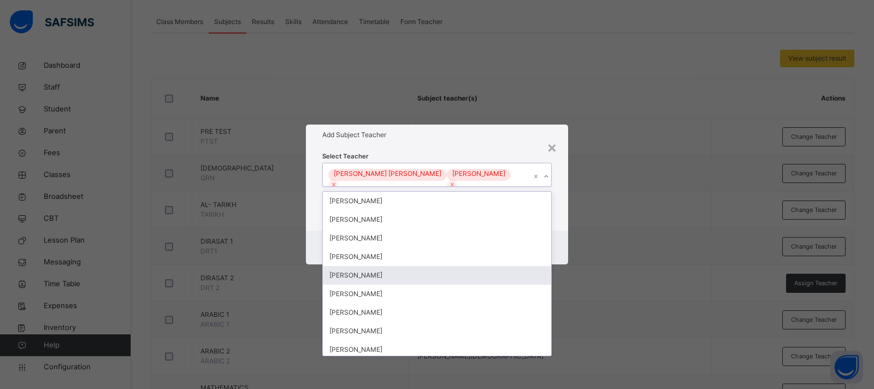
click at [558, 249] on div "Cancel Save" at bounding box center [437, 248] width 262 height 34
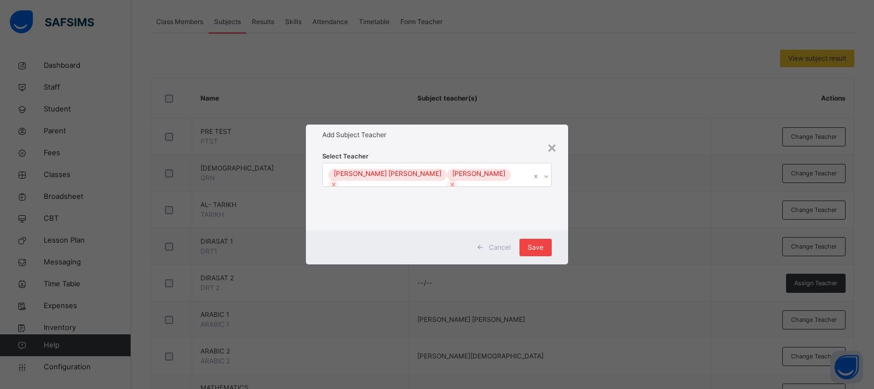
click at [541, 253] on div "Save" at bounding box center [536, 247] width 32 height 17
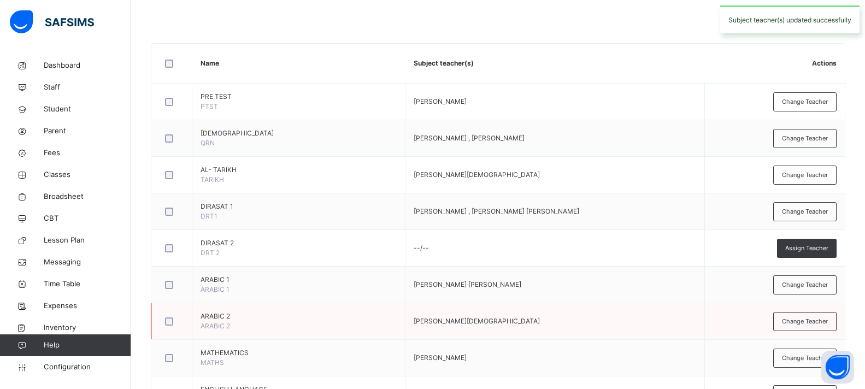
scroll to position [358, 0]
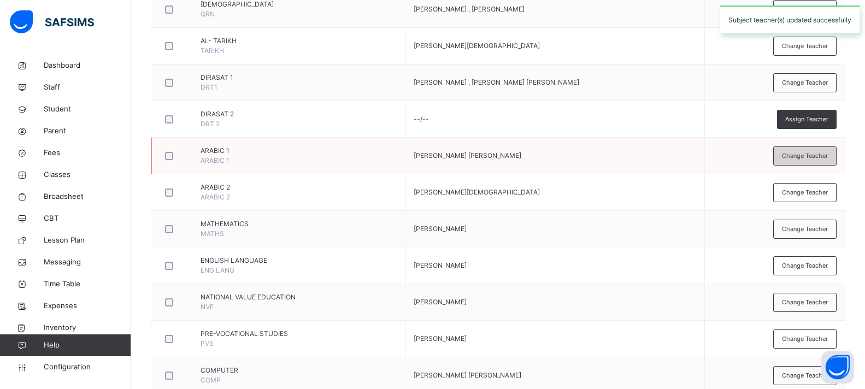
click at [801, 154] on span "Change Teacher" at bounding box center [805, 155] width 46 height 9
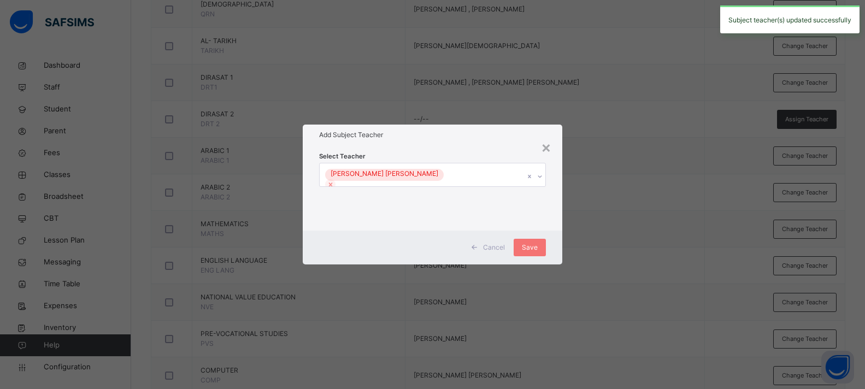
click at [461, 178] on div "HASSAN ABDUL MUMIN" at bounding box center [422, 174] width 205 height 23
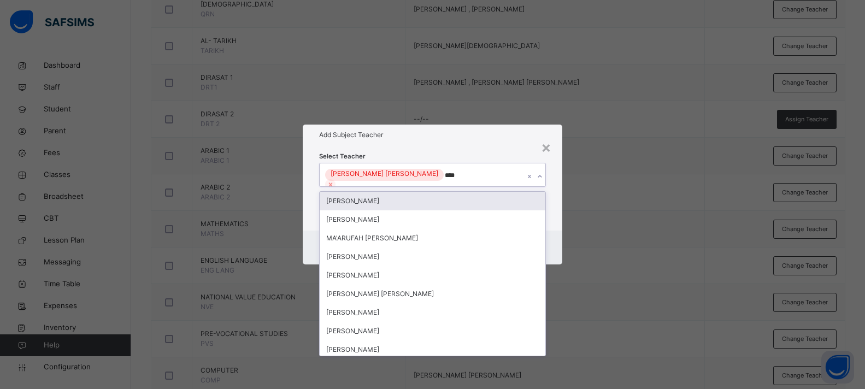
type input "*****"
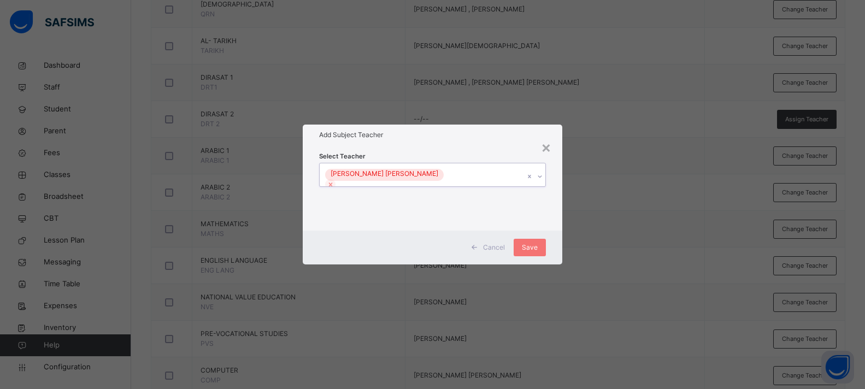
drag, startPoint x: 454, startPoint y: 175, endPoint x: 429, endPoint y: 176, distance: 25.1
click at [429, 176] on div "HASSAN ABDUL MUMIN" at bounding box center [422, 174] width 205 height 23
click at [435, 176] on div "HASSAN ABDUL MUMIN" at bounding box center [422, 174] width 205 height 23
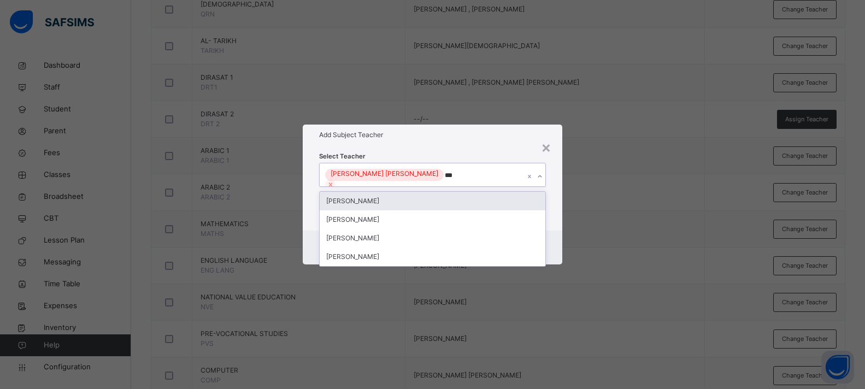
type input "****"
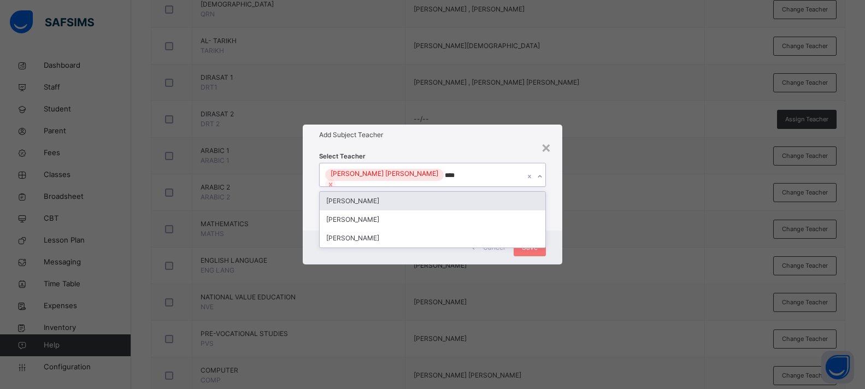
click at [426, 197] on div "ABDULRAHMAN SALIFU" at bounding box center [433, 201] width 226 height 19
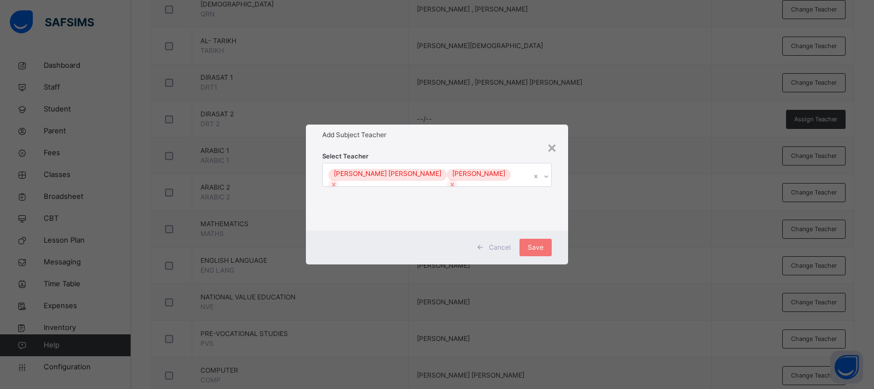
click at [560, 207] on div "Select Teacher HASSAN ABDUL MUMIN ABDULRAHMAN SALIFU" at bounding box center [437, 187] width 262 height 85
click at [531, 246] on span "Save" at bounding box center [536, 248] width 16 height 10
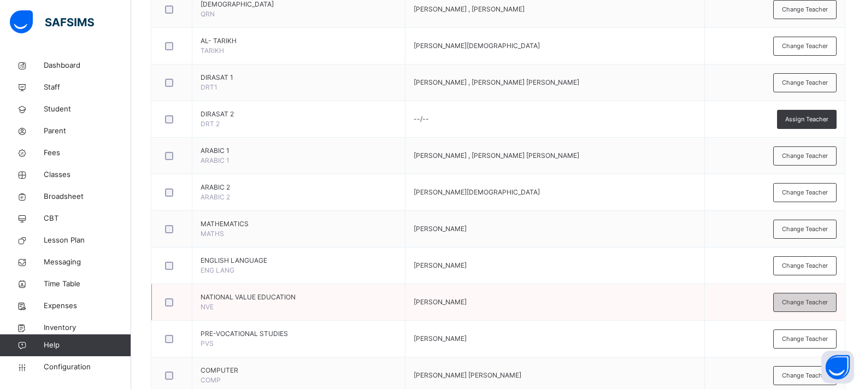
click at [792, 304] on span "Change Teacher" at bounding box center [805, 302] width 46 height 9
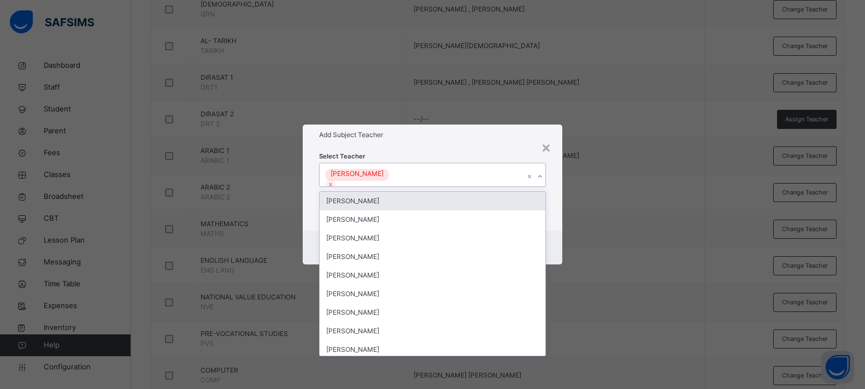
click at [436, 167] on div "[PERSON_NAME]" at bounding box center [422, 174] width 205 height 23
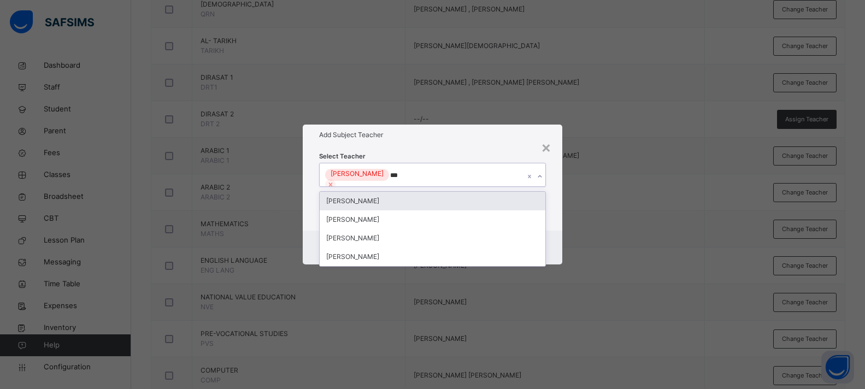
type input "****"
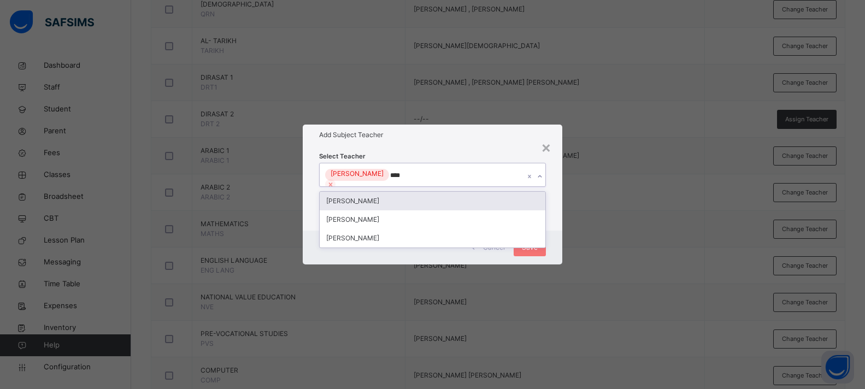
click at [415, 197] on div "ABDULRAHMAN SALIFU" at bounding box center [433, 201] width 226 height 19
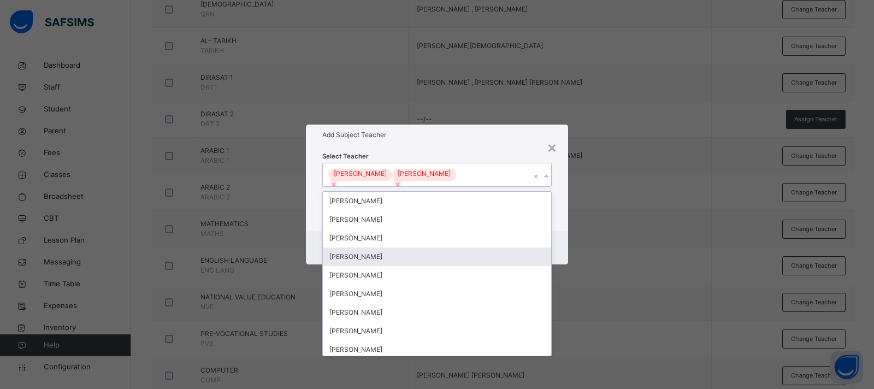
click at [565, 220] on div "Select Teacher option ABDULRAHMAN SALIFU, selected. option ABDULAHI SOBA SANI f…" at bounding box center [437, 187] width 262 height 85
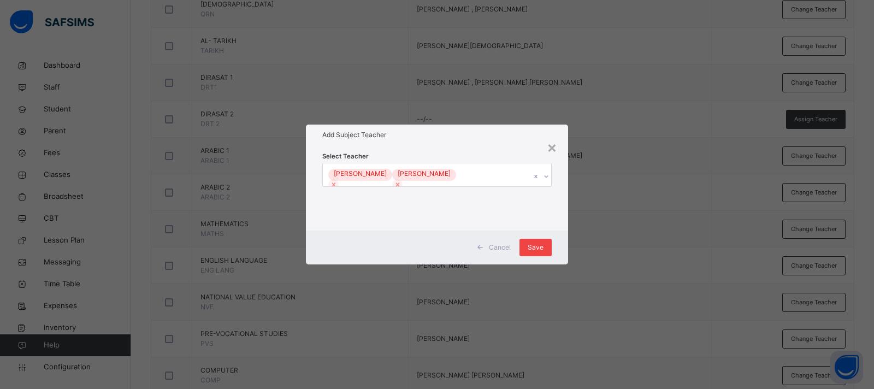
click at [527, 252] on div "Save" at bounding box center [536, 247] width 32 height 17
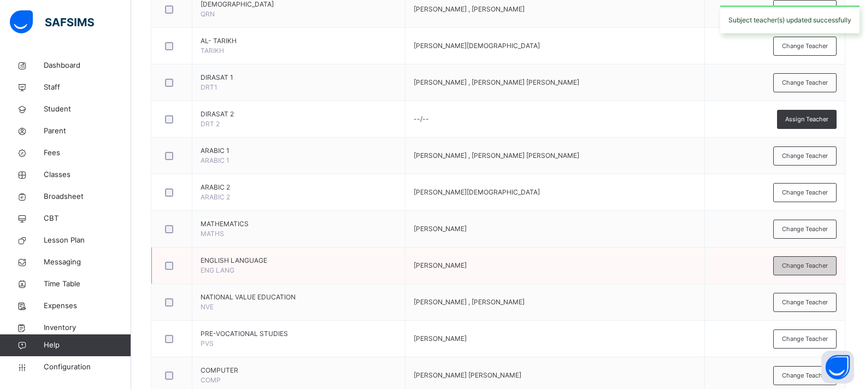
click at [790, 272] on div "Change Teacher" at bounding box center [804, 265] width 63 height 19
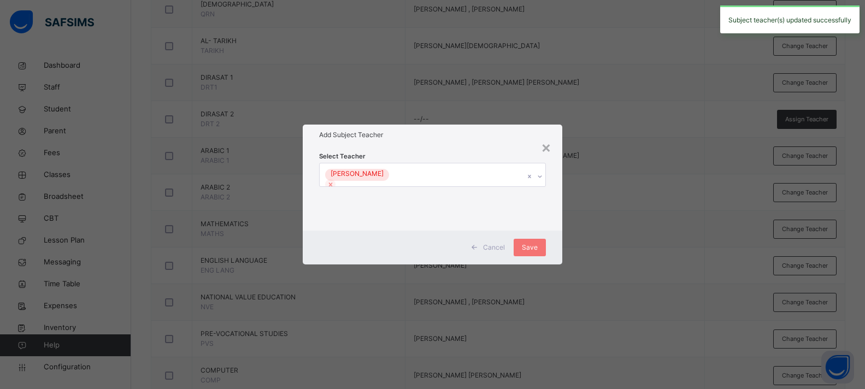
click at [446, 171] on div "SHAIBU ISMAILA OBAGU" at bounding box center [422, 174] width 205 height 23
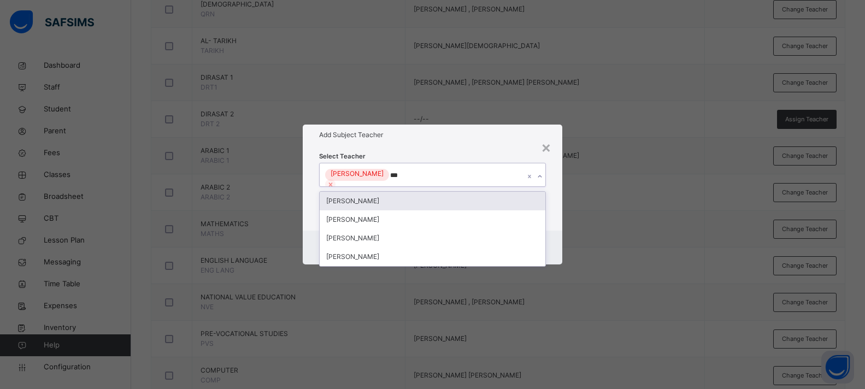
type input "****"
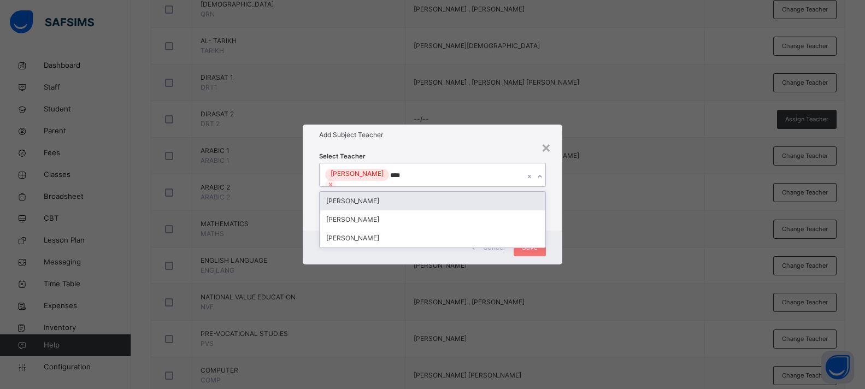
click at [423, 192] on div "ABDULRAHMAN SALIFU" at bounding box center [433, 201] width 226 height 19
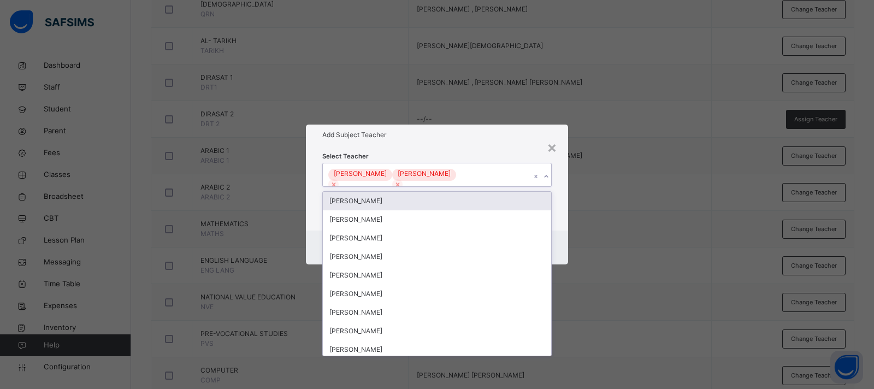
click at [515, 154] on div "Select Teacher option ABDULRAHMAN SALIFU, selected. option USTAZ IBRAHIM ABDULK…" at bounding box center [437, 188] width 230 height 74
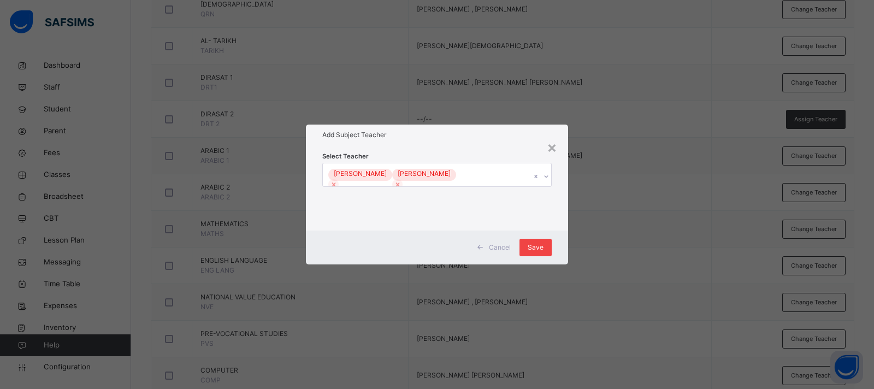
click at [537, 245] on span "Save" at bounding box center [536, 248] width 16 height 10
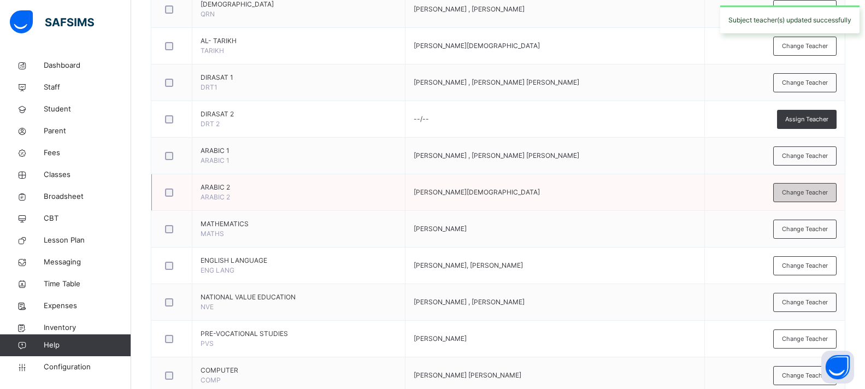
click at [804, 192] on span "Change Teacher" at bounding box center [805, 192] width 46 height 9
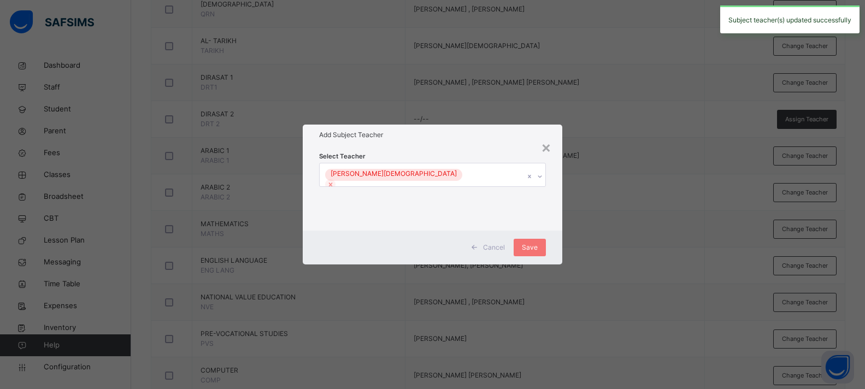
click at [478, 160] on div "Select Teacher SALISU SALAHUDDEEN AYUBI" at bounding box center [432, 188] width 227 height 74
click at [476, 169] on div "[PERSON_NAME][DEMOGRAPHIC_DATA]" at bounding box center [422, 174] width 205 height 23
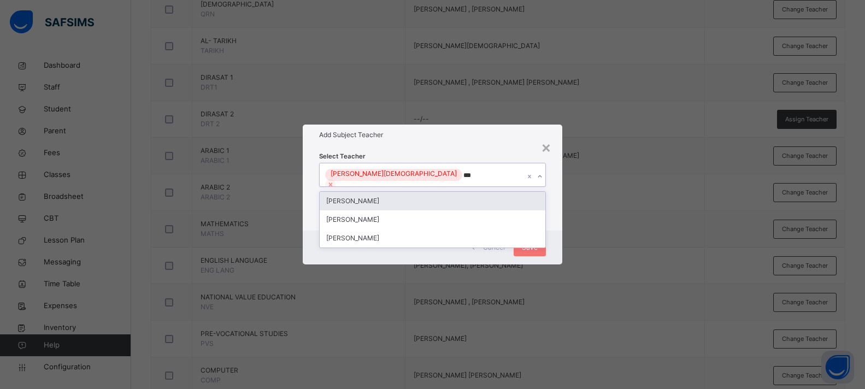
type input "****"
click at [436, 202] on div "ABDULRAHMAN SALIFU" at bounding box center [433, 201] width 226 height 19
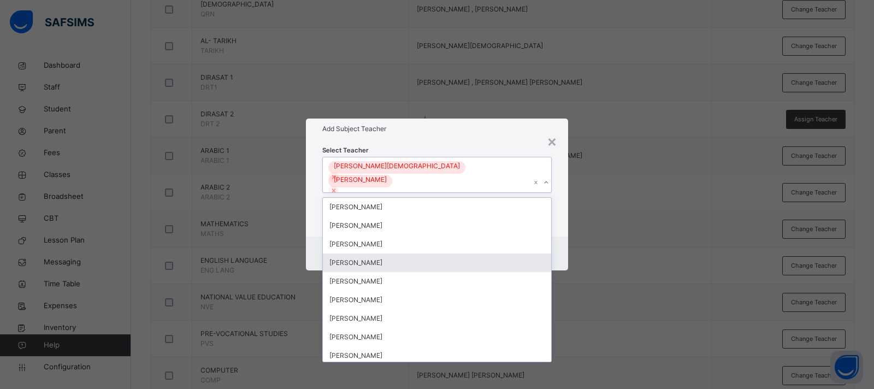
click at [557, 238] on div "Cancel Save" at bounding box center [437, 254] width 262 height 34
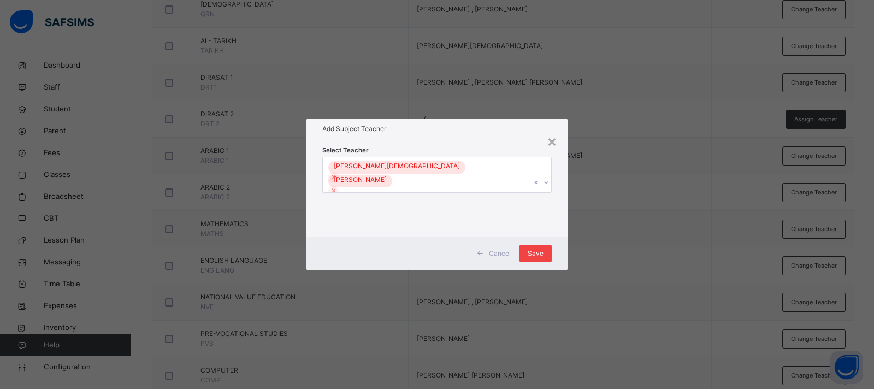
click at [539, 249] on span "Save" at bounding box center [536, 254] width 16 height 10
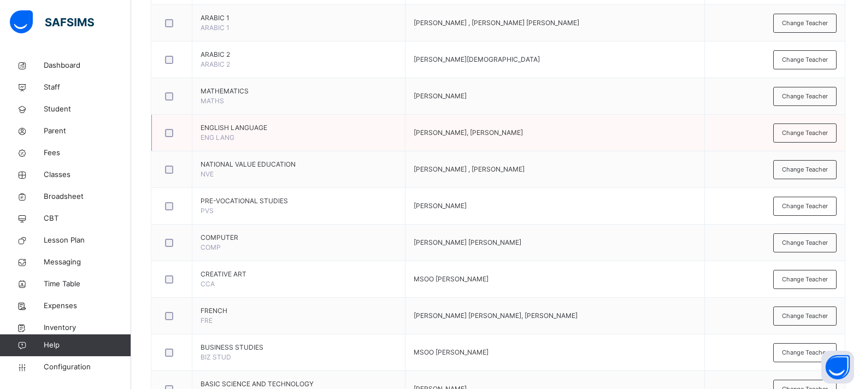
scroll to position [577, 0]
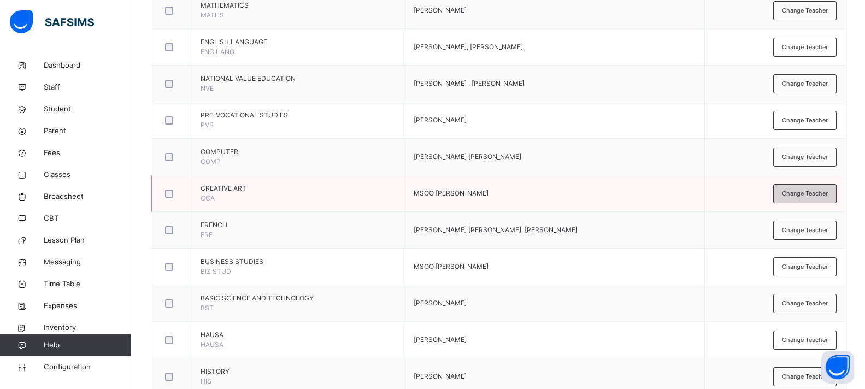
click at [797, 195] on span "Change Teacher" at bounding box center [805, 193] width 46 height 9
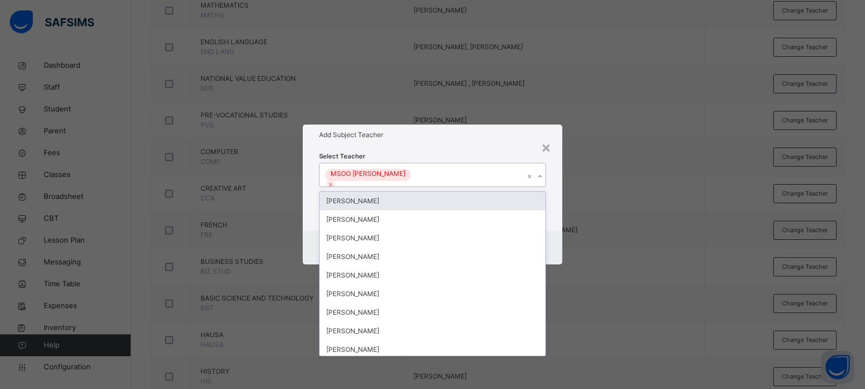
click at [476, 177] on div "MSOO [PERSON_NAME]" at bounding box center [422, 174] width 205 height 23
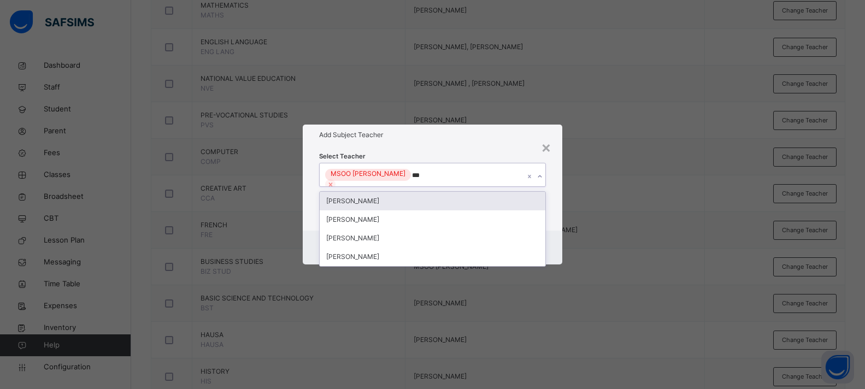
type input "****"
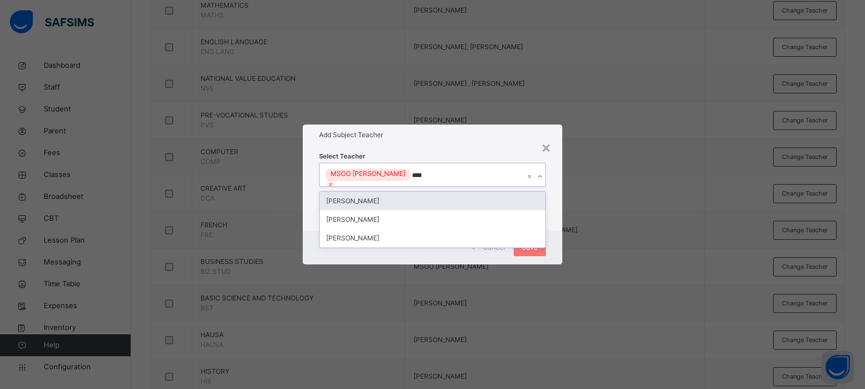
click at [449, 200] on div "ABDULRAHMAN SALIFU" at bounding box center [433, 201] width 226 height 19
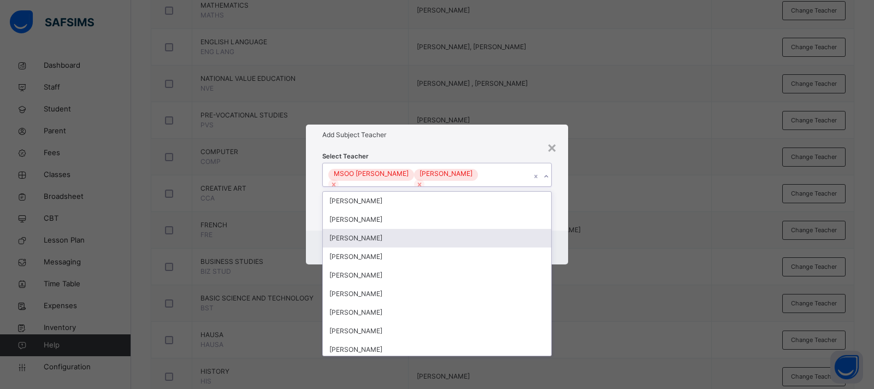
click at [558, 231] on div "Cancel Save" at bounding box center [437, 248] width 262 height 34
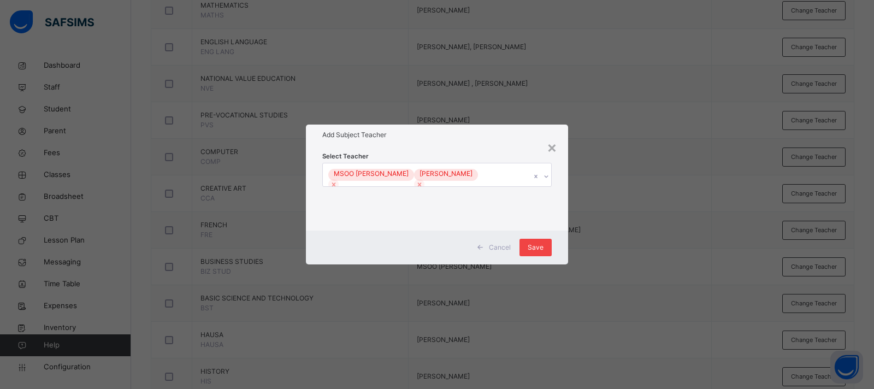
click at [537, 249] on span "Save" at bounding box center [536, 248] width 16 height 10
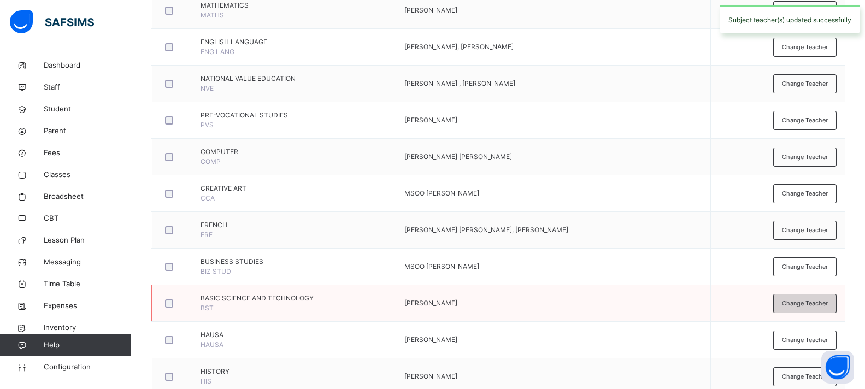
click at [804, 308] on span "Change Teacher" at bounding box center [805, 303] width 46 height 9
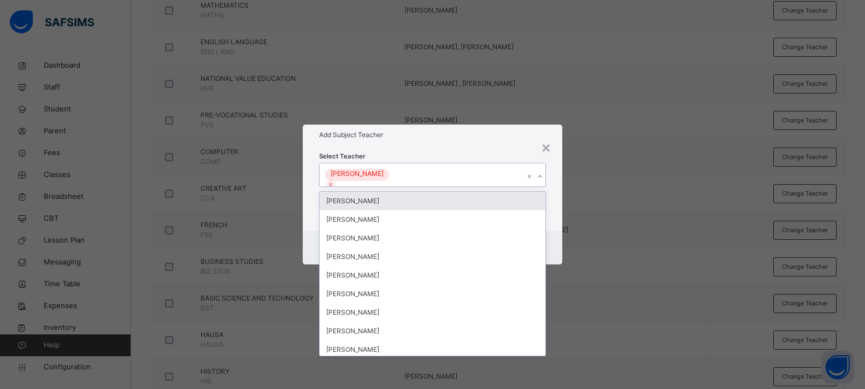
click at [456, 173] on div "[PERSON_NAME]" at bounding box center [422, 174] width 205 height 23
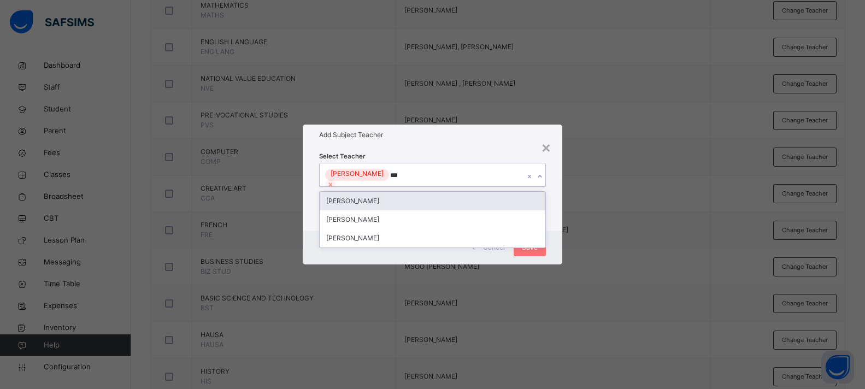
type input "****"
click at [426, 197] on div "ABDULRAHMAN SALIFU" at bounding box center [433, 201] width 226 height 19
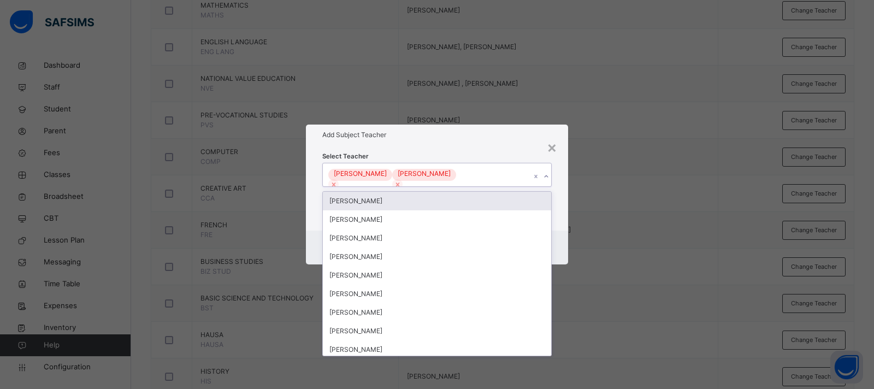
click at [484, 158] on div "Select Teacher option ABDULRAHMAN SALIFU, selected. option USTAZ IBRAHIM ABDULK…" at bounding box center [437, 188] width 230 height 74
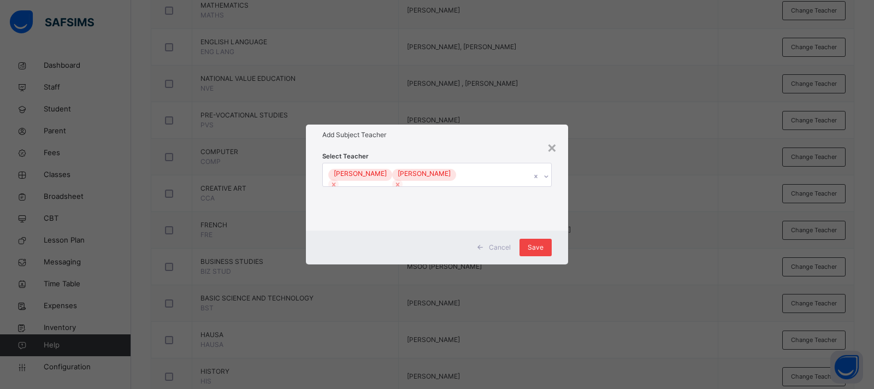
click at [542, 254] on div "Save" at bounding box center [536, 247] width 32 height 17
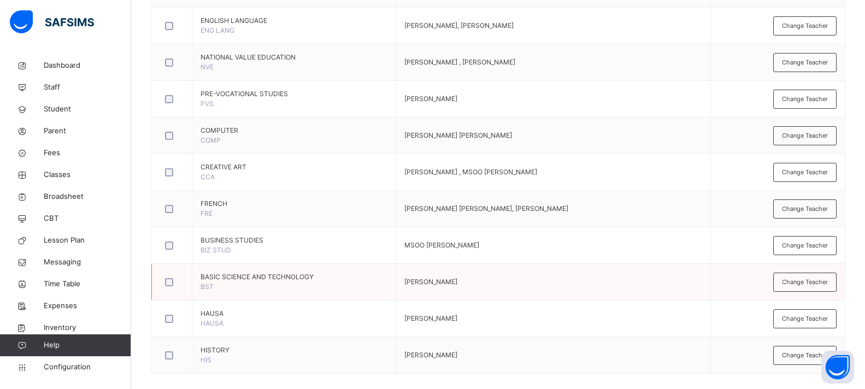
scroll to position [610, 0]
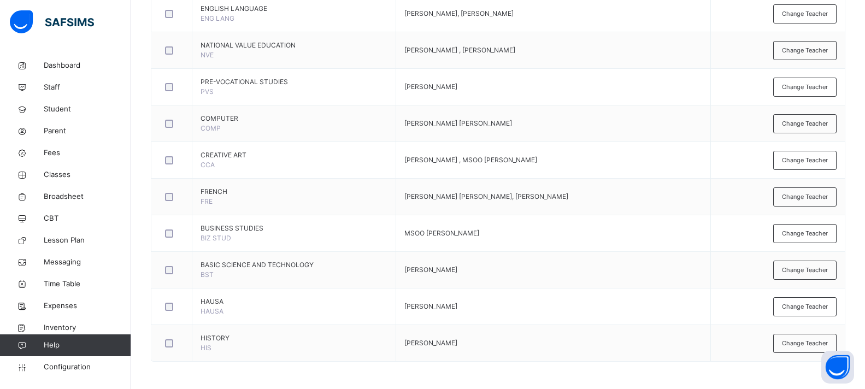
click at [810, 340] on span "Change Teacher" at bounding box center [805, 343] width 46 height 9
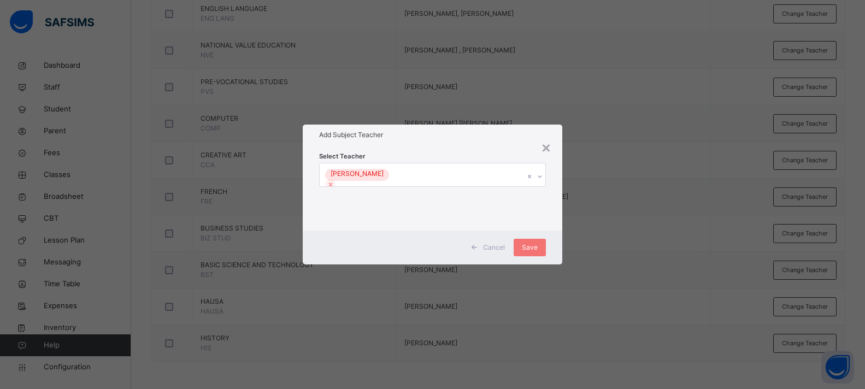
click at [470, 172] on div "[PERSON_NAME]" at bounding box center [422, 174] width 205 height 23
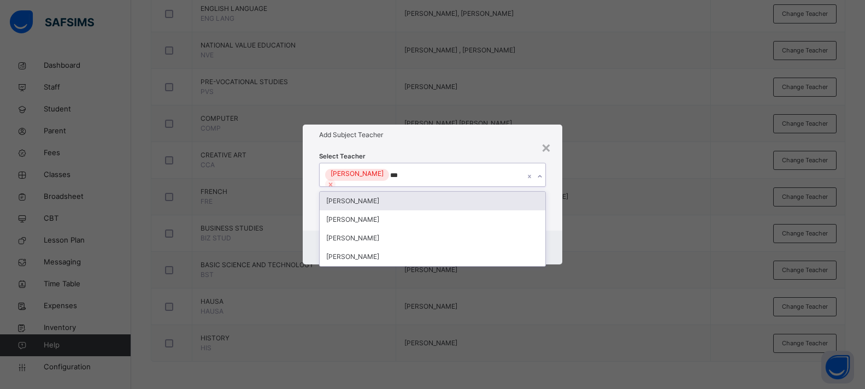
type input "****"
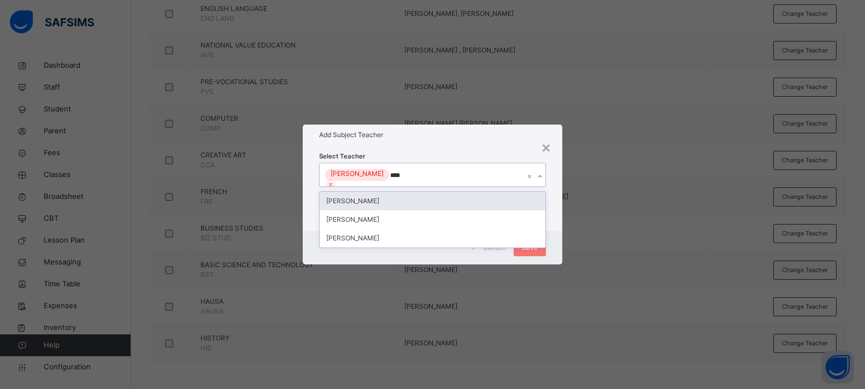
click at [411, 197] on div "ABDULRAHMAN SALIFU" at bounding box center [433, 201] width 226 height 19
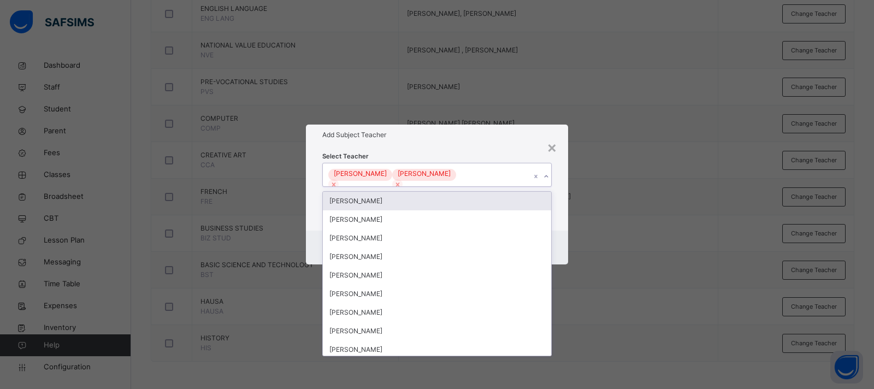
click at [488, 148] on div "Select Teacher option ABDULRAHMAN SALIFU, selected. option USTAZ IBRAHIM ABDULK…" at bounding box center [437, 187] width 262 height 85
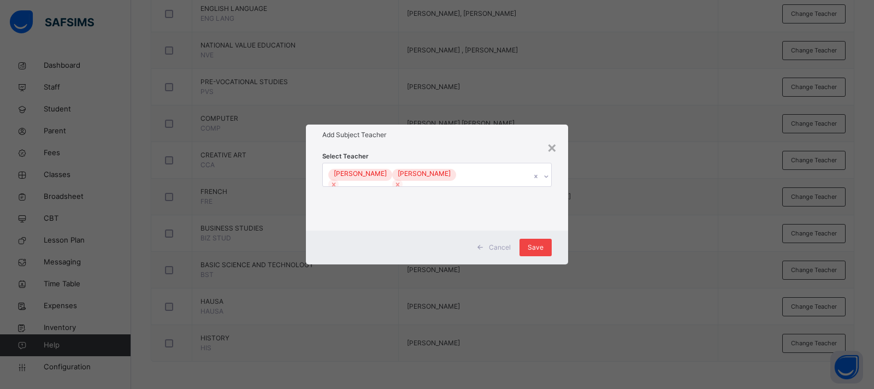
click at [540, 256] on div "Cancel Save" at bounding box center [437, 248] width 262 height 34
click at [539, 249] on span "Save" at bounding box center [536, 248] width 16 height 10
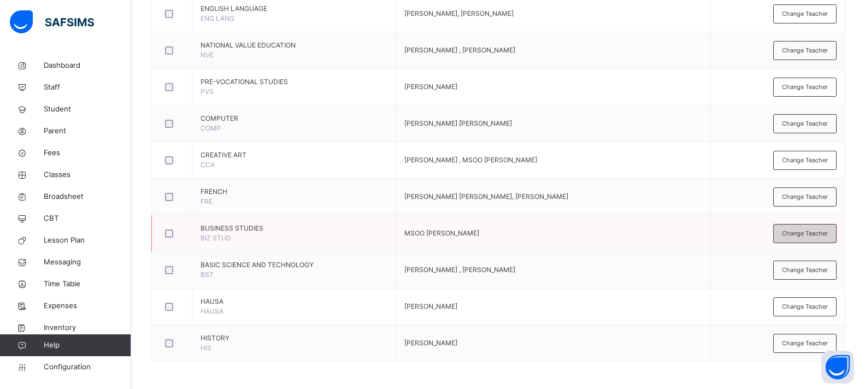
click at [798, 232] on span "Change Teacher" at bounding box center [805, 233] width 46 height 9
click at [0, 0] on div "Select subject teacher's name" at bounding box center [0, 0] width 0 height 0
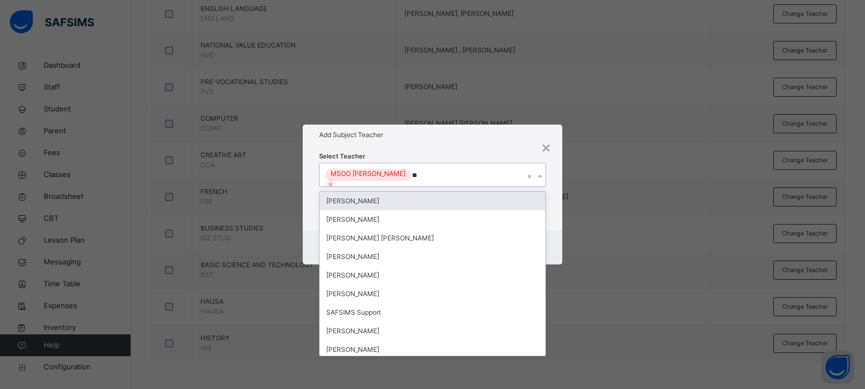
type input "*"
click at [460, 137] on h1 "Add Subject Teacher" at bounding box center [437, 135] width 230 height 10
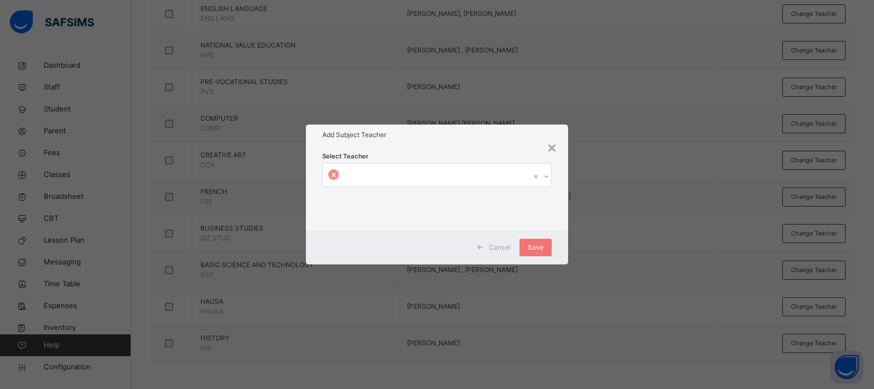
click at [338, 178] on icon at bounding box center [334, 175] width 8 height 8
click at [395, 176] on div "Select subject teacher's name" at bounding box center [375, 174] width 92 height 21
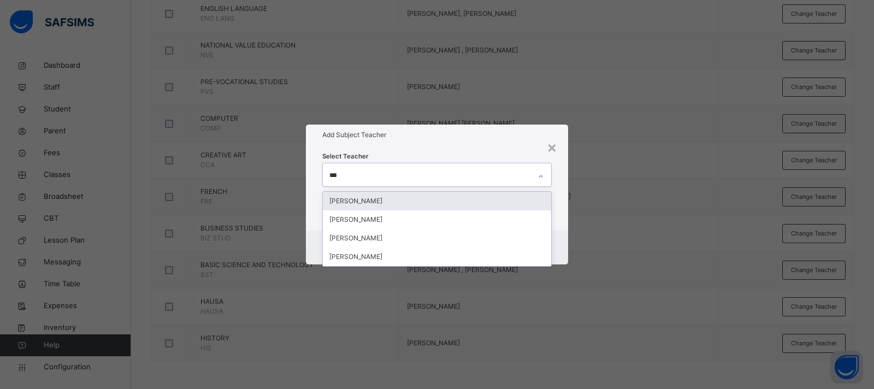
type input "****"
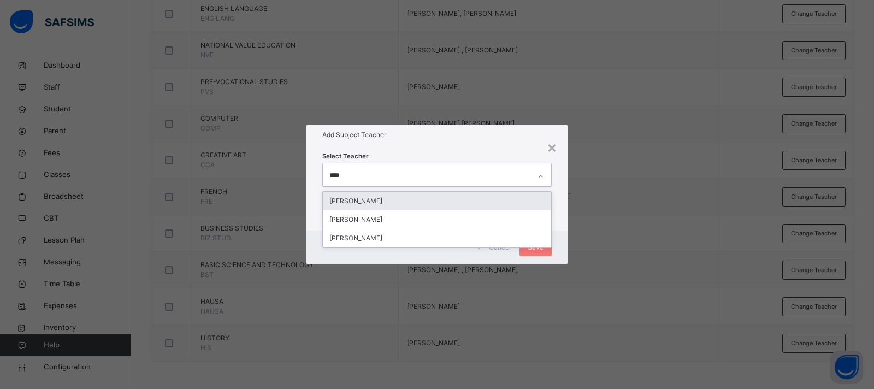
click at [384, 204] on div "ABDULRAHMAN SALIFU" at bounding box center [437, 201] width 228 height 19
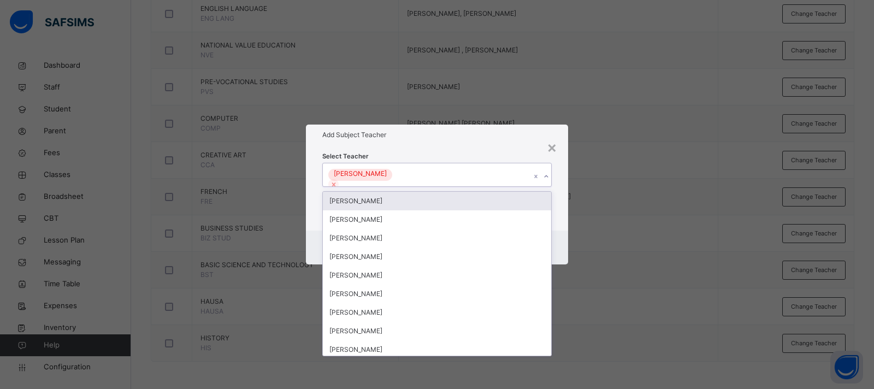
click at [461, 157] on div "Select Teacher option ABDULRAHMAN SALIFU, selected. option USTAZ IBRAHIM ABDULK…" at bounding box center [437, 188] width 230 height 74
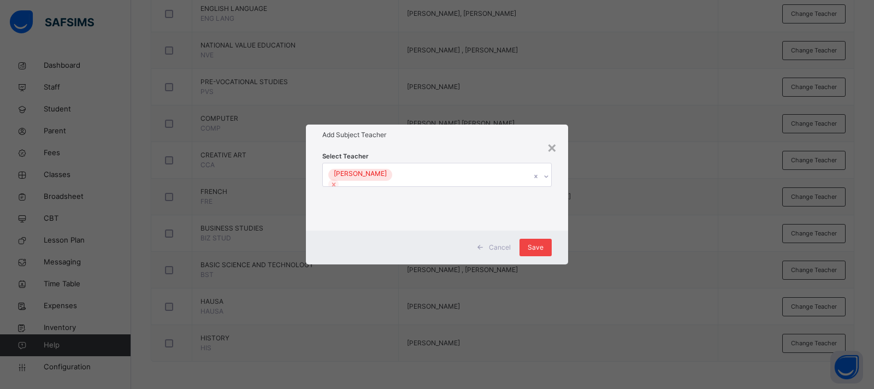
click at [539, 242] on div "Save" at bounding box center [536, 247] width 32 height 17
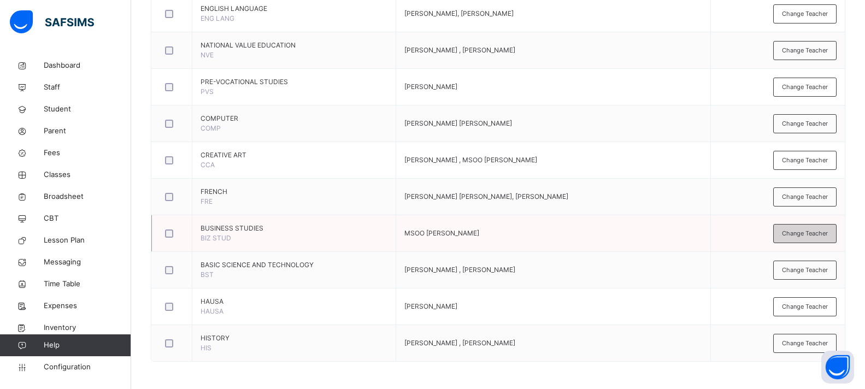
click at [814, 231] on span "Change Teacher" at bounding box center [805, 233] width 46 height 9
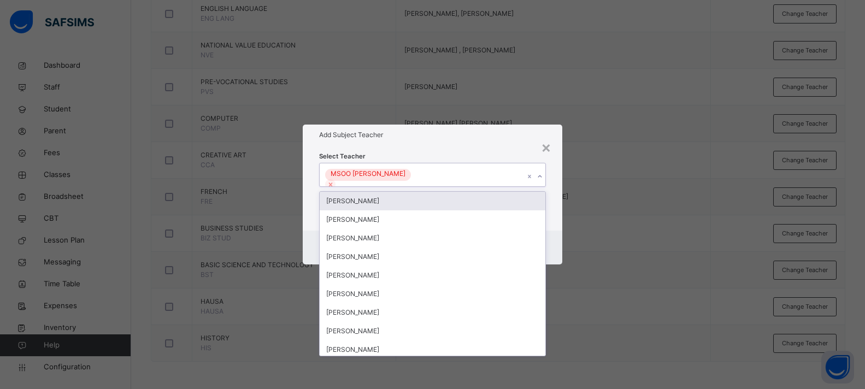
click at [449, 178] on div "MSOO [PERSON_NAME]" at bounding box center [422, 174] width 205 height 23
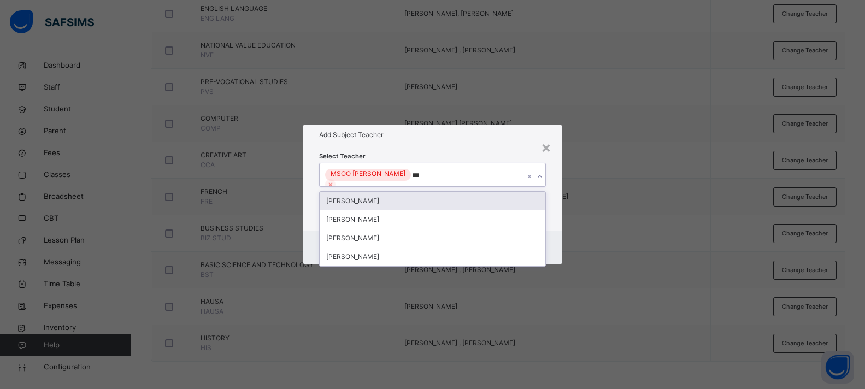
type input "****"
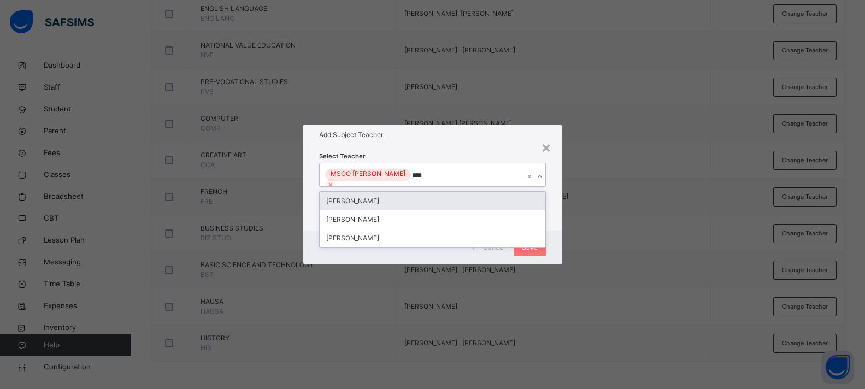
click at [437, 198] on div "ABDULRAHMAN SALIFU" at bounding box center [433, 201] width 226 height 19
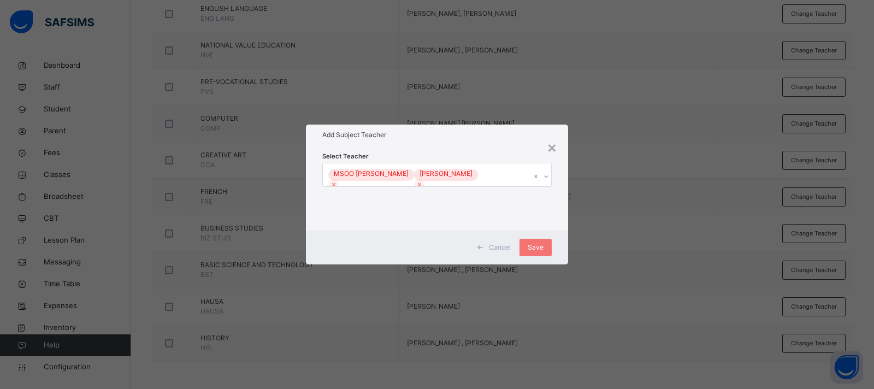
click at [452, 146] on div "Select Teacher MSOO DONKO MICHAEL ABDULRAHMAN SALIFU" at bounding box center [437, 187] width 262 height 85
click at [528, 239] on div "Save" at bounding box center [536, 247] width 32 height 17
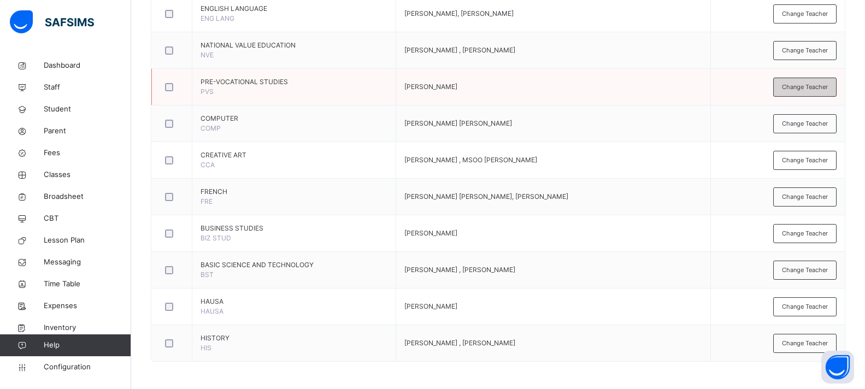
click at [810, 78] on div "Change Teacher" at bounding box center [804, 87] width 63 height 19
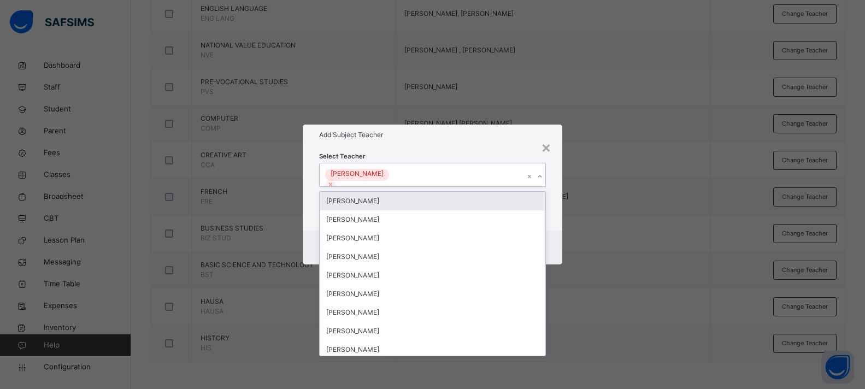
click at [508, 166] on div "[PERSON_NAME]" at bounding box center [422, 174] width 205 height 23
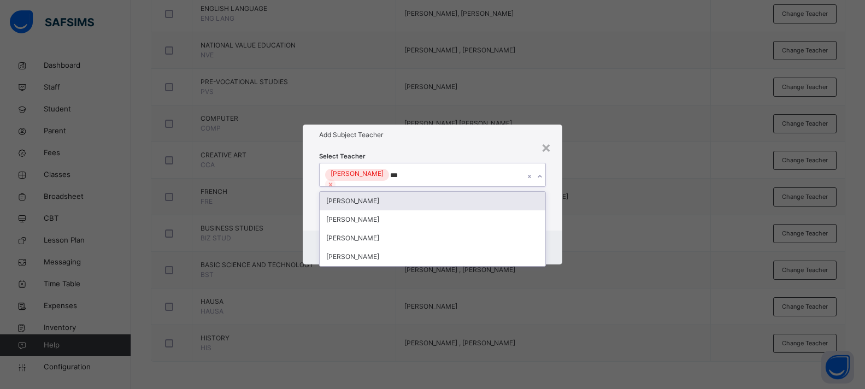
type input "****"
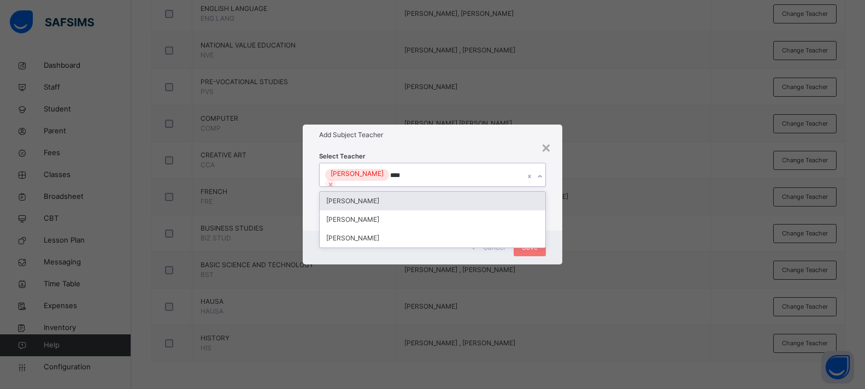
click at [438, 200] on div "ABDULRAHMAN SALIFU" at bounding box center [433, 201] width 226 height 19
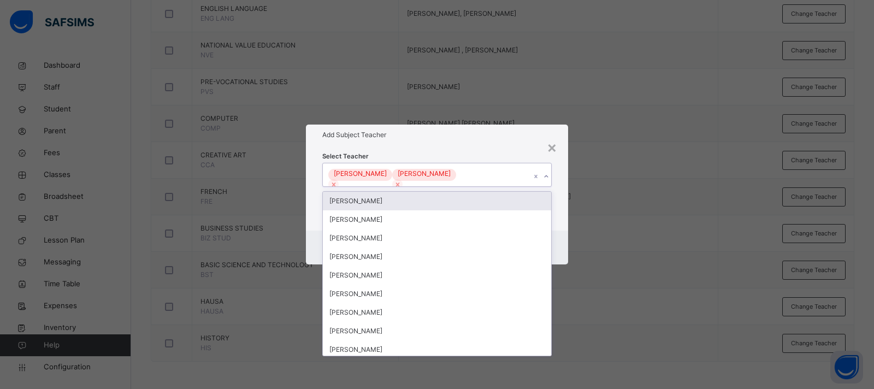
click at [467, 148] on div "Select Teacher option ABDULRAHMAN SALIFU, selected. option USTAZ IBRAHIM ABDULK…" at bounding box center [437, 187] width 262 height 85
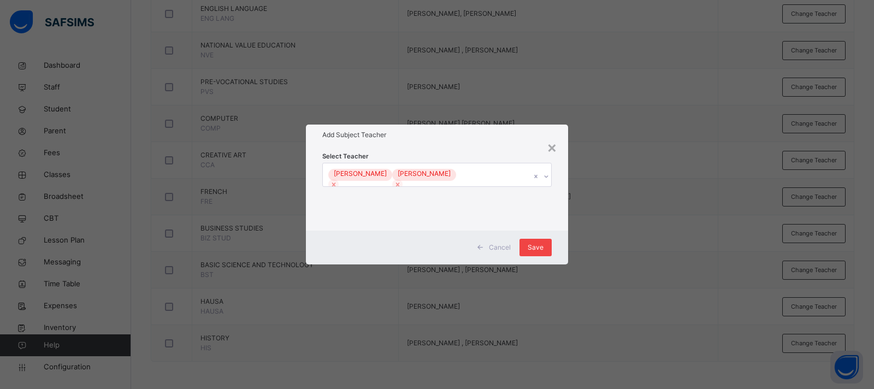
click at [534, 240] on div "Save" at bounding box center [536, 247] width 32 height 17
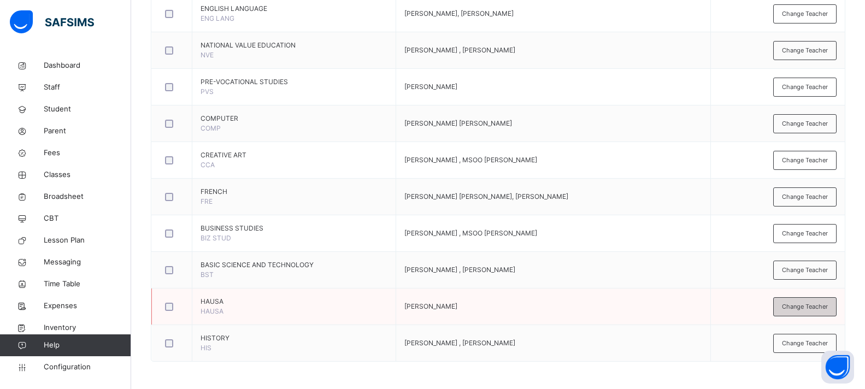
click at [820, 307] on span "Change Teacher" at bounding box center [805, 306] width 46 height 9
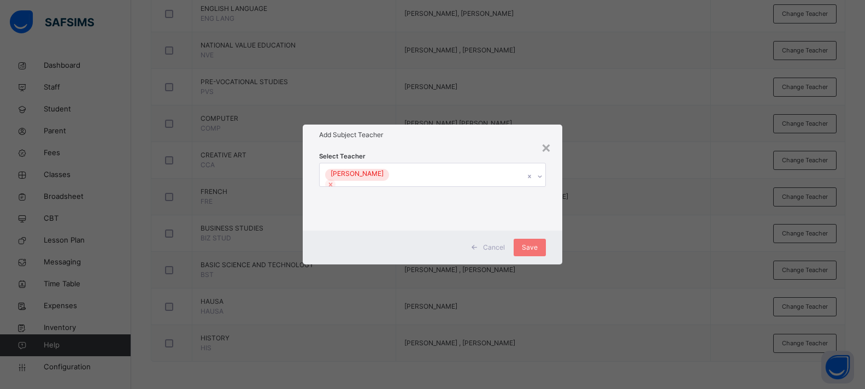
click at [442, 160] on div "Select Teacher USTAZ ABDULKADIR IBRAHIM" at bounding box center [432, 188] width 227 height 74
click at [451, 176] on div "[PERSON_NAME]" at bounding box center [422, 174] width 205 height 23
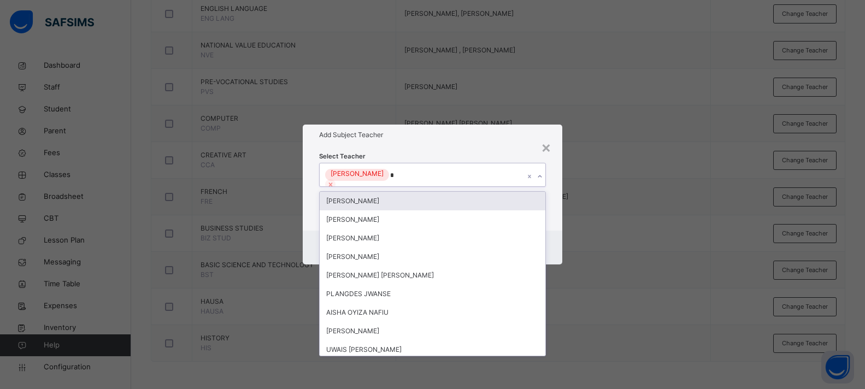
type input "**"
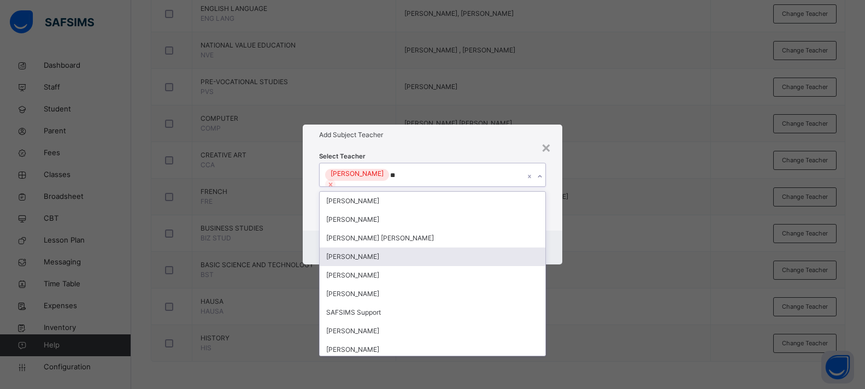
click at [373, 258] on div "ABDULRAHMAN SALIFU" at bounding box center [433, 257] width 226 height 19
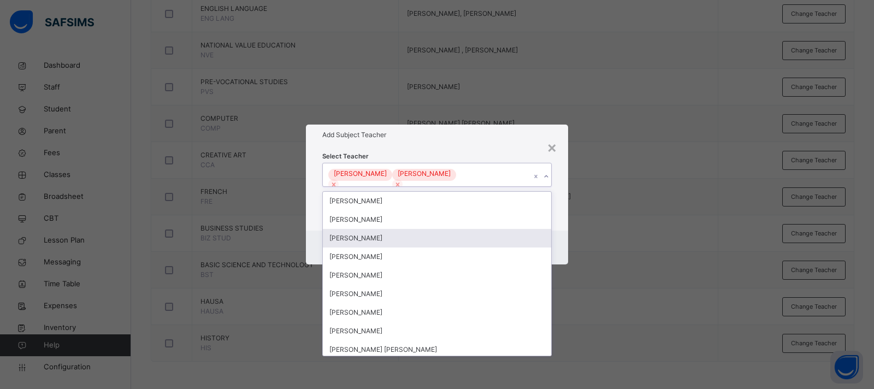
click at [554, 242] on div "Cancel Save" at bounding box center [437, 248] width 262 height 34
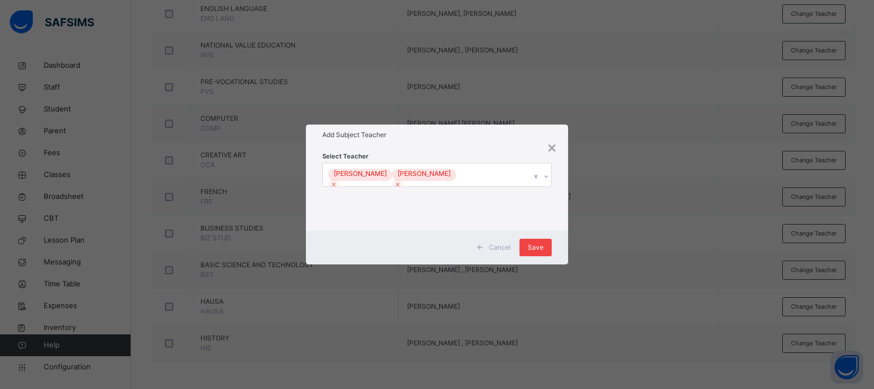
click at [542, 244] on span "Save" at bounding box center [536, 248] width 16 height 10
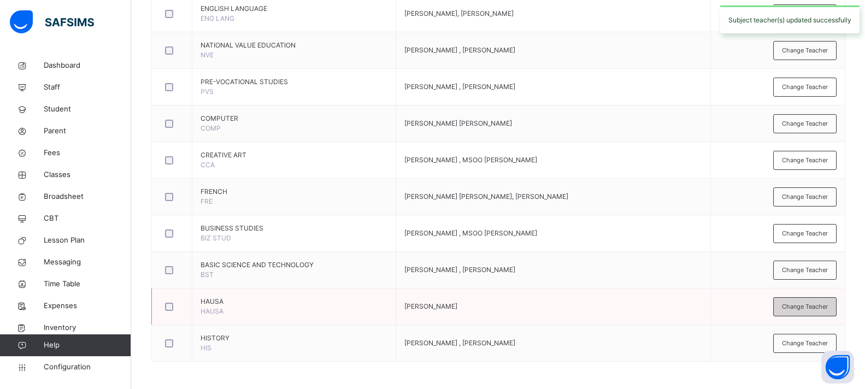
click at [819, 306] on span "Change Teacher" at bounding box center [805, 306] width 46 height 9
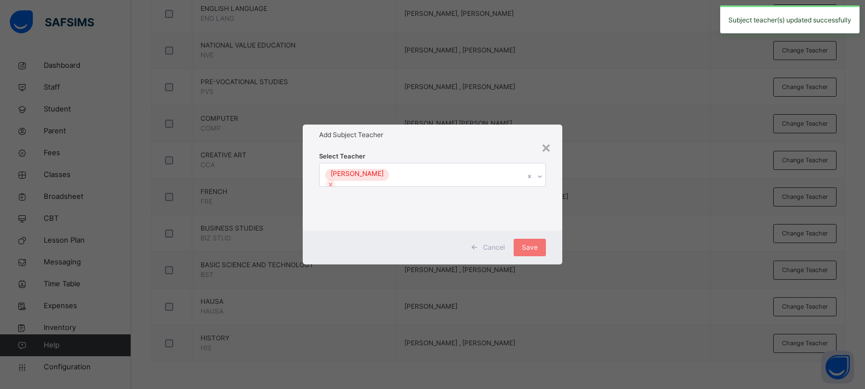
click at [468, 176] on div "[PERSON_NAME]" at bounding box center [422, 174] width 205 height 23
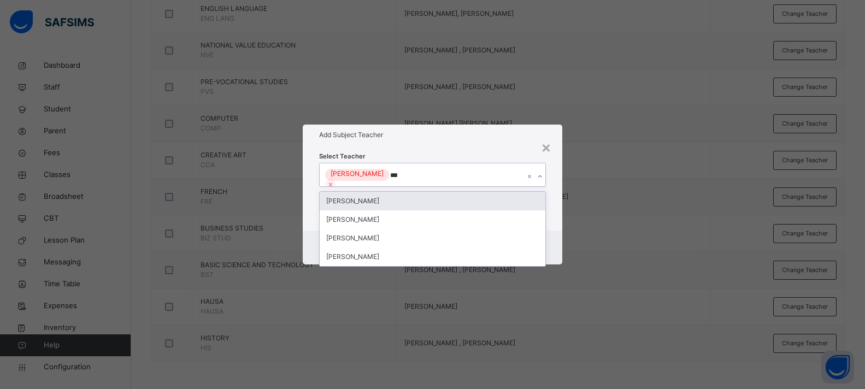
type input "****"
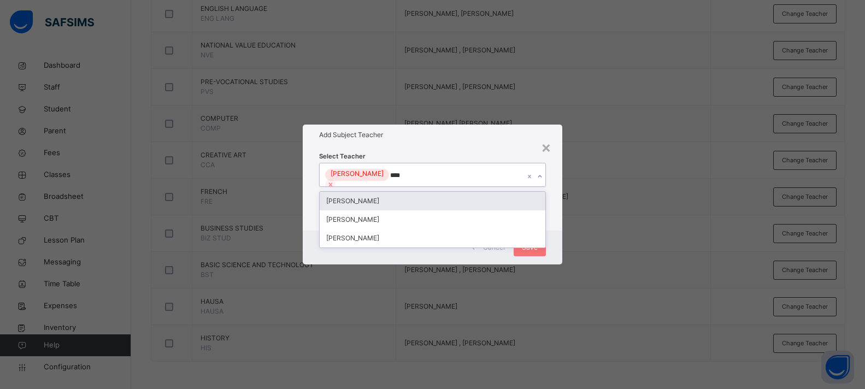
click at [364, 194] on div "ABDULRAHMAN SALIFU" at bounding box center [433, 201] width 226 height 19
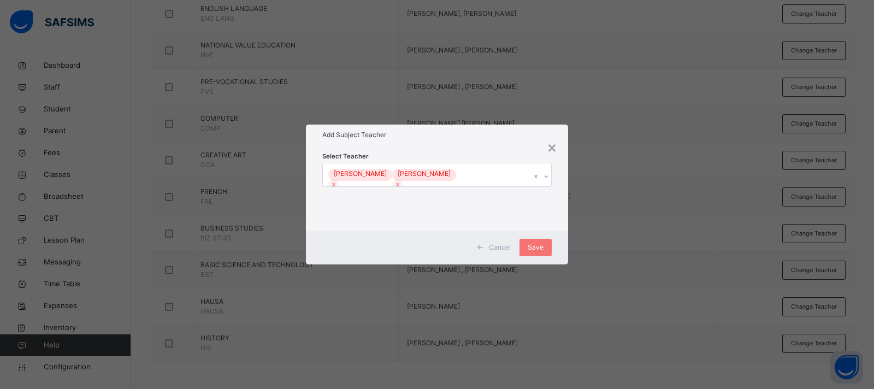
click at [453, 155] on div "Select Teacher USTAZ ABDULKADIR IBRAHIM ABDULRAHMAN SALIFU" at bounding box center [437, 188] width 230 height 74
click at [538, 246] on span "Save" at bounding box center [536, 248] width 16 height 10
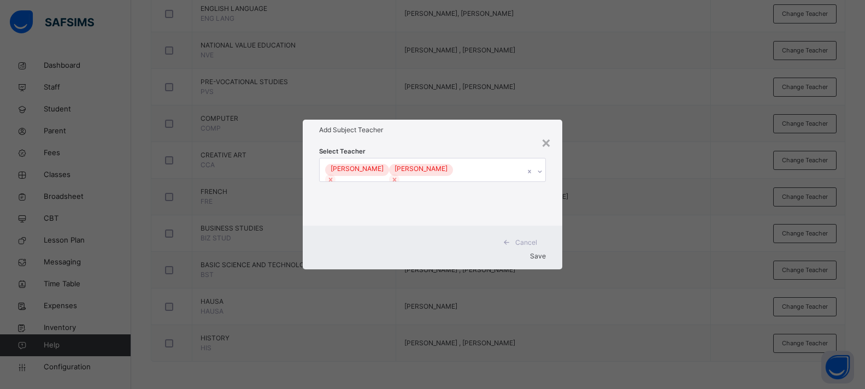
click at [426, 133] on h1 "Add Subject Teacher" at bounding box center [432, 130] width 227 height 10
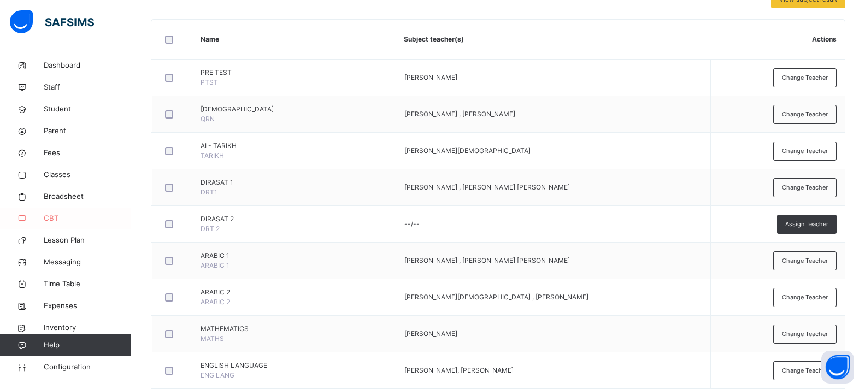
scroll to position [228, 0]
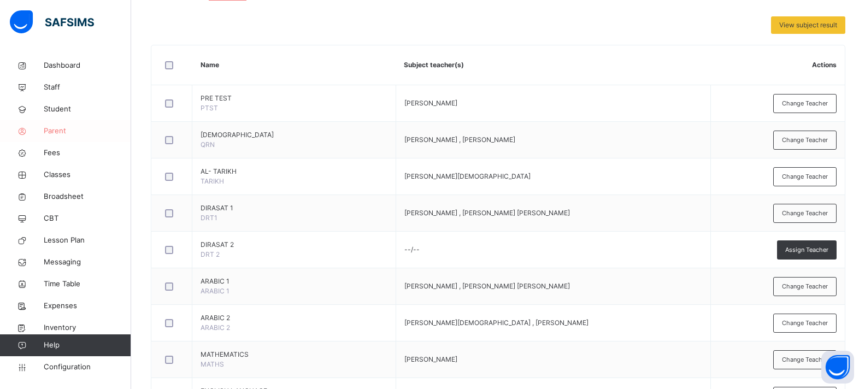
click at [57, 137] on link "Parent" at bounding box center [65, 131] width 131 height 22
click at [57, 149] on span "Fees" at bounding box center [87, 153] width 87 height 11
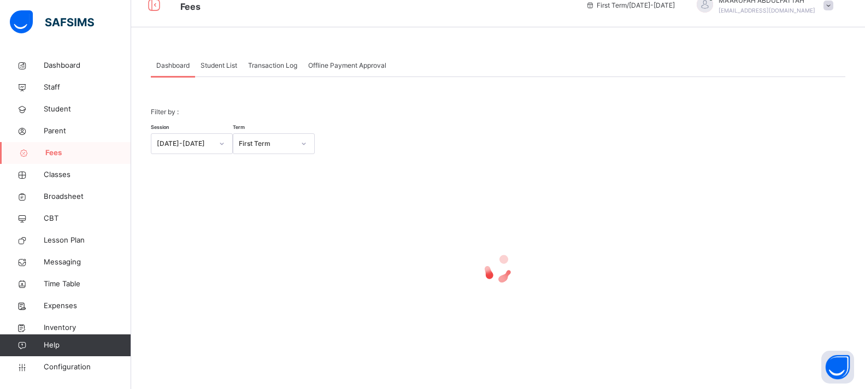
scroll to position [16, 0]
click at [45, 170] on span "Classes" at bounding box center [87, 174] width 87 height 11
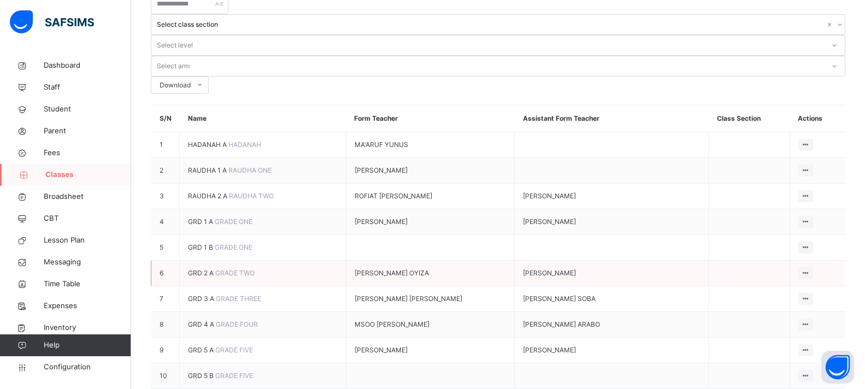
scroll to position [328, 0]
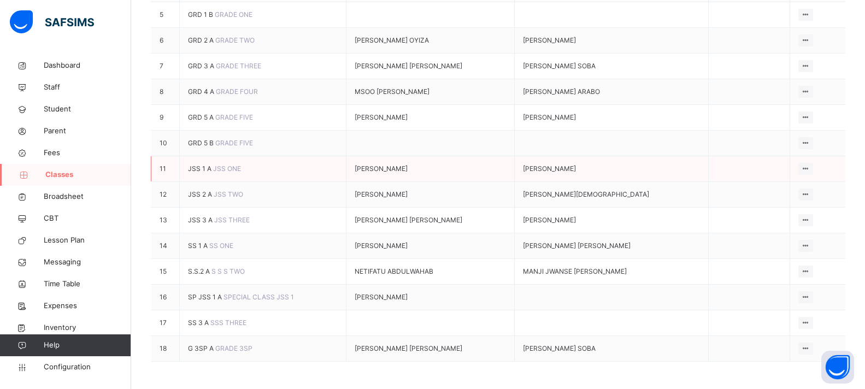
click at [197, 164] on span "JSS 1 A" at bounding box center [200, 168] width 25 height 8
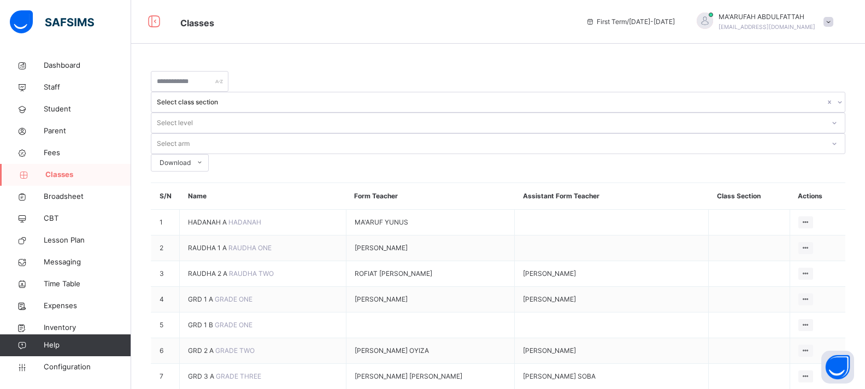
scroll to position [273, 0]
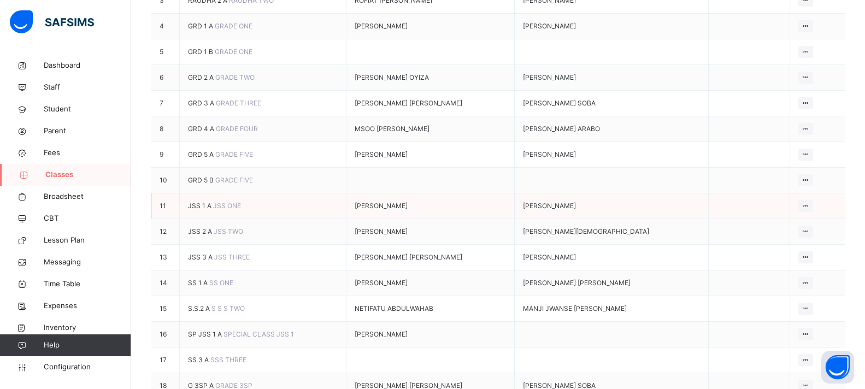
click at [203, 202] on span "JSS 1 A" at bounding box center [200, 206] width 25 height 8
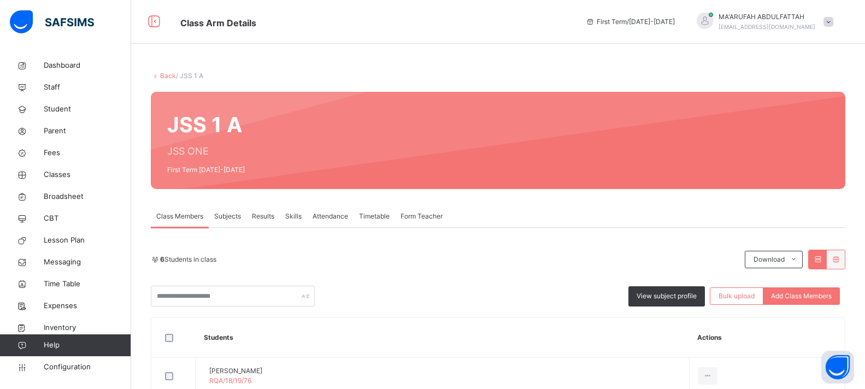
scroll to position [249, 0]
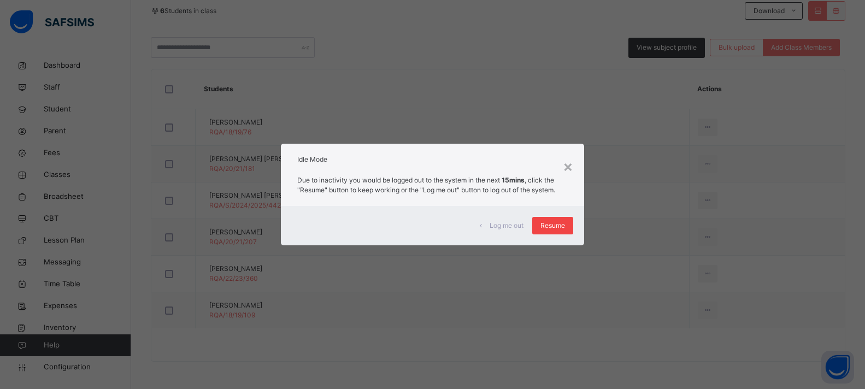
click at [568, 229] on div "Resume" at bounding box center [552, 225] width 41 height 17
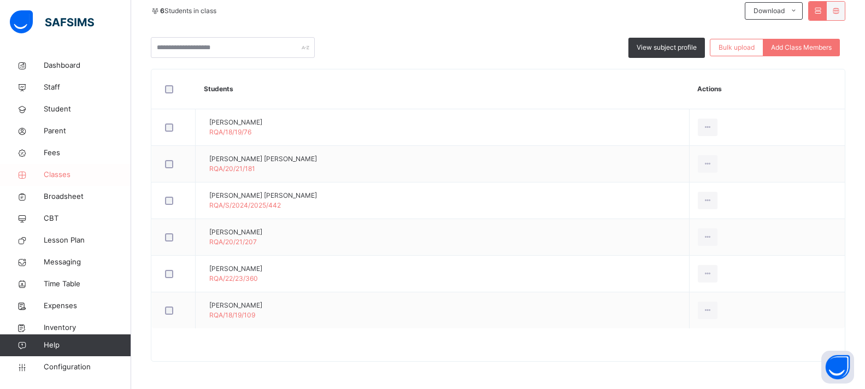
click at [55, 166] on link "Classes" at bounding box center [65, 175] width 131 height 22
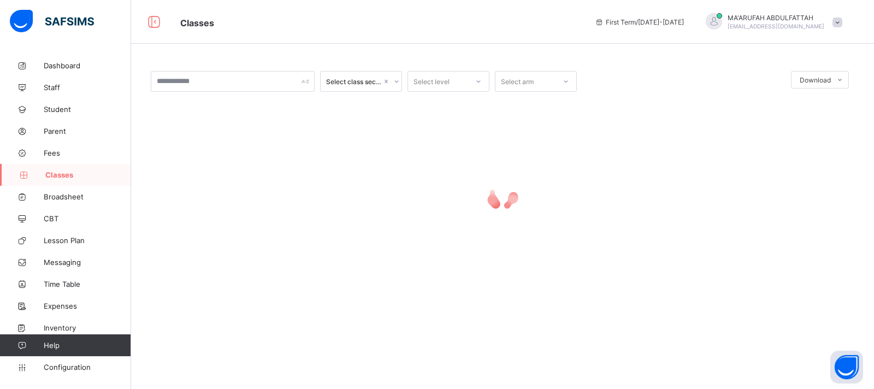
click at [72, 176] on span "Classes" at bounding box center [88, 174] width 86 height 9
click at [62, 154] on span "Fees" at bounding box center [87, 153] width 87 height 9
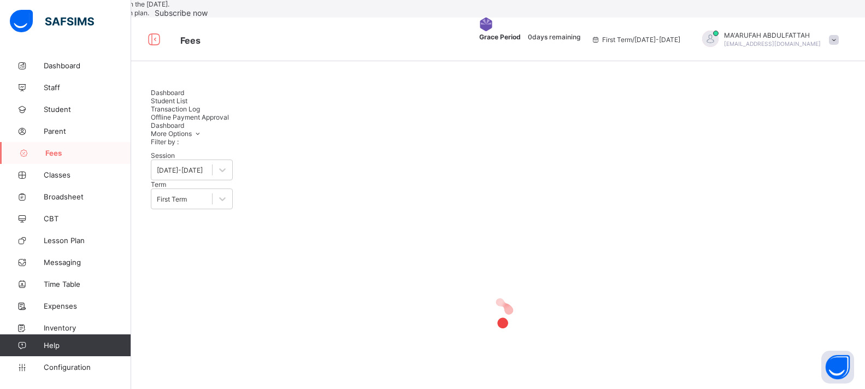
click at [187, 105] on span "Student List" at bounding box center [169, 101] width 37 height 8
click at [180, 97] on span "Dashboard" at bounding box center [167, 93] width 33 height 8
click at [187, 105] on span "Student List" at bounding box center [169, 101] width 37 height 8
click at [163, 97] on div "Dashboard" at bounding box center [498, 93] width 695 height 8
click at [187, 105] on span "Student List" at bounding box center [169, 101] width 37 height 8
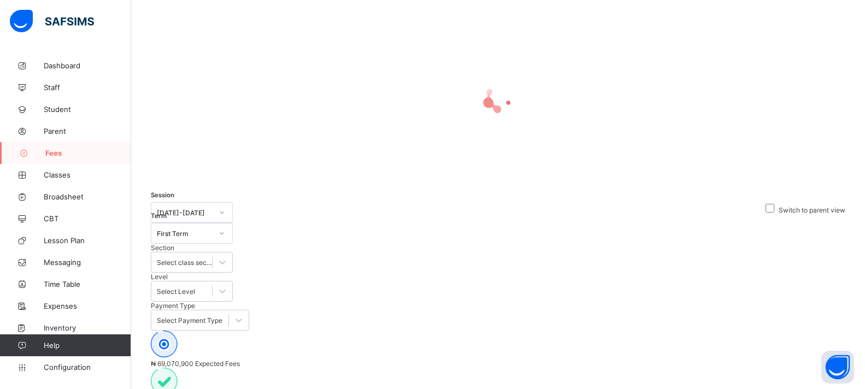
scroll to position [273, 0]
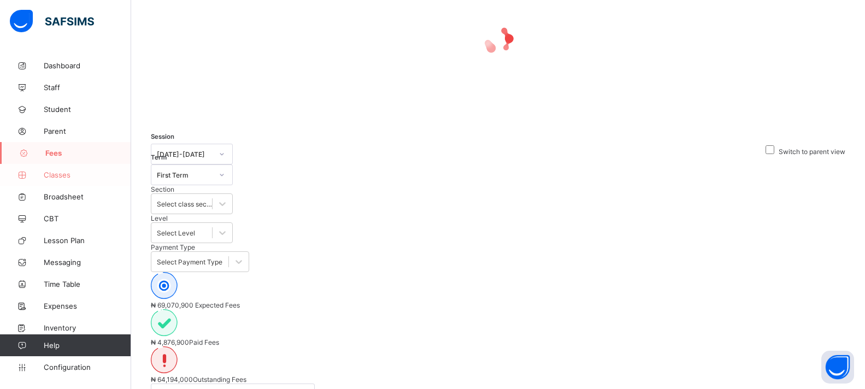
click at [62, 175] on span "Classes" at bounding box center [87, 174] width 87 height 9
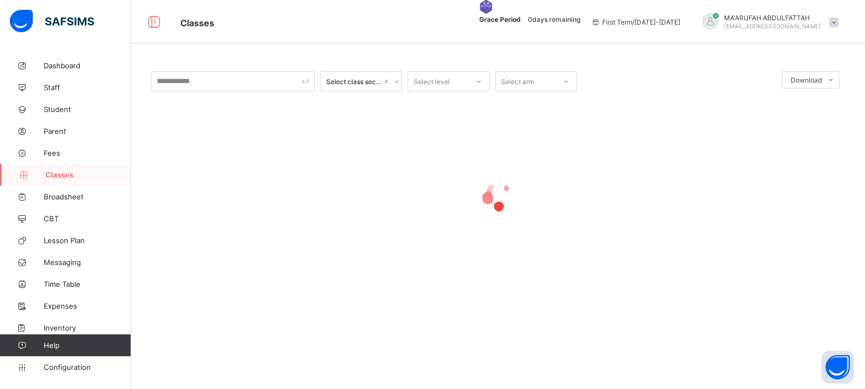
scroll to position [273, 0]
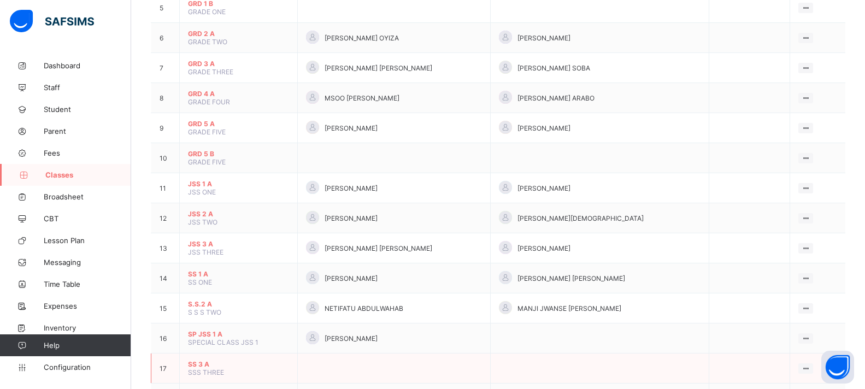
click at [670, 372] on td at bounding box center [600, 369] width 218 height 30
click at [662, 354] on td at bounding box center [600, 338] width 218 height 30
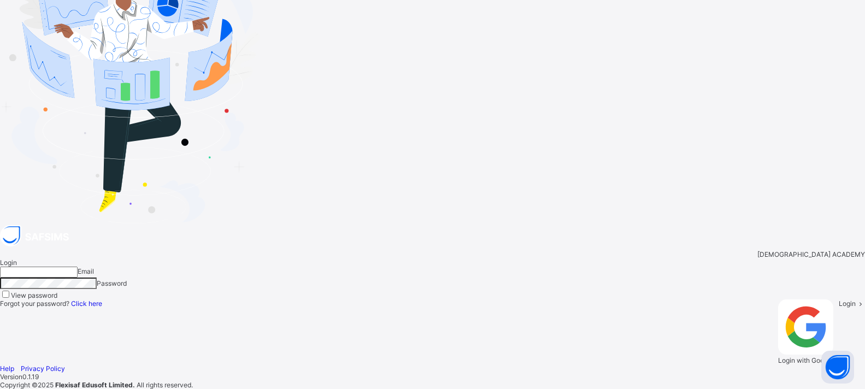
type input "**********"
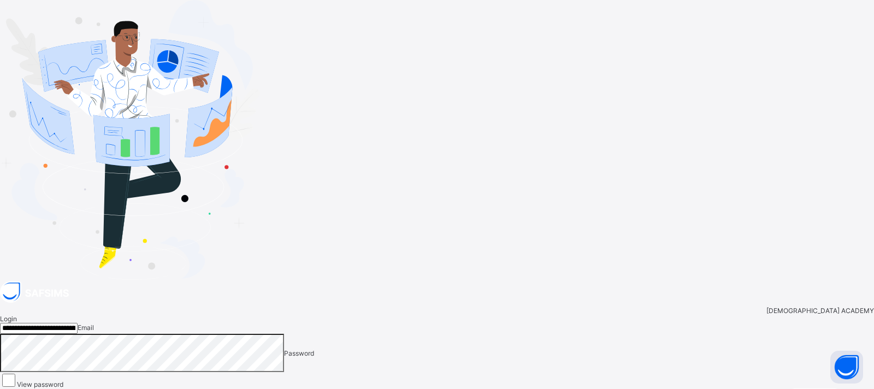
click at [848, 389] on span "Login" at bounding box center [856, 393] width 17 height 8
type input "**********"
